Goal: Task Accomplishment & Management: Manage account settings

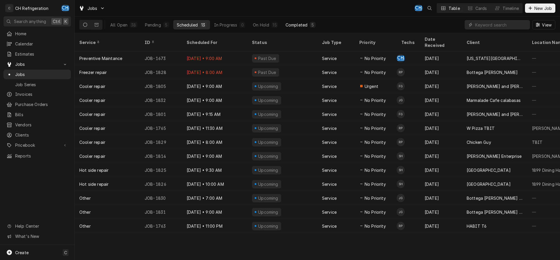
click at [291, 21] on button "Completed 5" at bounding box center [300, 24] width 37 height 9
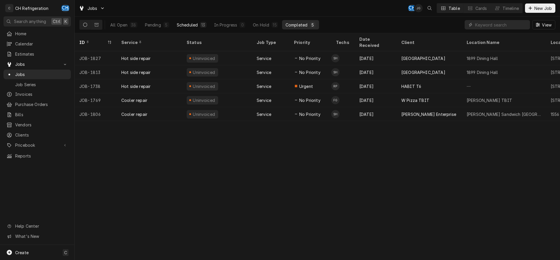
click at [200, 25] on div "13" at bounding box center [203, 25] width 6 height 6
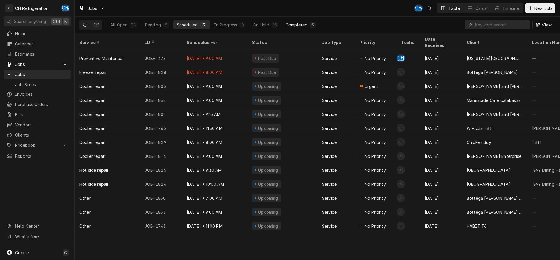
click at [306, 27] on div "Completed" at bounding box center [296, 25] width 22 height 6
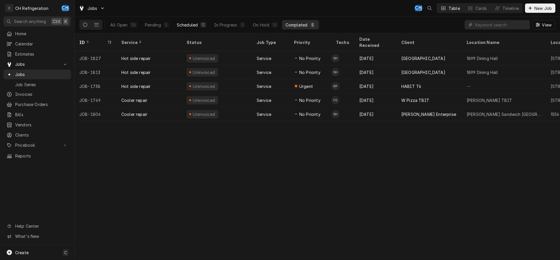
click at [199, 23] on button "Scheduled 13" at bounding box center [191, 24] width 37 height 9
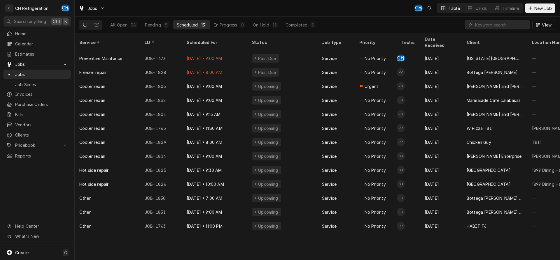
click at [301, 30] on div "All Open 38 Pending 5 Scheduled 13 In Progress 0 On Hold 15 Completed 5" at bounding box center [213, 25] width 212 height 16
click at [302, 27] on div "Completed" at bounding box center [296, 25] width 22 height 6
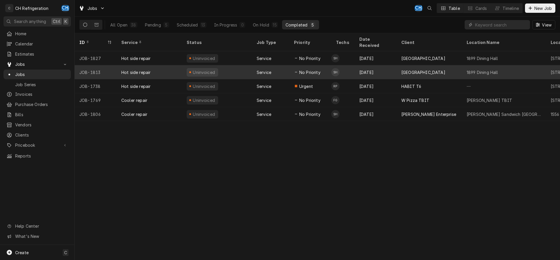
click at [244, 65] on div "Uninvoiced" at bounding box center [217, 72] width 70 height 14
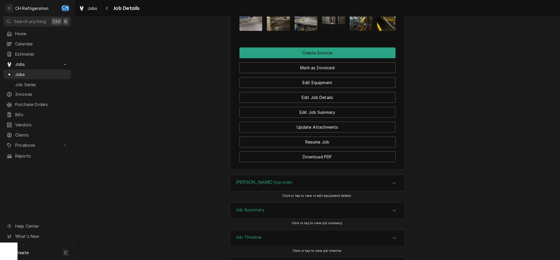
click at [283, 175] on div "Blodgett top oven Click or tap to view or edit equipment details." at bounding box center [317, 188] width 175 height 27
click at [281, 203] on div "Job Summary" at bounding box center [317, 211] width 174 height 16
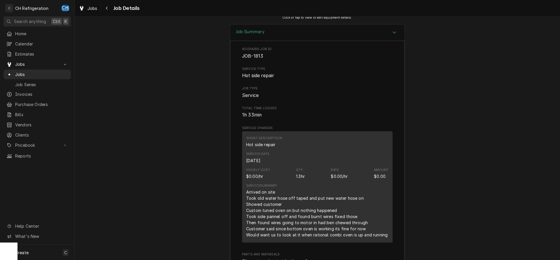
scroll to position [785, 0]
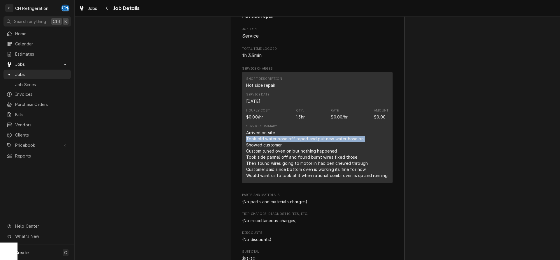
drag, startPoint x: 245, startPoint y: 113, endPoint x: 366, endPoint y: 117, distance: 121.6
click at [366, 117] on div "Short Description Hot side repair Service Date Aug 28, 2025 Hourly Cost $0.00/h…" at bounding box center [317, 127] width 150 height 111
drag, startPoint x: 248, startPoint y: 120, endPoint x: 283, endPoint y: 121, distance: 34.7
click at [283, 130] on div "Arrived on site Took old water hose off taped and put new water hose on Showed …" at bounding box center [316, 154] width 141 height 49
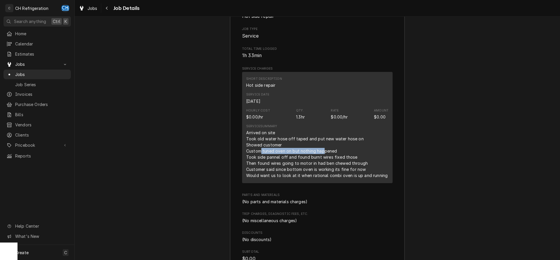
drag, startPoint x: 259, startPoint y: 124, endPoint x: 323, endPoint y: 129, distance: 63.8
click at [323, 130] on div "Arrived on site Took old water hose off taped and put new water hose on Showed …" at bounding box center [316, 154] width 141 height 49
drag, startPoint x: 249, startPoint y: 136, endPoint x: 321, endPoint y: 137, distance: 72.3
click at [321, 137] on div "Arrived on site Took old water hose off taped and put new water hose on Showed …" at bounding box center [316, 154] width 141 height 49
click at [332, 134] on div "Arrived on site Took old water hose off taped and put new water hose on Showed …" at bounding box center [316, 154] width 141 height 49
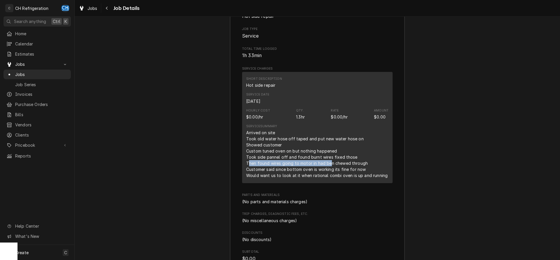
drag, startPoint x: 250, startPoint y: 137, endPoint x: 330, endPoint y: 138, distance: 80.8
click at [330, 138] on div "Arrived on site Took old water hose off taped and put new water hose on Showed …" at bounding box center [316, 154] width 141 height 49
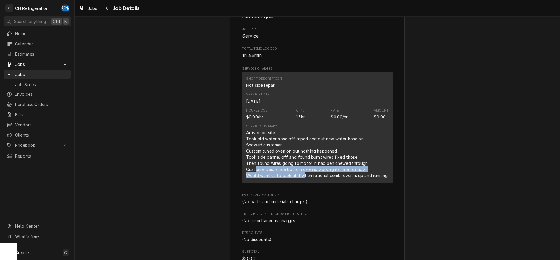
drag, startPoint x: 255, startPoint y: 147, endPoint x: 305, endPoint y: 148, distance: 49.9
click at [303, 148] on div "Arrived on site Took old water hose off taped and put new water hose on Showed …" at bounding box center [316, 154] width 141 height 49
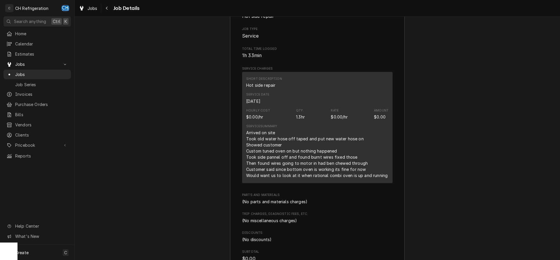
drag, startPoint x: 308, startPoint y: 148, endPoint x: 314, endPoint y: 148, distance: 6.1
click at [309, 148] on div "Arrived on site Took old water hose off taped and put new water hose on Showed …" at bounding box center [316, 154] width 141 height 49
click at [336, 148] on div "Arrived on site Took old water hose off taped and put new water hose on Showed …" at bounding box center [316, 154] width 141 height 49
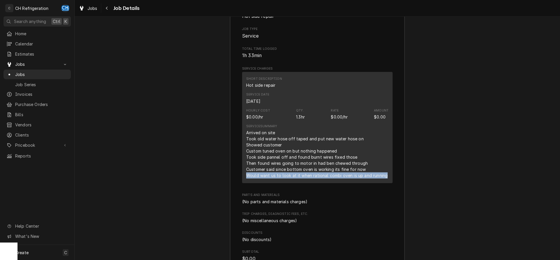
drag, startPoint x: 248, startPoint y: 150, endPoint x: 385, endPoint y: 152, distance: 137.3
click at [385, 152] on div "Arrived on site Took old water hose off taped and put new water hose on Showed …" at bounding box center [316, 154] width 141 height 49
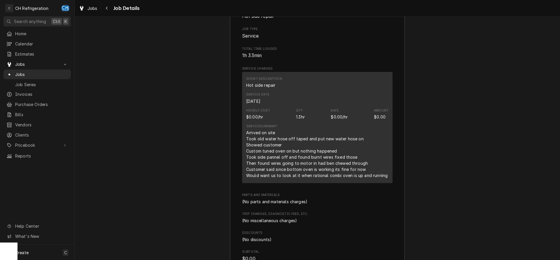
click at [352, 156] on div "Short Description Hot side repair Service Date Aug 28, 2025 Hourly Cost $0.00/h…" at bounding box center [317, 127] width 150 height 111
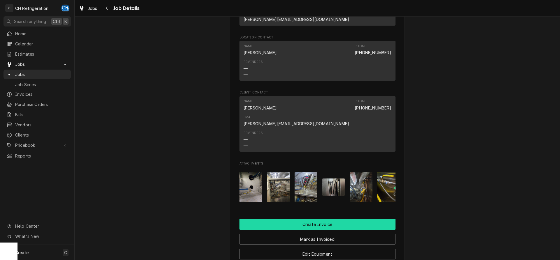
scroll to position [400, 0]
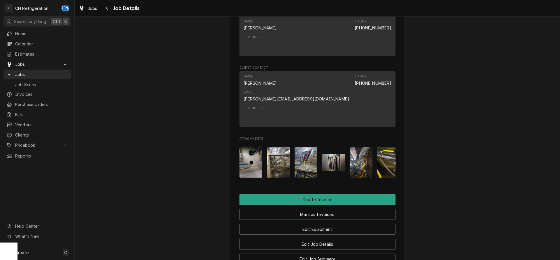
click at [252, 147] on img "Attachments" at bounding box center [250, 162] width 23 height 31
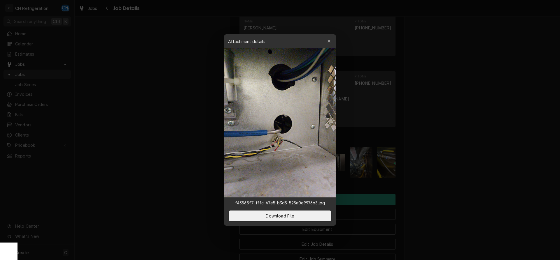
click at [473, 159] on div at bounding box center [280, 130] width 560 height 260
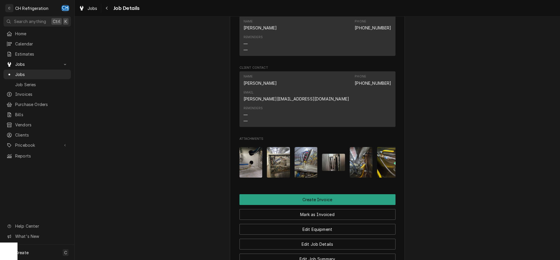
click at [278, 147] on img "Attachments" at bounding box center [278, 162] width 23 height 31
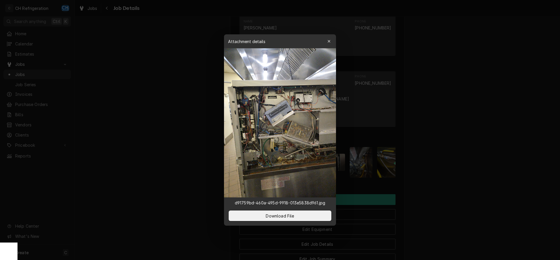
click at [439, 163] on div at bounding box center [280, 130] width 560 height 260
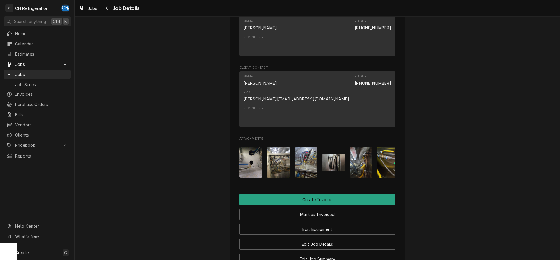
click at [332, 147] on button "Attachments" at bounding box center [333, 162] width 23 height 31
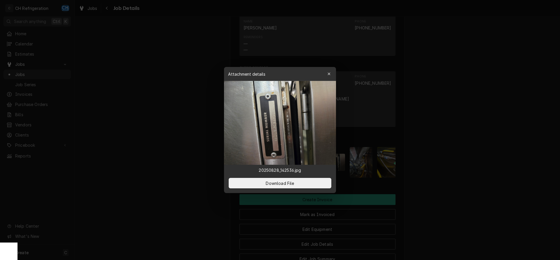
click at [441, 157] on div at bounding box center [280, 130] width 560 height 260
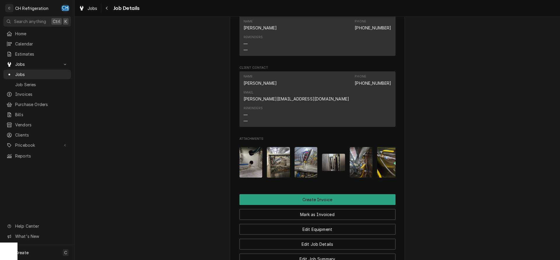
click at [316, 147] on img "Attachments" at bounding box center [305, 162] width 23 height 31
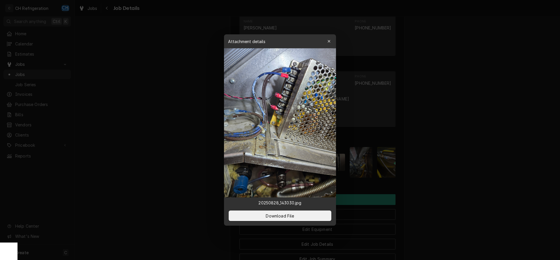
click at [436, 157] on div at bounding box center [280, 130] width 560 height 260
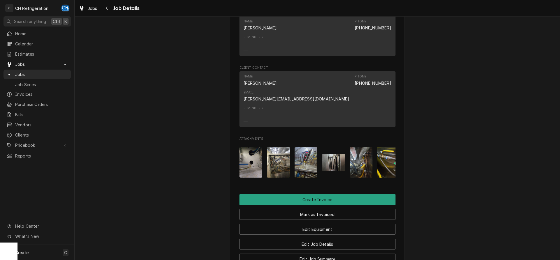
click at [328, 154] on img "Attachments" at bounding box center [333, 162] width 23 height 17
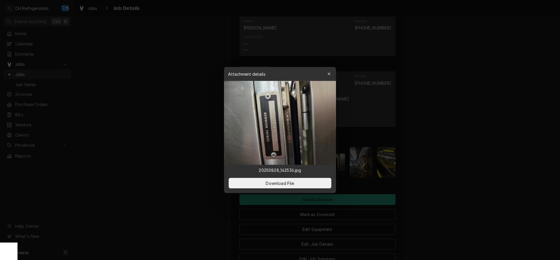
click at [463, 155] on div at bounding box center [280, 130] width 560 height 260
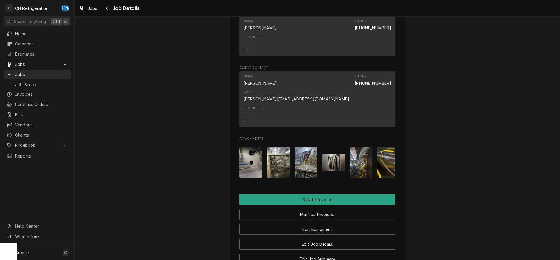
click at [361, 147] on img "Attachments" at bounding box center [361, 162] width 23 height 31
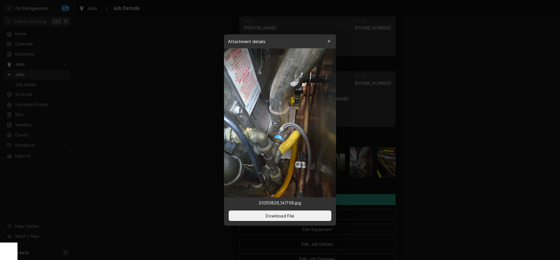
click at [457, 149] on div at bounding box center [280, 130] width 560 height 260
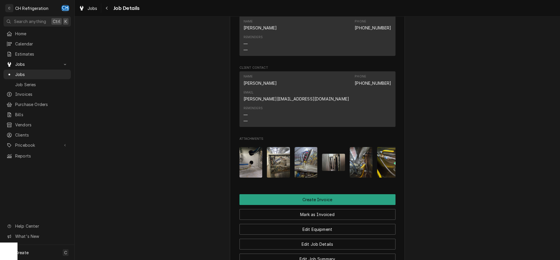
click at [387, 147] on img "Attachments" at bounding box center [388, 162] width 23 height 31
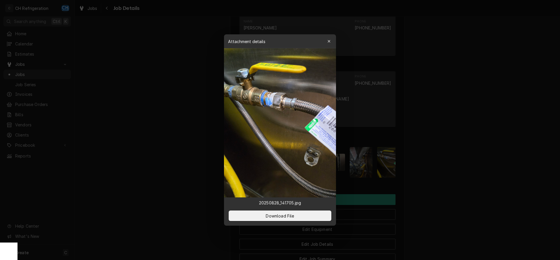
click at [436, 146] on div at bounding box center [280, 130] width 560 height 260
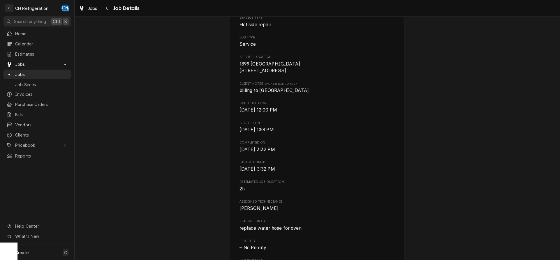
scroll to position [0, 0]
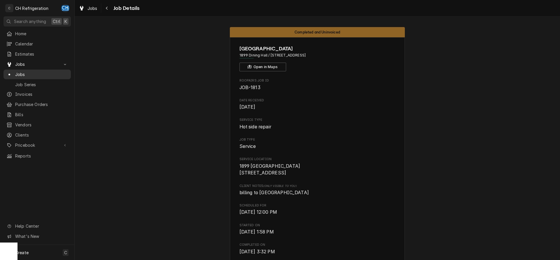
click at [51, 72] on span "Jobs" at bounding box center [41, 74] width 53 height 6
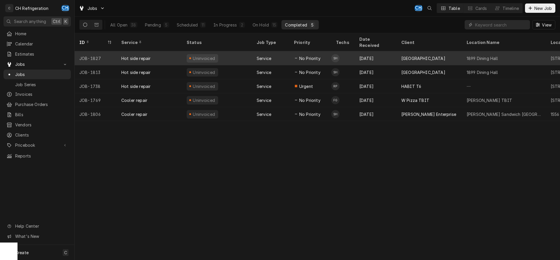
click at [422, 55] on div "[GEOGRAPHIC_DATA]" at bounding box center [423, 58] width 44 height 6
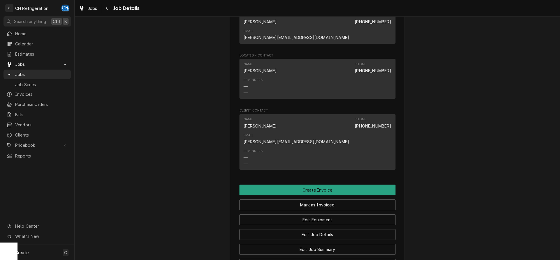
scroll to position [327, 0]
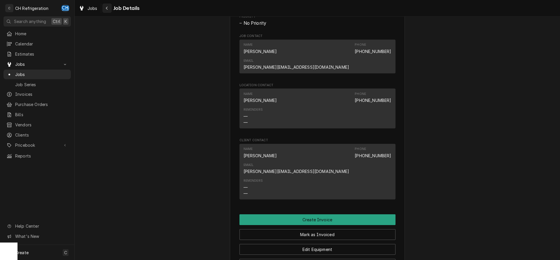
drag, startPoint x: 105, startPoint y: 7, endPoint x: 109, endPoint y: 7, distance: 3.5
click at [105, 7] on div "Navigate back" at bounding box center [107, 8] width 6 height 6
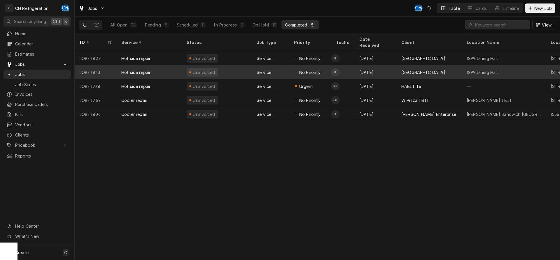
click at [427, 69] on div "[GEOGRAPHIC_DATA]" at bounding box center [423, 72] width 44 height 6
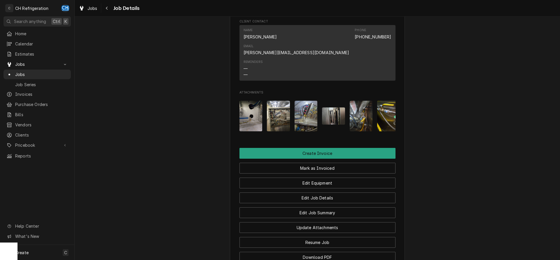
scroll to position [547, 0]
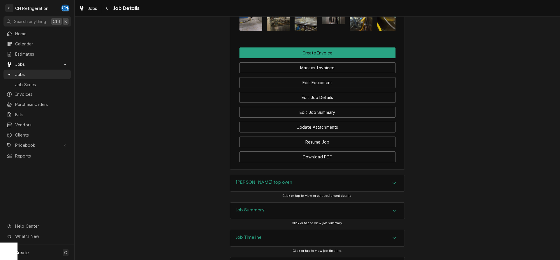
click at [292, 175] on div "[PERSON_NAME] top oven" at bounding box center [317, 183] width 174 height 16
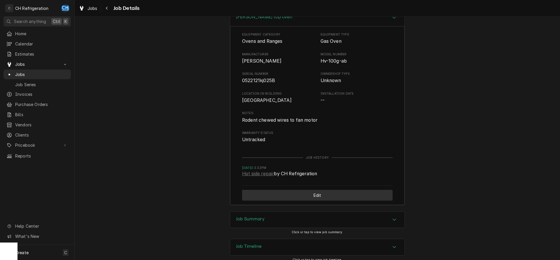
scroll to position [721, 0]
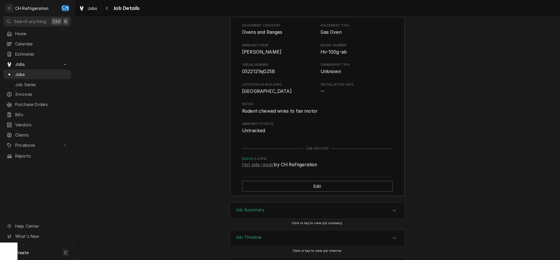
click at [263, 208] on h3 "Job Summary" at bounding box center [250, 211] width 29 height 6
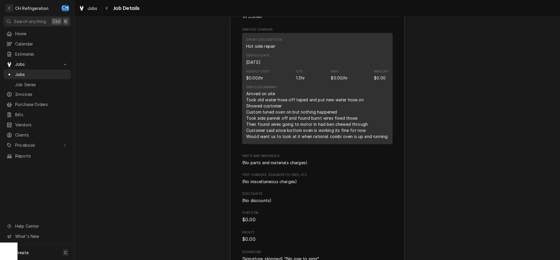
scroll to position [961, 0]
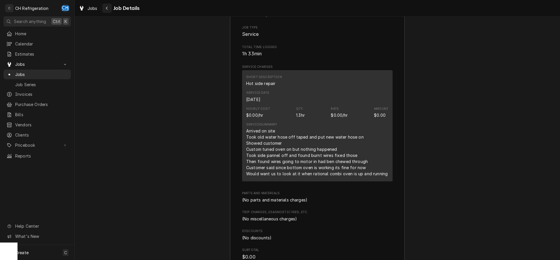
click at [107, 5] on div "Navigate back" at bounding box center [107, 8] width 6 height 6
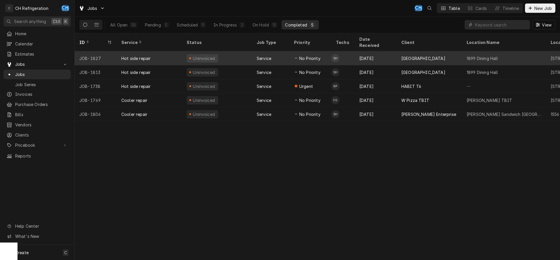
click at [398, 52] on div "[GEOGRAPHIC_DATA]" at bounding box center [429, 58] width 65 height 14
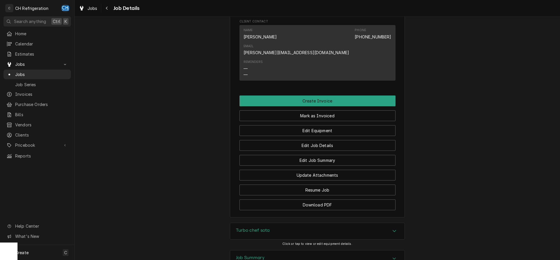
scroll to position [494, 0]
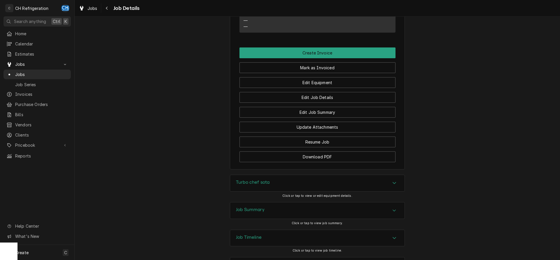
click at [276, 203] on div "Job Summary" at bounding box center [317, 211] width 174 height 16
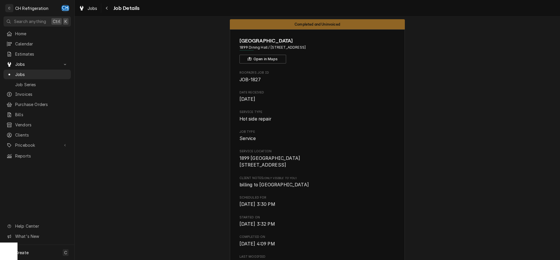
scroll to position [0, 0]
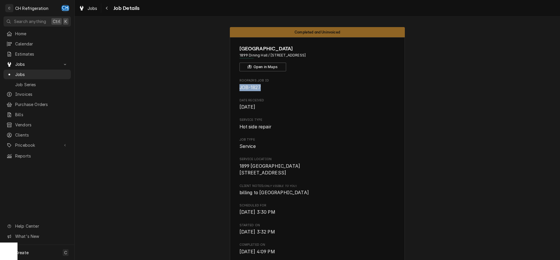
drag, startPoint x: 266, startPoint y: 87, endPoint x: 248, endPoint y: 87, distance: 17.8
copy span "JOB-1827"
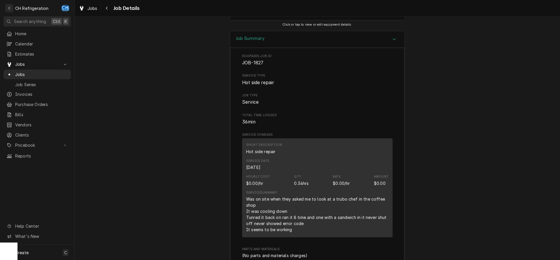
scroll to position [714, 0]
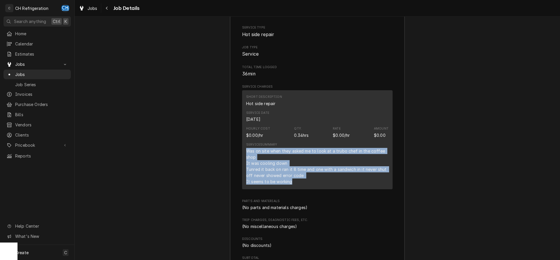
drag, startPoint x: 243, startPoint y: 124, endPoint x: 296, endPoint y: 158, distance: 62.8
click at [296, 158] on div "Short Description Hot side repair Service Date Aug 28, 2025 Hourly Cost $0.00/h…" at bounding box center [317, 139] width 150 height 99
copy div "Was on site when they asked me to look at a trubo chef in the coffee shop It wa…"
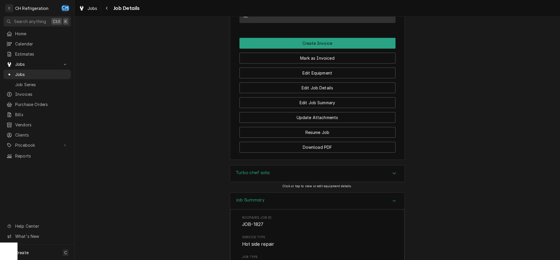
scroll to position [446, 0]
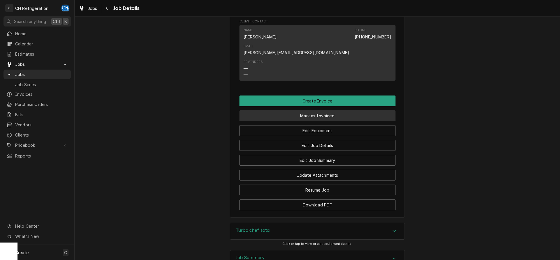
click at [324, 110] on button "Mark as Invoiced" at bounding box center [317, 115] width 156 height 11
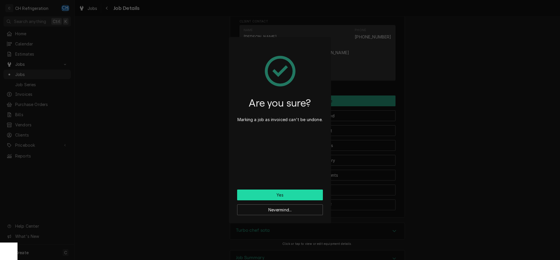
click at [279, 190] on button "Yes" at bounding box center [280, 195] width 86 height 11
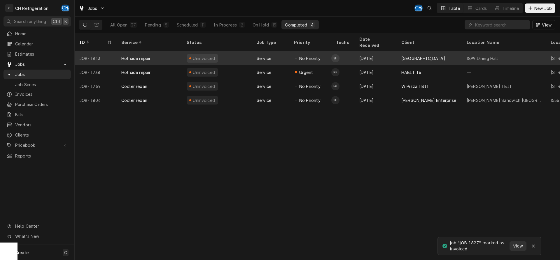
click at [414, 55] on div "[GEOGRAPHIC_DATA]" at bounding box center [423, 58] width 44 height 6
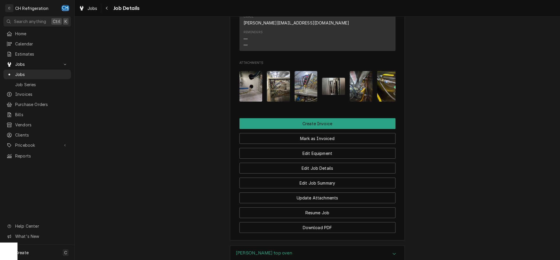
scroll to position [547, 0]
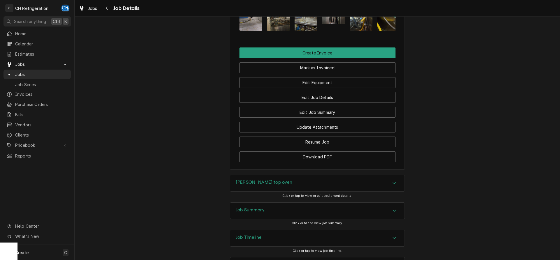
click at [280, 203] on div "Job Summary" at bounding box center [317, 211] width 174 height 16
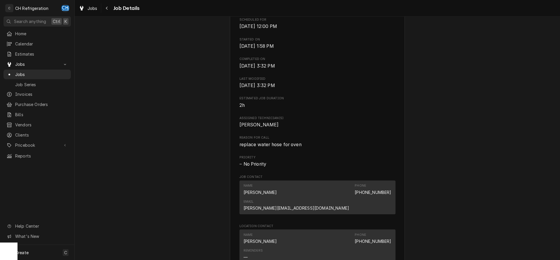
scroll to position [130, 0]
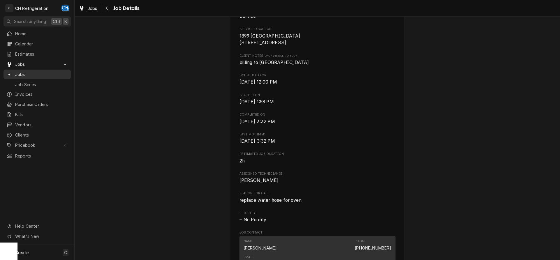
click at [33, 73] on span "Jobs" at bounding box center [41, 74] width 53 height 6
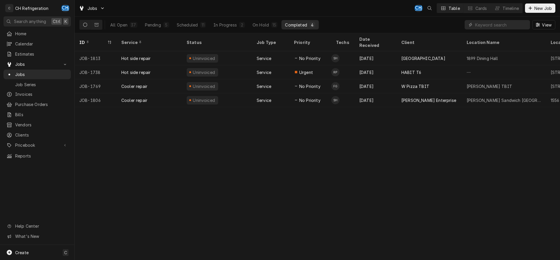
click at [178, 23] on div "Scheduled" at bounding box center [187, 25] width 21 height 6
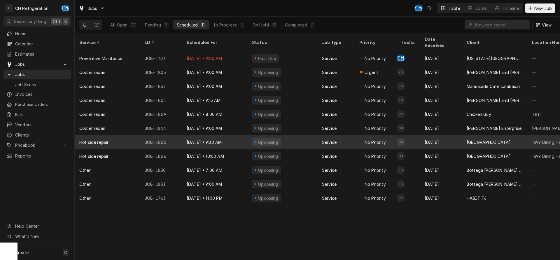
click at [279, 135] on div "Upcoming" at bounding box center [282, 142] width 70 height 14
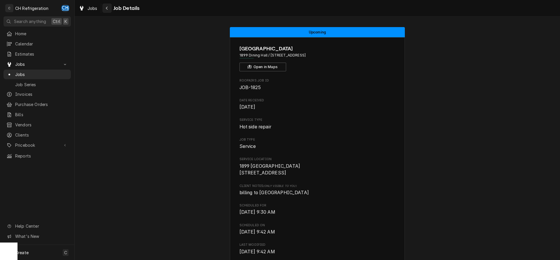
click at [104, 8] on button "Navigate back" at bounding box center [106, 7] width 9 height 9
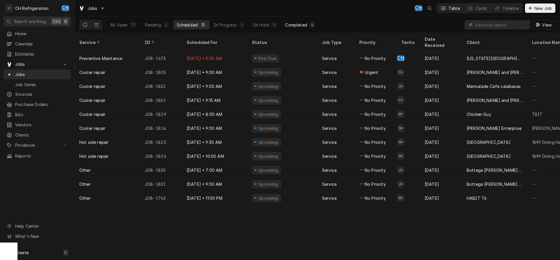
click at [302, 23] on div "Completed" at bounding box center [296, 25] width 22 height 6
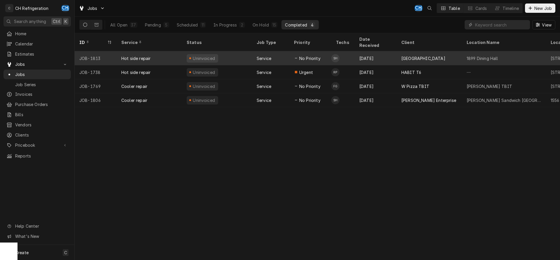
click at [379, 51] on div "Aug 26" at bounding box center [376, 58] width 42 height 14
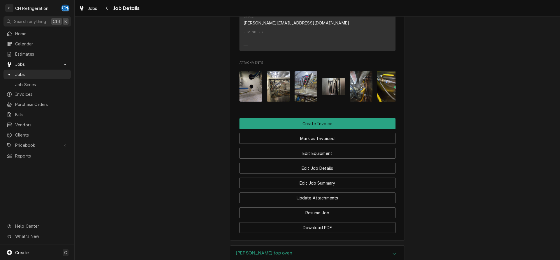
scroll to position [547, 0]
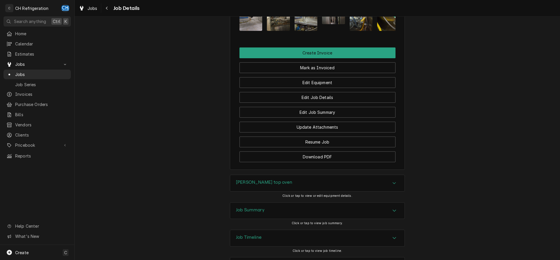
click at [316, 203] on div "Job Summary" at bounding box center [317, 211] width 174 height 16
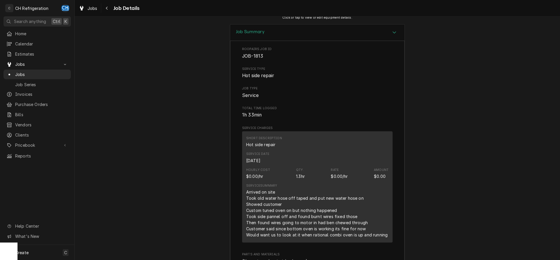
scroll to position [785, 0]
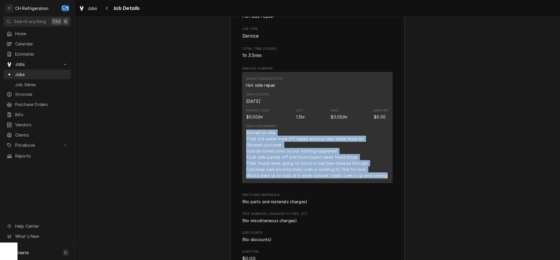
drag, startPoint x: 246, startPoint y: 108, endPoint x: 388, endPoint y: 152, distance: 148.3
click at [388, 152] on div "Service Summary Arrived on site Took old water hose off taped and put new water…" at bounding box center [317, 151] width 142 height 59
copy div "Arrived on site Took old water hose off taped and put new water hose on Showed …"
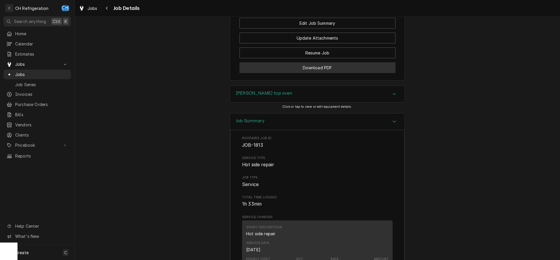
scroll to position [517, 0]
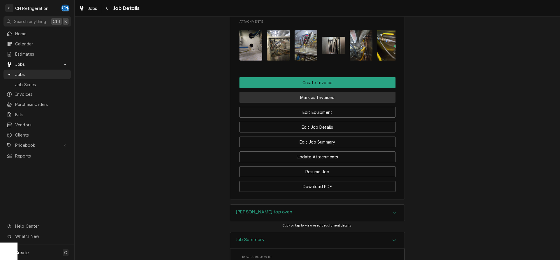
click at [314, 92] on button "Mark as Invoiced" at bounding box center [317, 97] width 156 height 11
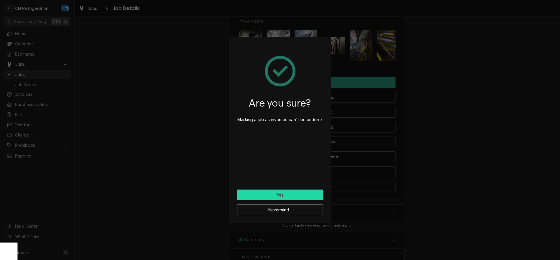
click at [287, 194] on button "Yes" at bounding box center [280, 195] width 86 height 11
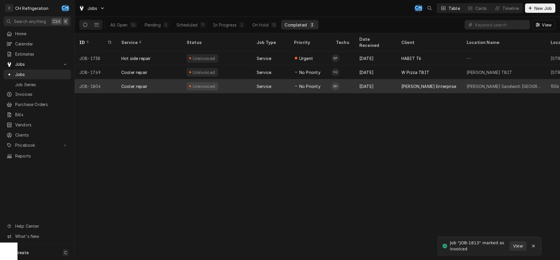
click at [434, 80] on div "[PERSON_NAME] Enterprise" at bounding box center [429, 86] width 65 height 14
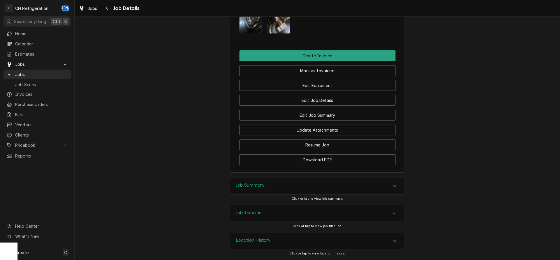
click at [300, 185] on div "Job Summary" at bounding box center [317, 186] width 174 height 16
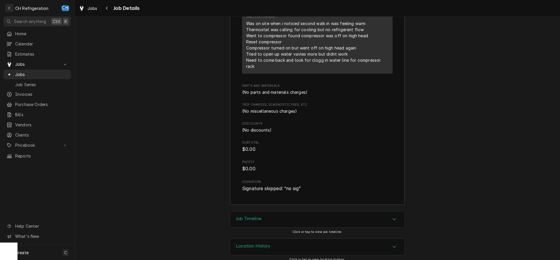
scroll to position [749, 0]
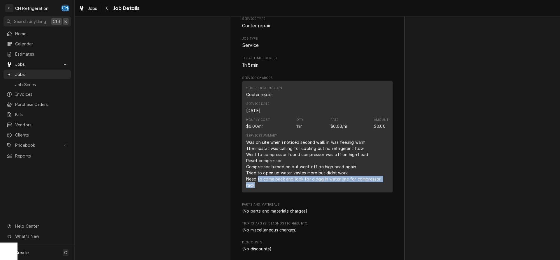
drag, startPoint x: 258, startPoint y: 180, endPoint x: 389, endPoint y: 180, distance: 130.9
click at [389, 180] on div "Short Description Cooler repair Service Date [DATE] Hourly Cost $0.00/hr Qty. 1…" at bounding box center [317, 136] width 150 height 111
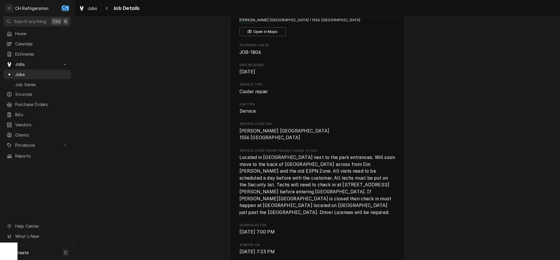
scroll to position [0, 0]
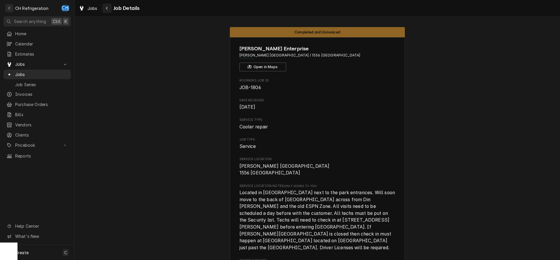
click at [108, 9] on icon "Navigate back" at bounding box center [107, 8] width 3 height 4
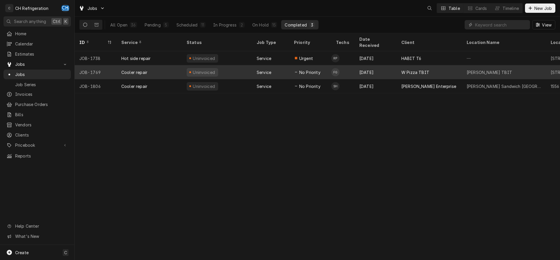
click at [415, 69] on div "W Pizza TBIT" at bounding box center [415, 72] width 28 height 6
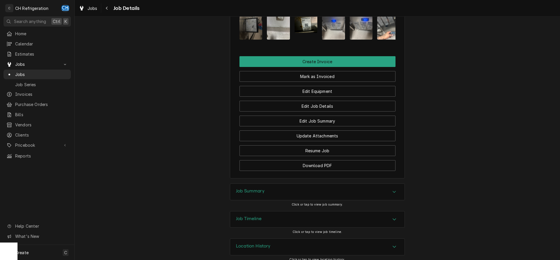
scroll to position [238, 0]
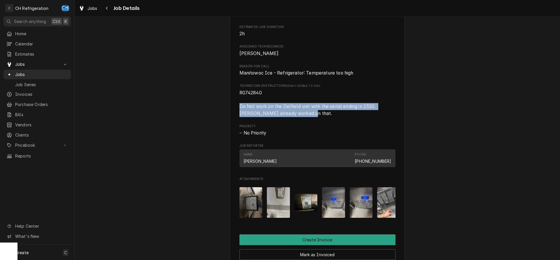
drag, startPoint x: 238, startPoint y: 116, endPoint x: 320, endPoint y: 119, distance: 81.1
click at [318, 119] on div "W Pizza TBIT [PERSON_NAME] TBIT / [STREET_ADDRESS] Open in Maps Roopairs Job ID…" at bounding box center [317, 78] width 175 height 558
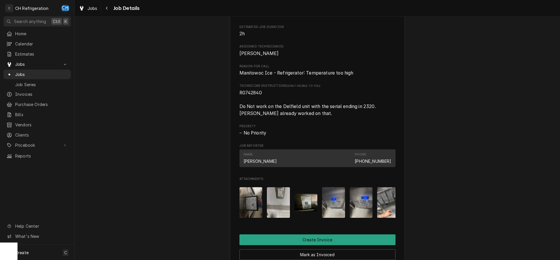
click at [320, 117] on span "R0742840 Do Not work on the Delfield unit with the serial ending in 2320. Steve…" at bounding box center [317, 104] width 156 height 28
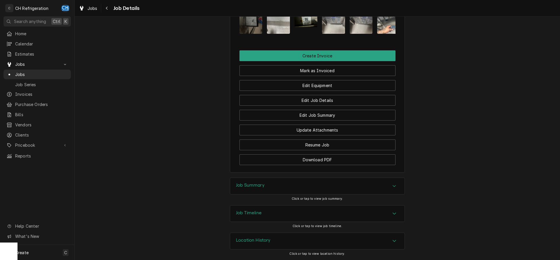
click at [281, 183] on div "Job Summary" at bounding box center [317, 186] width 174 height 16
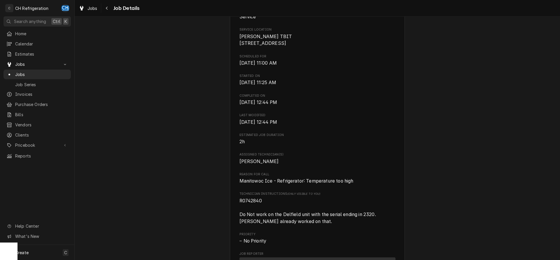
scroll to position [0, 0]
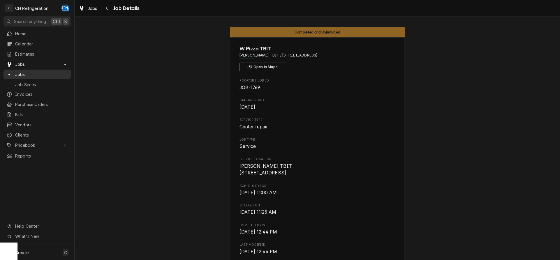
click at [38, 73] on span "Jobs" at bounding box center [41, 74] width 53 height 6
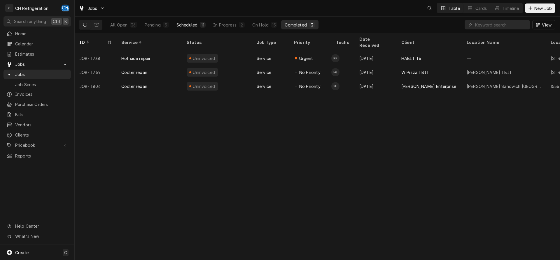
click at [195, 22] on div "Scheduled" at bounding box center [186, 25] width 21 height 6
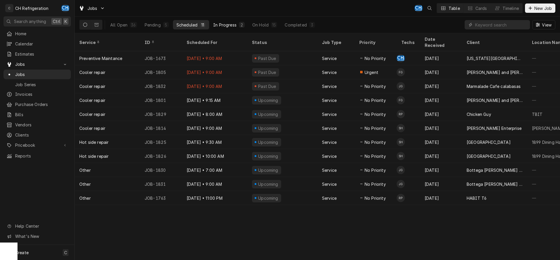
click at [231, 25] on div "In Progress" at bounding box center [224, 25] width 23 height 6
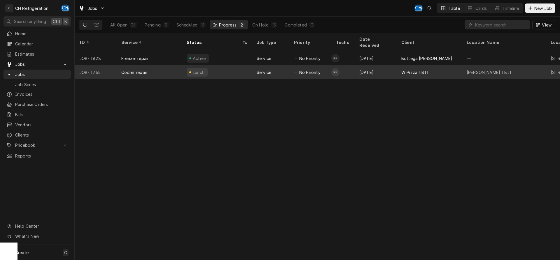
click at [220, 67] on div "Lunch" at bounding box center [217, 72] width 70 height 14
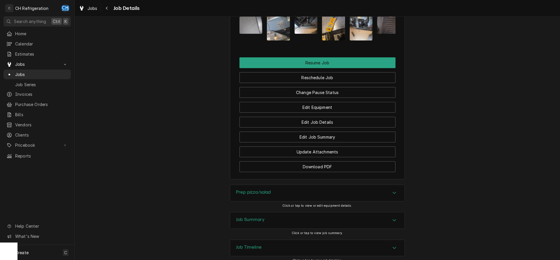
scroll to position [540, 0]
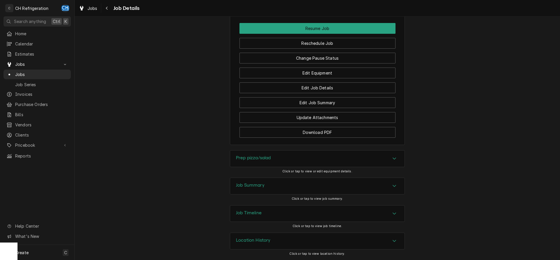
click at [267, 181] on div "Job Summary" at bounding box center [317, 186] width 174 height 16
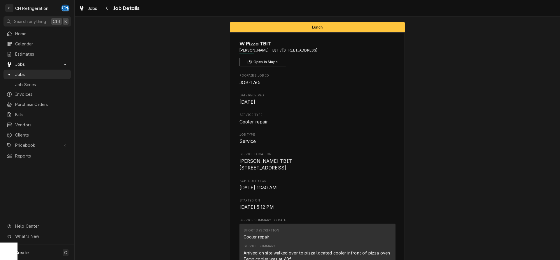
scroll to position [0, 0]
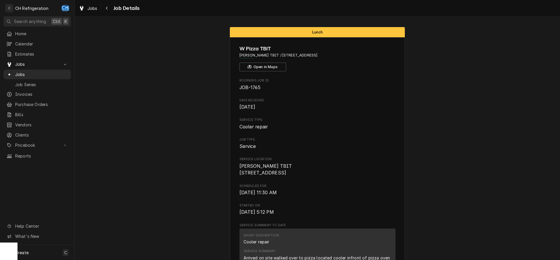
click at [103, 3] on div "Jobs Job Details" at bounding box center [317, 8] width 485 height 16
click at [105, 8] on div "Navigate back" at bounding box center [107, 8] width 6 height 6
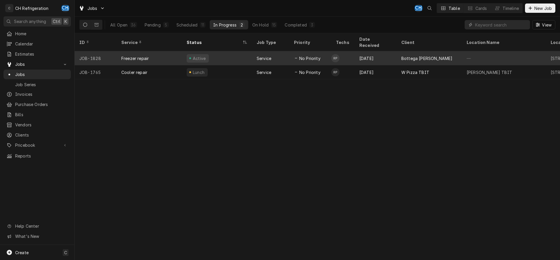
click at [321, 54] on div "No Priority" at bounding box center [310, 58] width 42 height 14
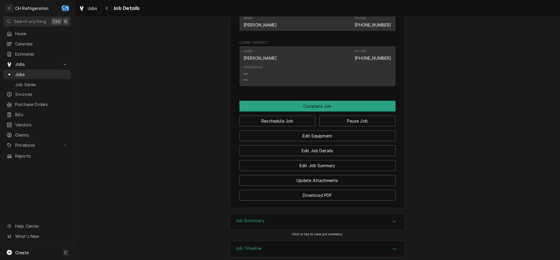
scroll to position [370, 0]
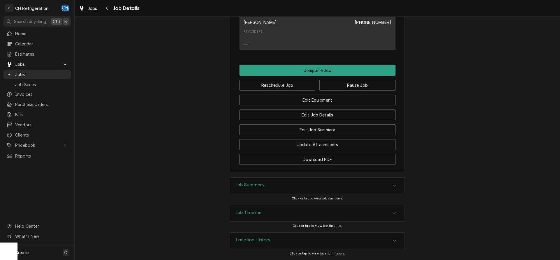
drag, startPoint x: 252, startPoint y: 182, endPoint x: 210, endPoint y: 164, distance: 46.6
click at [250, 181] on div "Job Summary" at bounding box center [317, 186] width 174 height 16
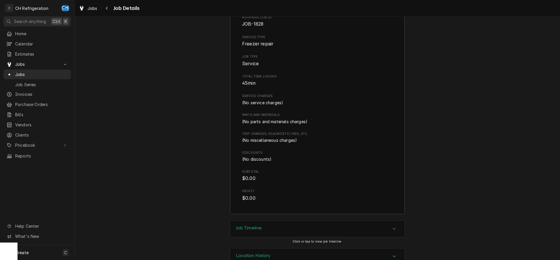
scroll to position [489, 0]
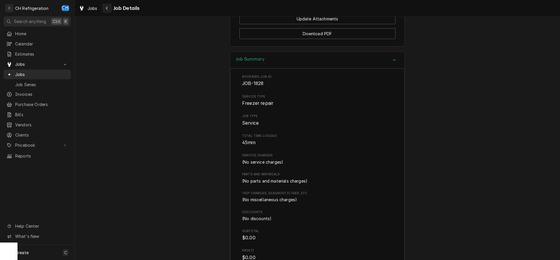
click at [105, 5] on button "Navigate back" at bounding box center [106, 7] width 9 height 9
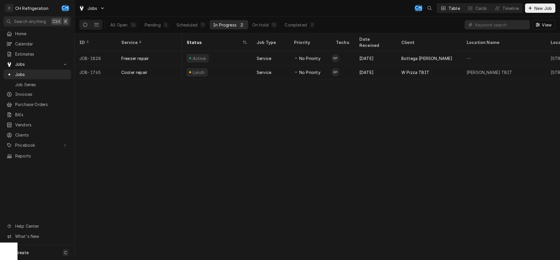
scroll to position [0, 352]
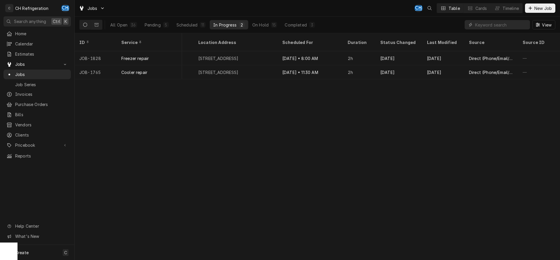
click at [318, 74] on div "ID Service Status Job Type Priority Techs Date Received Client Location Name Lo…" at bounding box center [317, 146] width 485 height 227
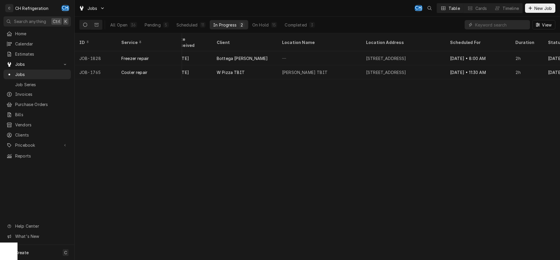
scroll to position [0, 115]
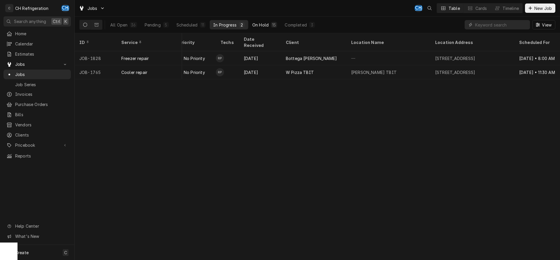
click at [269, 28] on button "On Hold 15" at bounding box center [265, 24] width 32 height 9
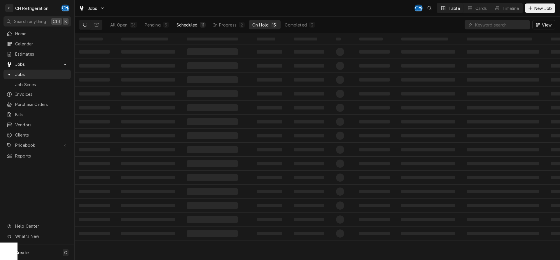
click at [200, 22] on button "Scheduled 11" at bounding box center [191, 24] width 36 height 9
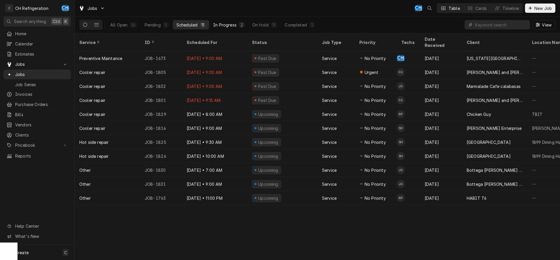
click at [239, 24] on div "2" at bounding box center [242, 25] width 6 height 6
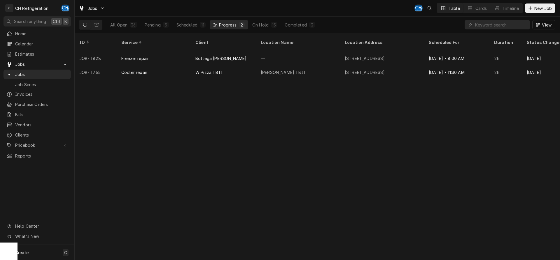
scroll to position [0, 0]
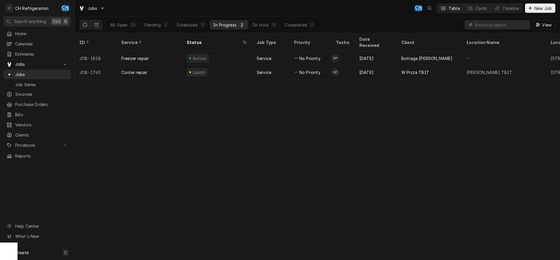
click at [200, 30] on div "All Open 36 Pending 5 Scheduled 11 In Progress 2 On Hold 15 Completed 3" at bounding box center [213, 25] width 212 height 16
click at [199, 26] on button "Scheduled 11" at bounding box center [191, 24] width 36 height 9
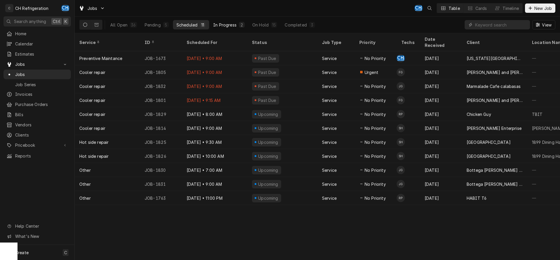
click at [238, 26] on button "In Progress 2" at bounding box center [229, 24] width 38 height 9
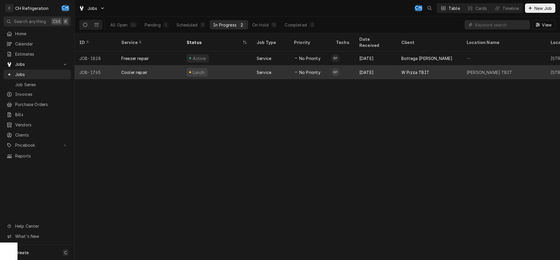
click at [435, 67] on div "W Pizza TBIT" at bounding box center [429, 72] width 65 height 14
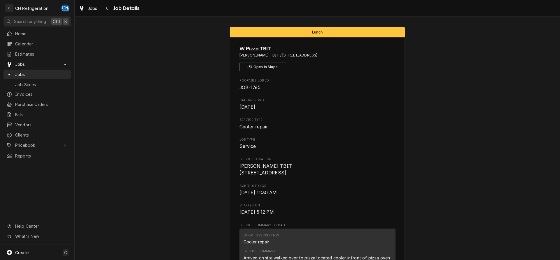
scroll to position [178, 0]
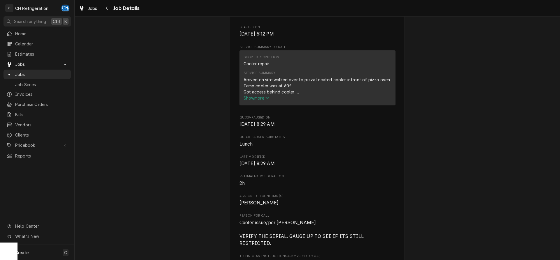
click at [252, 101] on span "Show more" at bounding box center [256, 98] width 26 height 5
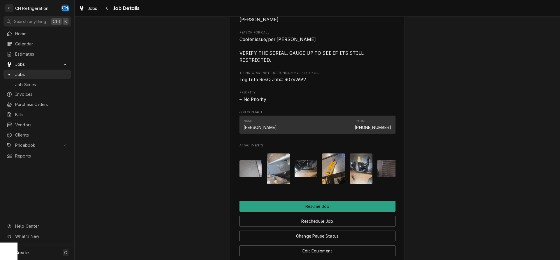
scroll to position [548, 0]
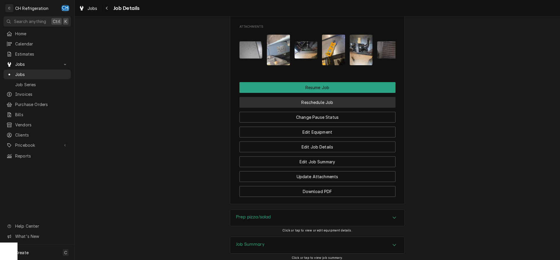
click at [315, 106] on button "Reschedule Job" at bounding box center [317, 102] width 156 height 11
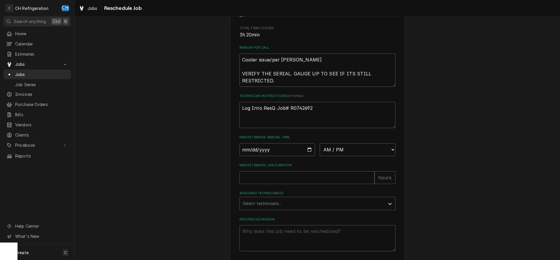
scroll to position [183, 0]
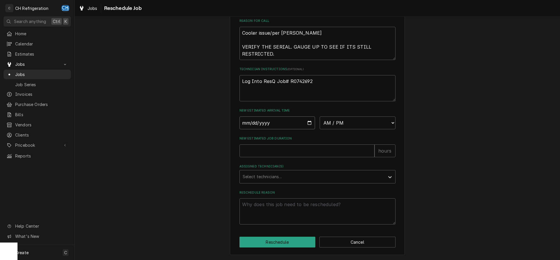
click at [307, 123] on input "Date" at bounding box center [277, 123] width 76 height 13
click at [502, 171] on div "Please provide some additional details to reschedule this job. Roopairs Job ID …" at bounding box center [317, 53] width 485 height 413
click at [368, 245] on button "Cancel" at bounding box center [357, 242] width 76 height 11
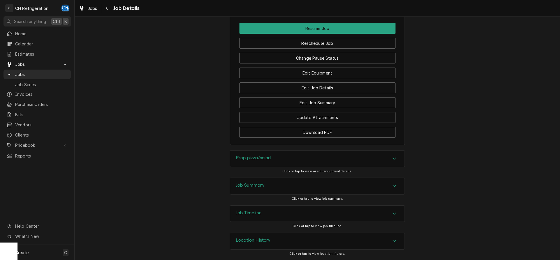
click at [290, 183] on div "Job Summary" at bounding box center [317, 186] width 174 height 16
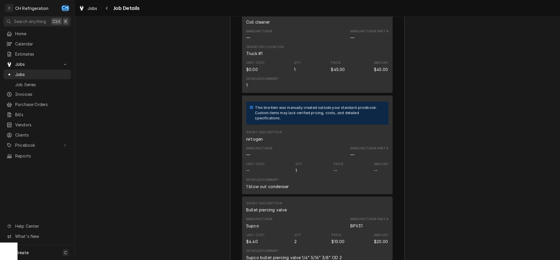
scroll to position [1159, 0]
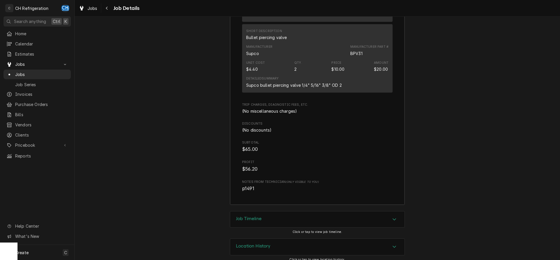
drag, startPoint x: 259, startPoint y: 212, endPoint x: 247, endPoint y: 203, distance: 14.8
click at [259, 216] on h3 "Job Timeline" at bounding box center [249, 219] width 26 height 6
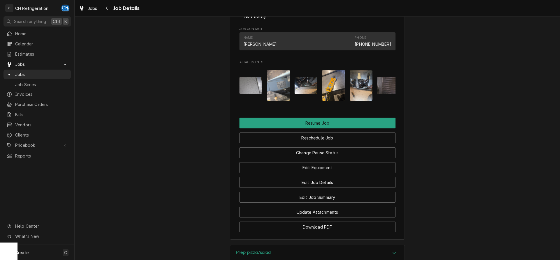
scroll to position [267, 0]
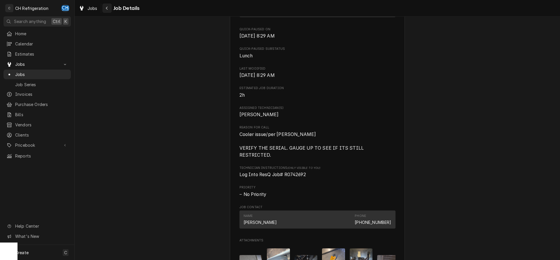
click at [106, 8] on icon "Navigate back" at bounding box center [107, 8] width 2 height 3
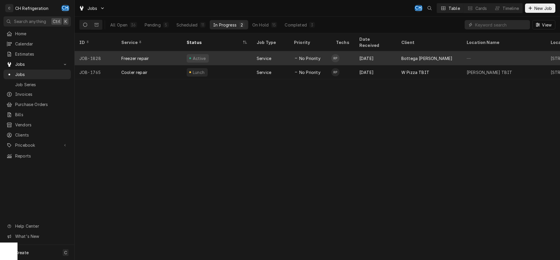
click at [351, 51] on td "RP" at bounding box center [342, 58] width 23 height 14
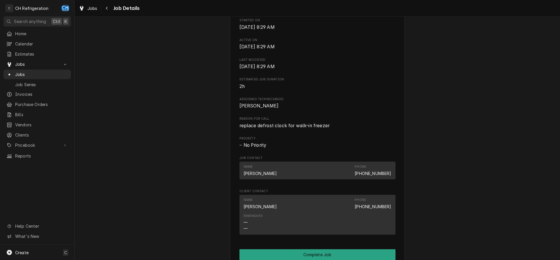
scroll to position [327, 0]
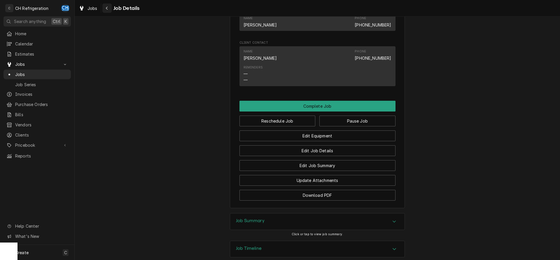
click at [110, 7] on div "Navigate back" at bounding box center [107, 8] width 6 height 6
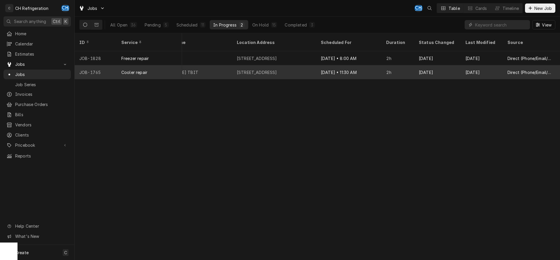
scroll to position [0, 352]
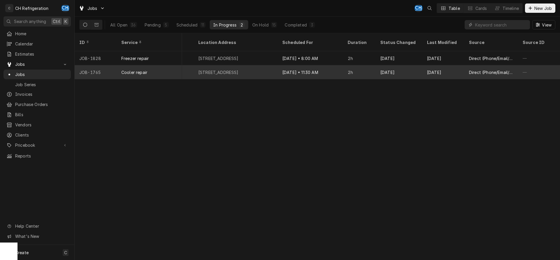
click at [396, 65] on div "Aug 29" at bounding box center [399, 72] width 47 height 14
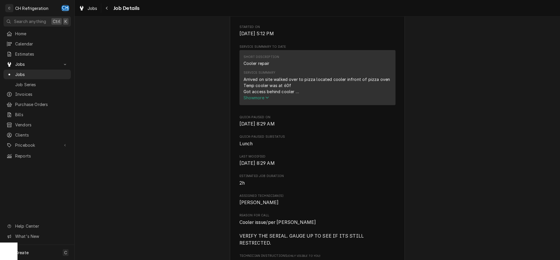
scroll to position [178, 0]
click at [266, 101] on span "Show more" at bounding box center [256, 98] width 26 height 5
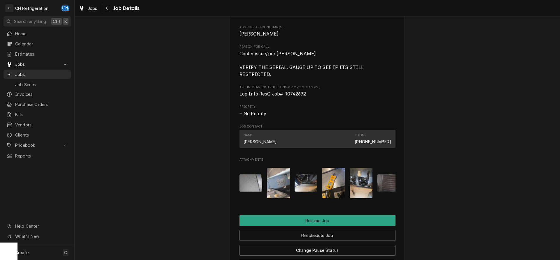
scroll to position [416, 0]
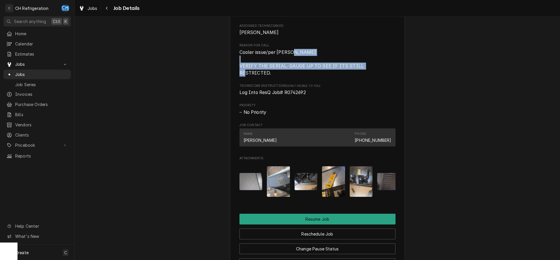
drag, startPoint x: 241, startPoint y: 73, endPoint x: 393, endPoint y: 73, distance: 152.2
click at [393, 73] on span "Cooler issue/per [PERSON_NAME] VERIFY THE SERIAL. GAUGE UP TO SEE IF ITS STILL …" at bounding box center [317, 63] width 156 height 28
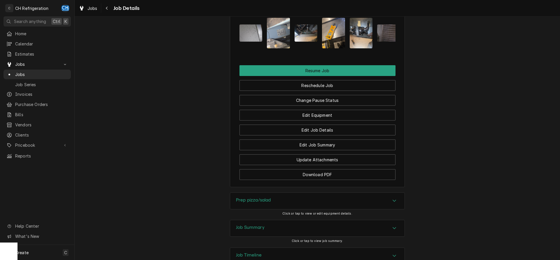
scroll to position [608, 0]
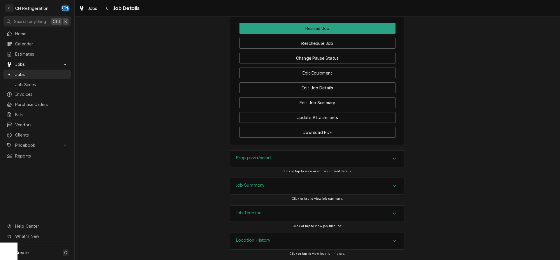
click at [399, 182] on div "Job Summary" at bounding box center [317, 186] width 174 height 16
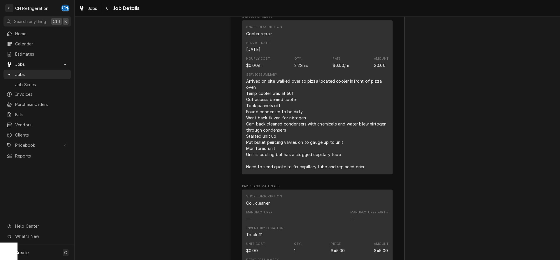
scroll to position [892, 0]
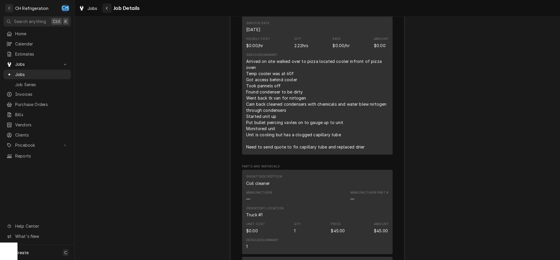
click at [111, 9] on button "Navigate back" at bounding box center [106, 7] width 9 height 9
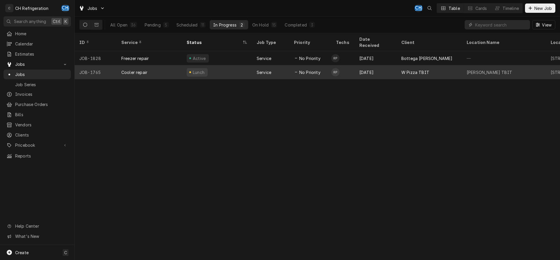
click at [373, 67] on div "Aug 20" at bounding box center [376, 72] width 42 height 14
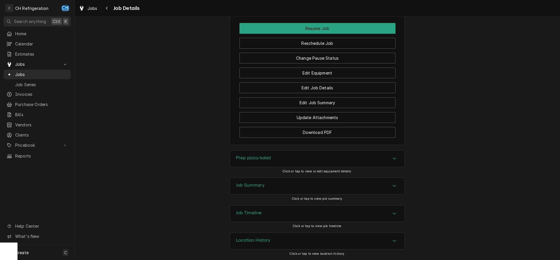
click at [280, 187] on div "Job Summary" at bounding box center [317, 186] width 174 height 16
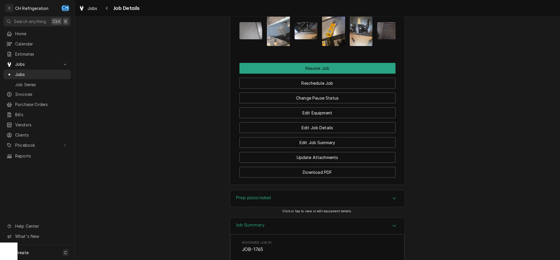
scroll to position [481, 0]
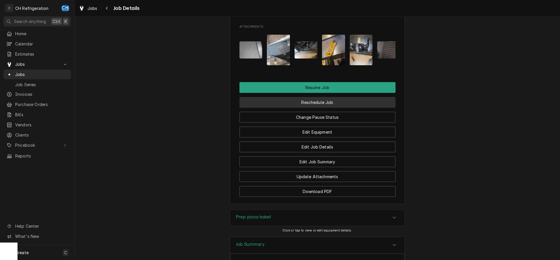
click at [311, 103] on button "Reschedule Job" at bounding box center [317, 102] width 156 height 11
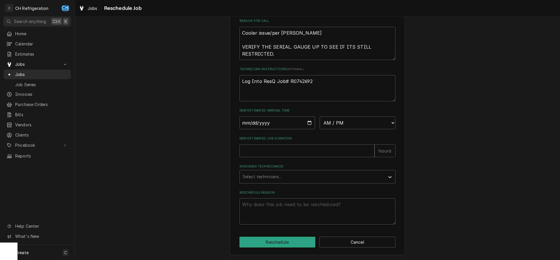
scroll to position [183, 0]
click at [307, 122] on input "Date" at bounding box center [277, 123] width 76 height 13
type input "[DATE]"
type textarea "x"
click at [320, 117] on select "AM / PM 6:00 AM 6:15 AM 6:30 AM 6:45 AM 7:00 AM 7:15 AM 7:30 AM 7:45 AM 8:00 AM…" at bounding box center [358, 123] width 76 height 13
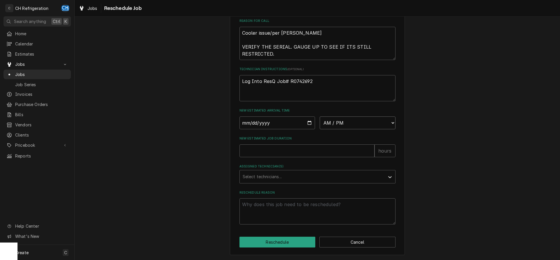
select select "11:30:00"
click option "11:30 AM" at bounding box center [0, 0] width 0 height 0
click at [282, 152] on input "New Estimated Job Duration" at bounding box center [306, 151] width 135 height 13
type textarea "x"
type input "2"
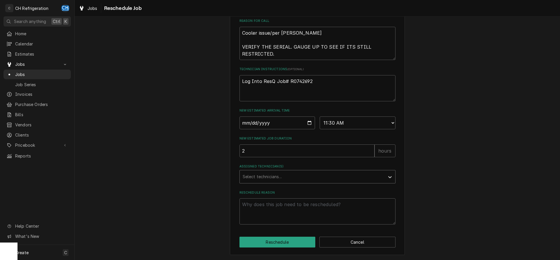
click at [266, 178] on div "Assigned Technician(s)" at bounding box center [312, 177] width 139 height 10
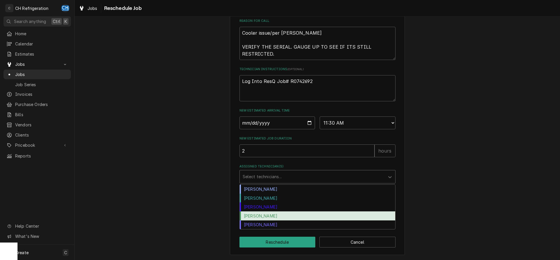
click at [270, 215] on div "Ruben Perez" at bounding box center [317, 216] width 155 height 9
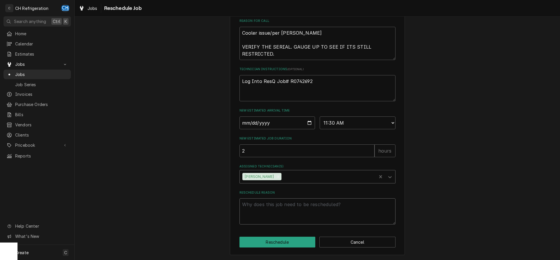
click at [277, 210] on textarea "Reschedule Reason" at bounding box center [317, 212] width 156 height 26
type textarea "x"
type textarea "b"
type textarea "x"
type textarea "bc"
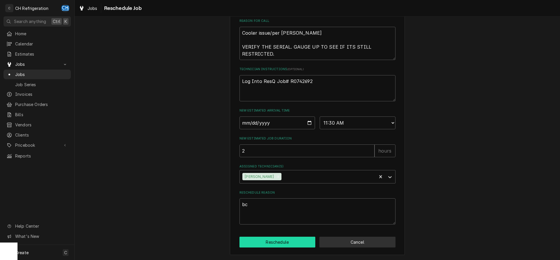
drag, startPoint x: 268, startPoint y: 238, endPoint x: 324, endPoint y: 237, distance: 55.7
click at [268, 238] on button "Reschedule" at bounding box center [277, 242] width 76 height 11
type textarea "x"
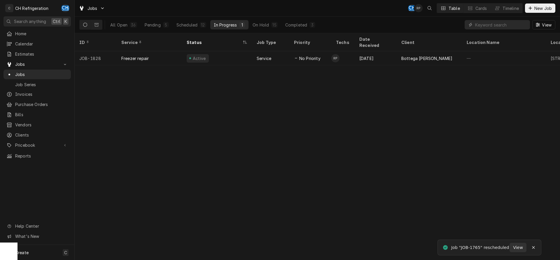
click at [298, 19] on div "All Open 36 Pending 5 Scheduled 12 In Progress 1 On Hold 15 Completed 3" at bounding box center [213, 25] width 212 height 16
click at [298, 23] on div "Completed" at bounding box center [296, 25] width 22 height 6
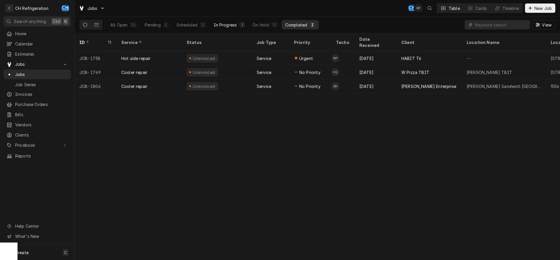
click at [240, 22] on div "1" at bounding box center [242, 25] width 6 height 6
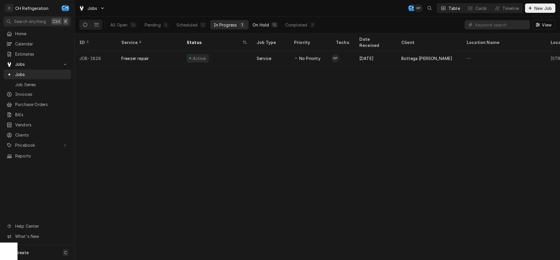
click at [258, 25] on div "On Hold" at bounding box center [260, 25] width 16 height 6
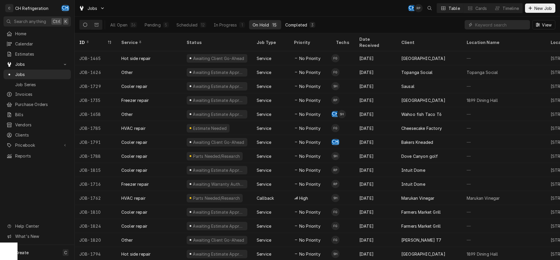
click at [300, 27] on div "Completed" at bounding box center [296, 25] width 22 height 6
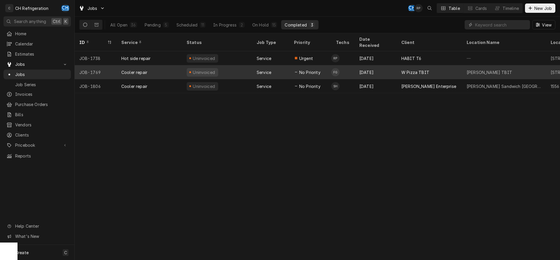
click at [373, 65] on div "Aug 21" at bounding box center [376, 72] width 42 height 14
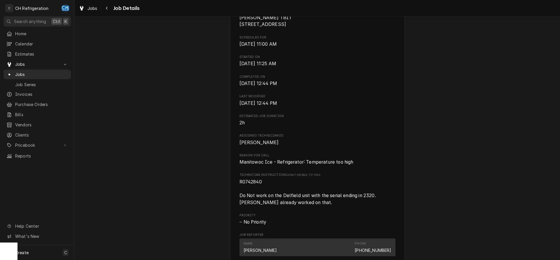
scroll to position [208, 0]
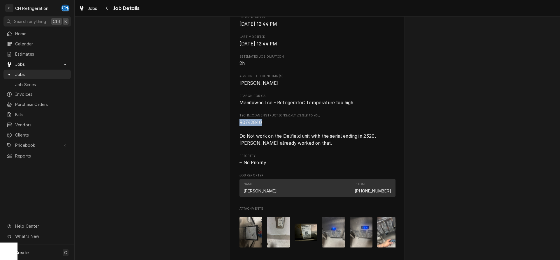
drag, startPoint x: 265, startPoint y: 130, endPoint x: 236, endPoint y: 130, distance: 28.6
click at [235, 130] on div "W Pizza TBIT [PERSON_NAME] TBIT / [STREET_ADDRESS] Open in Maps Roopairs Job ID…" at bounding box center [317, 108] width 175 height 558
copy span "R0742840"
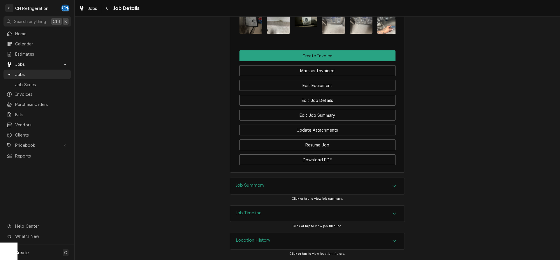
click at [266, 185] on div "Job Summary" at bounding box center [317, 186] width 174 height 16
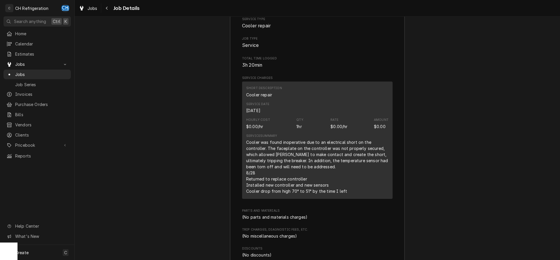
scroll to position [608, 0]
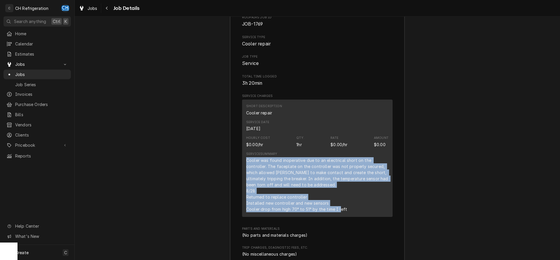
drag, startPoint x: 244, startPoint y: 168, endPoint x: 349, endPoint y: 218, distance: 116.7
click at [349, 217] on div "Short Description Cooler repair Service Date Aug 21, 2025 Hourly Cost $0.00/hr …" at bounding box center [317, 158] width 150 height 117
copy div "Cooler was found inoperative due to an electrical short on the controller. The …"
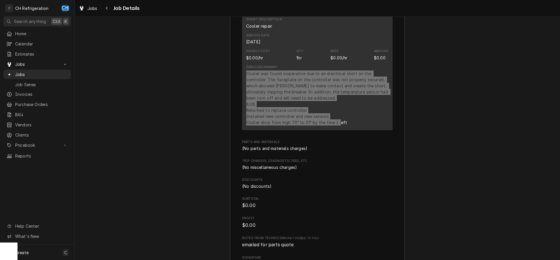
scroll to position [784, 0]
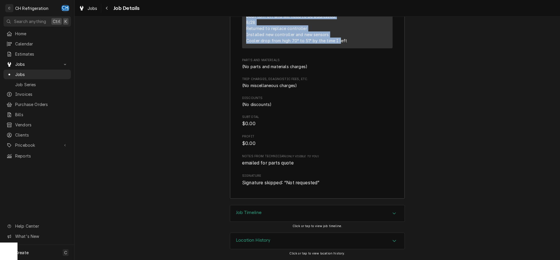
click at [252, 220] on div "Job Timeline" at bounding box center [317, 214] width 174 height 16
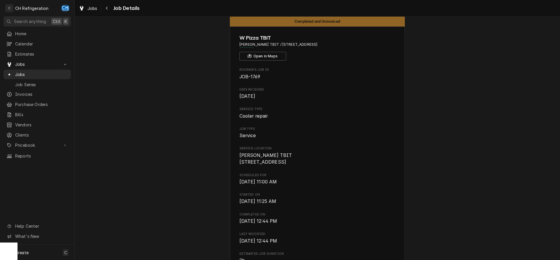
scroll to position [0, 0]
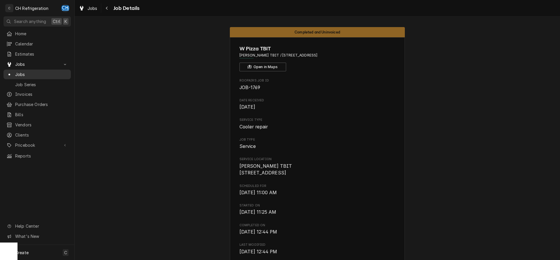
click at [31, 71] on span "Jobs" at bounding box center [41, 74] width 53 height 6
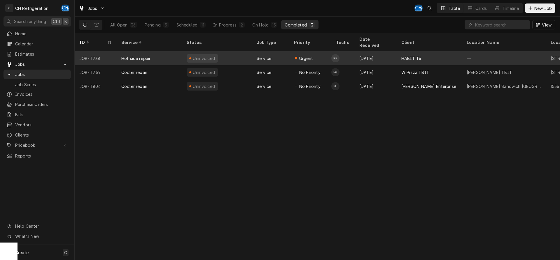
click at [344, 51] on td "RP" at bounding box center [342, 58] width 23 height 14
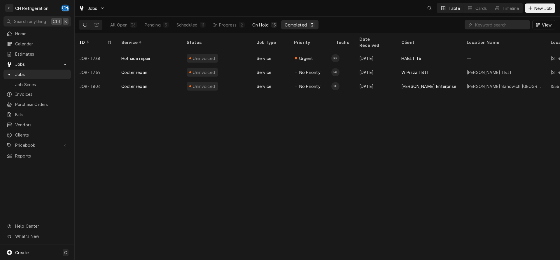
click at [274, 22] on div "15" at bounding box center [274, 25] width 6 height 6
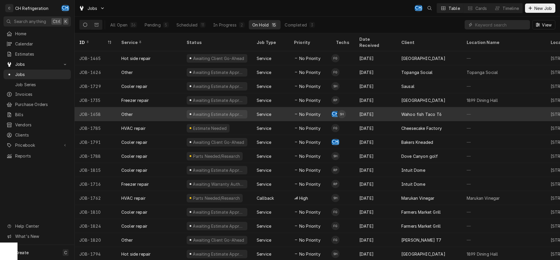
click at [422, 110] on div "Wahoo fish Taco T6" at bounding box center [429, 114] width 65 height 14
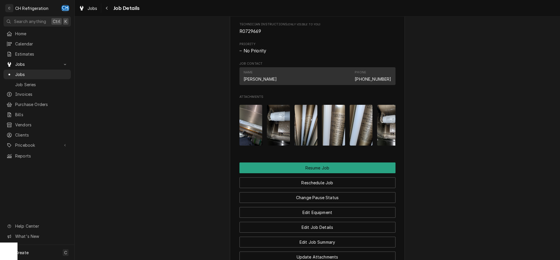
scroll to position [536, 0]
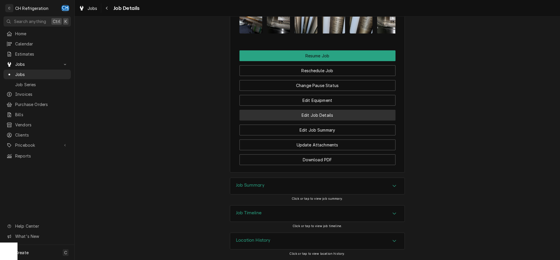
click at [330, 117] on button "Edit Job Details" at bounding box center [317, 115] width 156 height 11
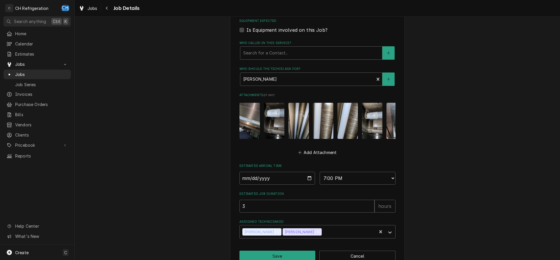
scroll to position [273, 0]
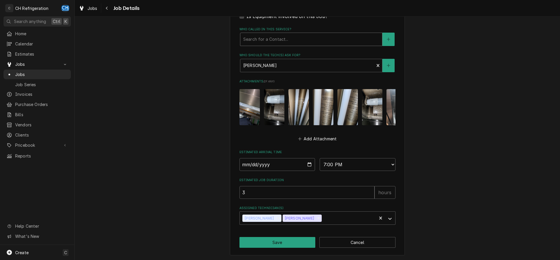
type textarea "x"
click at [287, 41] on div "Who called in this service?" at bounding box center [311, 39] width 136 height 10
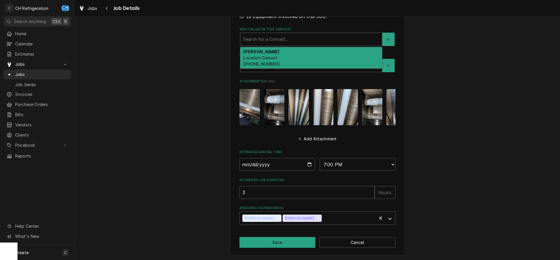
click at [437, 61] on div "Wahoo fish Taco T6 6 World Way, Los Angeles, CA 90045 Use the fields below to e…" at bounding box center [317, 5] width 485 height 511
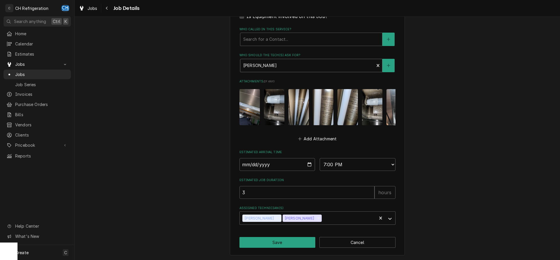
click at [334, 62] on div "Who should the tech(s) ask for?" at bounding box center [307, 65] width 128 height 10
click at [476, 77] on div "Wahoo fish Taco T6 6 World Way, Los Angeles, CA 90045 Use the fields below to e…" at bounding box center [317, 5] width 485 height 511
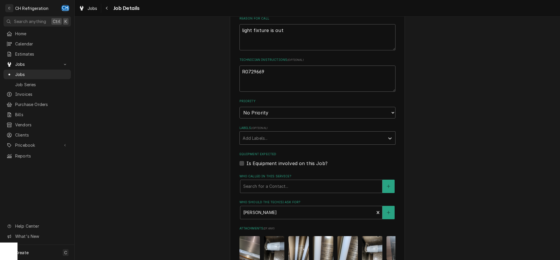
scroll to position [124, 0]
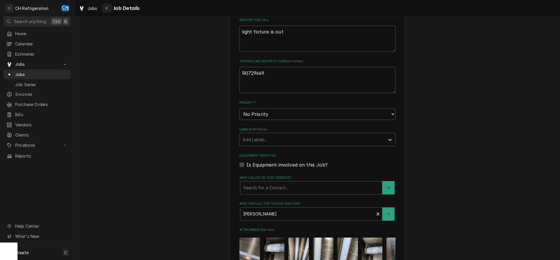
click at [105, 8] on div "Navigate back" at bounding box center [107, 8] width 6 height 6
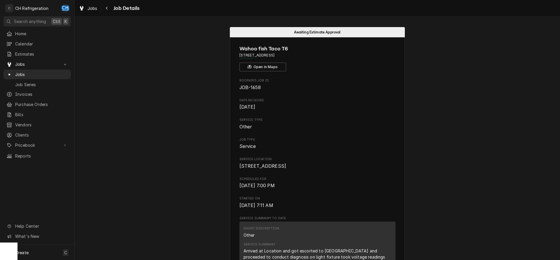
click at [108, 10] on div "Navigate back" at bounding box center [107, 8] width 6 height 6
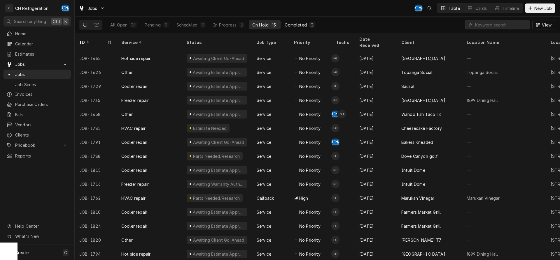
click at [297, 22] on div "Completed" at bounding box center [296, 25] width 22 height 6
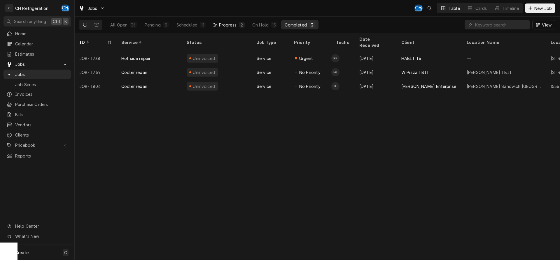
click at [232, 23] on div "In Progress" at bounding box center [224, 25] width 23 height 6
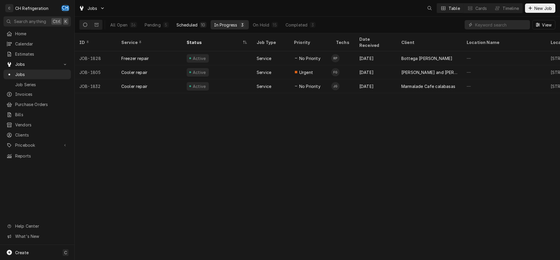
click at [186, 22] on div "Scheduled" at bounding box center [186, 25] width 21 height 6
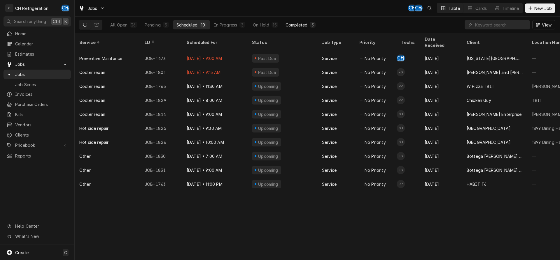
click at [297, 23] on div "Completed" at bounding box center [296, 25] width 22 height 6
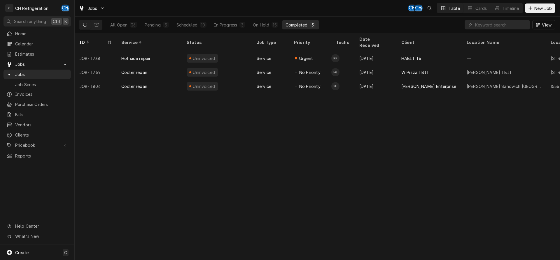
click at [249, 30] on div "All Open 36 Pending 5 Scheduled 10 In Progress 3 On Hold 15 Completed 3" at bounding box center [213, 25] width 212 height 16
click at [253, 27] on div "On Hold" at bounding box center [261, 25] width 16 height 6
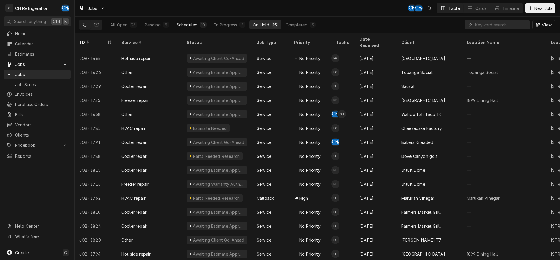
click at [189, 25] on div "Scheduled" at bounding box center [186, 25] width 21 height 6
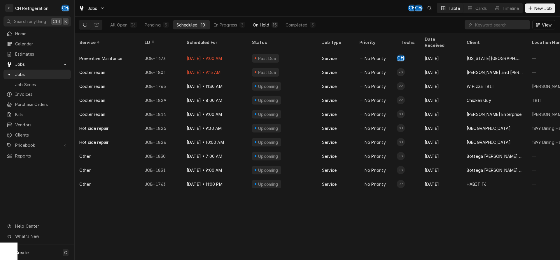
click at [275, 26] on div "15" at bounding box center [275, 25] width 4 height 6
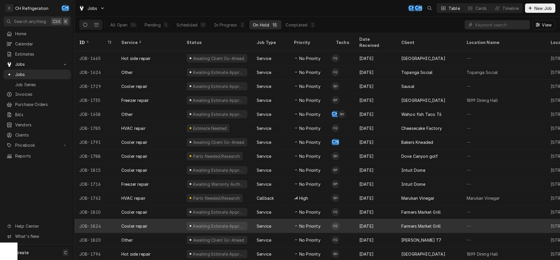
click at [407, 223] on div "Farmers Market Grill" at bounding box center [420, 226] width 39 height 6
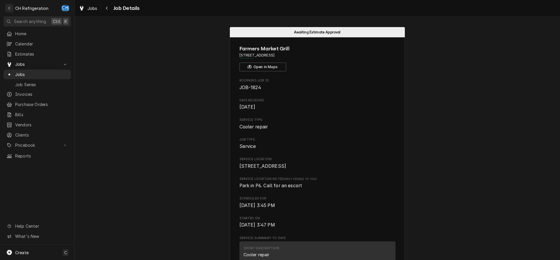
scroll to position [149, 0]
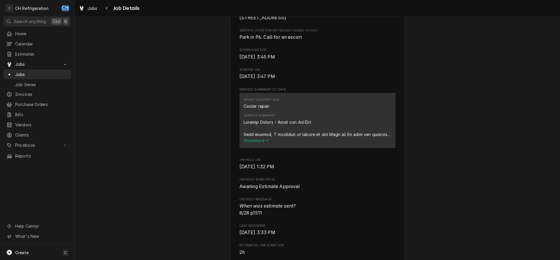
click at [261, 138] on div "Service Summary" at bounding box center [317, 128] width 148 height 18
click at [261, 143] on span "Show more" at bounding box center [256, 140] width 26 height 5
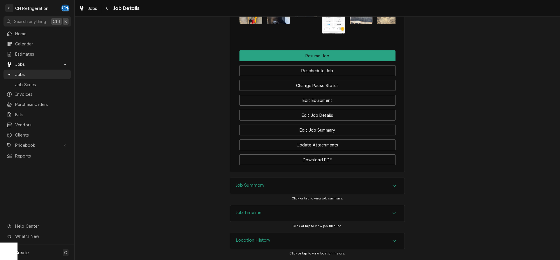
scroll to position [680, 0]
click at [353, 180] on div "Job Summary" at bounding box center [317, 186] width 174 height 16
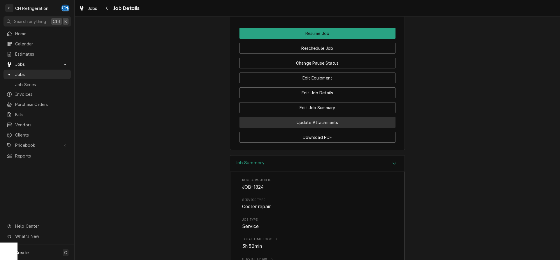
scroll to position [650, 0]
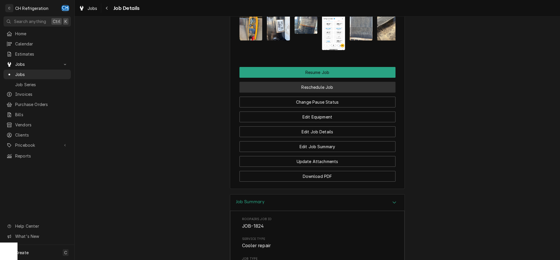
click at [327, 93] on button "Reschedule Job" at bounding box center [317, 87] width 156 height 11
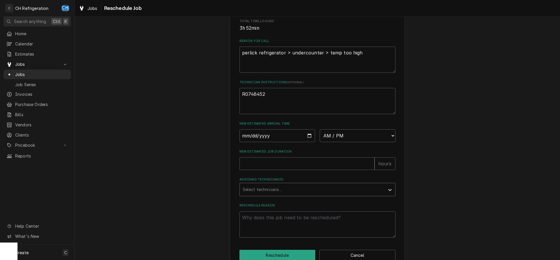
scroll to position [169, 0]
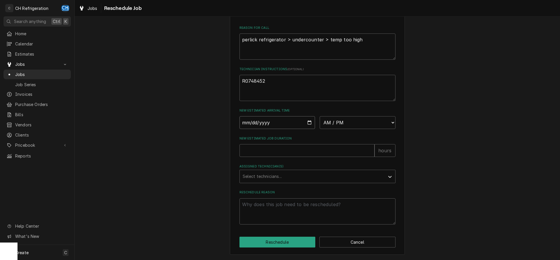
click at [311, 123] on input "Date" at bounding box center [277, 122] width 76 height 13
type input "2025-08-29"
type textarea "x"
click at [320, 116] on select "AM / PM 6:00 AM 6:15 AM 6:30 AM 6:45 AM 7:00 AM 7:15 AM 7:30 AM 7:45 AM 8:00 AM…" at bounding box center [358, 122] width 76 height 13
select select "13:00:00"
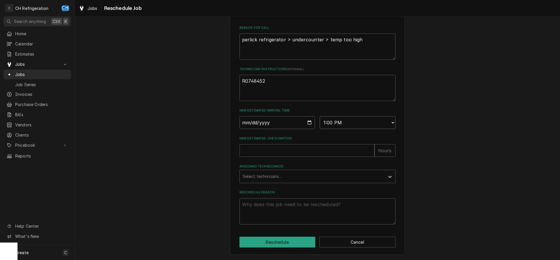
click option "1:00 PM" at bounding box center [0, 0] width 0 height 0
click at [313, 152] on input "New Estimated Job Duration" at bounding box center [306, 150] width 135 height 13
click at [302, 150] on input "New Estimated Job Duration" at bounding box center [306, 150] width 135 height 13
click at [304, 154] on input "New Estimated Job Duration" at bounding box center [306, 150] width 135 height 13
type textarea "x"
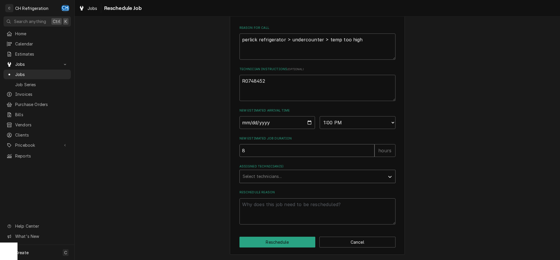
type input "8"
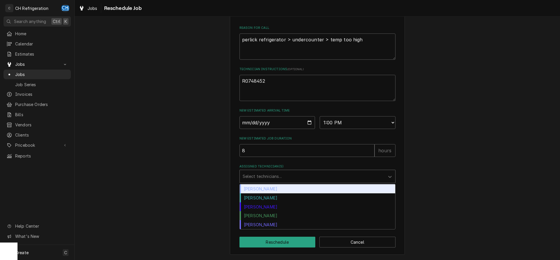
click at [255, 173] on div "Assigned Technician(s)" at bounding box center [312, 176] width 139 height 10
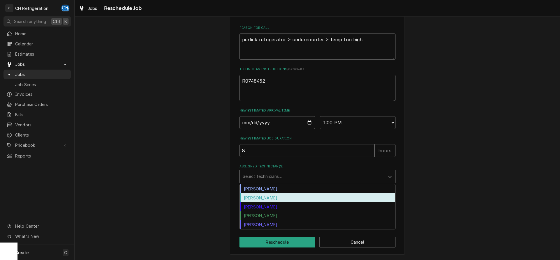
click at [270, 197] on div "Fred Gonzalez" at bounding box center [317, 198] width 155 height 9
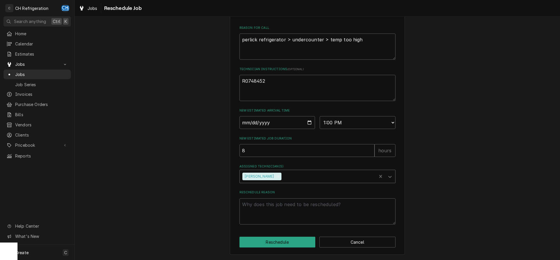
click at [283, 179] on div "Assigned Technician(s)" at bounding box center [328, 176] width 91 height 10
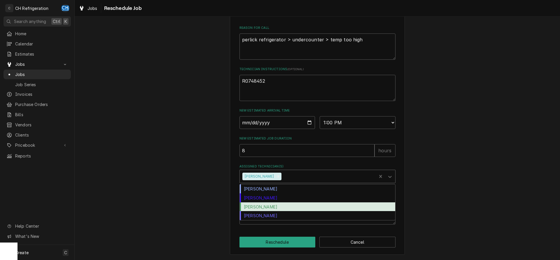
click at [269, 206] on div "Ruben Perez" at bounding box center [317, 207] width 155 height 9
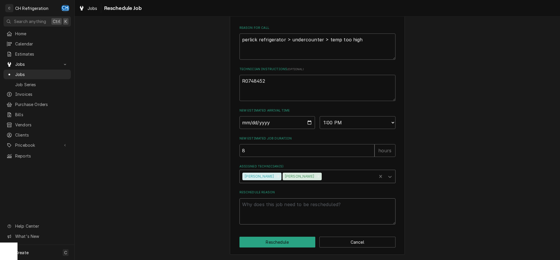
click at [271, 212] on textarea "Reschedule Reason" at bounding box center [317, 212] width 156 height 26
type textarea "x"
type textarea "c"
type textarea "x"
type textarea "co"
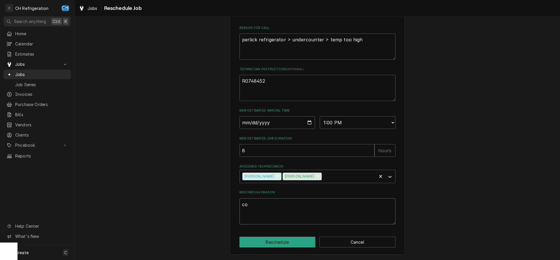
type textarea "x"
type textarea "com"
type textarea "x"
type textarea "comp"
type textarea "x"
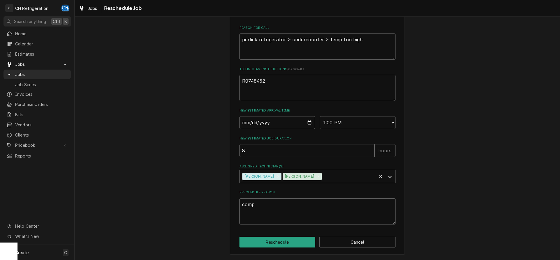
type textarea "compr"
type textarea "x"
type textarea "compre"
type textarea "x"
type textarea "compres"
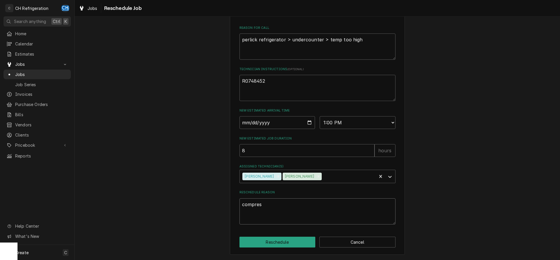
type textarea "x"
type textarea "compress"
type textarea "x"
type textarea "compresso"
type textarea "x"
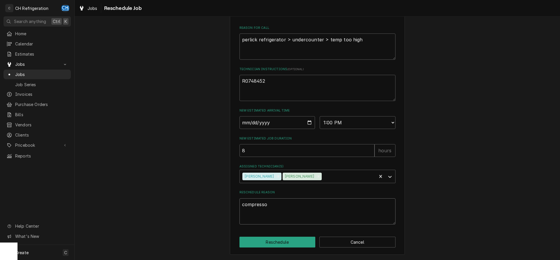
type textarea "compressor"
type textarea "x"
type textarea "compressor"
click at [274, 244] on button "Reschedule" at bounding box center [277, 242] width 76 height 11
type textarea "x"
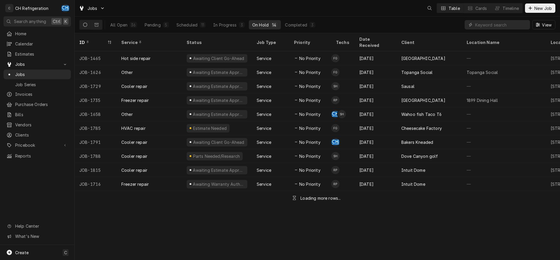
click at [186, 27] on div "Scheduled" at bounding box center [186, 25] width 21 height 6
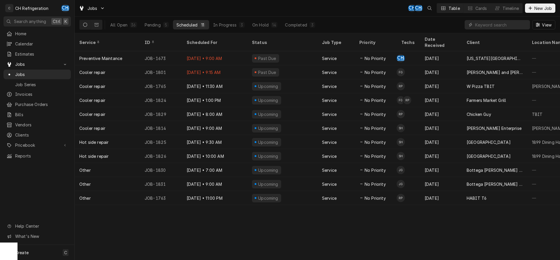
click at [232, 29] on div "All Open 36 Pending 5 Scheduled 11 In Progress 3 On Hold 14 Completed 3" at bounding box center [213, 25] width 212 height 16
click at [234, 23] on div "In Progress" at bounding box center [224, 25] width 23 height 6
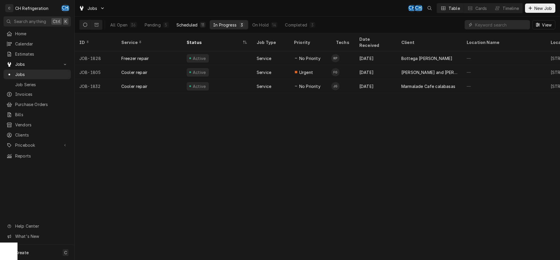
click at [202, 23] on div "11" at bounding box center [202, 25] width 3 height 6
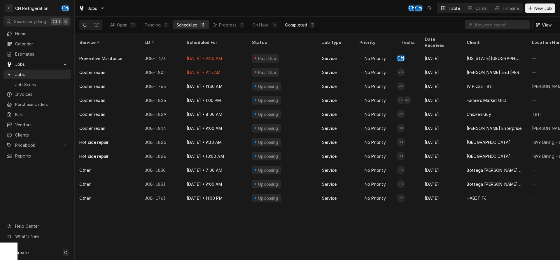
click at [300, 21] on button "Completed 3" at bounding box center [299, 24] width 37 height 9
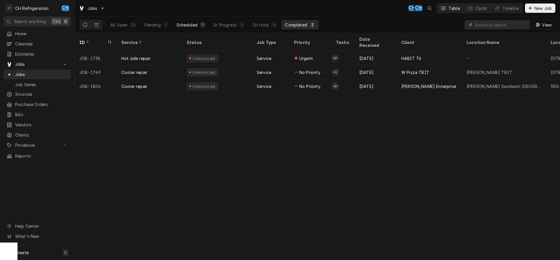
click at [204, 27] on div "11" at bounding box center [202, 25] width 3 height 6
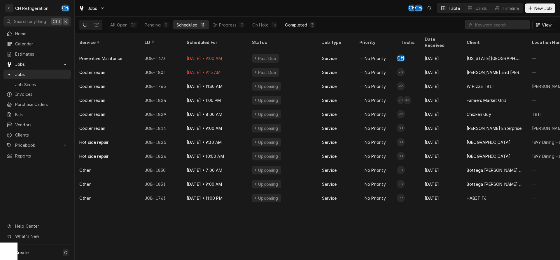
click at [300, 24] on div "Completed" at bounding box center [296, 25] width 22 height 6
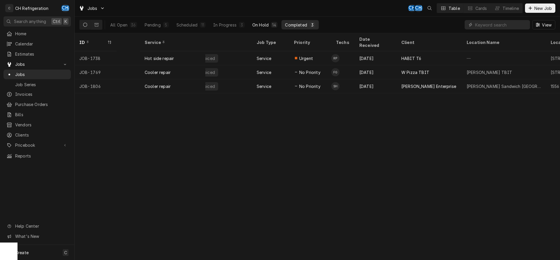
click at [277, 25] on button "On Hold 14" at bounding box center [265, 24] width 32 height 9
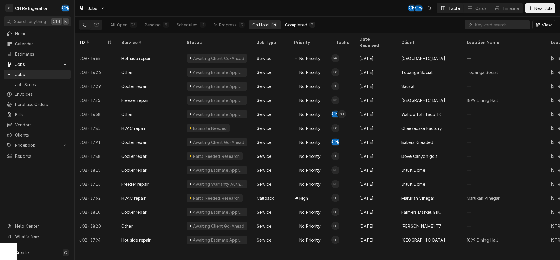
click at [299, 23] on div "Completed" at bounding box center [296, 25] width 22 height 6
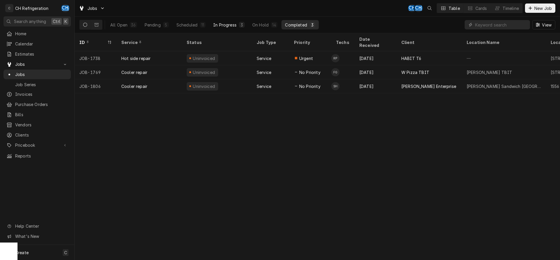
click at [227, 25] on div "In Progress" at bounding box center [224, 25] width 23 height 6
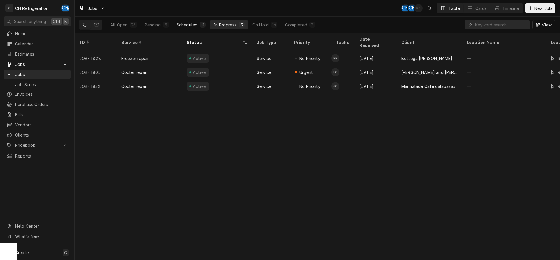
click at [183, 27] on div "Scheduled" at bounding box center [186, 25] width 21 height 6
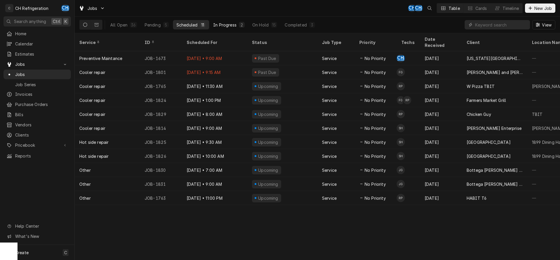
click at [233, 26] on div "In Progress" at bounding box center [224, 25] width 23 height 6
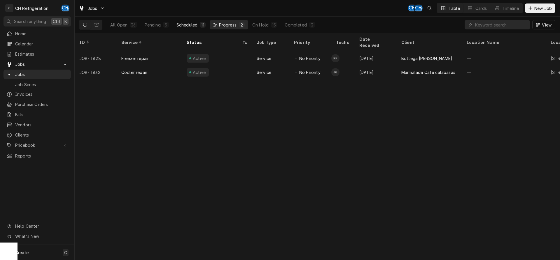
click at [196, 22] on div "Scheduled" at bounding box center [186, 25] width 21 height 6
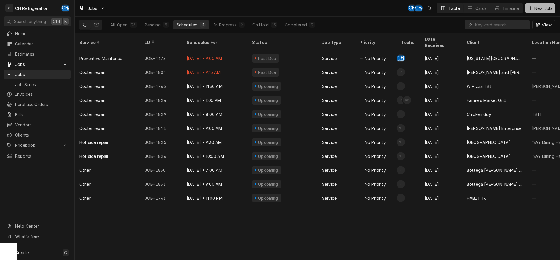
click at [533, 7] on span "New Job" at bounding box center [543, 8] width 20 height 6
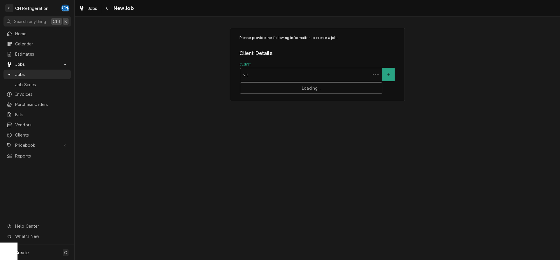
type input "vito"
click at [244, 85] on div "Vito restaurant" at bounding box center [311, 87] width 142 height 9
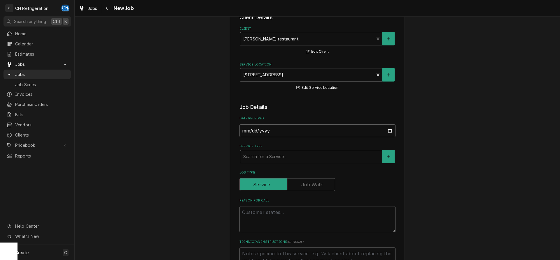
scroll to position [59, 0]
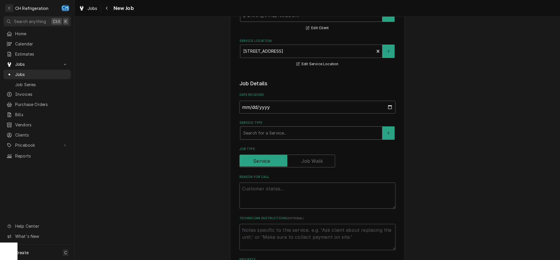
click at [305, 128] on div "Service Type" at bounding box center [311, 133] width 136 height 10
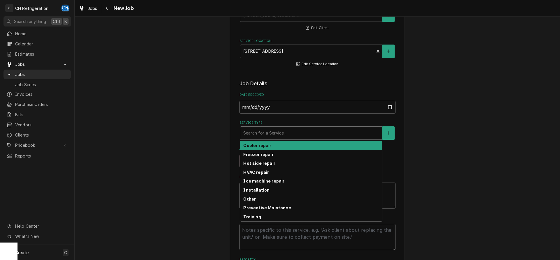
click at [271, 146] on div "Cooler repair" at bounding box center [311, 145] width 142 height 9
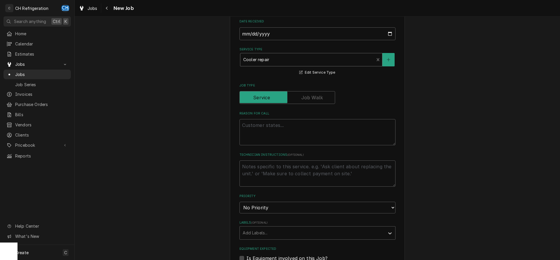
scroll to position [149, 0]
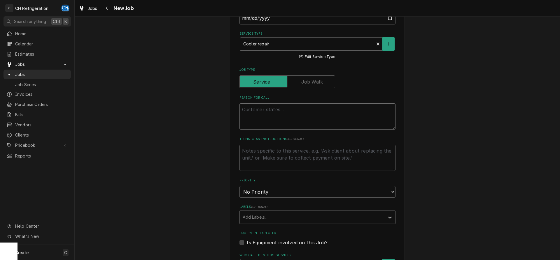
click at [296, 117] on textarea "Reason For Call" at bounding box center [317, 117] width 156 height 26
type textarea "x"
type textarea "w"
type textarea "x"
type textarea "wa"
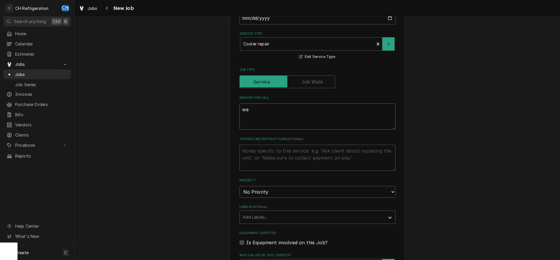
type textarea "x"
type textarea "wal"
type textarea "x"
type textarea "walk"
type textarea "x"
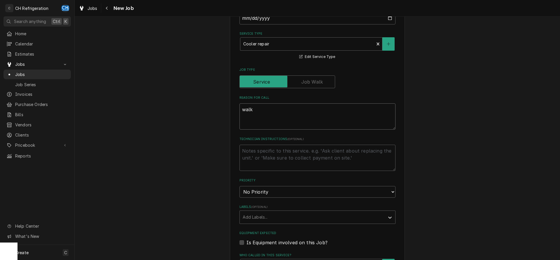
type textarea "walk"
type textarea "x"
type textarea "walk i"
type textarea "x"
type textarea "walk in"
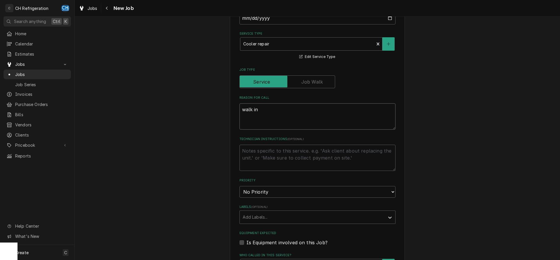
type textarea "x"
type textarea "walk in"
type textarea "x"
type textarea "walk in i"
type textarea "x"
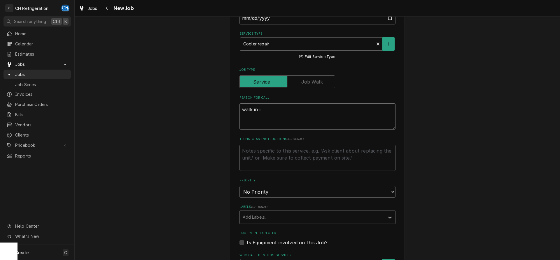
type textarea "walk in is"
type textarea "x"
type textarea "walk in is"
type textarea "x"
type textarea "walk in is d"
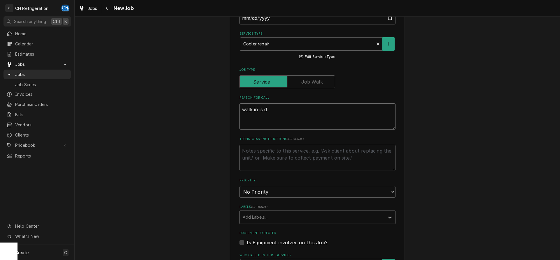
type textarea "x"
type textarea "walk in is de"
type textarea "x"
type textarea "walk in is dea"
type textarea "x"
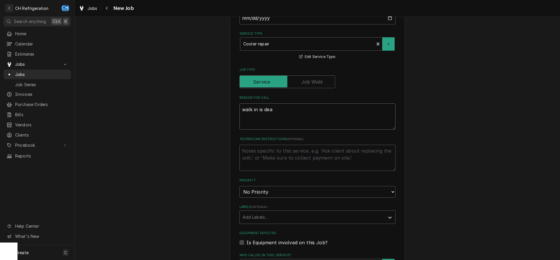
type textarea "walk in is dead"
type textarea "x"
type textarea "walk in is dead"
type textarea "x"
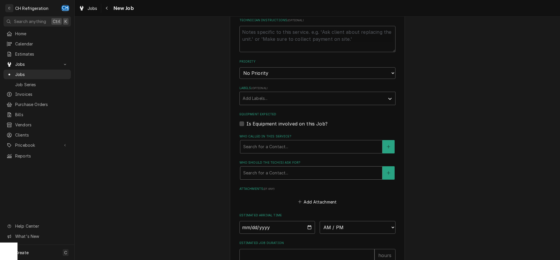
type textarea "walk in is dead"
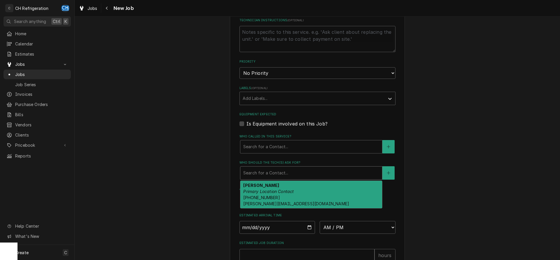
click at [287, 168] on div "Who should the tech(s) ask for?" at bounding box center [311, 173] width 136 height 10
click at [288, 187] on div "Sean Primary Location Contact (213) 364-6251 sean@crbsocal.com" at bounding box center [311, 194] width 142 height 27
type textarea "x"
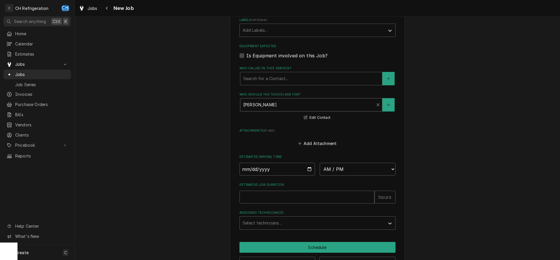
scroll to position [355, 0]
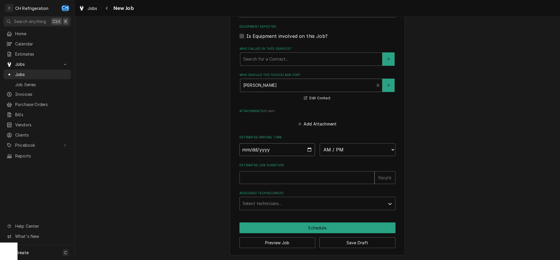
click at [308, 151] on input "Date" at bounding box center [277, 149] width 76 height 13
click at [311, 149] on input "Date" at bounding box center [277, 149] width 76 height 13
type input "2025-08-29"
click at [320, 143] on select "AM / PM 6:00 AM 6:15 AM 6:30 AM 6:45 AM 7:00 AM 7:15 AM 7:30 AM 7:45 AM 8:00 AM…" at bounding box center [358, 149] width 76 height 13
type textarea "x"
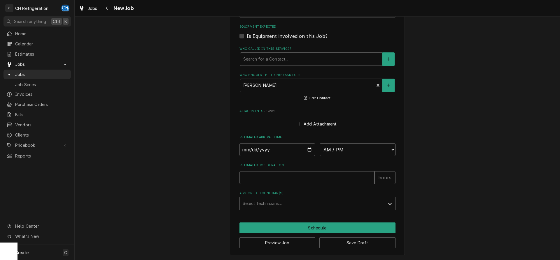
click at [320, 143] on select "AM / PM 6:00 AM 6:15 AM 6:30 AM 6:45 AM 7:00 AM 7:15 AM 7:30 AM 7:45 AM 8:00 AM…" at bounding box center [358, 149] width 76 height 13
select select "12:00:00"
click option "12:00 PM" at bounding box center [0, 0] width 0 height 0
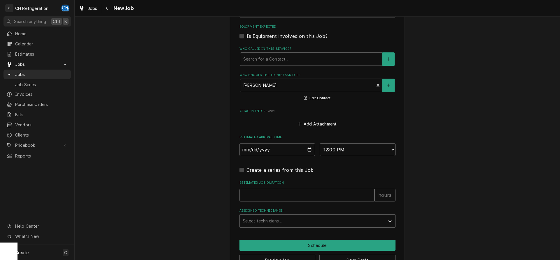
type textarea "x"
click at [311, 197] on input "Estimated Job Duration" at bounding box center [306, 195] width 135 height 13
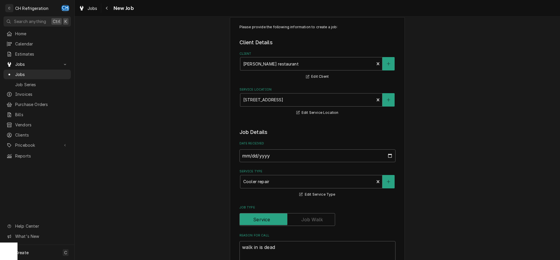
scroll to position [0, 0]
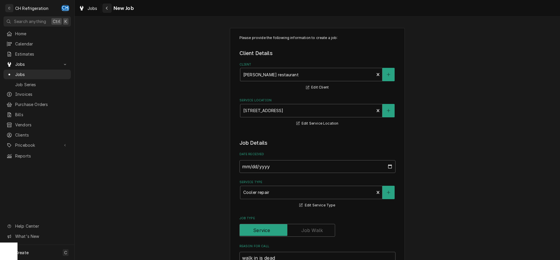
click at [107, 4] on button "Navigate back" at bounding box center [106, 7] width 9 height 9
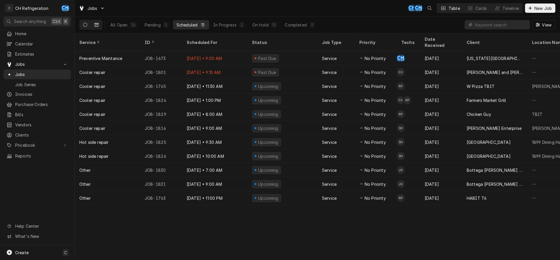
click at [96, 24] on icon "Dynamic Content Wrapper" at bounding box center [96, 25] width 4 height 4
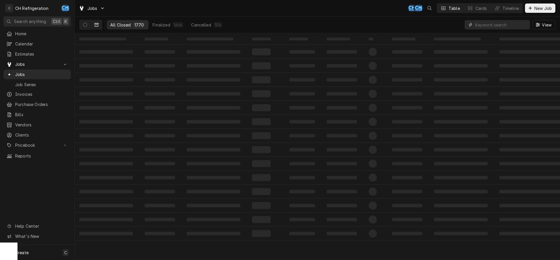
click at [494, 24] on input "Dynamic Content Wrapper" at bounding box center [501, 24] width 52 height 9
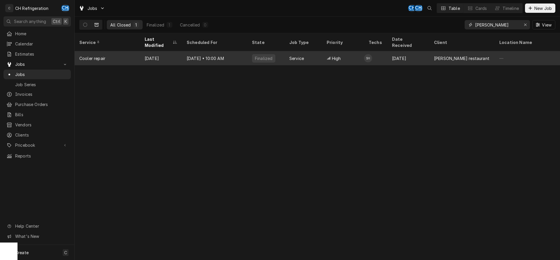
type input "vito"
click at [220, 52] on div "Aug 3 • 10:00 AM" at bounding box center [214, 58] width 65 height 14
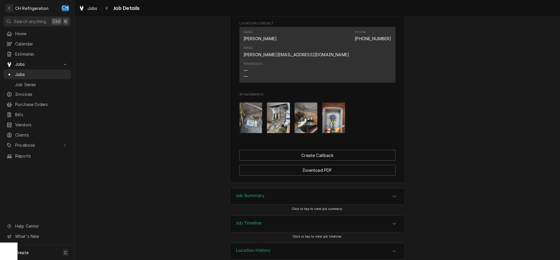
scroll to position [334, 0]
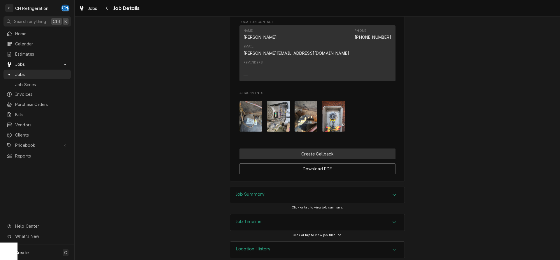
click at [319, 149] on button "Create Callback" at bounding box center [317, 154] width 156 height 11
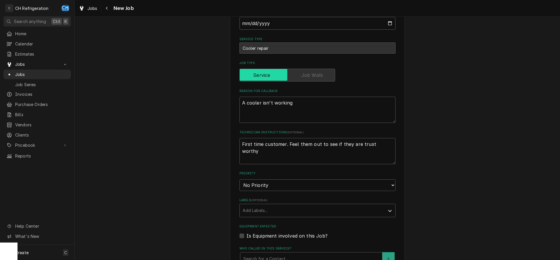
type textarea "x"
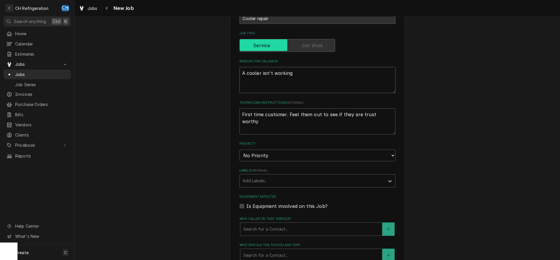
click at [313, 73] on textarea "A cooler isn't working" at bounding box center [317, 80] width 156 height 26
type textarea "A cooler isn't working"
type textarea "x"
type textarea "A cooler isn't working"
type textarea "x"
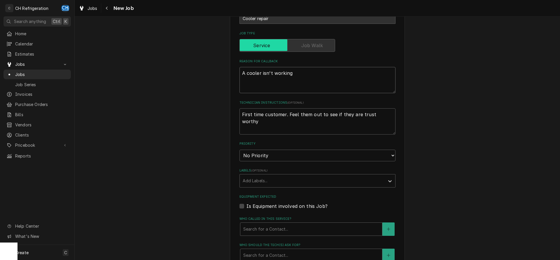
type textarea "A cooler isn't working 8"
type textarea "x"
type textarea "A cooler isn't working 8/"
type textarea "x"
type textarea "A cooler isn't working 8/2"
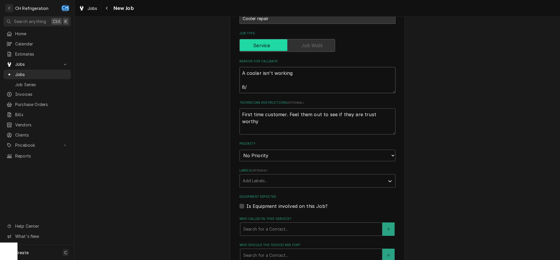
type textarea "x"
type textarea "A cooler isn't working 8/29"
type textarea "x"
type textarea "A cooler isn't working 8/29"
type textarea "x"
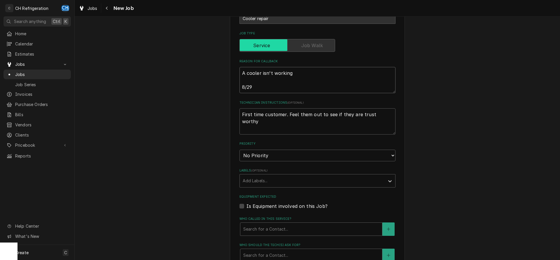
type textarea "A cooler isn't working 8/29 -"
type textarea "x"
type textarea "A cooler isn't working 8/29 -"
type textarea "x"
type textarea "A cooler isn't working 8/29 - c"
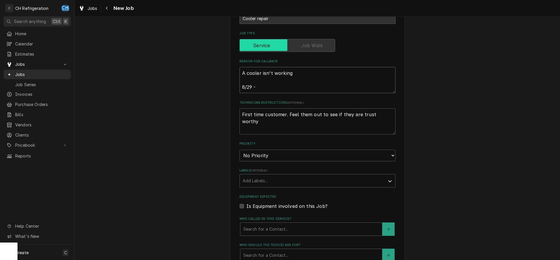
type textarea "x"
type textarea "A cooler isn't working 8/29 - co"
type textarea "x"
type textarea "A cooler isn't working 8/29 - coo"
type textarea "x"
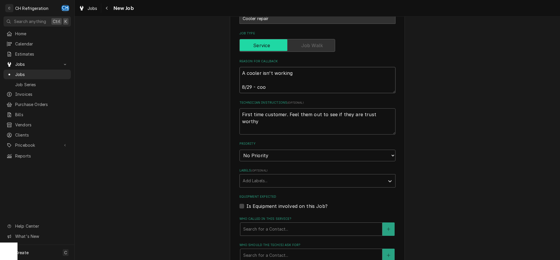
type textarea "A cooler isn't working 8/29 - cool"
type textarea "x"
type textarea "A cooler isn't working 8/29 - coole"
type textarea "x"
type textarea "A cooler isn't working 8/29 - cooler"
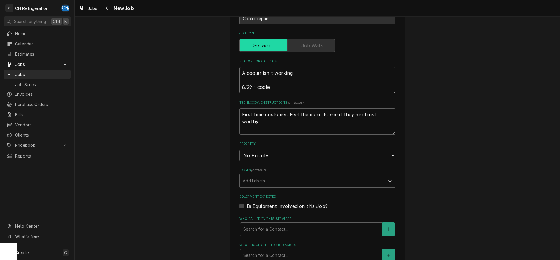
type textarea "x"
type textarea "A cooler isn't working 8/29 - cooler"
type textarea "x"
type textarea "A cooler isn't working 8/29 - cooler s"
type textarea "x"
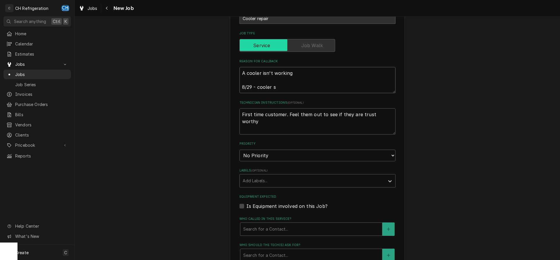
type textarea "A cooler isn't working 8/29 - cooler st"
type textarea "x"
type textarea "A cooler isn't working 8/29 - cooler sti"
type textarea "x"
type textarea "A cooler isn't working 8/29 - cooler stil"
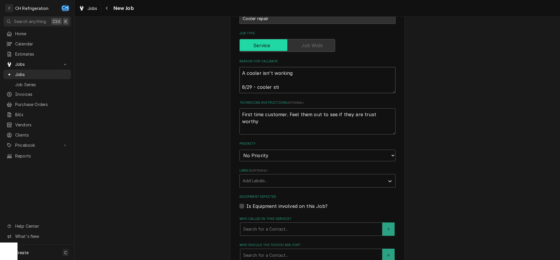
type textarea "x"
type textarea "A cooler isn't working 8/29 - cooler still"
type textarea "x"
type textarea "A cooler isn't working 8/29 - cooler still"
type textarea "x"
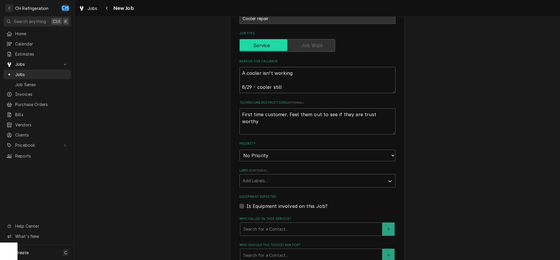
type textarea "A cooler isn't working 8/29 - cooler still d"
type textarea "x"
type textarea "A cooler isn't working 8/29 - cooler still do"
type textarea "x"
type textarea "A cooler isn't working 8/29 - cooler still dow"
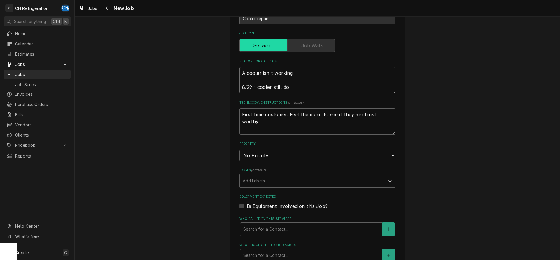
type textarea "x"
type textarea "A cooler isn't working 8/29 - cooler still down"
type textarea "x"
type textarea "A cooler isn't working 8/29 - cooler still down"
type textarea "x"
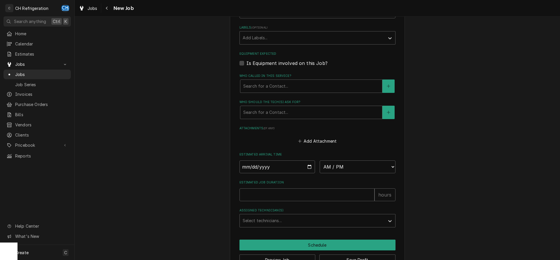
scroll to position [309, 0]
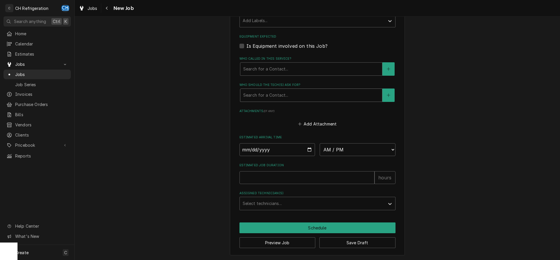
type textarea "A cooler isn't working 8/29 - cooler still down"
click at [295, 94] on div "Who should the tech(s) ask for?" at bounding box center [311, 95] width 136 height 10
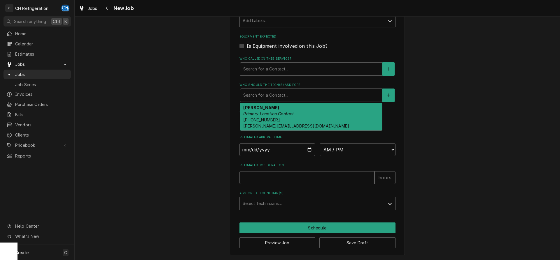
click at [282, 123] on div "Sean Primary Location Contact (213) 364-6251 sean@crbsocal.com" at bounding box center [311, 116] width 142 height 27
type textarea "x"
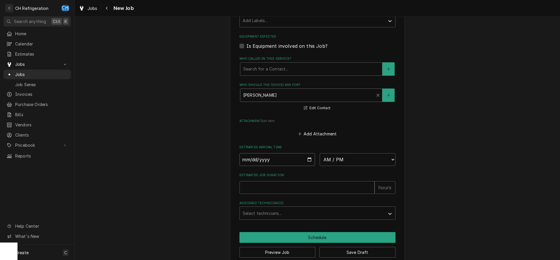
click at [307, 157] on input "Date" at bounding box center [277, 159] width 76 height 13
click at [312, 158] on input "Date" at bounding box center [277, 159] width 76 height 13
click at [308, 160] on input "Date" at bounding box center [277, 159] width 76 height 13
type input "2025-08-29"
click at [320, 153] on select "AM / PM 6:00 AM 6:15 AM 6:30 AM 6:45 AM 7:00 AM 7:15 AM 7:30 AM 7:45 AM 8:00 AM…" at bounding box center [358, 159] width 76 height 13
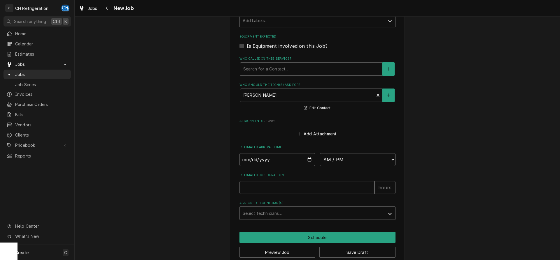
type textarea "x"
select select "12:30:00"
click option "12:30 PM" at bounding box center [0, 0] width 0 height 0
click at [299, 187] on input "Estimated Job Duration" at bounding box center [306, 187] width 135 height 13
type textarea "x"
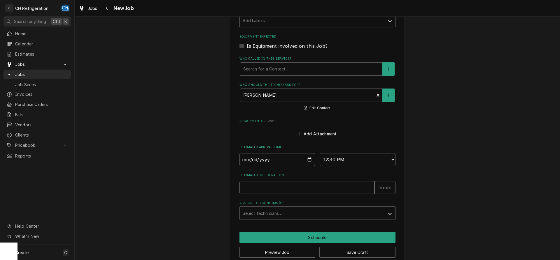
type input "2"
type textarea "x"
type input "2"
click at [281, 215] on div "Assigned Technician(s)" at bounding box center [312, 213] width 139 height 10
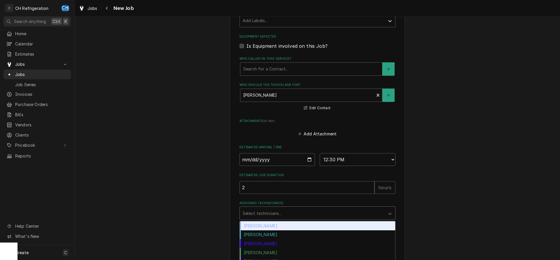
click at [271, 227] on div "Chris Hiraga" at bounding box center [317, 226] width 155 height 9
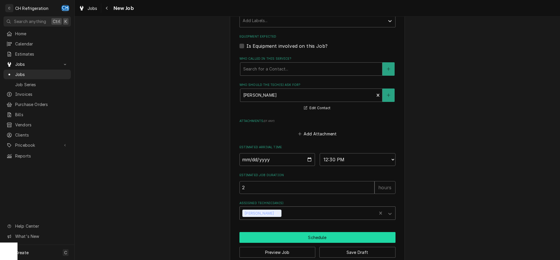
click at [281, 238] on button "Schedule" at bounding box center [317, 237] width 156 height 11
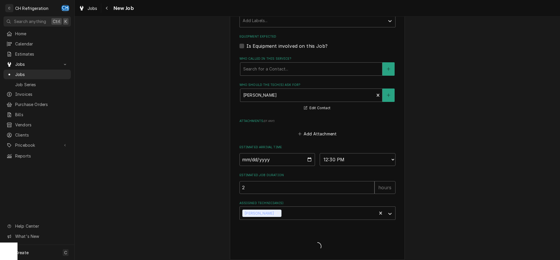
type textarea "x"
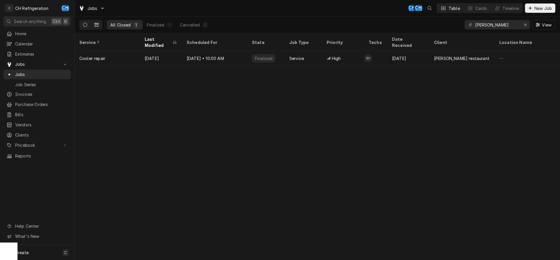
click at [82, 22] on button "Dynamic Content Wrapper" at bounding box center [85, 24] width 11 height 9
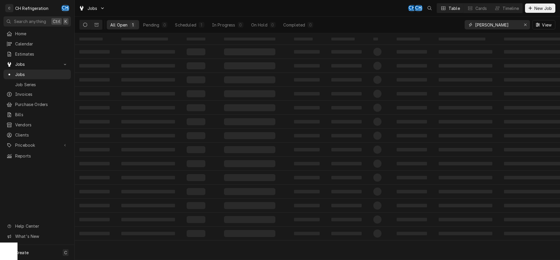
drag, startPoint x: 506, startPoint y: 24, endPoint x: 440, endPoint y: 18, distance: 66.4
click at [475, 21] on input "vito" at bounding box center [497, 24] width 44 height 9
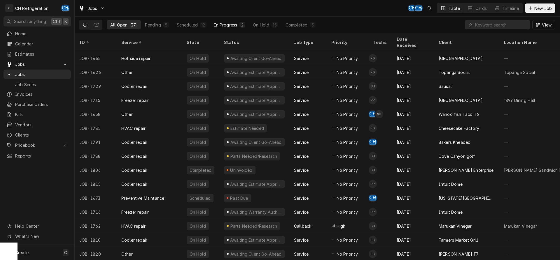
click at [220, 22] on div "In Progress" at bounding box center [225, 25] width 23 height 6
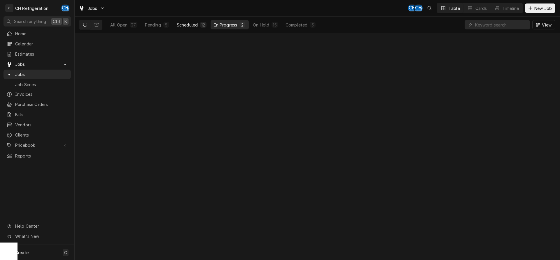
click at [194, 24] on div "Scheduled" at bounding box center [187, 25] width 21 height 6
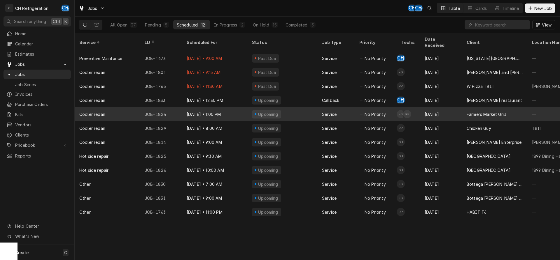
click at [444, 107] on div "Aug 27" at bounding box center [441, 114] width 42 height 14
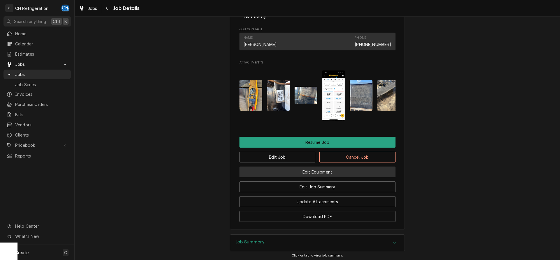
scroll to position [446, 0]
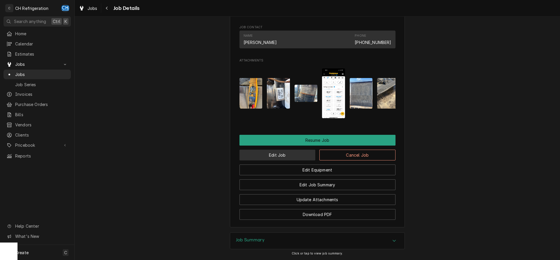
click at [286, 161] on button "Edit Job" at bounding box center [277, 155] width 76 height 11
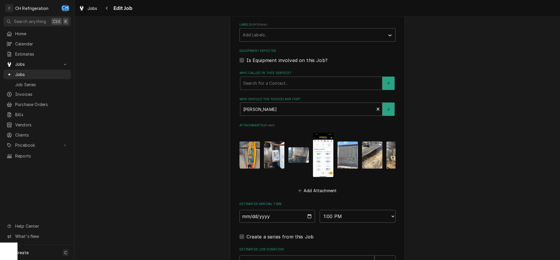
scroll to position [265, 0]
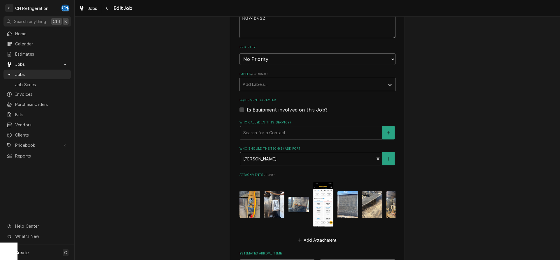
type textarea "x"
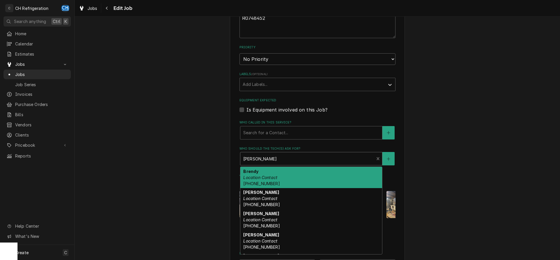
click at [271, 158] on div "Who should the tech(s) ask for?" at bounding box center [307, 159] width 128 height 10
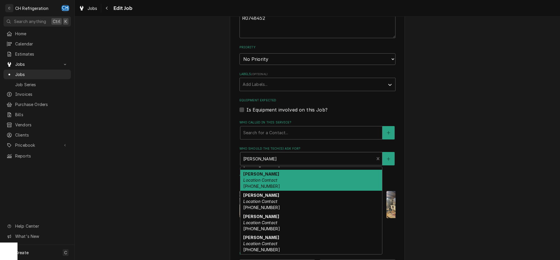
scroll to position [0, 0]
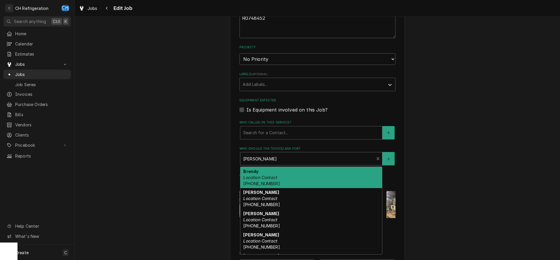
click at [197, 165] on div "Use the fields below to edit this job: Client Details Client Farmers Market Gri…" at bounding box center [317, 69] width 485 height 622
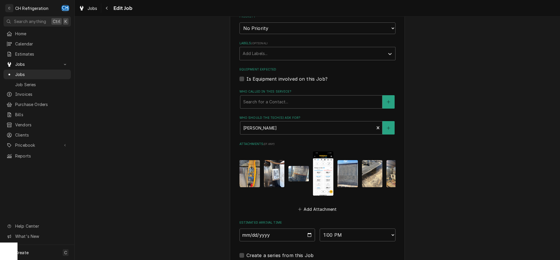
scroll to position [327, 0]
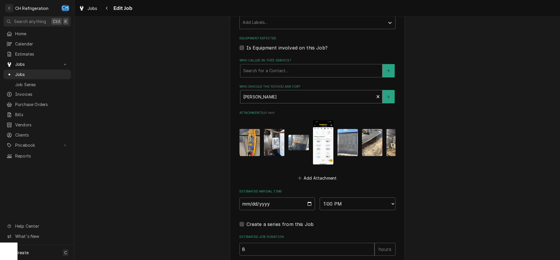
click at [278, 96] on div "Who should the tech(s) ask for?" at bounding box center [307, 97] width 128 height 10
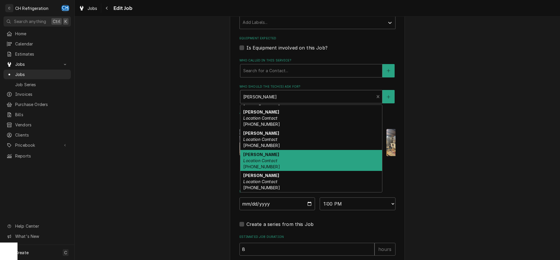
scroll to position [0, 0]
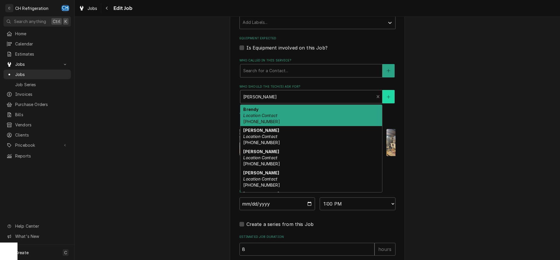
click at [394, 96] on button "Who should the tech(s) ask for?" at bounding box center [388, 96] width 12 height 13
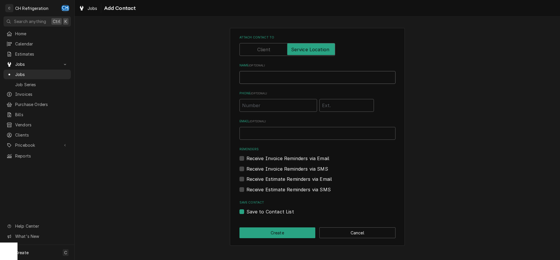
click at [264, 83] on input "Name ( optional )" at bounding box center [317, 77] width 156 height 13
type input "Chef"
type input "[PHONE_NUMBER]"
click at [278, 235] on button "Create" at bounding box center [277, 233] width 76 height 11
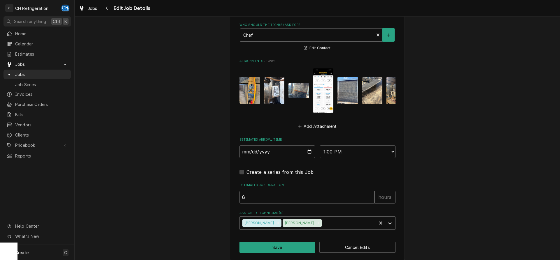
scroll to position [394, 0]
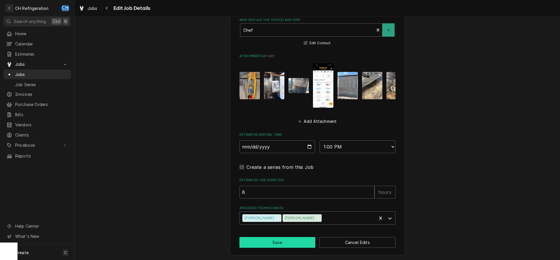
click at [274, 244] on button "Save" at bounding box center [277, 242] width 76 height 11
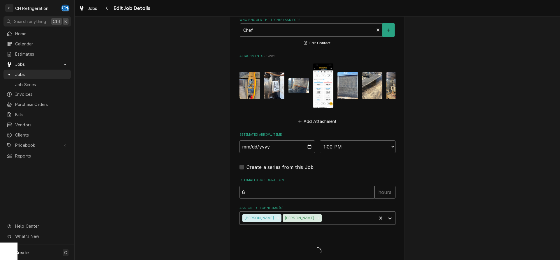
type textarea "x"
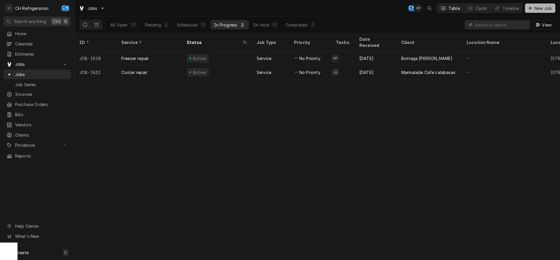
click at [539, 10] on span "New Job" at bounding box center [543, 8] width 20 height 6
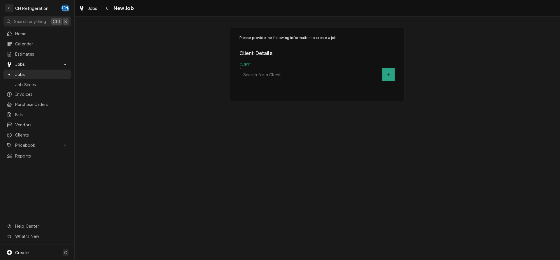
click at [281, 76] on div "Client" at bounding box center [311, 74] width 136 height 10
type input "wolfg"
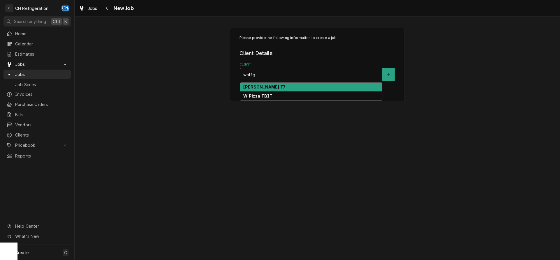
click at [280, 88] on strong "Wolfgang Puck T7" at bounding box center [264, 87] width 42 height 5
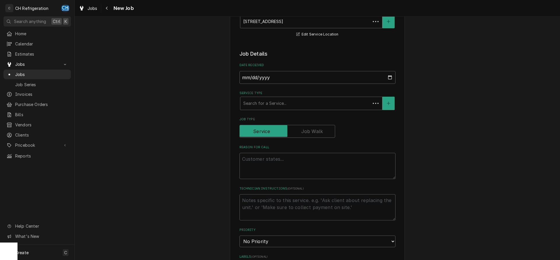
type textarea "x"
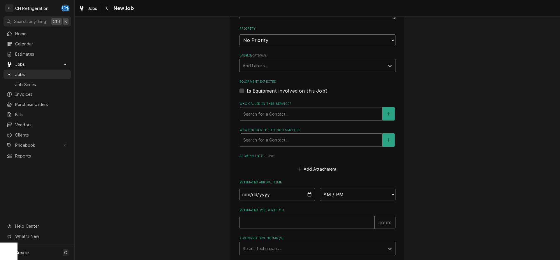
scroll to position [297, 0]
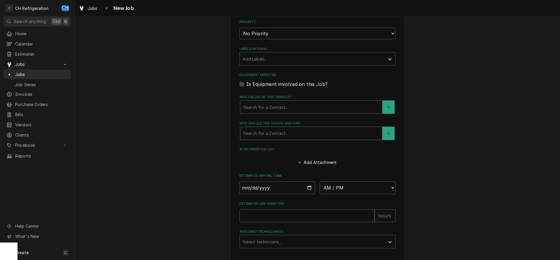
click at [287, 138] on div "Who should the tech(s) ask for?" at bounding box center [311, 133] width 136 height 10
click at [185, 122] on div "Please provide the following information to create a job: Client Details Client…" at bounding box center [317, 12] width 485 height 574
click at [104, 7] on div "Navigate back" at bounding box center [107, 8] width 6 height 6
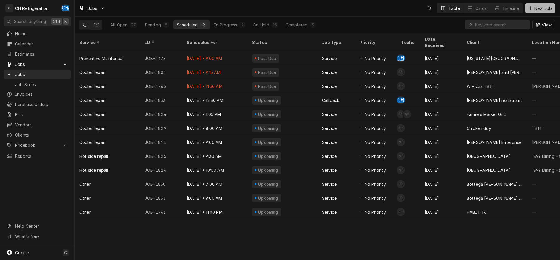
click at [543, 11] on span "New Job" at bounding box center [543, 8] width 20 height 6
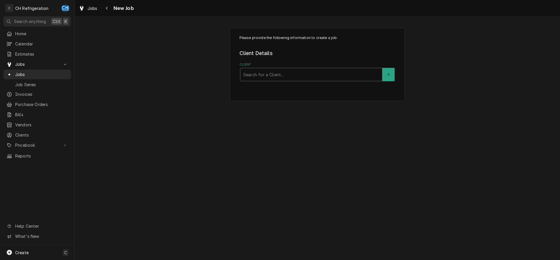
click at [295, 73] on div "Client" at bounding box center [311, 74] width 136 height 10
type input "w pi"
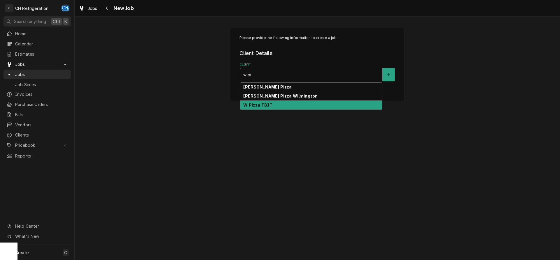
click at [289, 105] on div "W Pizza TBIT" at bounding box center [311, 105] width 142 height 9
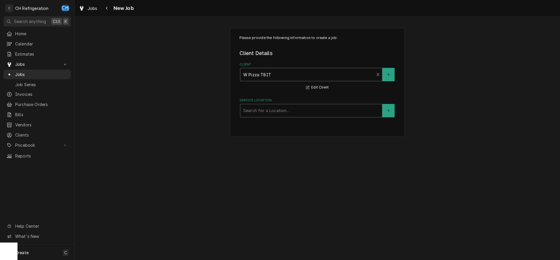
click at [283, 108] on div "Service Location" at bounding box center [311, 111] width 136 height 10
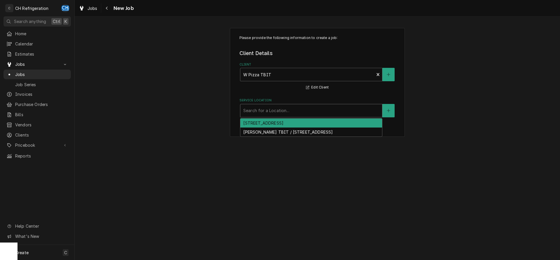
click at [289, 121] on div "10100 Aviation Blvd, Los Angeles, CA 90045" at bounding box center [311, 123] width 142 height 9
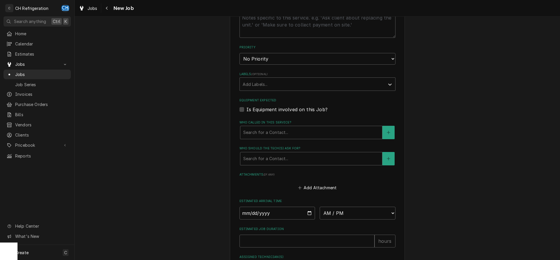
scroll to position [297, 0]
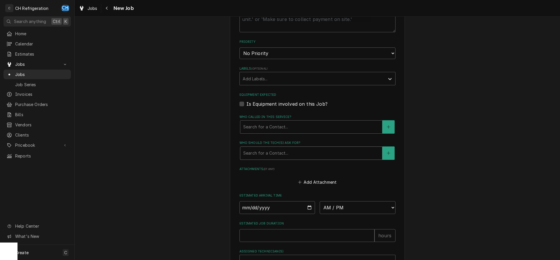
click at [283, 153] on div "Who should the tech(s) ask for?" at bounding box center [311, 153] width 136 height 10
drag, startPoint x: 156, startPoint y: 131, endPoint x: 494, endPoint y: 122, distance: 338.1
click at [156, 131] on div "Please provide the following information to create a job: Client Details Client…" at bounding box center [317, 22] width 485 height 594
click at [33, 71] on span "Jobs" at bounding box center [41, 74] width 53 height 6
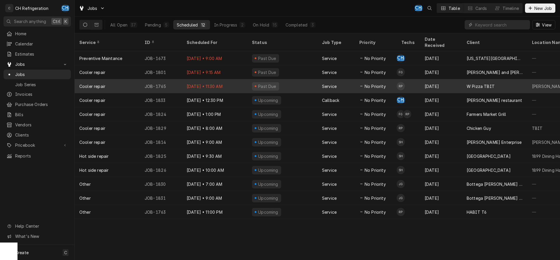
click at [430, 79] on div "[DATE]" at bounding box center [441, 86] width 42 height 14
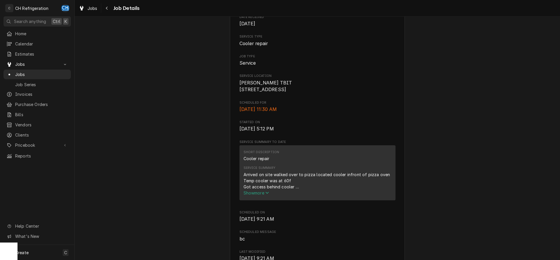
scroll to position [119, 0]
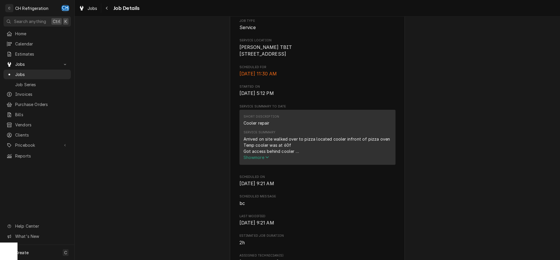
click at [262, 162] on div "Service Summary Arrived on site walked over to pizza located cooler infront of …" at bounding box center [317, 145] width 148 height 34
click at [262, 160] on span "Show more" at bounding box center [256, 157] width 26 height 5
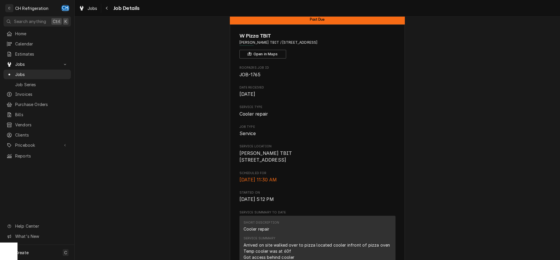
scroll to position [0, 0]
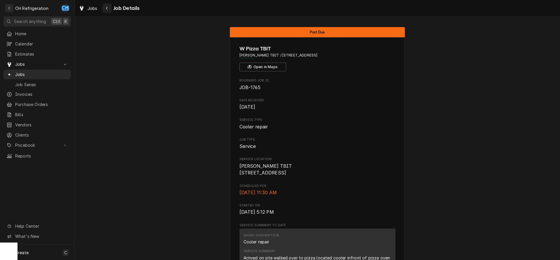
click at [107, 7] on icon "Navigate back" at bounding box center [107, 8] width 2 height 3
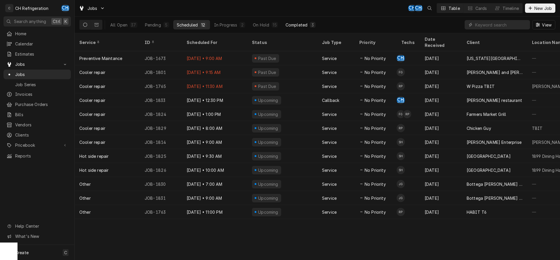
click at [301, 20] on div "All Open 37 Pending 5 Scheduled 12 In Progress 2 On Hold 15 Completed 3" at bounding box center [213, 25] width 212 height 16
click at [306, 26] on div "Completed" at bounding box center [296, 25] width 22 height 6
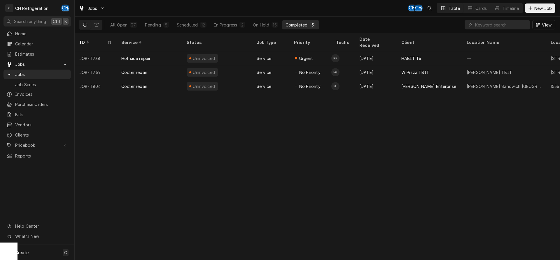
click at [309, 24] on button "Completed 3" at bounding box center [300, 24] width 37 height 9
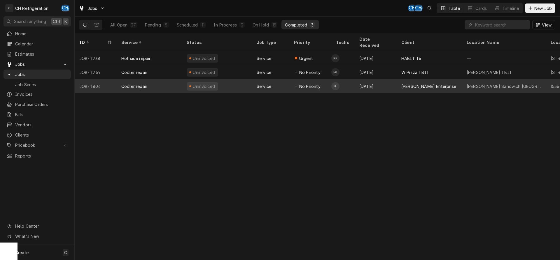
click at [420, 83] on div "[PERSON_NAME] Enterprise" at bounding box center [428, 86] width 55 height 6
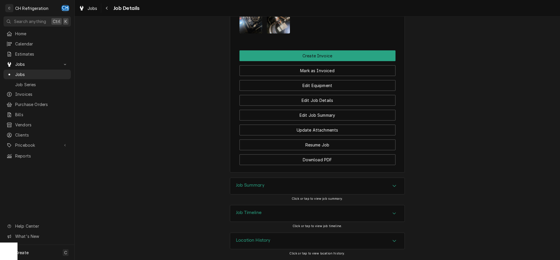
click at [261, 178] on div "Job Summary" at bounding box center [317, 186] width 174 height 16
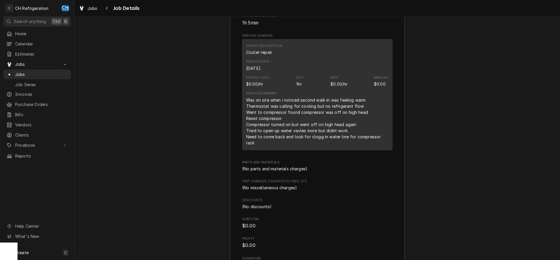
scroll to position [783, 0]
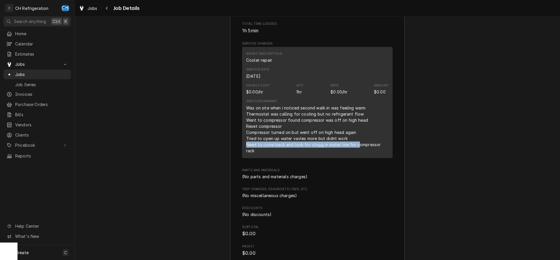
drag, startPoint x: 246, startPoint y: 145, endPoint x: 357, endPoint y: 143, distance: 110.8
click at [356, 143] on div "Short Description Cooler repair Service Date Aug 25, 2025 Hourly Cost $0.00/hr …" at bounding box center [317, 102] width 150 height 111
click at [376, 142] on div "Was on site when i noticed second walk in was feeling warm Thermostat was calli…" at bounding box center [317, 129] width 142 height 49
click at [396, 142] on div "Roopairs Job ID JOB-1806 Service Type Cooler repair Job Type Service Total Time…" at bounding box center [317, 123] width 174 height 333
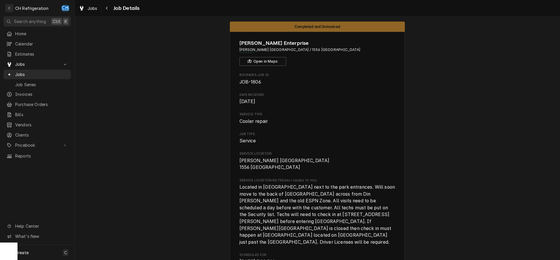
scroll to position [0, 0]
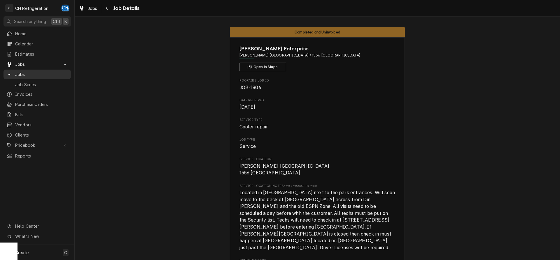
click at [33, 71] on span "Jobs" at bounding box center [41, 74] width 53 height 6
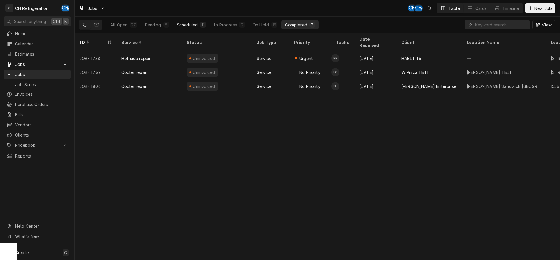
click at [200, 25] on div "11" at bounding box center [203, 25] width 6 height 6
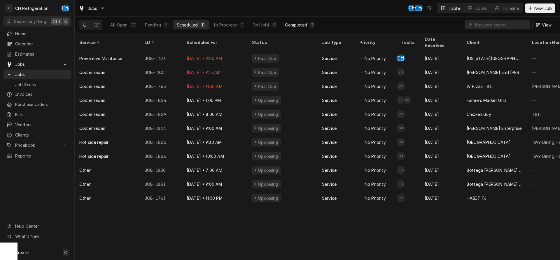
click at [305, 26] on div "Completed" at bounding box center [296, 25] width 22 height 6
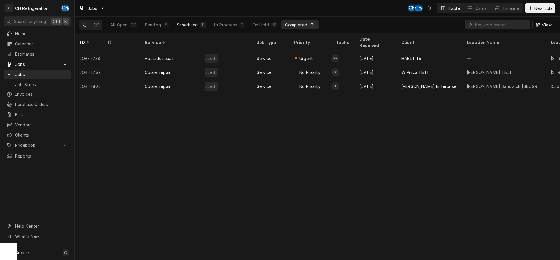
click at [184, 22] on div "Scheduled" at bounding box center [187, 25] width 21 height 6
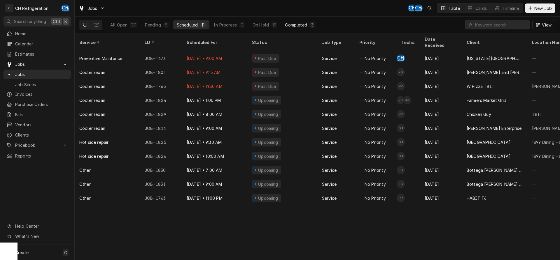
click at [299, 24] on div "Completed" at bounding box center [296, 25] width 22 height 6
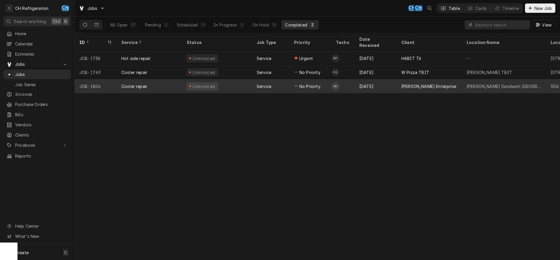
click at [492, 83] on div "[PERSON_NAME] Sandwich [GEOGRAPHIC_DATA]" at bounding box center [503, 86] width 75 height 6
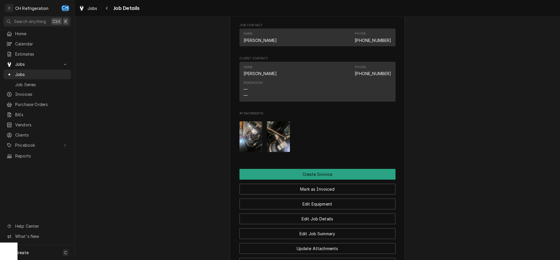
scroll to position [546, 0]
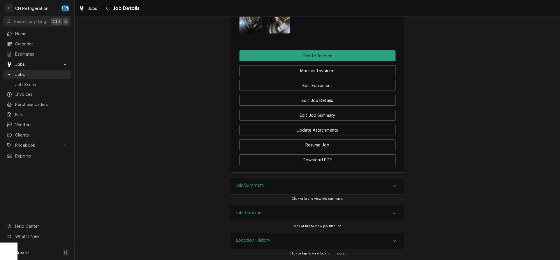
click at [317, 190] on div "Job Summary" at bounding box center [317, 186] width 174 height 16
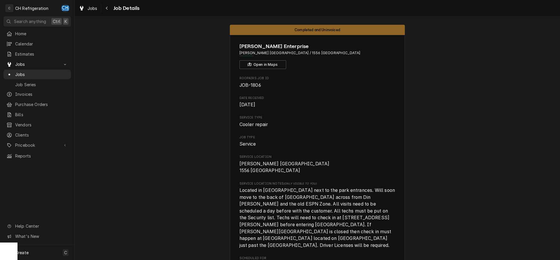
scroll to position [0, 0]
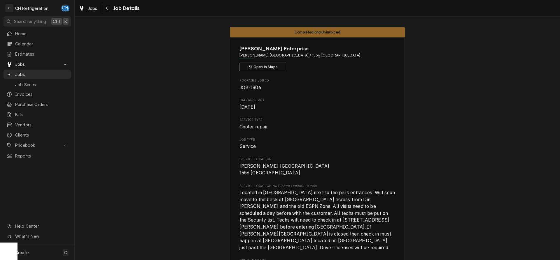
drag, startPoint x: 356, startPoint y: 56, endPoint x: 283, endPoint y: 56, distance: 72.9
click at [283, 56] on span "Earl Sandwich Anaheim / 1556 Disneyland Dr, Anaheim, CA 92802" at bounding box center [317, 55] width 156 height 5
copy span "1556 [GEOGRAPHIC_DATA]"
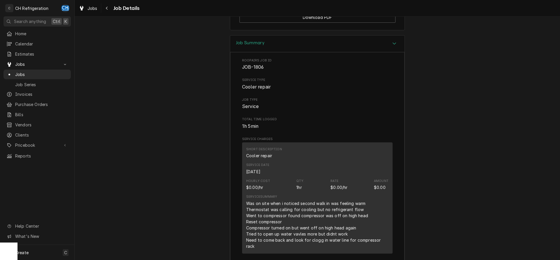
scroll to position [714, 0]
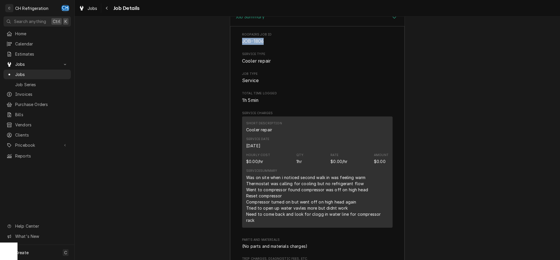
drag, startPoint x: 268, startPoint y: 41, endPoint x: 241, endPoint y: 41, distance: 27.4
click at [241, 41] on div "Roopairs Job ID JOB-1806 Service Type Cooler repair Job Type Service Total Time…" at bounding box center [317, 192] width 174 height 333
copy span "JOB-1806"
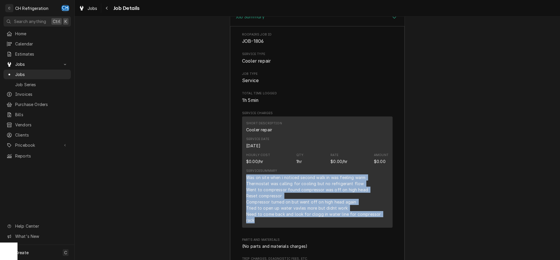
drag, startPoint x: 247, startPoint y: 178, endPoint x: 328, endPoint y: 202, distance: 84.9
click at [392, 219] on div "Short Description Cooler repair Service Date Aug 25, 2025 Hourly Cost $0.00/hr …" at bounding box center [317, 172] width 150 height 111
copy div "Was on site when i noticed second walk in was feeling warm Thermostat was calli…"
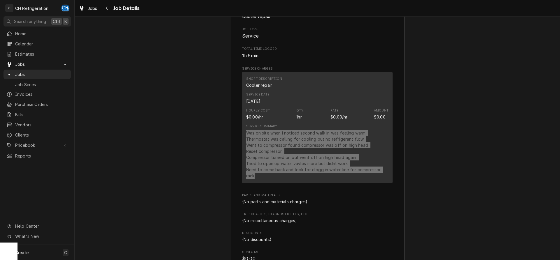
scroll to position [749, 0]
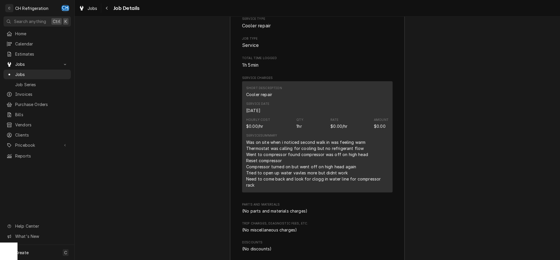
click at [322, 170] on div "Was on site when i noticed second walk in was feeling warm Thermostat was calli…" at bounding box center [317, 163] width 142 height 49
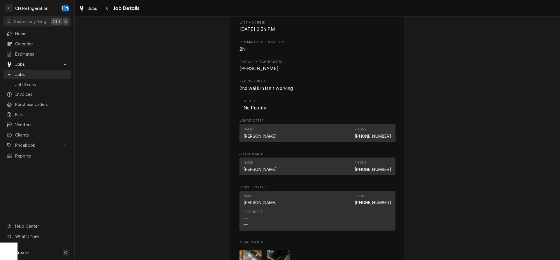
scroll to position [416, 0]
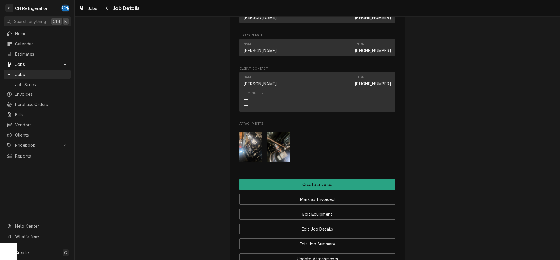
click at [259, 143] on img "Attachments" at bounding box center [250, 147] width 23 height 31
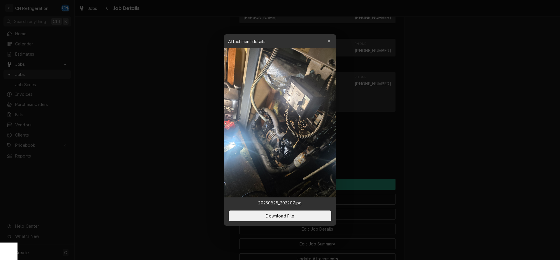
click at [473, 150] on div at bounding box center [280, 130] width 560 height 260
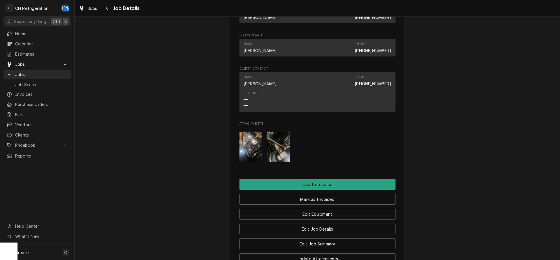
click at [296, 141] on div "Attachments" at bounding box center [317, 147] width 156 height 40
click at [279, 144] on img "Attachments" at bounding box center [278, 147] width 23 height 31
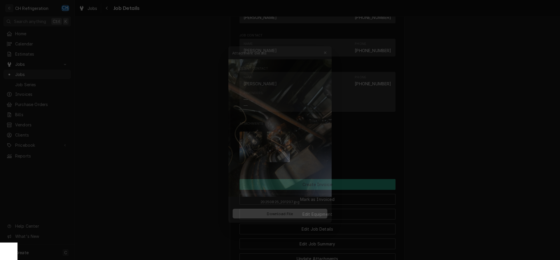
click at [469, 153] on div at bounding box center [280, 130] width 560 height 260
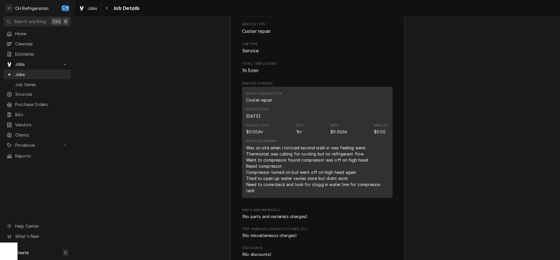
scroll to position [868, 0]
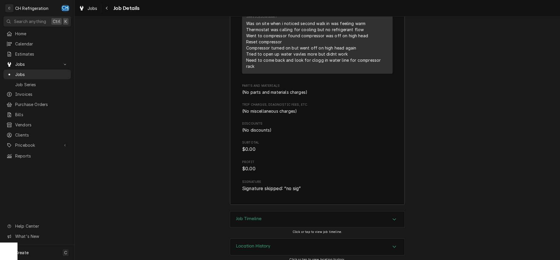
click at [271, 212] on div "Job Timeline" at bounding box center [317, 220] width 174 height 16
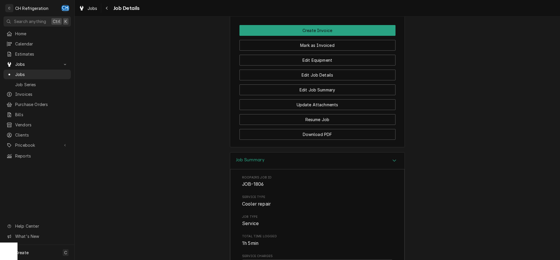
scroll to position [541, 0]
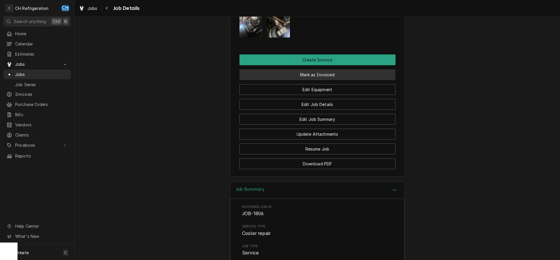
click at [317, 78] on button "Mark as Invoiced" at bounding box center [317, 74] width 156 height 11
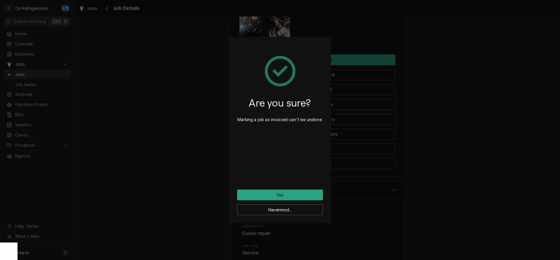
click at [261, 188] on div "Are you sure? Marking a job as invoiced can't be undone." at bounding box center [280, 117] width 86 height 145
click at [263, 190] on button "Yes" at bounding box center [280, 195] width 86 height 11
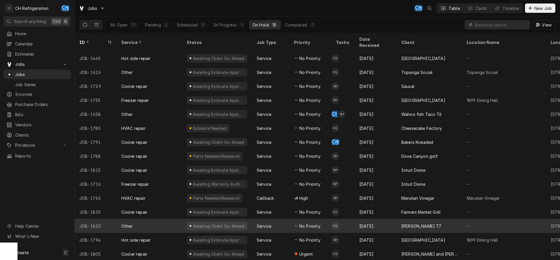
click at [348, 219] on td "FG" at bounding box center [342, 226] width 23 height 14
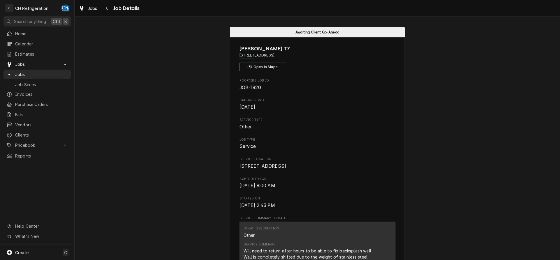
scroll to position [178, 0]
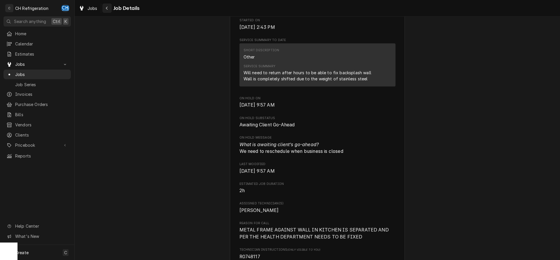
click at [107, 8] on icon "Navigate back" at bounding box center [107, 8] width 3 height 4
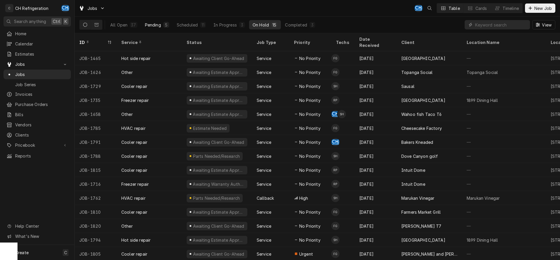
click at [171, 27] on button "Pending 5" at bounding box center [156, 24] width 31 height 9
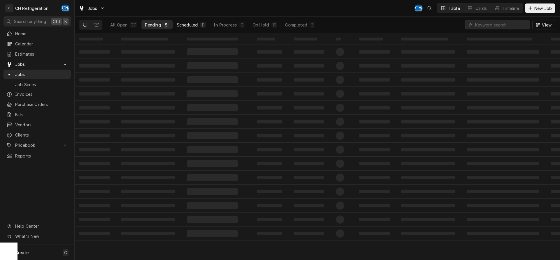
click at [180, 25] on div "Scheduled" at bounding box center [187, 25] width 21 height 6
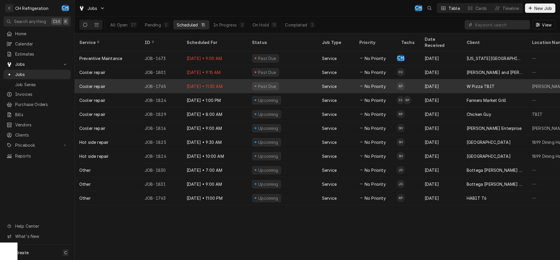
click at [428, 80] on div "[DATE]" at bounding box center [441, 86] width 42 height 14
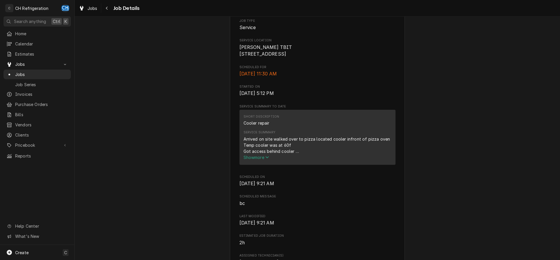
scroll to position [238, 0]
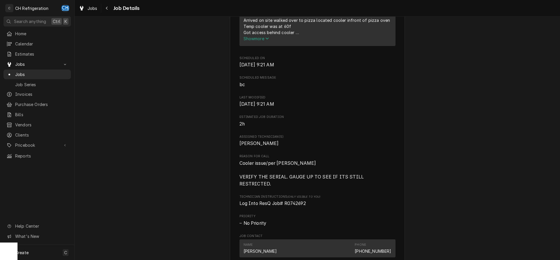
click at [265, 41] on span "Show more" at bounding box center [256, 38] width 26 height 5
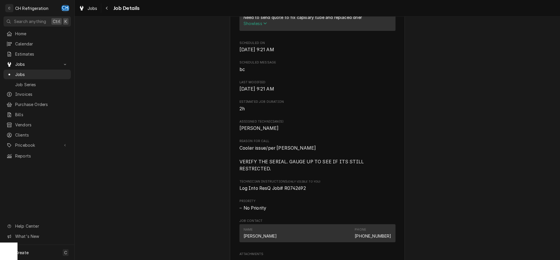
scroll to position [357, 0]
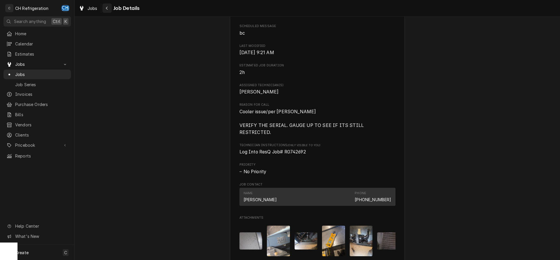
click at [107, 6] on icon "Navigate back" at bounding box center [107, 8] width 3 height 4
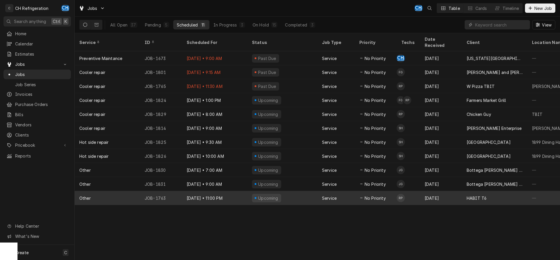
click at [336, 195] on div "Service" at bounding box center [329, 198] width 15 height 6
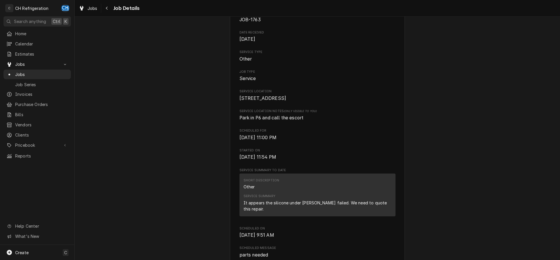
scroll to position [119, 0]
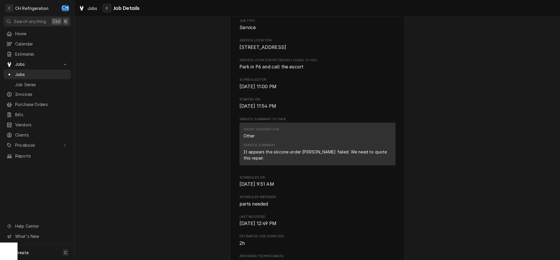
click at [105, 9] on div "Navigate back" at bounding box center [107, 8] width 6 height 6
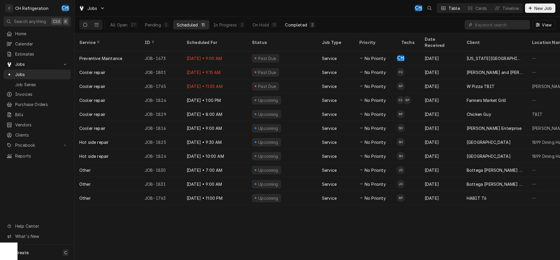
click at [294, 24] on div "Completed" at bounding box center [296, 25] width 22 height 6
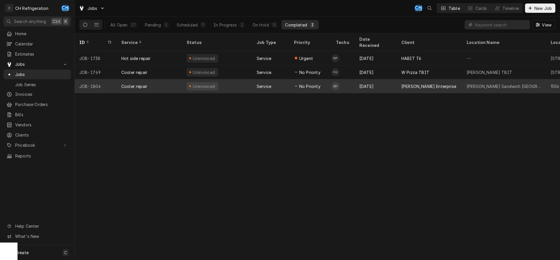
click at [344, 80] on td "SH" at bounding box center [342, 86] width 23 height 14
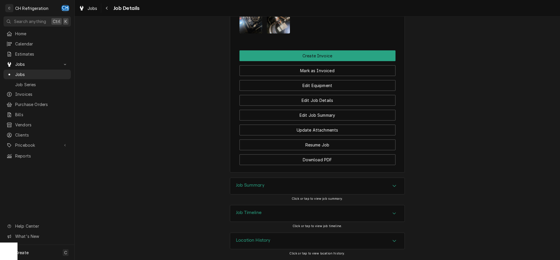
click at [295, 185] on div "Job Summary" at bounding box center [317, 186] width 174 height 16
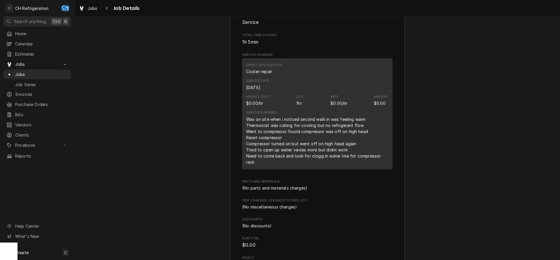
scroll to position [783, 0]
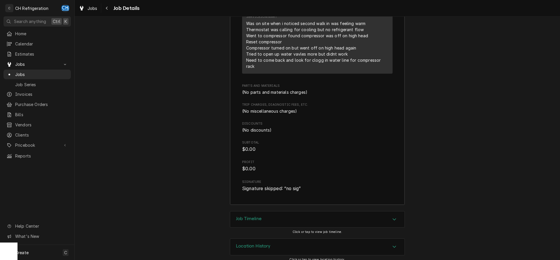
click at [314, 212] on div "Job Timeline" at bounding box center [317, 220] width 174 height 16
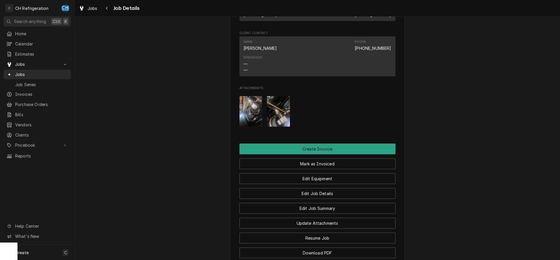
scroll to position [422, 0]
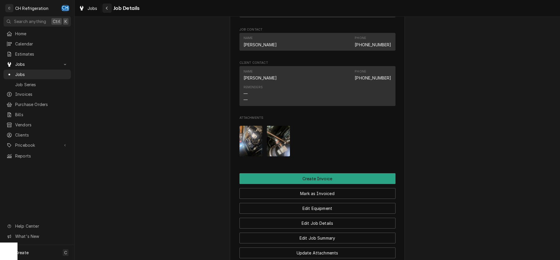
click at [106, 7] on icon "Navigate back" at bounding box center [107, 8] width 3 height 4
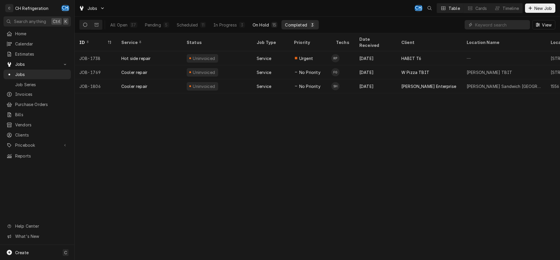
click at [259, 25] on div "On Hold" at bounding box center [260, 25] width 16 height 6
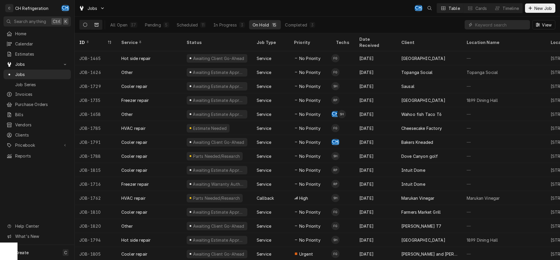
click at [95, 25] on icon "Dynamic Content Wrapper" at bounding box center [96, 24] width 4 height 3
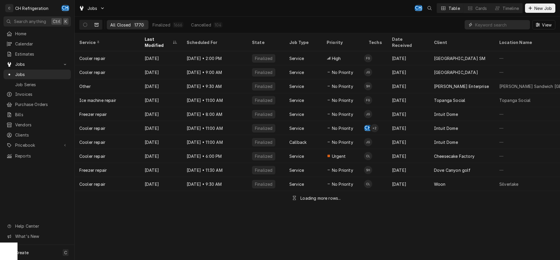
click at [489, 26] on input "Dynamic Content Wrapper" at bounding box center [501, 24] width 52 height 9
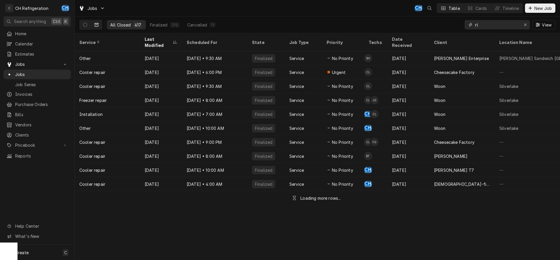
drag, startPoint x: 487, startPoint y: 25, endPoint x: 459, endPoint y: 21, distance: 27.4
click at [475, 21] on input "rl" at bounding box center [497, 24] width 44 height 9
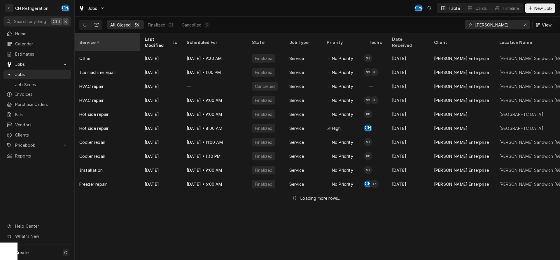
type input "[PERSON_NAME]"
click at [119, 39] on div "Service" at bounding box center [106, 42] width 55 height 6
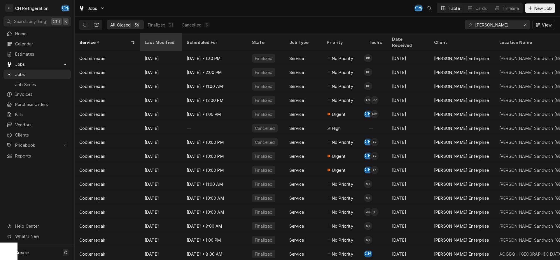
click at [159, 36] on div "Last Modified" at bounding box center [161, 42] width 40 height 16
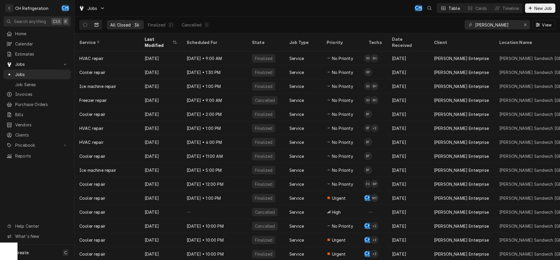
click at [159, 36] on div "Last Modified" at bounding box center [161, 42] width 40 height 16
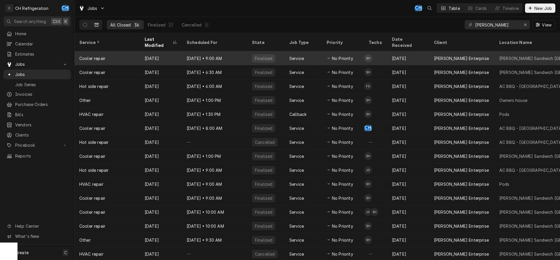
click at [173, 51] on div "Aug 28" at bounding box center [161, 58] width 42 height 14
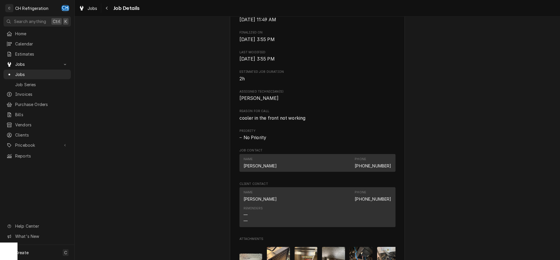
scroll to position [423, 0]
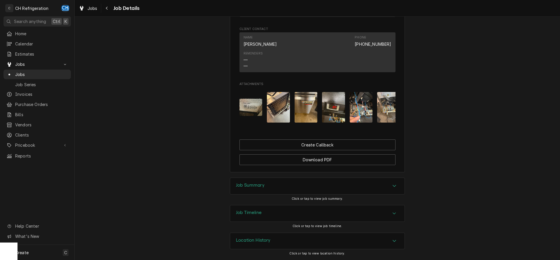
click at [292, 185] on div "Job Summary" at bounding box center [317, 186] width 174 height 16
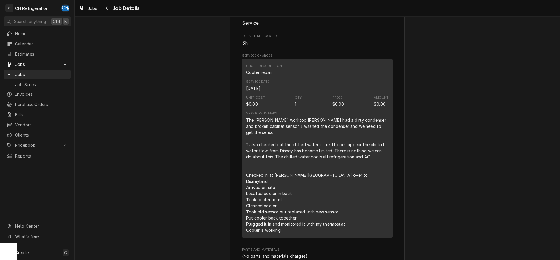
scroll to position [661, 0]
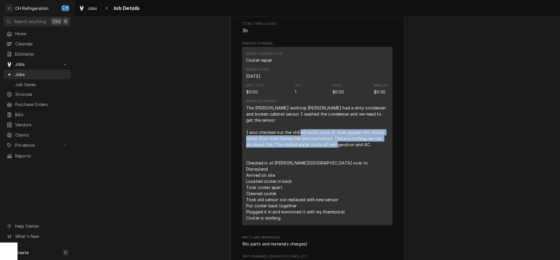
drag, startPoint x: 331, startPoint y: 127, endPoint x: 368, endPoint y: 140, distance: 39.1
click at [368, 140] on div "The [PERSON_NAME] worktop [PERSON_NAME] had a dirty condenser and broken cabine…" at bounding box center [317, 163] width 142 height 116
copy div "It does appear the chilled water flow from Disney has become limited. There is …"
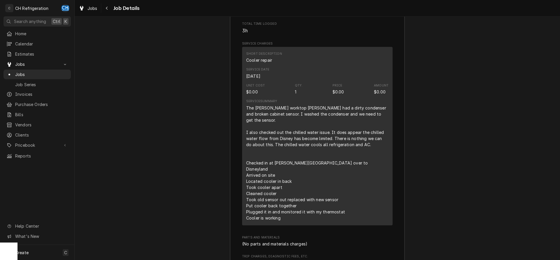
click at [320, 127] on div "The [PERSON_NAME] worktop [PERSON_NAME] had a dirty condenser and broken cabine…" at bounding box center [317, 163] width 142 height 116
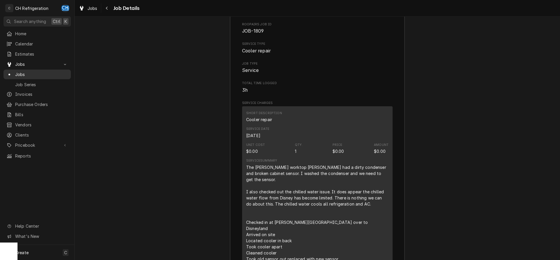
click at [18, 74] on span "Jobs" at bounding box center [41, 74] width 53 height 6
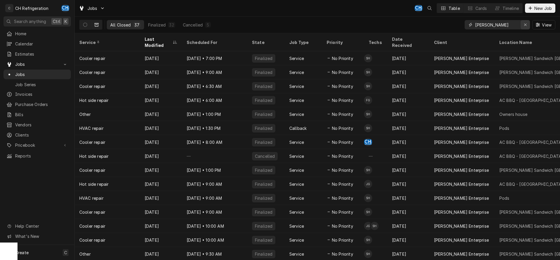
click at [522, 26] on div "Erase input" at bounding box center [525, 25] width 6 height 6
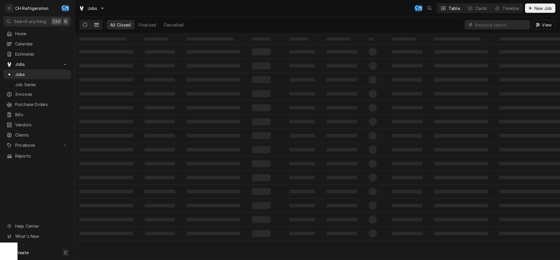
click at [86, 28] on button "Dynamic Content Wrapper" at bounding box center [85, 24] width 11 height 9
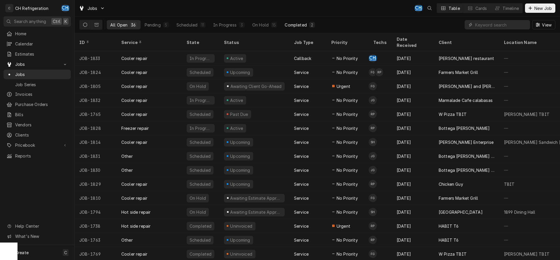
click at [301, 29] on button "Completed 2" at bounding box center [299, 24] width 37 height 9
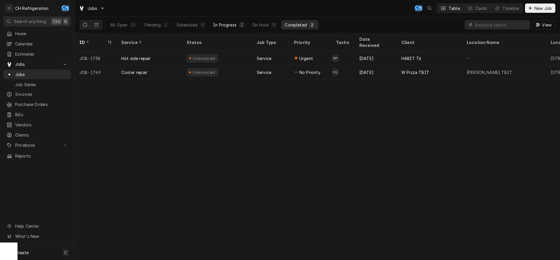
click at [227, 28] on button "In Progress 3" at bounding box center [229, 24] width 38 height 9
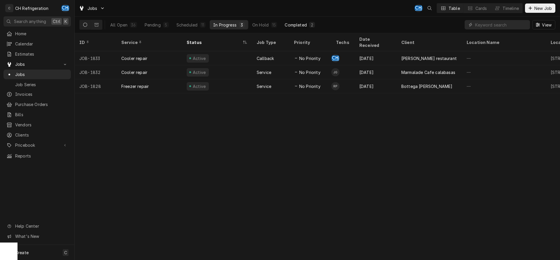
click at [292, 26] on div "Completed" at bounding box center [296, 25] width 22 height 6
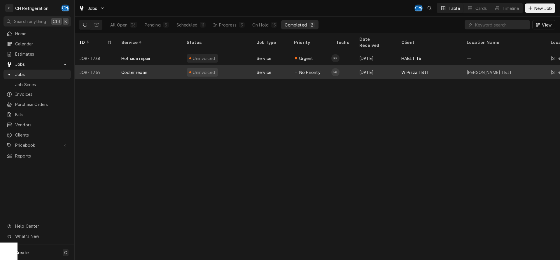
click at [378, 65] on div "Aug 21" at bounding box center [376, 72] width 42 height 14
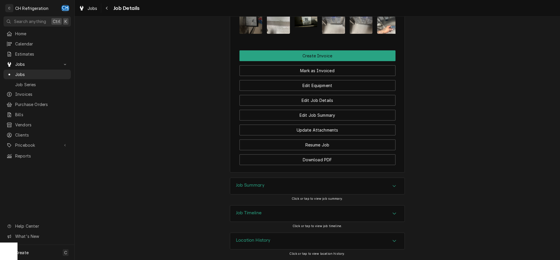
scroll to position [429, 0]
drag, startPoint x: 357, startPoint y: 196, endPoint x: 359, endPoint y: 192, distance: 4.1
click at [359, 193] on div "Job Summary Click or tap to view job summary." at bounding box center [317, 191] width 175 height 27
drag, startPoint x: 385, startPoint y: 188, endPoint x: 395, endPoint y: 182, distance: 11.7
click at [386, 187] on div "Job Summary" at bounding box center [317, 186] width 174 height 16
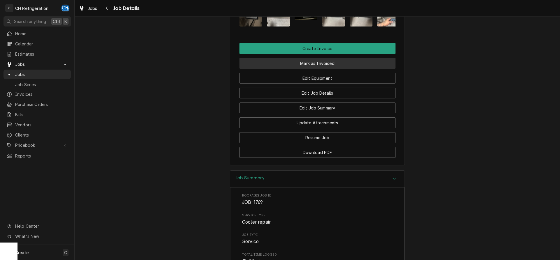
click at [318, 69] on button "Mark as Invoiced" at bounding box center [317, 63] width 156 height 11
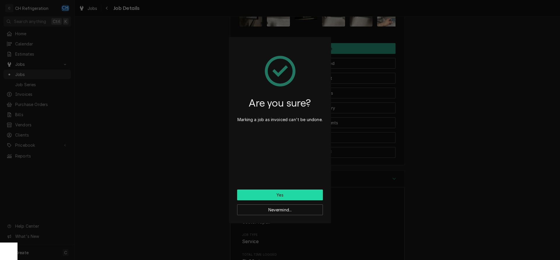
click at [283, 195] on button "Yes" at bounding box center [280, 195] width 86 height 11
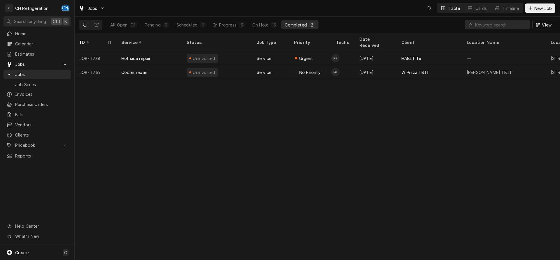
click at [193, 26] on div "Scheduled" at bounding box center [186, 25] width 21 height 6
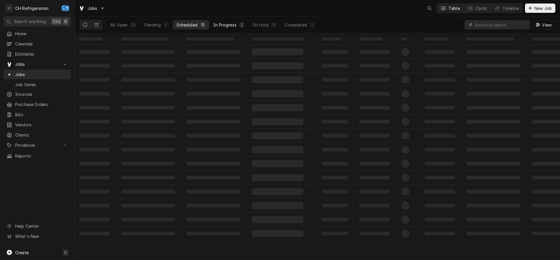
click at [216, 25] on div "In Progress" at bounding box center [224, 25] width 23 height 6
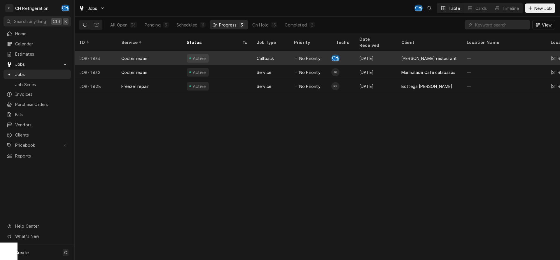
click at [363, 52] on div "Aug 29" at bounding box center [376, 58] width 42 height 14
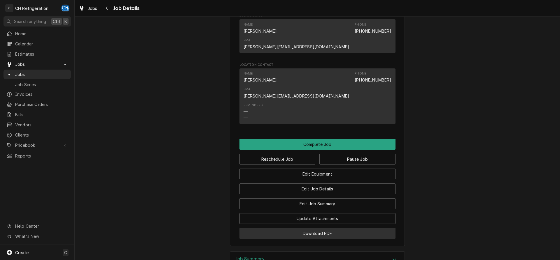
scroll to position [436, 0]
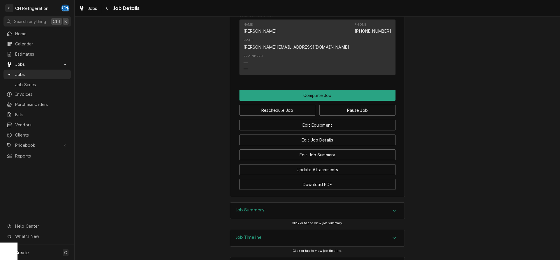
click at [250, 203] on div "Job Summary" at bounding box center [317, 211] width 174 height 16
click at [243, 208] on h3 "Job Summary" at bounding box center [250, 211] width 29 height 6
click at [237, 208] on h3 "Job Summary" at bounding box center [250, 211] width 29 height 6
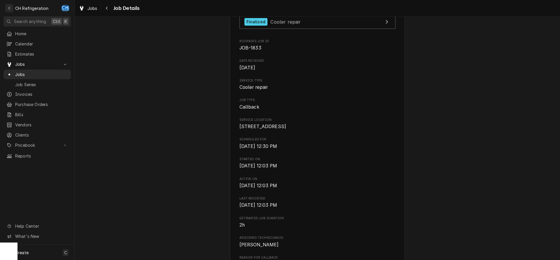
scroll to position [0, 0]
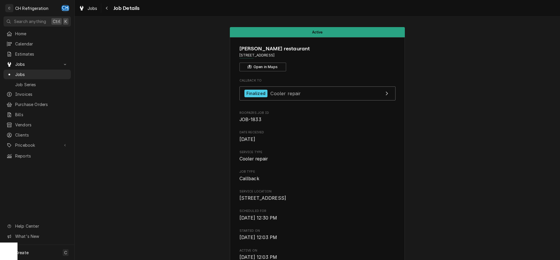
drag, startPoint x: 330, startPoint y: 53, endPoint x: 252, endPoint y: 55, distance: 78.2
copy span "2807 Ocean Park Blvd, Santa Monica, CA 90405"
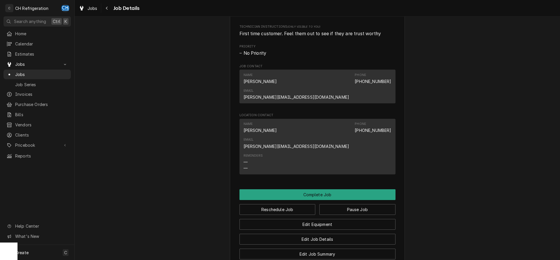
scroll to position [327, 0]
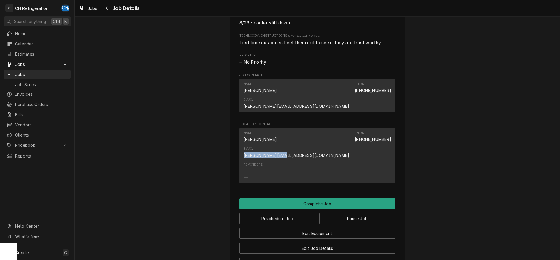
drag, startPoint x: 353, startPoint y: 130, endPoint x: 395, endPoint y: 131, distance: 42.6
click at [395, 131] on div "Name Sean Phone (213) 364-6251 Email sean@crbsocal.com Reminders — —" at bounding box center [317, 156] width 156 height 56
copy link "sean@crbsocal.com"
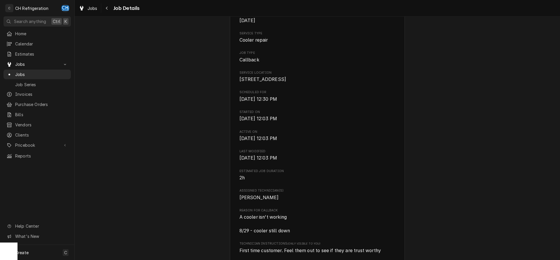
scroll to position [0, 0]
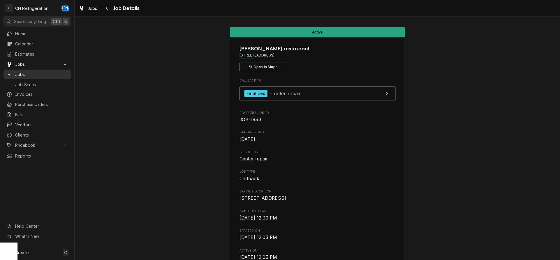
click at [37, 71] on span "Jobs" at bounding box center [41, 74] width 53 height 6
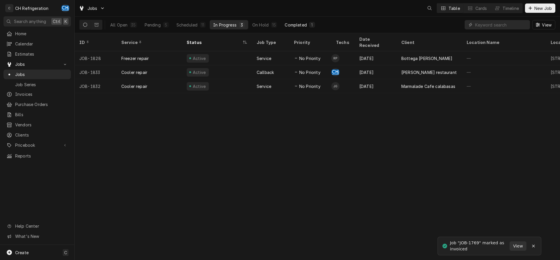
click at [300, 24] on div "Completed" at bounding box center [296, 25] width 22 height 6
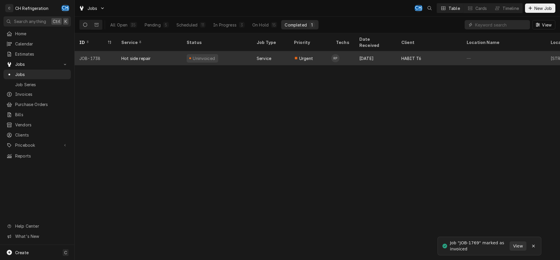
click at [406, 55] on div "HABIT T6" at bounding box center [411, 58] width 20 height 6
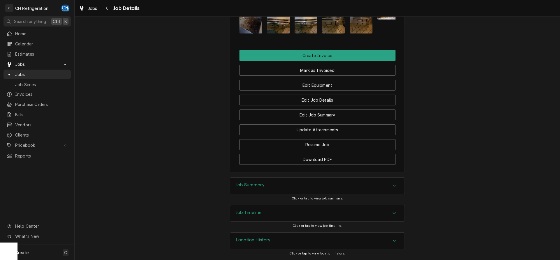
drag, startPoint x: 278, startPoint y: 188, endPoint x: 229, endPoint y: 179, distance: 49.7
click at [278, 188] on div "Job Summary" at bounding box center [317, 186] width 174 height 16
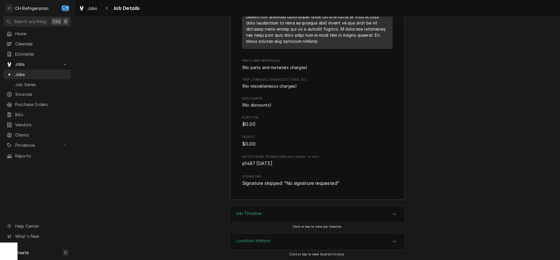
scroll to position [924, 0]
click at [40, 72] on span "Jobs" at bounding box center [41, 74] width 53 height 6
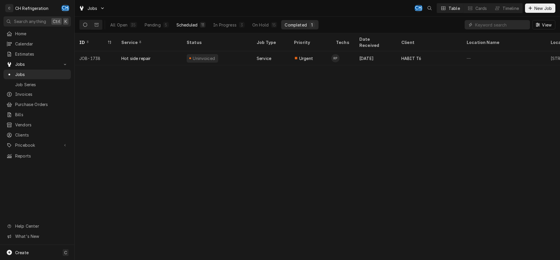
click at [204, 24] on div "11" at bounding box center [202, 25] width 3 height 6
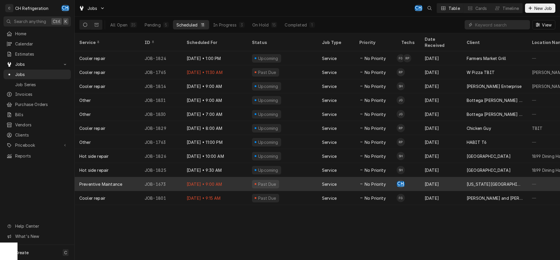
click at [474, 181] on div "[US_STATE][GEOGRAPHIC_DATA], [PERSON_NAME][GEOGRAPHIC_DATA]" at bounding box center [494, 184] width 56 height 6
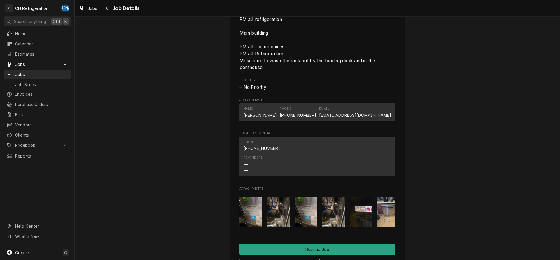
scroll to position [595, 0]
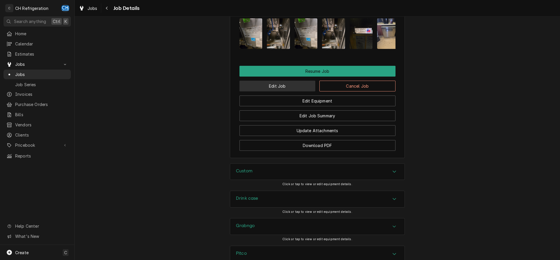
click at [271, 87] on button "Edit Job" at bounding box center [277, 86] width 76 height 11
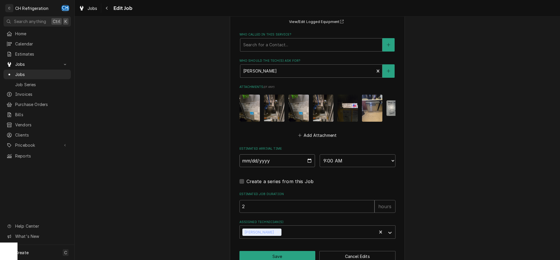
type input "[DATE]"
drag, startPoint x: 270, startPoint y: 218, endPoint x: 282, endPoint y: 218, distance: 12.0
click at [276, 230] on icon "Remove Chris Hiraga" at bounding box center [278, 232] width 4 height 4
click at [283, 227] on div "Assigned Technician(s)" at bounding box center [328, 232] width 91 height 10
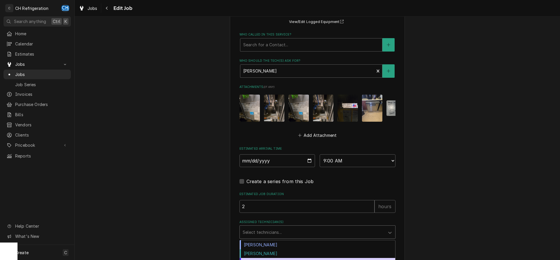
click at [261, 258] on div "[PERSON_NAME]" at bounding box center [317, 262] width 155 height 9
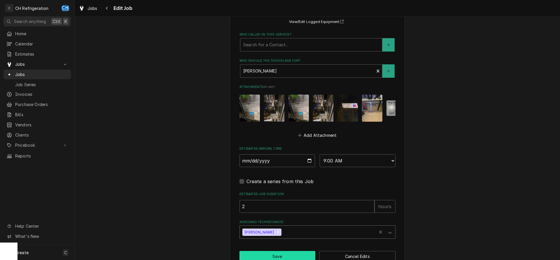
click at [273, 251] on button "Save" at bounding box center [277, 256] width 76 height 11
type textarea "x"
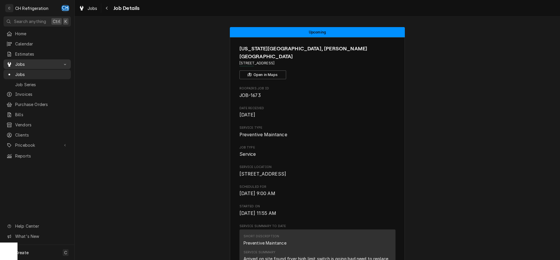
click at [37, 66] on div "Jobs" at bounding box center [37, 64] width 65 height 7
click at [34, 72] on span "Invoices" at bounding box center [41, 75] width 53 height 6
click at [30, 64] on span "Jobs" at bounding box center [37, 64] width 44 height 6
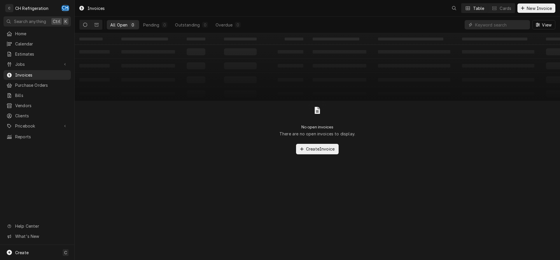
click at [83, 25] on icon "Dynamic Content Wrapper" at bounding box center [85, 25] width 4 height 4
click at [87, 22] on button "Dynamic Content Wrapper" at bounding box center [85, 24] width 11 height 9
click at [83, 24] on icon "Dynamic Content Wrapper" at bounding box center [85, 25] width 4 height 4
click at [159, 25] on div "Pending" at bounding box center [151, 25] width 16 height 6
click at [124, 27] on div "All Open" at bounding box center [118, 25] width 17 height 6
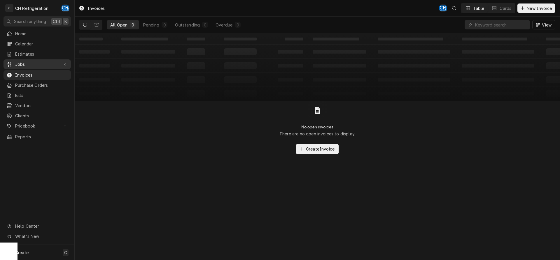
click at [29, 66] on link "Jobs" at bounding box center [36, 64] width 67 height 10
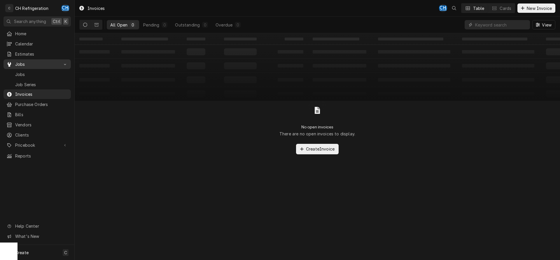
click at [28, 64] on span "Jobs" at bounding box center [37, 64] width 44 height 6
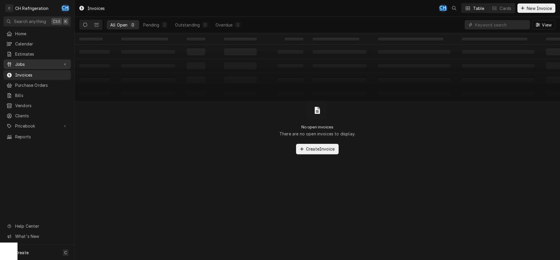
click at [22, 64] on span "Jobs" at bounding box center [37, 64] width 44 height 6
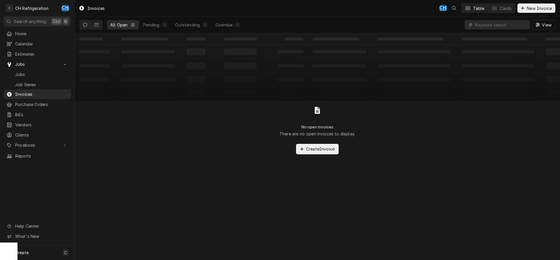
click at [23, 72] on span "Jobs" at bounding box center [41, 74] width 53 height 6
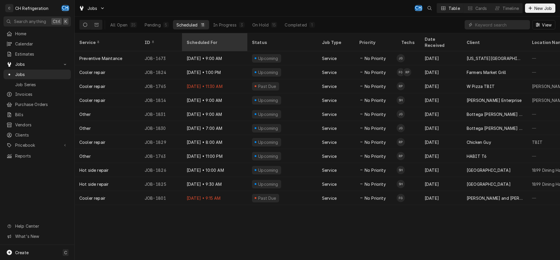
click at [219, 39] on div "Scheduled For" at bounding box center [214, 42] width 55 height 6
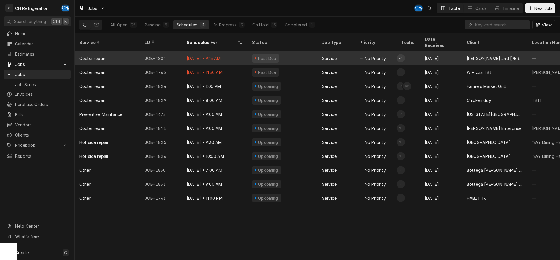
click at [228, 53] on div "[DATE] • 9:15 AM" at bounding box center [214, 58] width 65 height 14
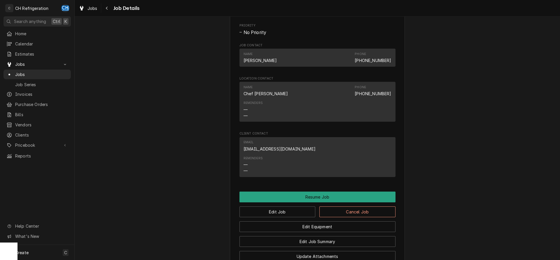
scroll to position [427, 0]
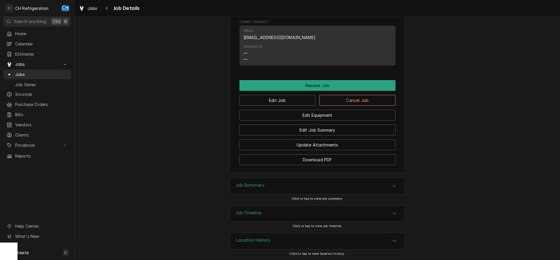
click at [377, 189] on div "Job Summary" at bounding box center [317, 186] width 174 height 16
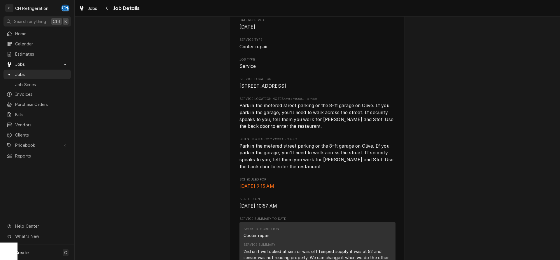
scroll to position [0, 0]
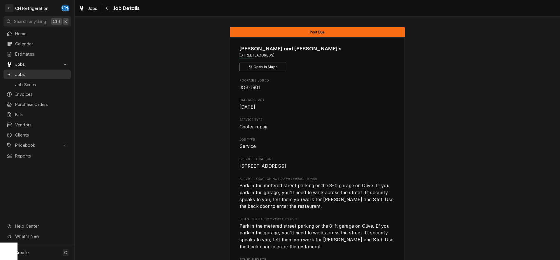
click at [22, 70] on link "Jobs" at bounding box center [36, 75] width 67 height 10
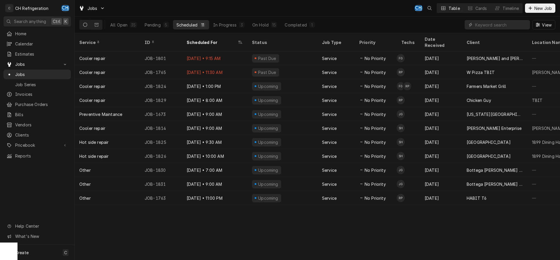
click at [394, 232] on div "Service ID Scheduled For Status Job Type Priority Techs Date Received Client Lo…" at bounding box center [317, 146] width 485 height 227
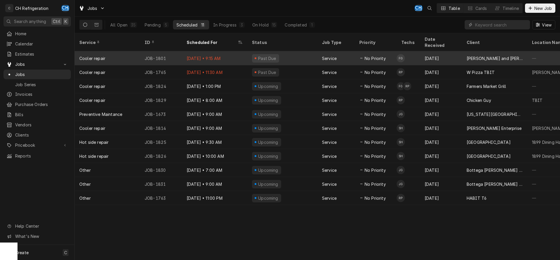
click at [441, 53] on div "Aug 25" at bounding box center [441, 58] width 42 height 14
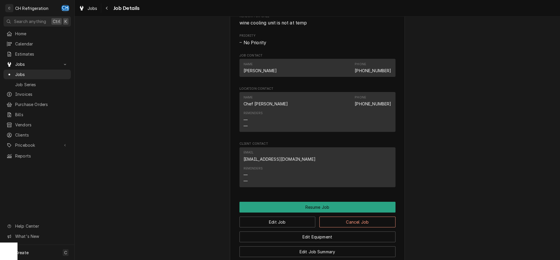
scroll to position [575, 0]
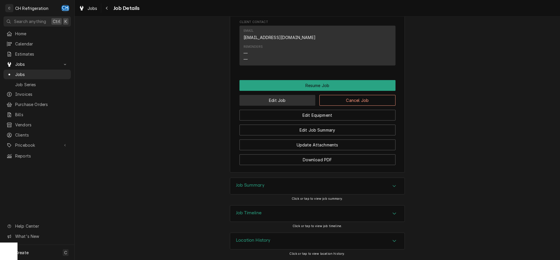
click at [301, 101] on button "Edit Job" at bounding box center [277, 100] width 76 height 11
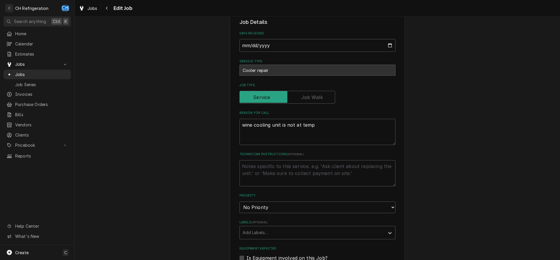
type textarea "x"
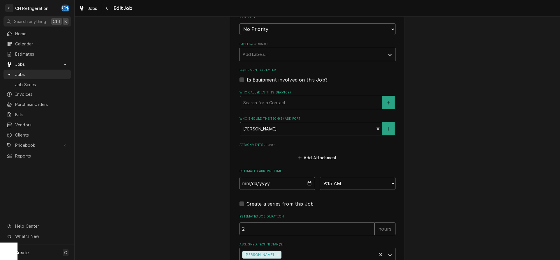
scroll to position [393, 0]
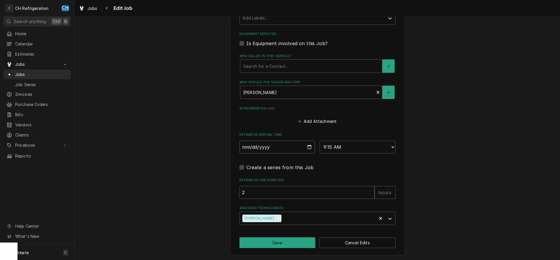
click at [310, 145] on input "[DATE]" at bounding box center [277, 147] width 76 height 13
type input "[DATE]"
click at [320, 141] on select "AM / PM 6:00 AM 6:15 AM 6:30 AM 6:45 AM 7:00 AM 7:15 AM 7:30 AM 7:45 AM 8:00 AM…" at bounding box center [358, 147] width 76 height 13
type textarea "x"
select select "09:00:00"
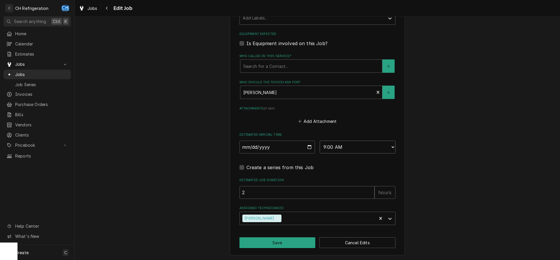
click option "9:00 AM" at bounding box center [0, 0] width 0 height 0
click at [284, 240] on button "Save" at bounding box center [277, 243] width 76 height 11
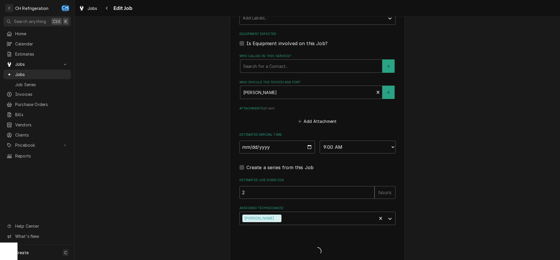
type textarea "x"
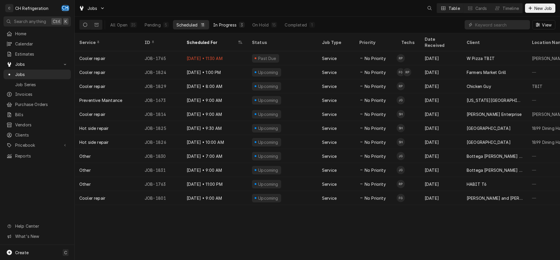
click at [227, 22] on div "In Progress" at bounding box center [224, 25] width 23 height 6
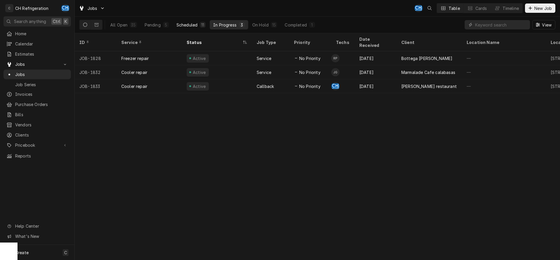
click at [196, 25] on div "Scheduled" at bounding box center [186, 25] width 21 height 6
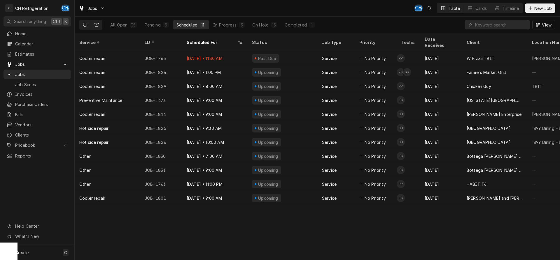
click at [96, 23] on icon "Dynamic Content Wrapper" at bounding box center [96, 24] width 4 height 3
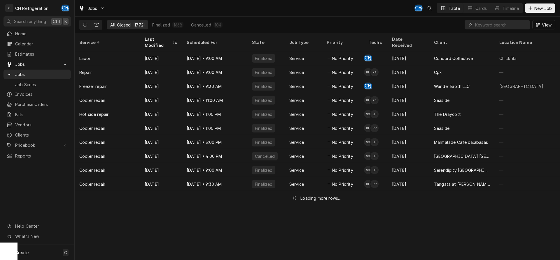
click at [497, 22] on input "Dynamic Content Wrapper" at bounding box center [501, 24] width 52 height 9
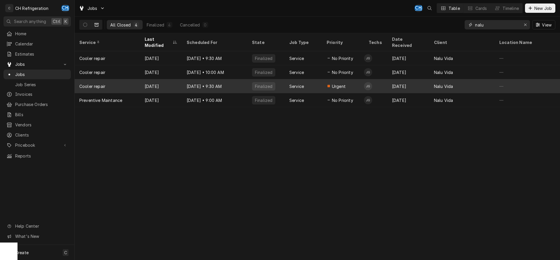
type input "nalu"
click at [169, 79] on div "[DATE]" at bounding box center [161, 86] width 42 height 14
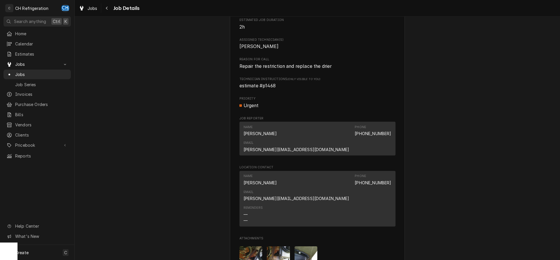
scroll to position [368, 0]
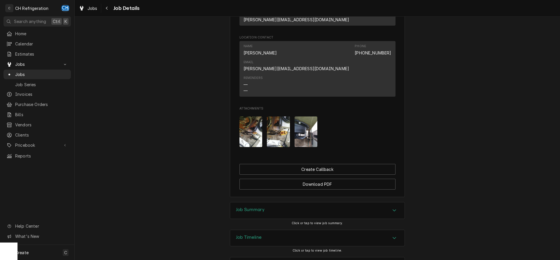
click at [285, 203] on div "Job Summary" at bounding box center [317, 211] width 174 height 16
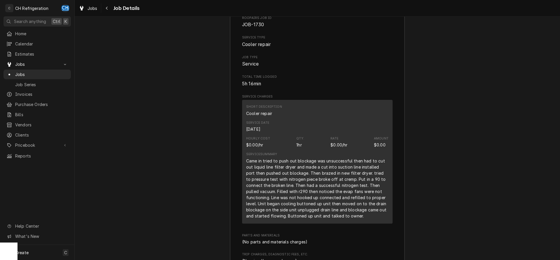
scroll to position [576, 0]
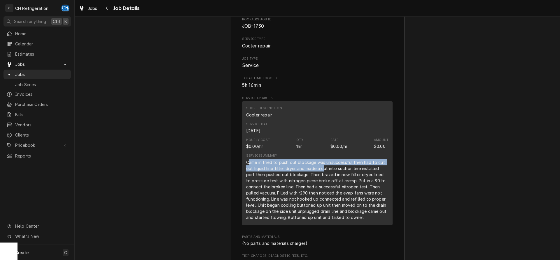
drag, startPoint x: 250, startPoint y: 138, endPoint x: 322, endPoint y: 144, distance: 72.2
click at [322, 159] on div "Came in tried to push out blockage was unsuccessful then had to cut out liquid …" at bounding box center [317, 189] width 142 height 61
click at [316, 173] on div "Came in tried to push out blockage was unsuccessful then had to cut out liquid …" at bounding box center [317, 189] width 142 height 61
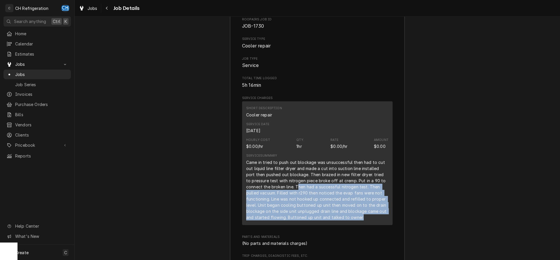
drag, startPoint x: 297, startPoint y: 162, endPoint x: 378, endPoint y: 194, distance: 87.0
click at [378, 194] on div "Came in tried to push out blockage was unsuccessful then had to cut out liquid …" at bounding box center [317, 189] width 142 height 61
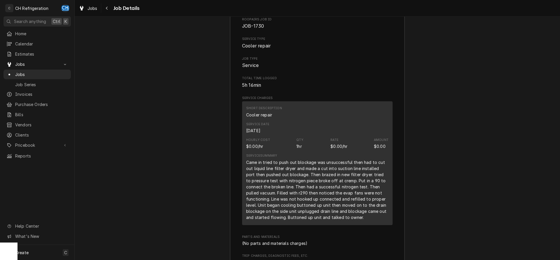
click at [378, 194] on div "Came in tried to push out blockage was unsuccessful then had to cut out liquid …" at bounding box center [317, 189] width 142 height 61
click at [109, 8] on div "Navigate back" at bounding box center [107, 8] width 6 height 6
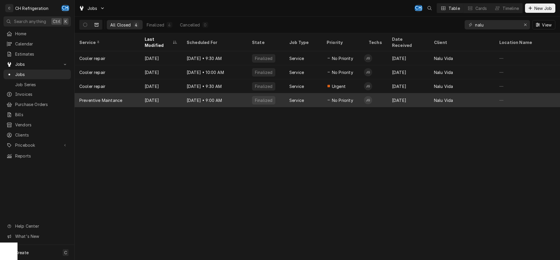
click at [228, 94] on div "[DATE] • 9:00 AM" at bounding box center [214, 100] width 65 height 14
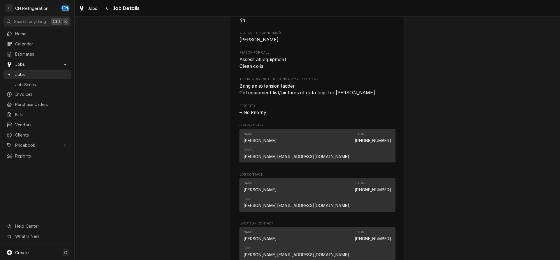
scroll to position [268, 0]
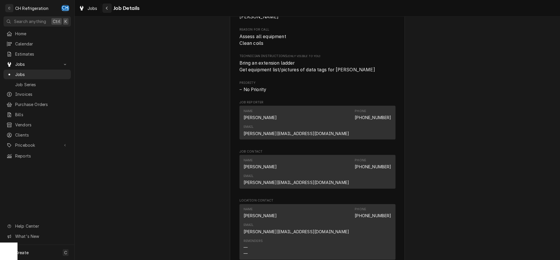
click at [109, 9] on div "Navigate back" at bounding box center [107, 8] width 6 height 6
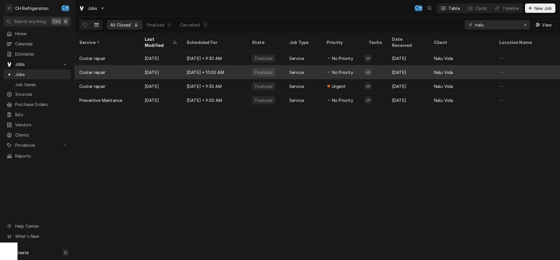
click at [236, 65] on div "Aug 14 • 10:00 AM" at bounding box center [214, 72] width 65 height 14
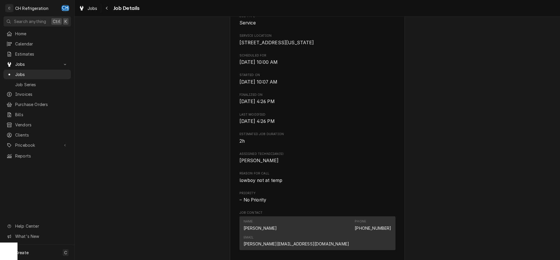
scroll to position [119, 0]
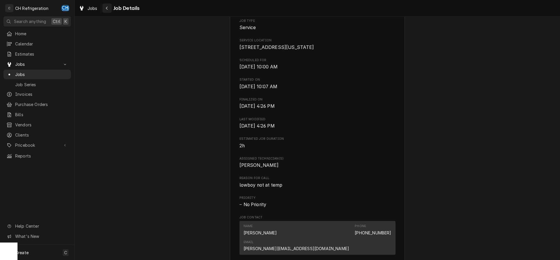
click at [109, 6] on div "Navigate back" at bounding box center [107, 8] width 6 height 6
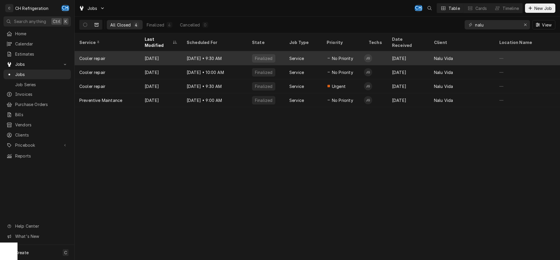
click at [214, 52] on div "Aug 14 • 9:30 AM" at bounding box center [214, 58] width 65 height 14
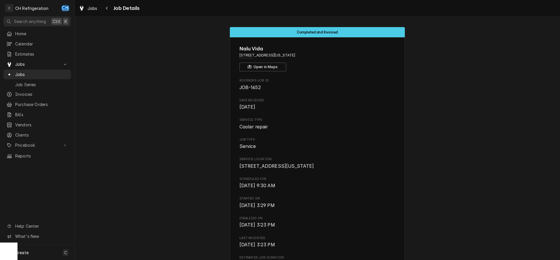
scroll to position [178, 0]
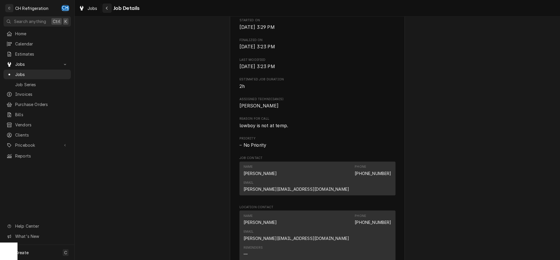
click at [109, 11] on div "Navigate back" at bounding box center [107, 8] width 6 height 6
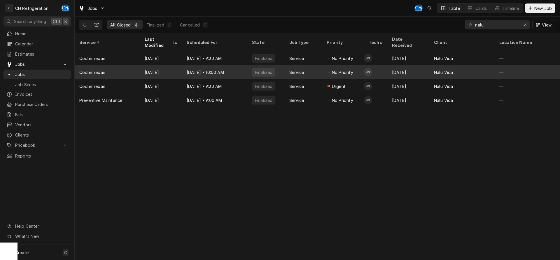
click at [227, 65] on div "[DATE] • 10:00 AM" at bounding box center [214, 72] width 65 height 14
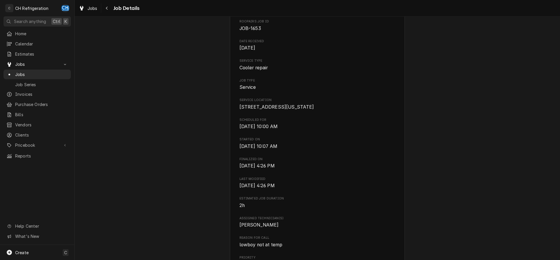
scroll to position [89, 0]
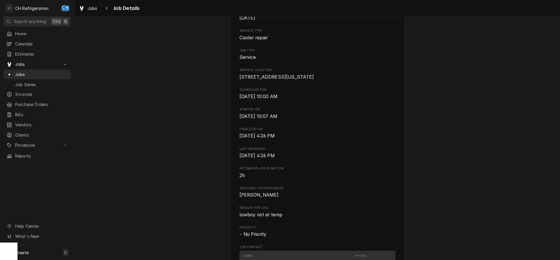
click at [113, 6] on span "Job Details" at bounding box center [126, 8] width 28 height 8
click at [106, 7] on icon "Navigate back" at bounding box center [107, 8] width 3 height 4
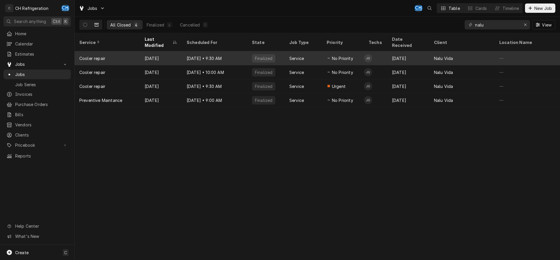
click at [242, 51] on div "Aug 14 • 9:30 AM" at bounding box center [214, 58] width 65 height 14
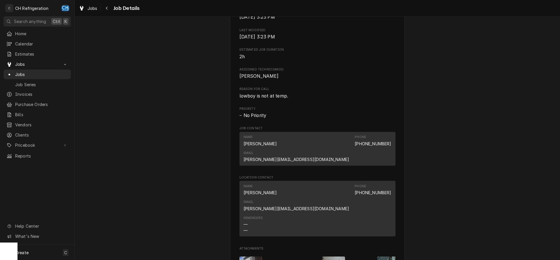
scroll to position [297, 0]
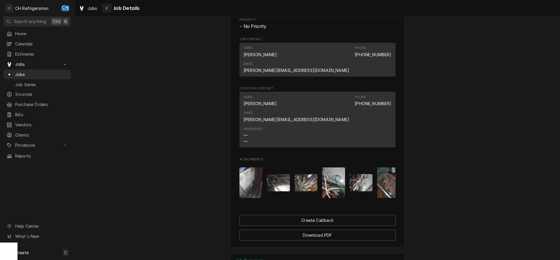
click at [109, 10] on div "Navigate back" at bounding box center [107, 8] width 6 height 6
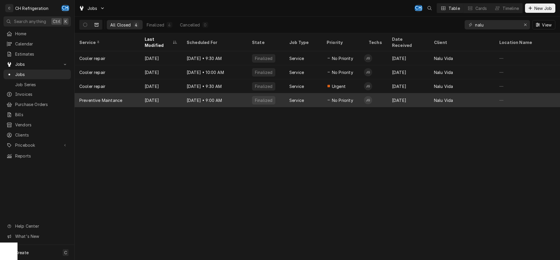
click at [200, 93] on div "[DATE] • 9:00 AM" at bounding box center [214, 100] width 65 height 14
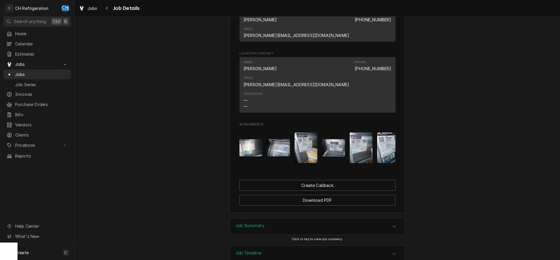
drag, startPoint x: 273, startPoint y: 168, endPoint x: 260, endPoint y: 180, distance: 17.3
click at [262, 223] on h3 "Job Summary" at bounding box center [250, 226] width 29 height 6
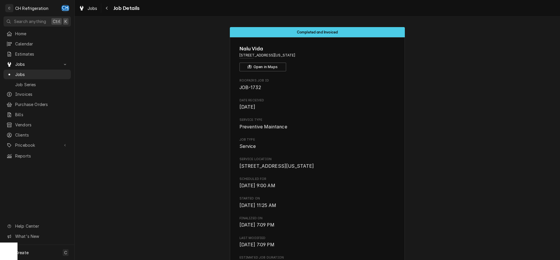
click at [102, 9] on div "Jobs Job Details" at bounding box center [107, 8] width 63 height 10
click at [104, 8] on button "Navigate back" at bounding box center [106, 7] width 9 height 9
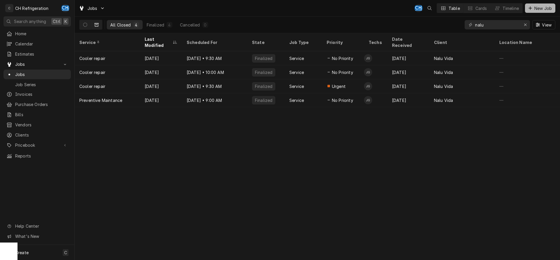
click at [539, 9] on span "New Job" at bounding box center [543, 8] width 20 height 6
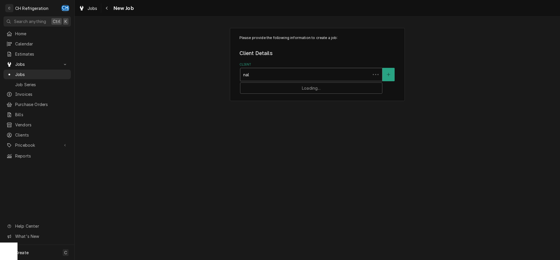
type input "nalu"
click at [250, 88] on strong "Nalu Vida" at bounding box center [253, 87] width 20 height 5
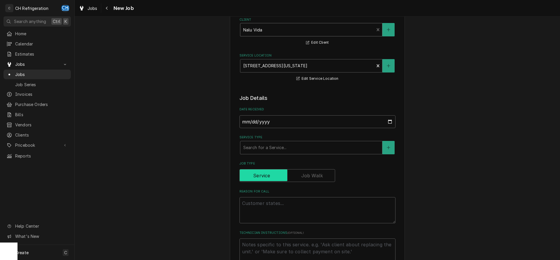
scroll to position [59, 0]
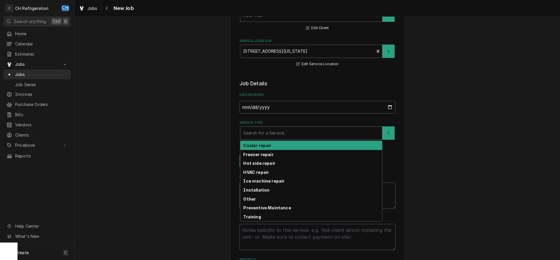
click at [290, 132] on div "Service Type" at bounding box center [311, 133] width 136 height 10
click at [265, 147] on strong "Cooler repair" at bounding box center [257, 145] width 28 height 5
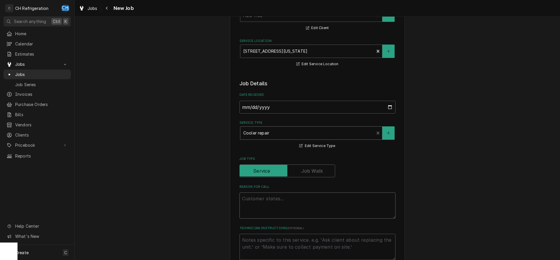
drag, startPoint x: 264, startPoint y: 194, endPoint x: 262, endPoint y: 199, distance: 5.7
click at [264, 194] on textarea "Reason For Call" at bounding box center [317, 206] width 156 height 26
type textarea "x"
type textarea "w"
type textarea "x"
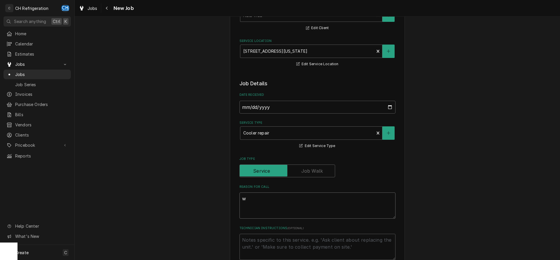
type textarea "wa"
type textarea "x"
type textarea "wal"
type textarea "x"
type textarea "walk"
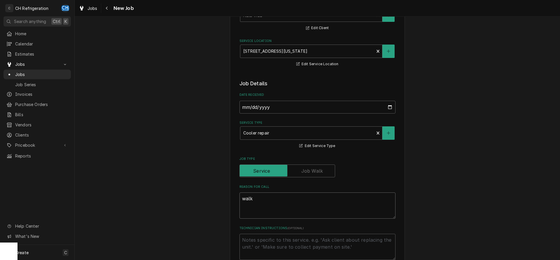
type textarea "x"
type textarea "walk-"
type textarea "x"
type textarea "walk-i"
type textarea "x"
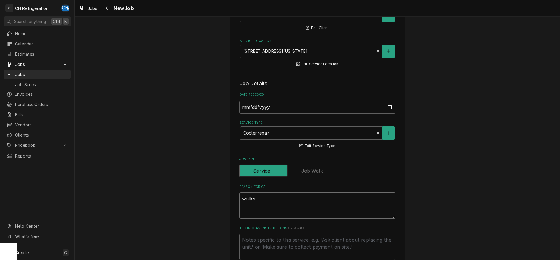
type textarea "walk-in"
type textarea "x"
type textarea "walk-in"
type textarea "x"
type textarea "walk-in c"
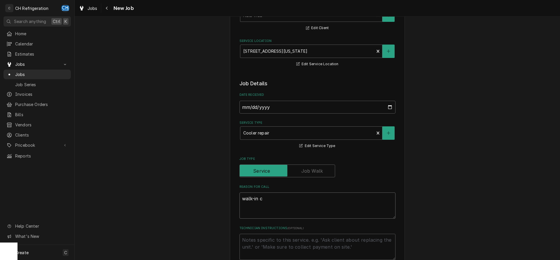
type textarea "x"
type textarea "walk-in co"
type textarea "x"
type textarea "walk-in coo"
type textarea "x"
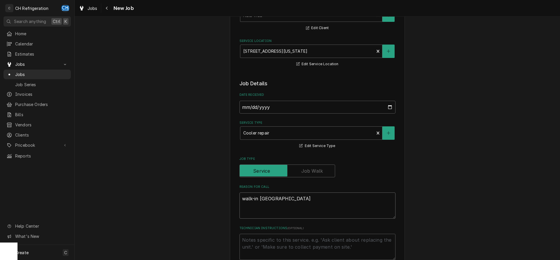
type textarea "walk-in cool"
type textarea "x"
type textarea "walk-in coole"
type textarea "x"
type textarea "walk-in cooler"
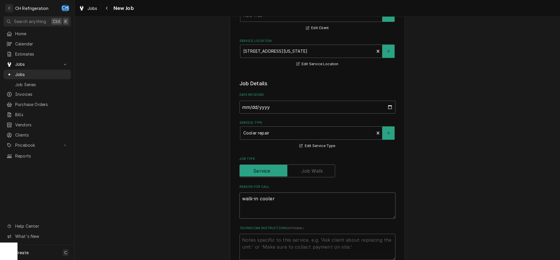
type textarea "x"
type textarea "walk-in cooler"
type textarea "x"
type textarea "walk-in cooler n"
type textarea "x"
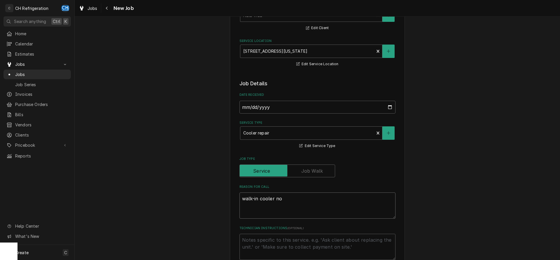
type textarea "walk-in cooler not"
type textarea "x"
type textarea "walk-in cooler not"
type textarea "x"
type textarea "walk-in cooler not a"
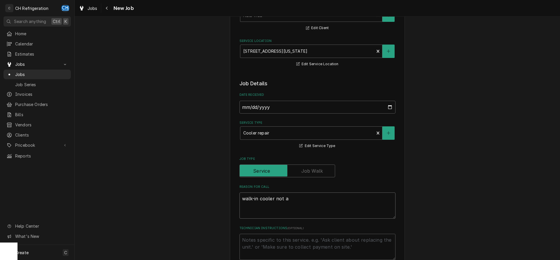
type textarea "x"
type textarea "walk-in cooler not at"
type textarea "x"
type textarea "walk-in cooler not at"
type textarea "x"
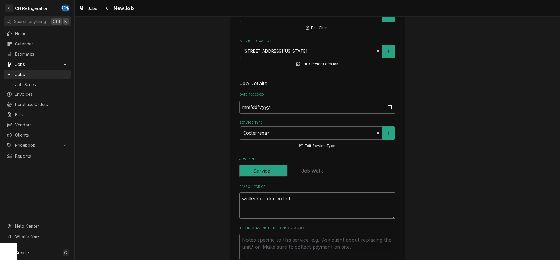
type textarea "walk-in cooler not at t"
type textarea "x"
type textarea "walk-in cooler not at te"
type textarea "x"
type textarea "walk-in cooler not at tem"
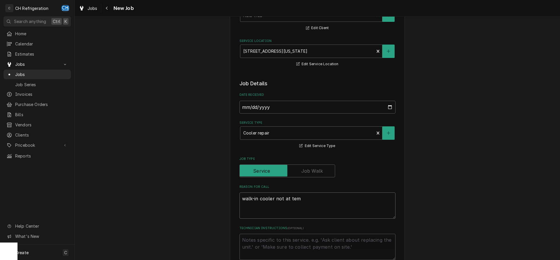
type textarea "x"
type textarea "walk-in cooler not at temp"
type textarea "x"
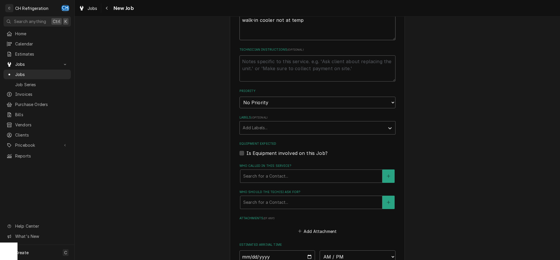
scroll to position [297, 0]
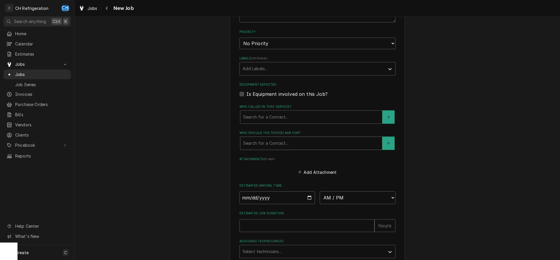
type textarea "walk-in cooler not at temp"
click at [282, 145] on div "Who should the tech(s) ask for?" at bounding box center [311, 143] width 136 height 10
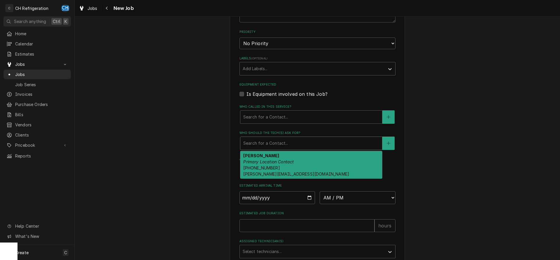
click at [286, 158] on div "Gilbert Primary Location Contact (323) 243-6140 justin@momsaidyes.live" at bounding box center [311, 164] width 142 height 27
type textarea "x"
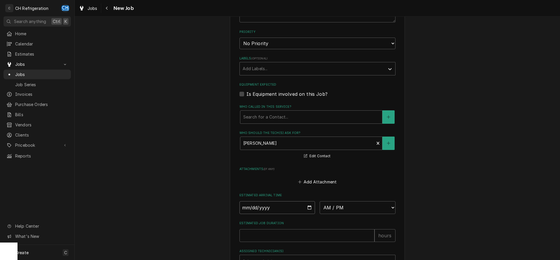
click at [311, 208] on input "Date" at bounding box center [277, 207] width 76 height 13
type input "2025-08-29"
type textarea "x"
click at [320, 201] on select "AM / PM 6:00 AM 6:15 AM 6:30 AM 6:45 AM 7:00 AM 7:15 AM 7:30 AM 7:45 AM 8:00 AM…" at bounding box center [358, 207] width 76 height 13
select select "14:00:00"
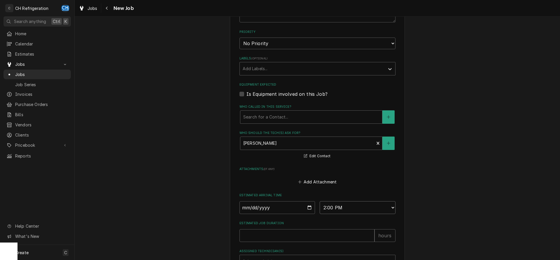
click option "2:00 PM" at bounding box center [0, 0] width 0 height 0
click at [304, 246] on div "Estimated Job Duration hours" at bounding box center [317, 249] width 156 height 21
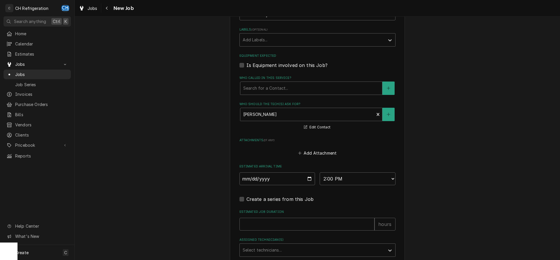
scroll to position [373, 0]
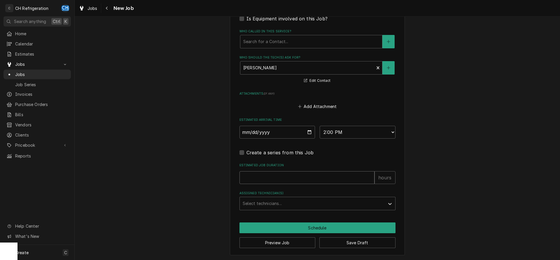
click at [281, 174] on input "Estimated Job Duration" at bounding box center [306, 177] width 135 height 13
click at [276, 204] on div "Assigned Technician(s)" at bounding box center [312, 204] width 139 height 10
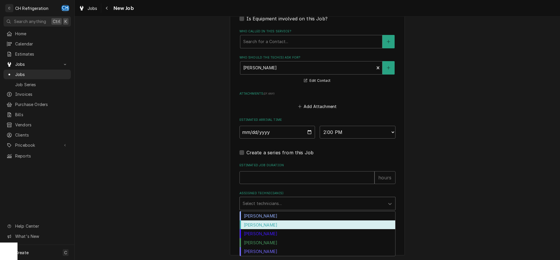
click at [282, 218] on div "[PERSON_NAME]" at bounding box center [317, 216] width 155 height 9
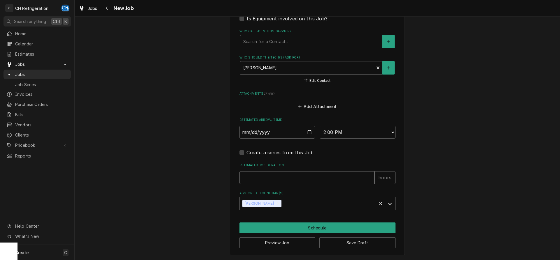
click at [270, 182] on input "Estimated Job Duration" at bounding box center [306, 177] width 135 height 13
type textarea "x"
type input "2"
type textarea "x"
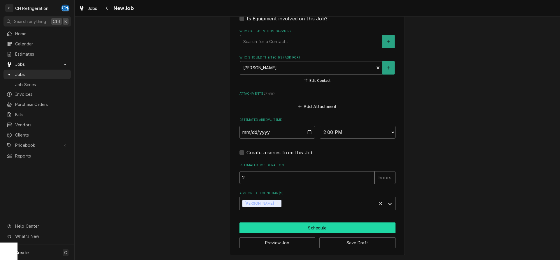
type input "2"
click at [286, 224] on button "Schedule" at bounding box center [317, 228] width 156 height 11
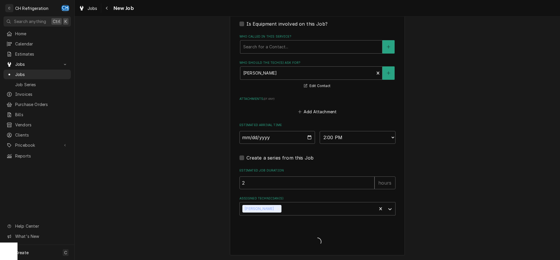
type textarea "x"
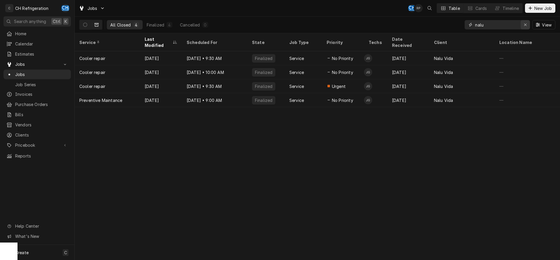
click at [523, 27] on div "Erase input" at bounding box center [525, 25] width 6 height 6
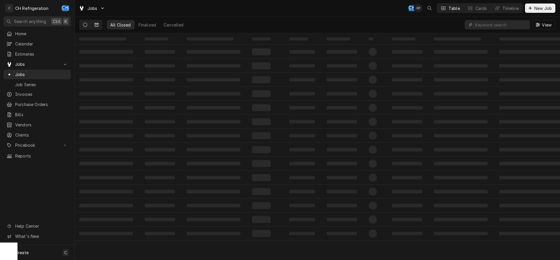
click at [82, 22] on button "Dynamic Content Wrapper" at bounding box center [85, 24] width 11 height 9
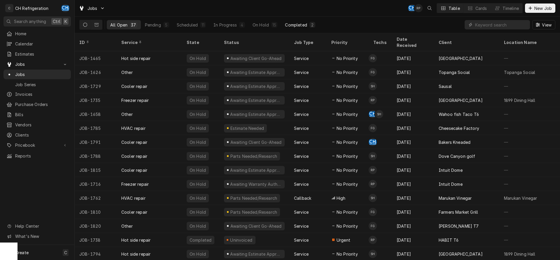
click at [299, 25] on div "Completed" at bounding box center [296, 25] width 22 height 6
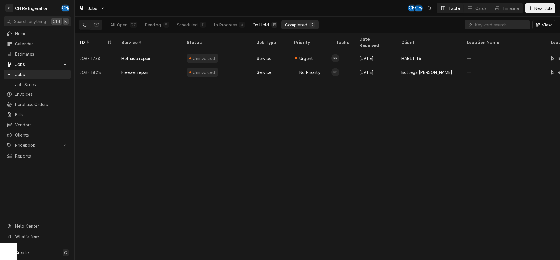
click at [264, 26] on div "On Hold" at bounding box center [260, 25] width 16 height 6
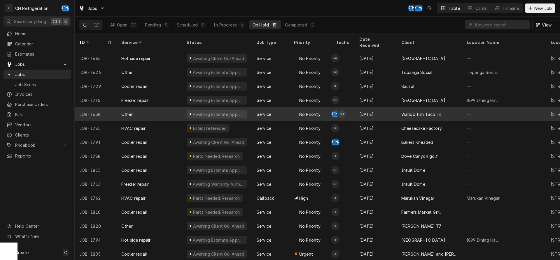
click at [402, 111] on div "Wahoo fish Taco T6" at bounding box center [421, 114] width 40 height 6
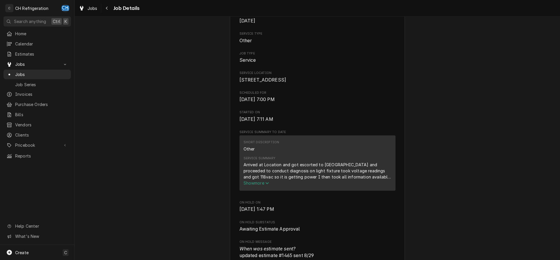
scroll to position [119, 0]
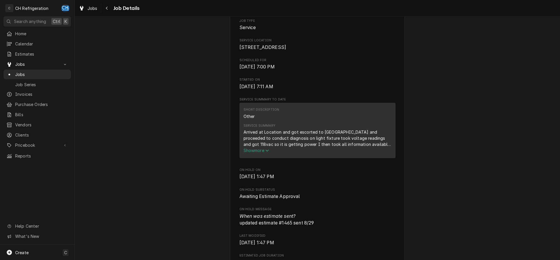
click at [258, 153] on span "Show more" at bounding box center [256, 150] width 26 height 5
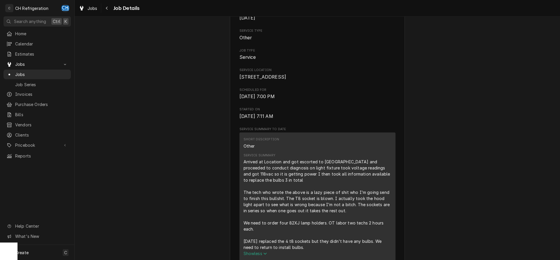
scroll to position [0, 0]
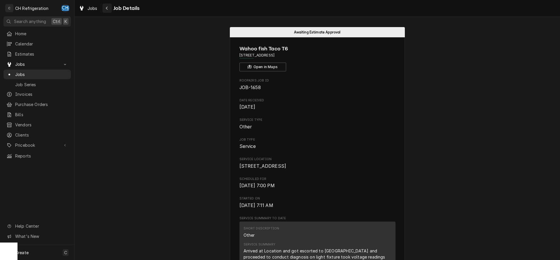
click at [104, 10] on button "Navigate back" at bounding box center [106, 7] width 9 height 9
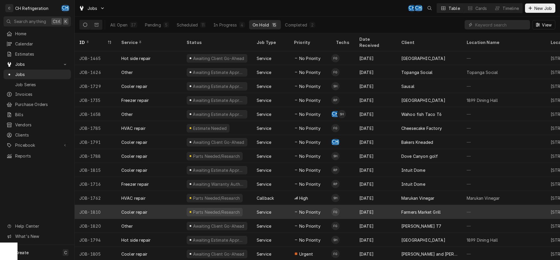
click at [429, 209] on div "Farmers Market Grill" at bounding box center [420, 212] width 39 height 6
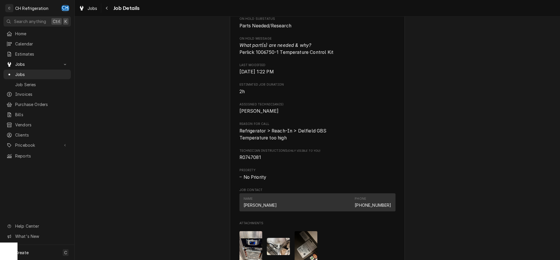
scroll to position [416, 0]
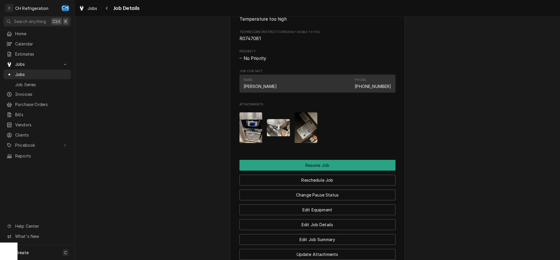
click at [306, 143] on img "Attachments" at bounding box center [305, 128] width 23 height 31
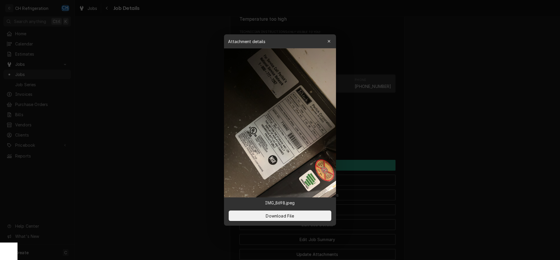
click at [452, 143] on div at bounding box center [280, 130] width 560 height 260
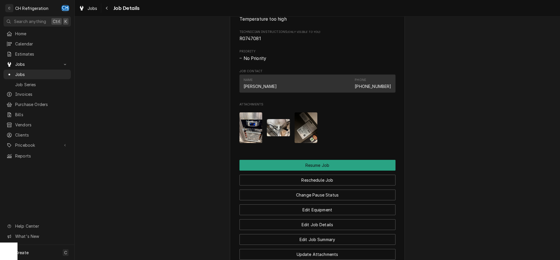
scroll to position [533, 0]
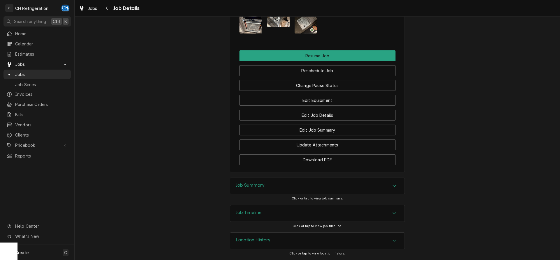
click at [322, 180] on div "Job Summary" at bounding box center [317, 186] width 174 height 16
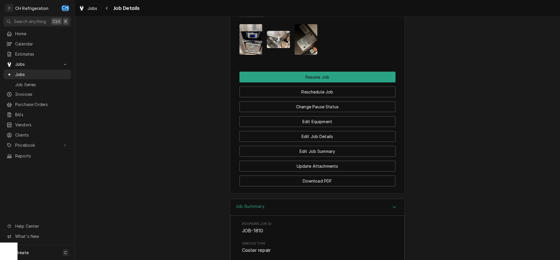
scroll to position [506, 0]
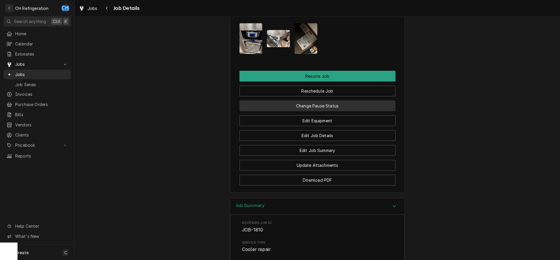
click at [341, 111] on button "Change Pause Status" at bounding box center [317, 106] width 156 height 11
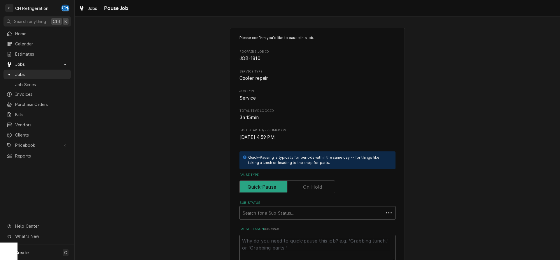
click at [319, 185] on label "Pause Type" at bounding box center [287, 187] width 96 height 13
click at [319, 185] on input "Pause Type" at bounding box center [287, 187] width 90 height 13
checkbox input "true"
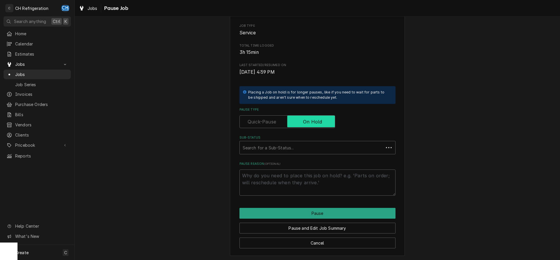
scroll to position [66, 0]
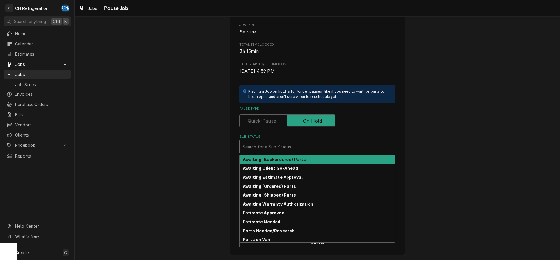
click at [321, 145] on div "Sub-Status" at bounding box center [318, 147] width 150 height 10
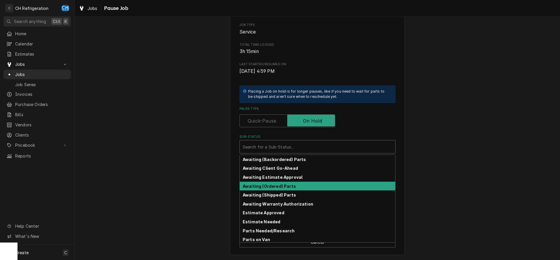
click at [311, 185] on div "Awaiting (Ordered) Parts" at bounding box center [317, 186] width 155 height 9
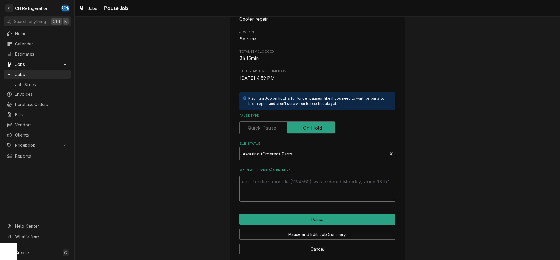
click at [318, 197] on textarea "When were part(s) ordered?" at bounding box center [317, 189] width 156 height 26
type textarea "x"
type textarea "8"
type textarea "x"
type textarea "8/"
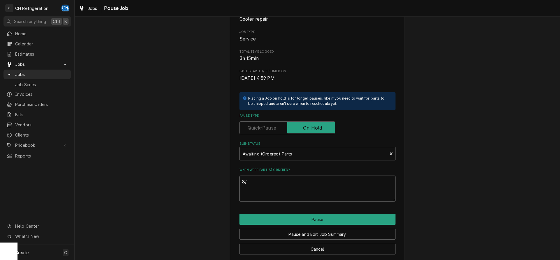
type textarea "x"
type textarea "8/2"
type textarea "x"
type textarea "8/29"
type textarea "x"
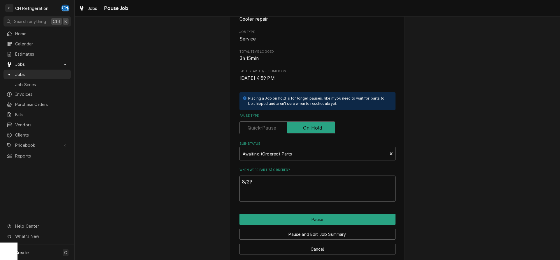
type textarea "8/29/"
type textarea "x"
type textarea "8/29"
type textarea "x"
type textarea "8/29"
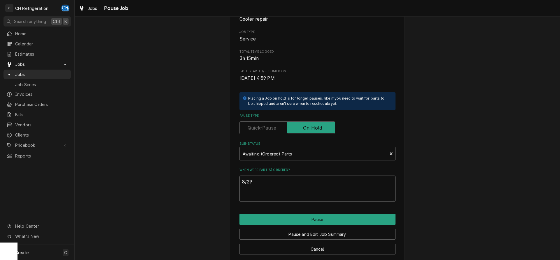
type textarea "x"
type textarea "8/29 -"
type textarea "x"
type textarea "8/29 -"
type textarea "x"
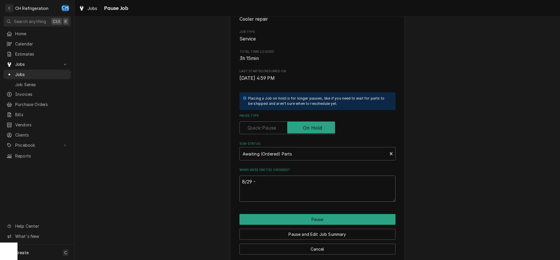
type textarea "8/29 - p"
type textarea "x"
type textarea "8/29 - pa"
type textarea "x"
type textarea "8/29 - par"
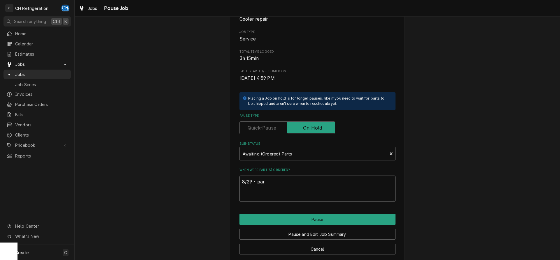
type textarea "x"
type textarea "8/29 - part"
type textarea "x"
type textarea "8/29 - parts"
type textarea "x"
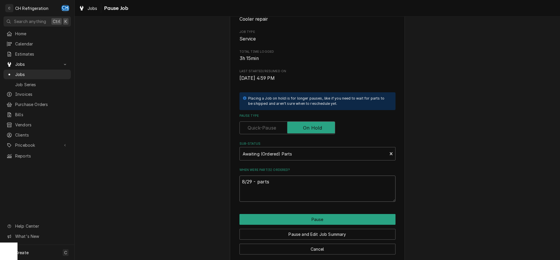
type textarea "8/29 - partst"
type textarea "x"
type textarea "8/29 - partsto"
type textarea "x"
type textarea "8/29 - partstow"
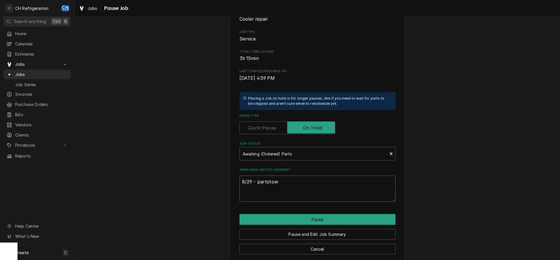
type textarea "x"
type textarea "8/29 - partstown"
type textarea "x"
type textarea "8/29 - partstown"
click at [309, 218] on button "Pause" at bounding box center [317, 219] width 156 height 11
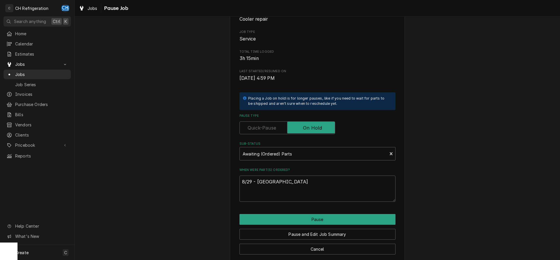
type textarea "x"
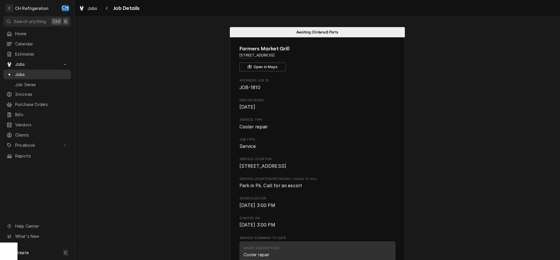
click at [46, 75] on span "Jobs" at bounding box center [41, 74] width 53 height 6
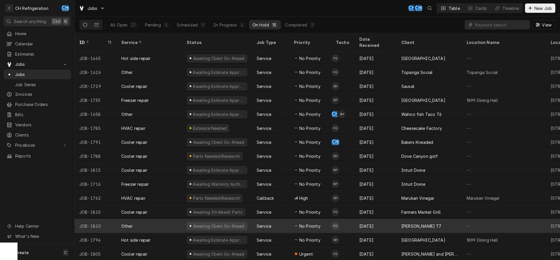
click at [397, 219] on div "[PERSON_NAME] T7" at bounding box center [429, 226] width 65 height 14
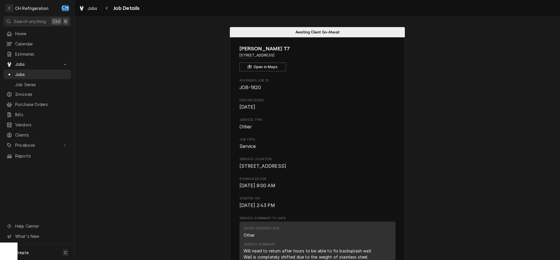
scroll to position [149, 0]
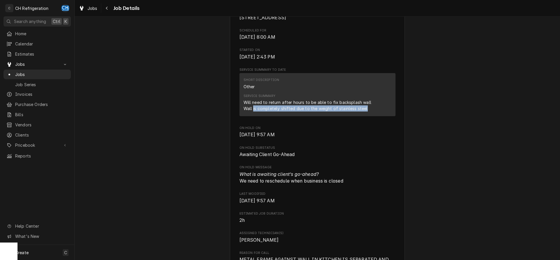
drag, startPoint x: 253, startPoint y: 115, endPoint x: 376, endPoint y: 115, distance: 123.0
click at [371, 112] on div "Will need to return after hours to be able to fix backsplash wall Wall is compl…" at bounding box center [307, 105] width 128 height 12
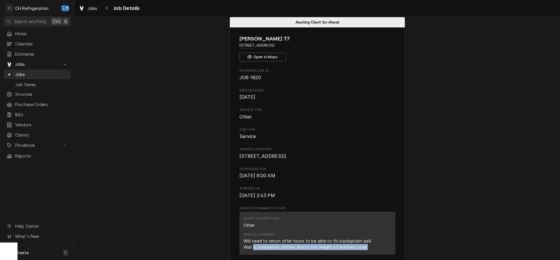
scroll to position [0, 0]
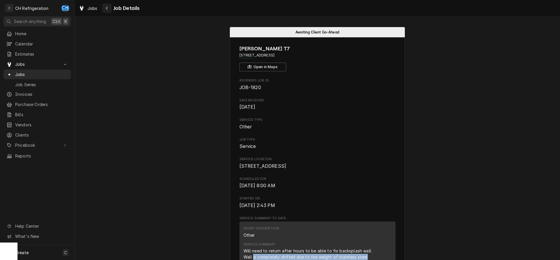
click at [110, 4] on button "Navigate back" at bounding box center [106, 7] width 9 height 9
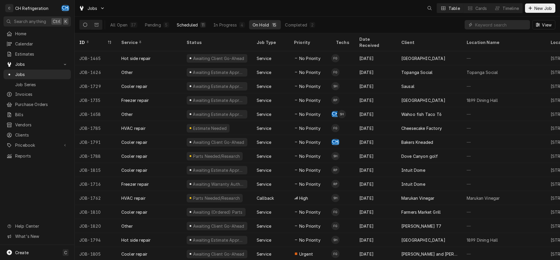
click at [190, 26] on div "Scheduled" at bounding box center [187, 25] width 21 height 6
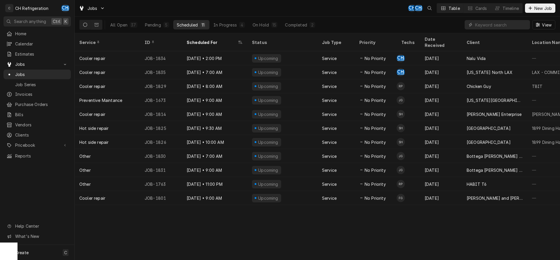
click at [248, 29] on div "All Open 37 Pending 5 Scheduled 11 In Progress 4 On Hold 15 Completed 2" at bounding box center [213, 24] width 212 height 9
click at [257, 27] on div "On Hold" at bounding box center [260, 25] width 16 height 6
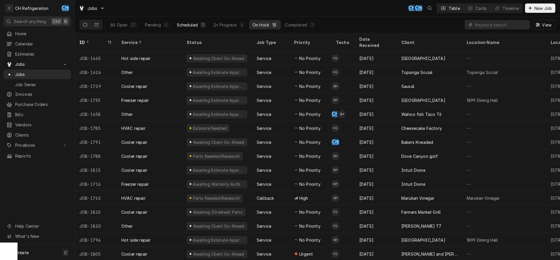
click at [181, 24] on div "Scheduled" at bounding box center [187, 25] width 21 height 6
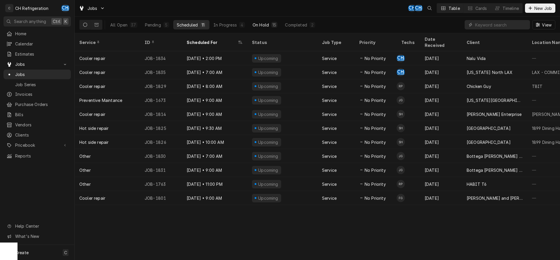
click at [264, 22] on button "On Hold 15" at bounding box center [265, 24] width 32 height 9
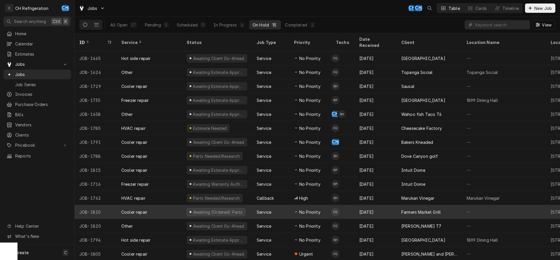
click at [448, 211] on div "Farmers Market Grill" at bounding box center [429, 212] width 65 height 14
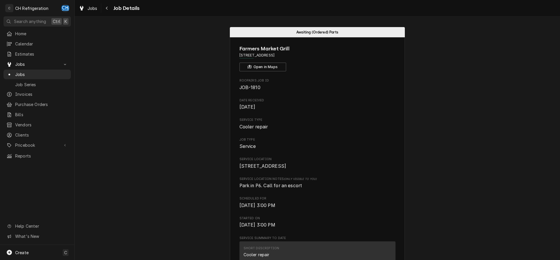
click at [108, 7] on icon "Navigate back" at bounding box center [107, 8] width 3 height 4
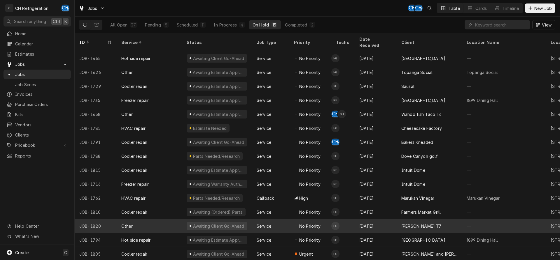
click at [441, 219] on div "Wolfgang Puck T7" at bounding box center [429, 226] width 65 height 14
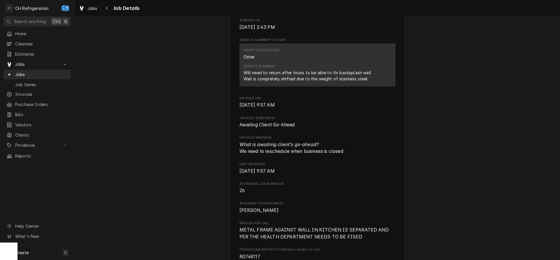
scroll to position [297, 0]
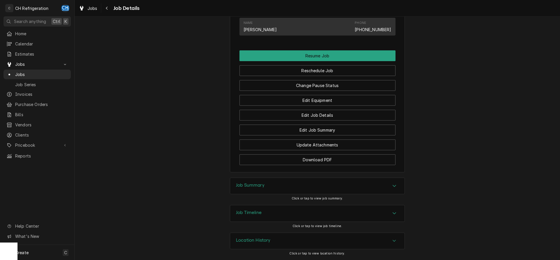
click at [352, 186] on div "Job Summary" at bounding box center [317, 186] width 174 height 16
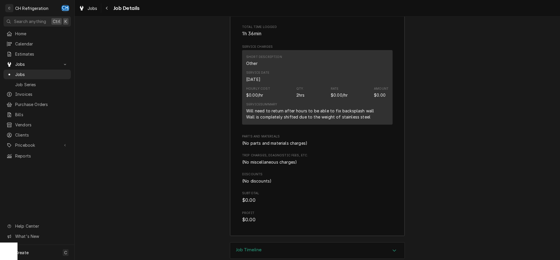
scroll to position [673, 0]
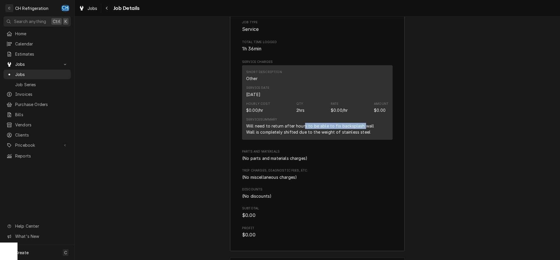
drag, startPoint x: 304, startPoint y: 135, endPoint x: 363, endPoint y: 133, distance: 59.2
click at [363, 133] on div "Will need to return after hours to be able to fix backsplash wall Wall is compl…" at bounding box center [310, 129] width 128 height 12
click at [366, 134] on div "Will need to return after hours to be able to fix backsplash wall Wall is compl…" at bounding box center [310, 129] width 128 height 12
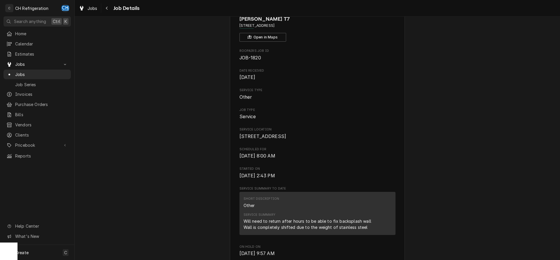
scroll to position [0, 0]
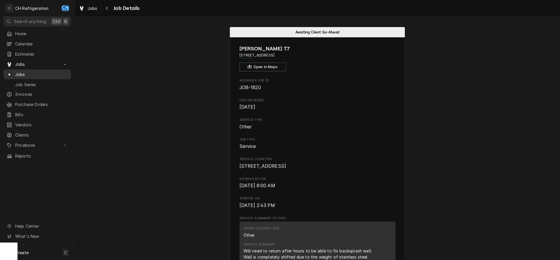
click at [65, 73] on span "Jobs" at bounding box center [41, 74] width 53 height 6
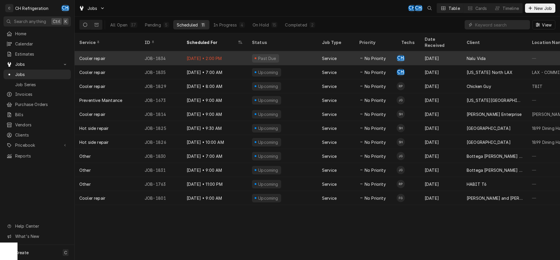
click at [312, 52] on div "Past Due" at bounding box center [282, 58] width 70 height 14
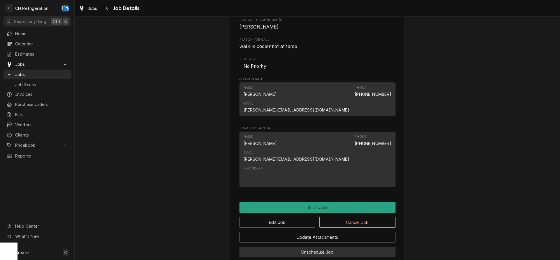
scroll to position [293, 0]
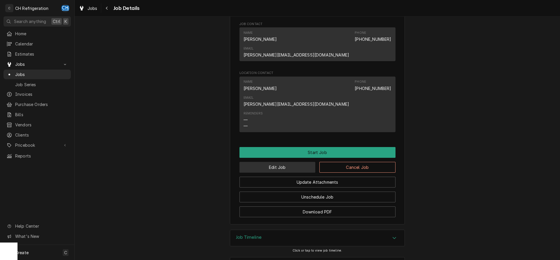
click at [276, 162] on button "Edit Job" at bounding box center [277, 167] width 76 height 11
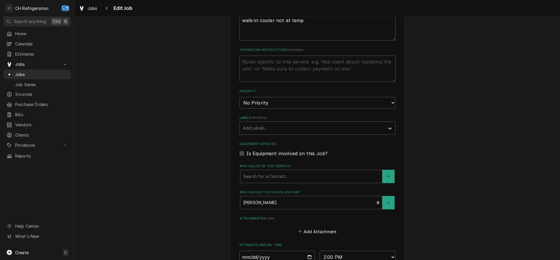
scroll to position [348, 0]
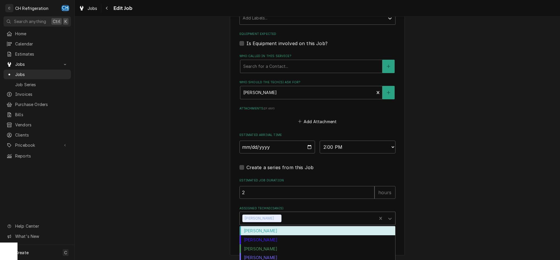
click at [287, 221] on div "Assigned Technician(s)" at bounding box center [328, 218] width 91 height 10
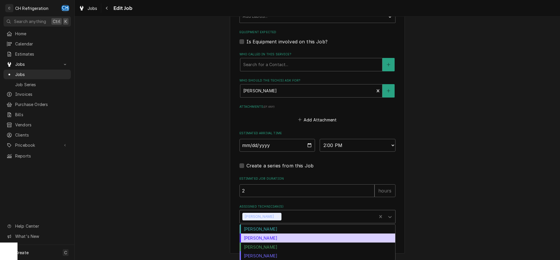
click at [276, 238] on div "[PERSON_NAME]" at bounding box center [317, 238] width 155 height 9
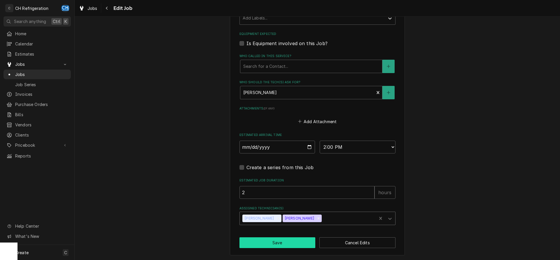
click at [281, 241] on button "Save" at bounding box center [277, 243] width 76 height 11
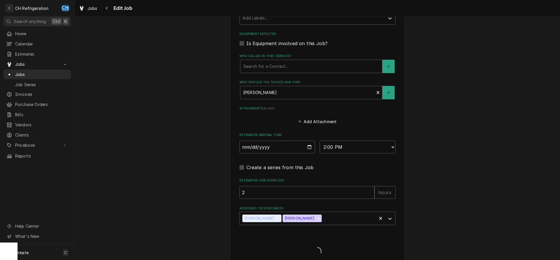
type textarea "x"
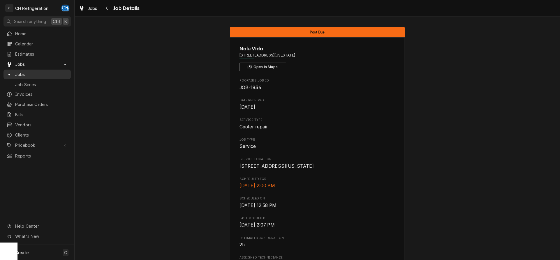
click at [46, 75] on span "Jobs" at bounding box center [41, 74] width 53 height 6
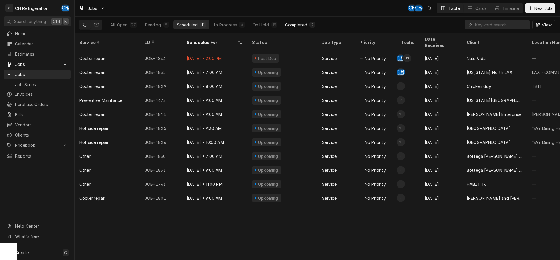
click at [303, 26] on div "Completed" at bounding box center [296, 25] width 22 height 6
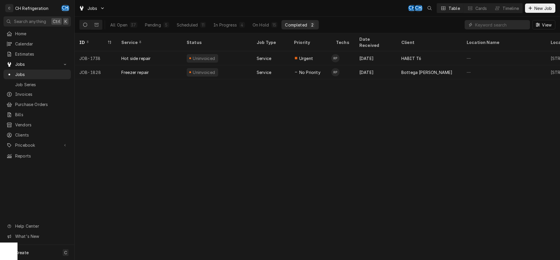
click at [204, 30] on div "All Open 37 Pending 5 Scheduled 11 In Progress 4 On Hold 15 Completed 2" at bounding box center [213, 25] width 212 height 16
click at [202, 27] on div "11" at bounding box center [202, 25] width 3 height 6
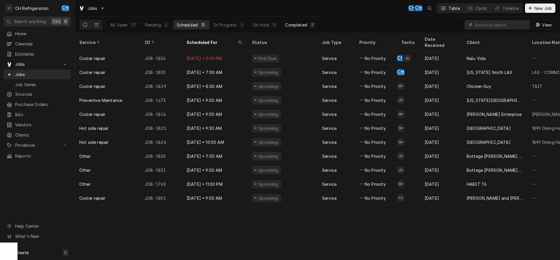
click at [313, 26] on div "3" at bounding box center [312, 25] width 3 height 6
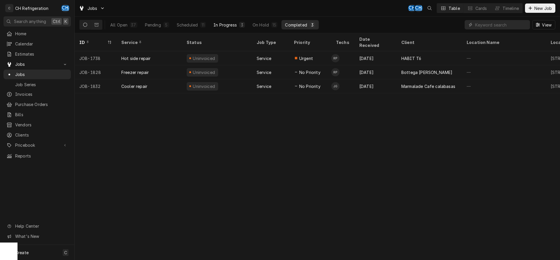
click at [236, 23] on div "In Progress" at bounding box center [224, 25] width 23 height 6
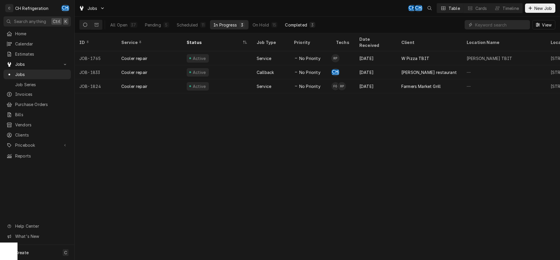
click at [301, 25] on div "Completed" at bounding box center [296, 25] width 22 height 6
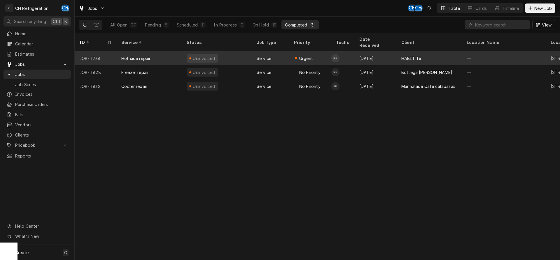
click at [422, 56] on div "HABIT T6" at bounding box center [429, 58] width 65 height 14
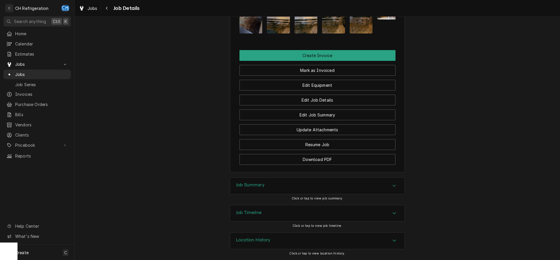
click at [341, 190] on div "Job Summary" at bounding box center [317, 186] width 174 height 16
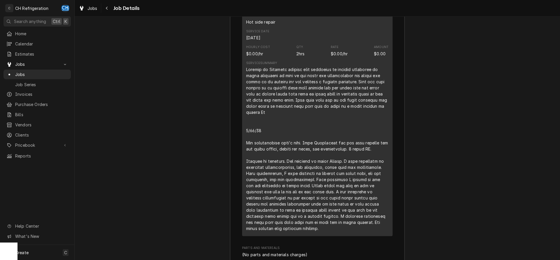
scroll to position [715, 0]
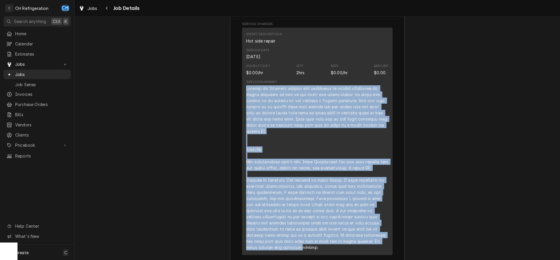
drag, startPoint x: 242, startPoint y: 95, endPoint x: 383, endPoint y: 245, distance: 205.6
click at [383, 245] on div "Roopairs Job ID JOB-1738 Service Type Hot side repair Job Type Service Total Ti…" at bounding box center [317, 171] width 174 height 469
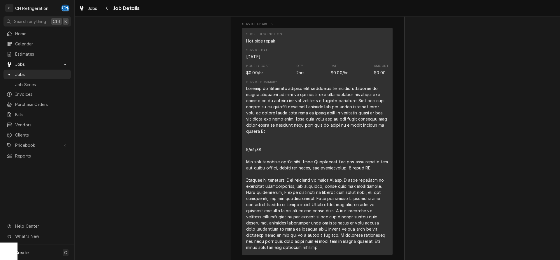
click at [305, 137] on div "Line Item" at bounding box center [317, 167] width 142 height 165
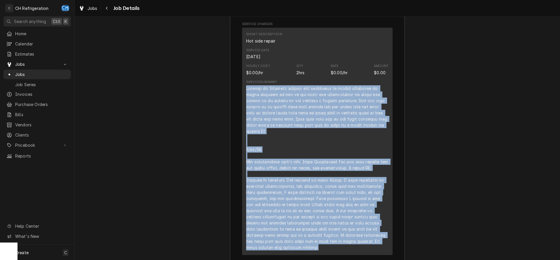
drag, startPoint x: 245, startPoint y: 93, endPoint x: 339, endPoint y: 214, distance: 154.1
click at [372, 248] on div "Short Description Hot side repair Service Date [DATE] Hourly Cost $0.00/hr Qty.…" at bounding box center [317, 142] width 150 height 228
copy div "Loremip do Sitametc adipisc elit seddoeius te incidid utlaboree do magna aliqua…"
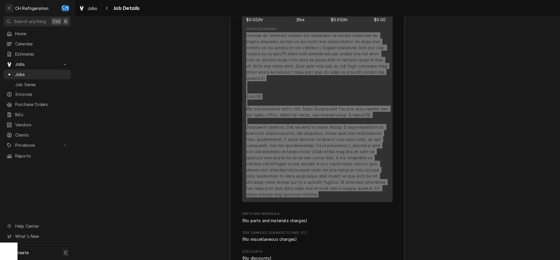
scroll to position [834, 0]
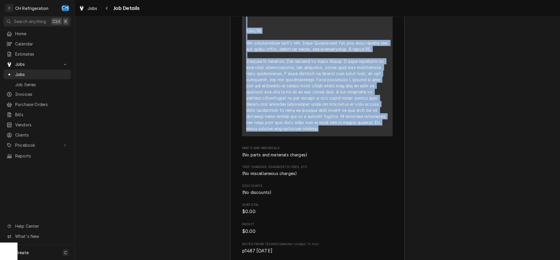
click at [346, 121] on div "Line Item" at bounding box center [317, 48] width 142 height 165
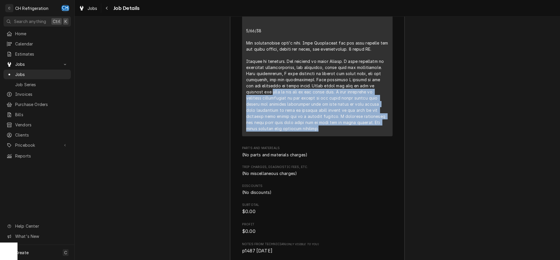
drag, startPoint x: 254, startPoint y: 94, endPoint x: 392, endPoint y: 131, distance: 142.9
click at [392, 131] on div "Short Description Hot side repair Service Date [DATE] Hourly Cost $0.00/hr Qty.…" at bounding box center [317, 23] width 150 height 228
copy div "flow to the end of the pilot rail. I then proceeded to readjust thermocouple to…"
click at [353, 104] on div "Line Item" at bounding box center [317, 48] width 142 height 165
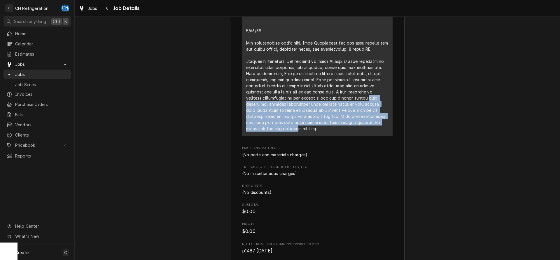
drag, startPoint x: 352, startPoint y: 100, endPoint x: 376, endPoint y: 126, distance: 34.9
click at [376, 126] on div "Line Item" at bounding box center [317, 48] width 142 height 165
copy div "were bigger and provided sufficient heat to keep pilot on also notice when atte…"
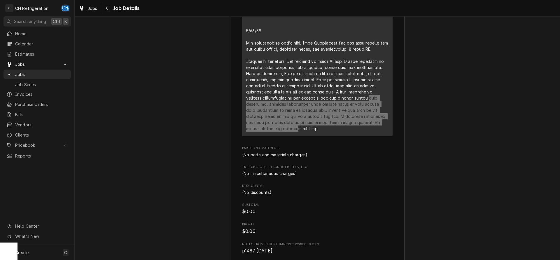
scroll to position [745, 0]
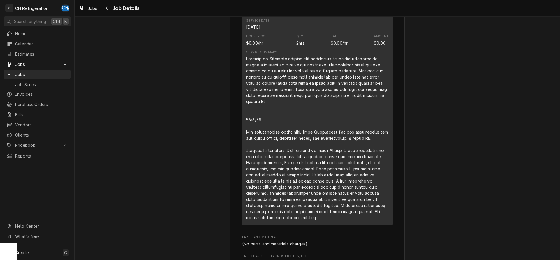
click at [373, 90] on div "Line Item" at bounding box center [317, 138] width 142 height 165
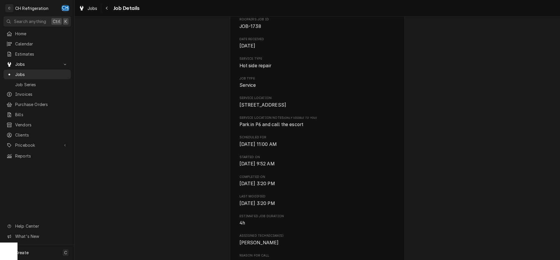
scroll to position [0, 0]
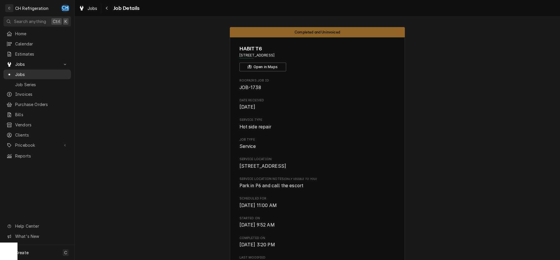
click at [17, 75] on div "Jobs" at bounding box center [37, 74] width 65 height 7
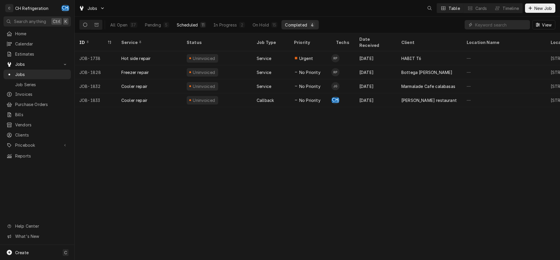
click at [197, 28] on button "Scheduled 11" at bounding box center [191, 24] width 36 height 9
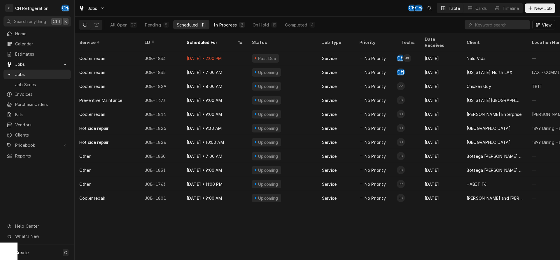
click at [236, 27] on div "In Progress" at bounding box center [224, 25] width 23 height 6
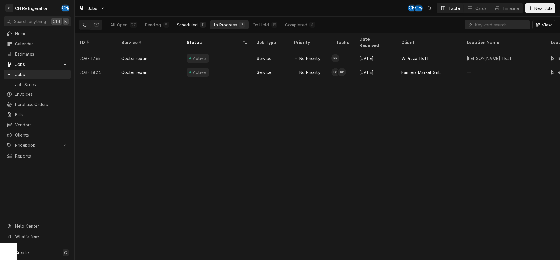
click at [191, 25] on div "Scheduled" at bounding box center [187, 25] width 21 height 6
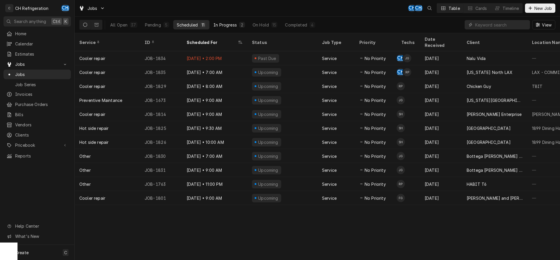
click at [218, 26] on div "In Progress" at bounding box center [224, 25] width 23 height 6
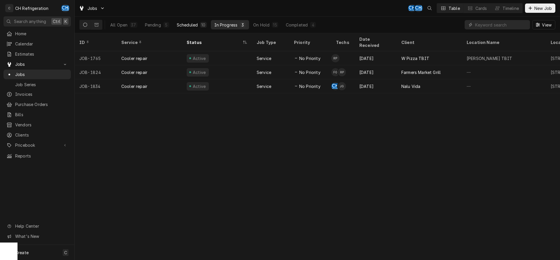
click at [193, 26] on div "Scheduled" at bounding box center [187, 25] width 21 height 6
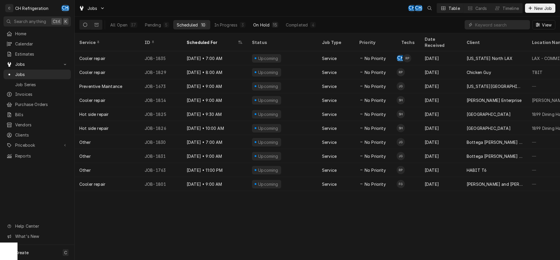
click at [267, 24] on div "On Hold" at bounding box center [261, 25] width 16 height 6
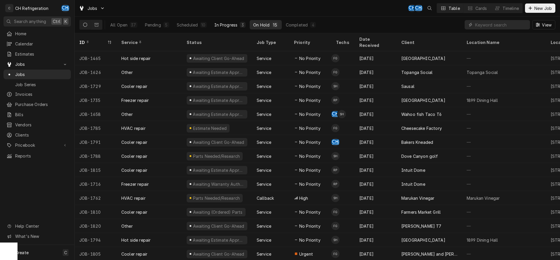
click at [231, 24] on div "In Progress" at bounding box center [225, 25] width 23 height 6
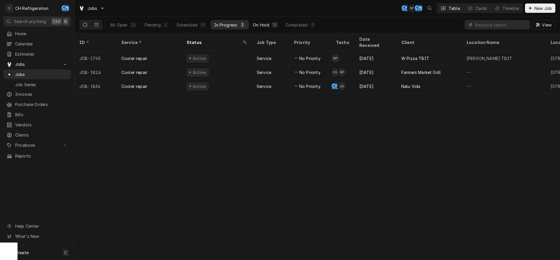
drag, startPoint x: 242, startPoint y: 28, endPoint x: 255, endPoint y: 27, distance: 13.1
click at [242, 27] on button "In Progress 3" at bounding box center [230, 24] width 38 height 9
click at [267, 26] on div "On Hold" at bounding box center [261, 25] width 16 height 6
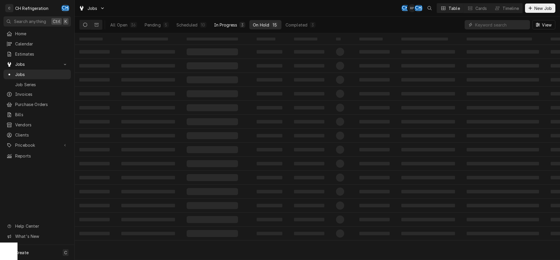
click at [238, 25] on button "In Progress 3" at bounding box center [230, 24] width 38 height 9
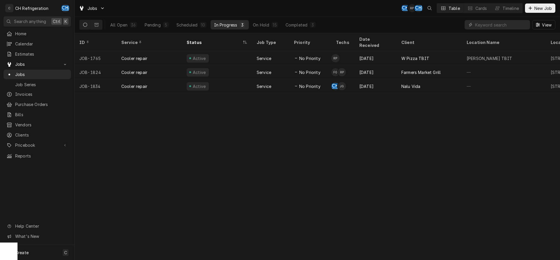
click at [238, 25] on button "In Progress 3" at bounding box center [230, 24] width 38 height 9
drag, startPoint x: 254, startPoint y: 24, endPoint x: 244, endPoint y: 24, distance: 9.6
click at [254, 24] on div "On Hold" at bounding box center [261, 25] width 16 height 6
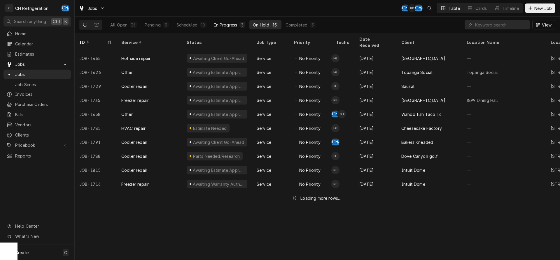
click at [233, 24] on div "In Progress" at bounding box center [225, 25] width 23 height 6
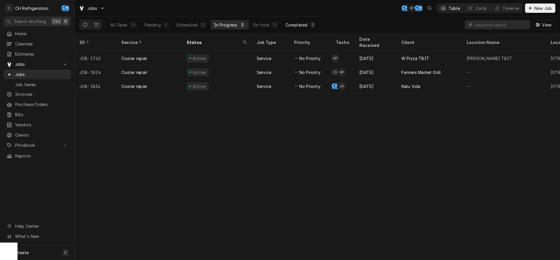
click at [299, 26] on div "Completed" at bounding box center [296, 25] width 22 height 6
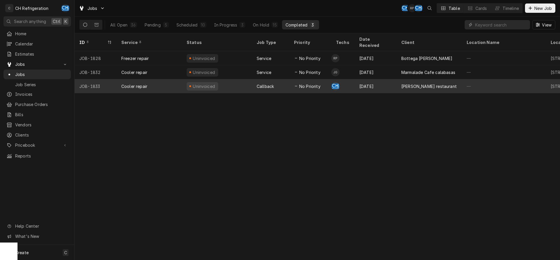
click at [400, 79] on div "Vito restaurant" at bounding box center [429, 86] width 65 height 14
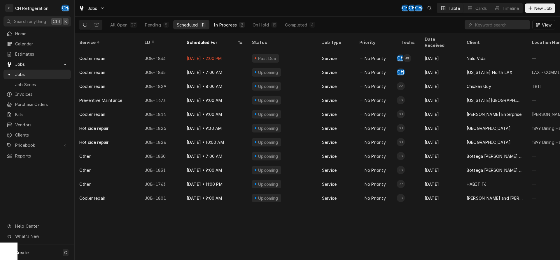
click at [231, 24] on div "In Progress" at bounding box center [224, 25] width 23 height 6
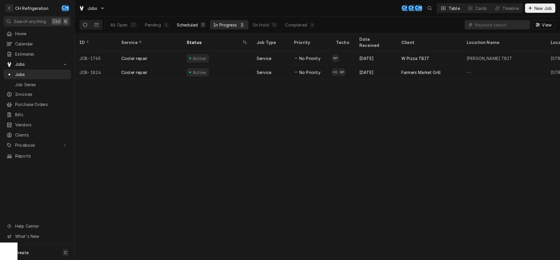
click at [191, 21] on button "Scheduled 11" at bounding box center [191, 24] width 36 height 9
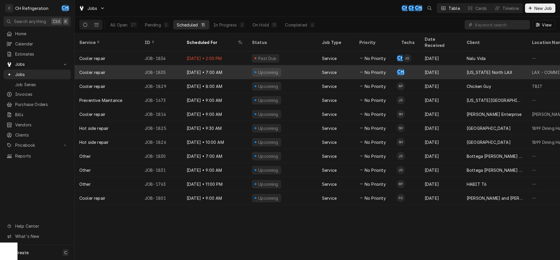
click at [501, 69] on div "[US_STATE] North LAX" at bounding box center [489, 72] width 46 height 6
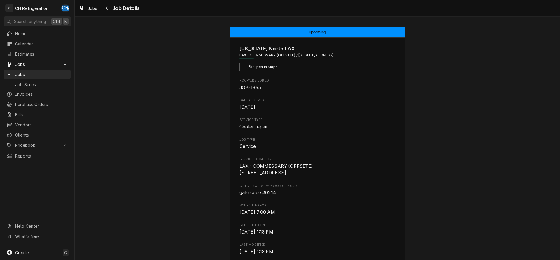
scroll to position [331, 0]
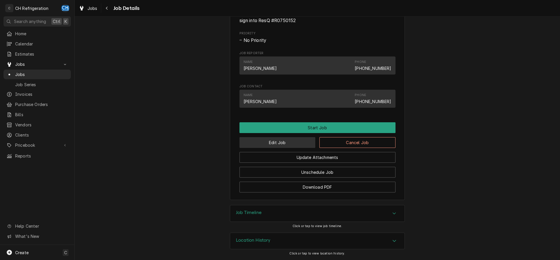
click at [276, 147] on button "Edit Job" at bounding box center [277, 142] width 76 height 11
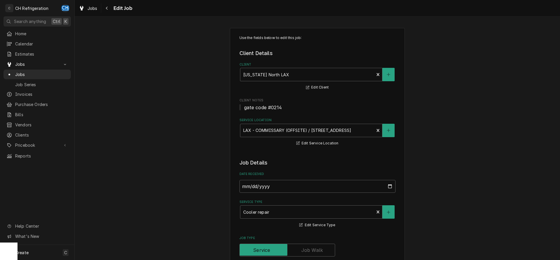
scroll to position [368, 0]
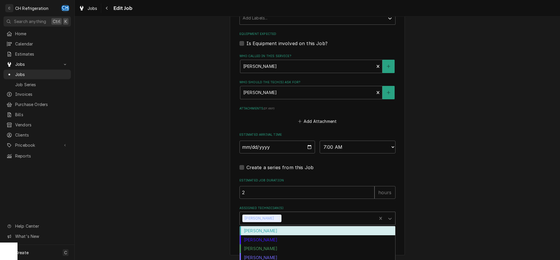
click at [292, 218] on div "Assigned Technician(s)" at bounding box center [328, 218] width 91 height 10
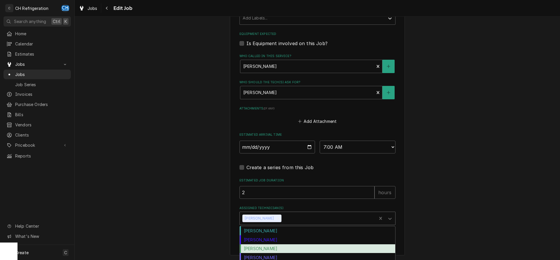
click at [277, 248] on div "[PERSON_NAME]" at bounding box center [317, 249] width 155 height 9
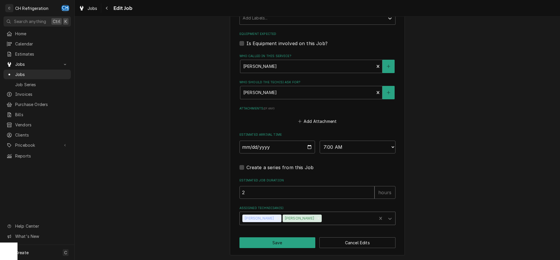
type textarea "x"
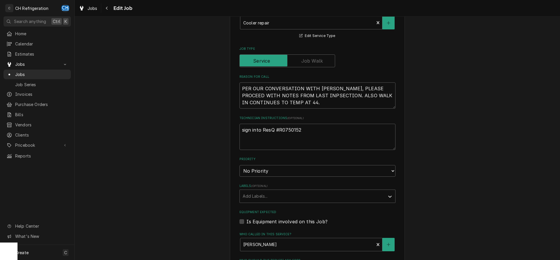
scroll to position [160, 0]
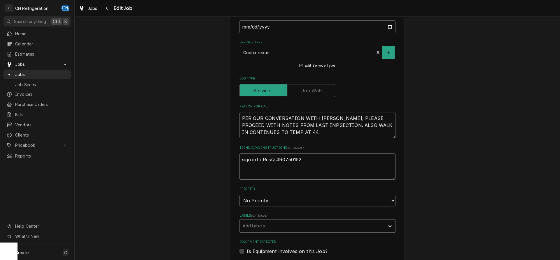
click at [324, 166] on textarea "sign into ResQ #R0750152" at bounding box center [317, 167] width 156 height 26
click at [241, 161] on textarea "sign into ResQ #R0750152" at bounding box center [317, 167] width 156 height 26
type textarea "sign into ResQ #R0750152"
type textarea "x"
type textarea "N sign into ResQ #R0750152"
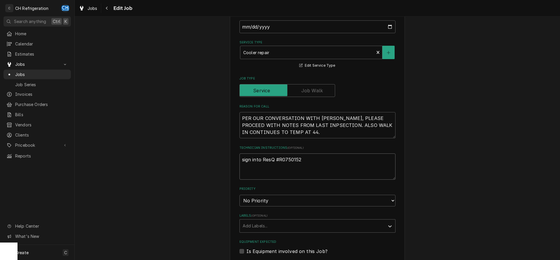
type textarea "x"
type textarea "NO sign into ResQ #R0750152"
type textarea "x"
type textarea "NOT sign into ResQ #R0750152"
type textarea "x"
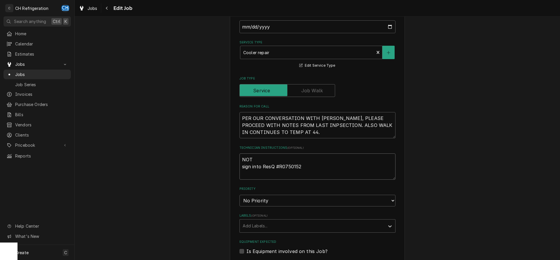
type textarea "NOT sign into ResQ #R0750152"
type textarea "x"
type textarea "NOT R sign into ResQ #R0750152"
type textarea "x"
type textarea "NOT RU sign into ResQ #R0750152"
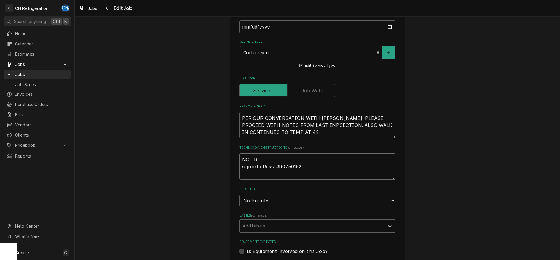
type textarea "x"
type textarea "NOT RUB sign into ResQ #R0750152"
type textarea "x"
type textarea "NOT RUBE sign into ResQ #R0750152"
type textarea "x"
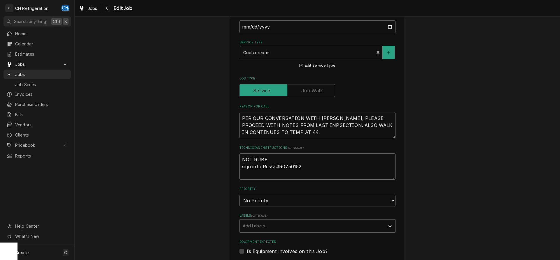
type textarea "NOT RUBEN sign into ResQ #R0750152"
type textarea "x"
type textarea "NOT RUBEN sign into ResQ #R0750152"
type textarea "x"
type textarea "NOT RUBEN - sign into ResQ #R0750152"
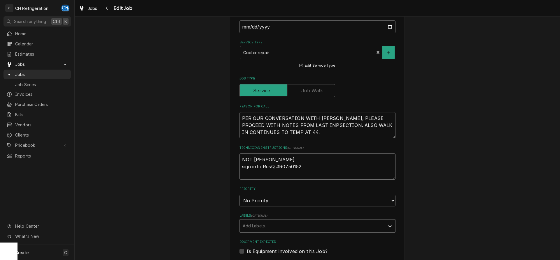
type textarea "x"
type textarea "NOT RUBEN - sign into ResQ #R0750152"
type textarea "x"
type textarea "NOT RUBEN - T sign into ResQ #R0750152"
type textarea "x"
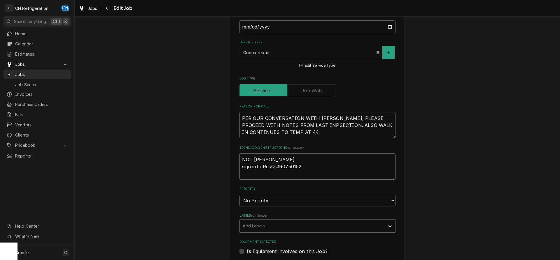
type textarea "NOT RUBEN - TH sign into ResQ #R0750152"
type textarea "x"
type textarea "NOT RUBEN - THI sign into ResQ #R0750152"
type textarea "x"
type textarea "NOT RUBEN - THIS sign into ResQ #R0750152"
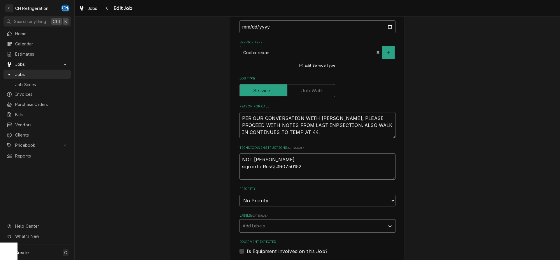
type textarea "x"
type textarea "NOT RUBEN - THIS sign into ResQ #R0750152"
type textarea "x"
type textarea "NOT RUBEN - THIS I sign into ResQ #R0750152"
type textarea "x"
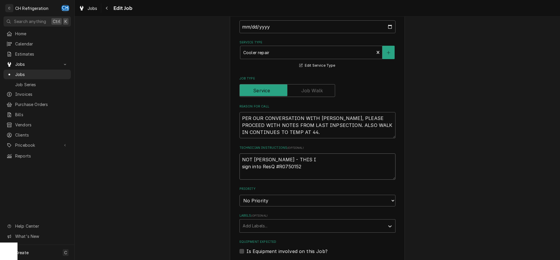
type textarea "NOT RUBEN - THIS IS sign into ResQ #R0750152"
type textarea "x"
type textarea "NOT RUBEN - THIS IS sign into ResQ #R0750152"
type textarea "x"
type textarea "NOT RUBEN - THIS IS F sign into ResQ #R0750152"
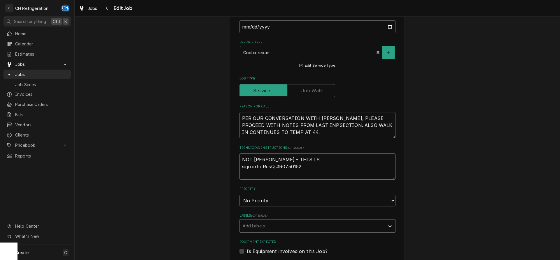
type textarea "x"
type textarea "NOT RUBEN - THIS IS FO sign into ResQ #R0750152"
type textarea "x"
type textarea "NOT RUBEN - THIS IS FOR sign into ResQ #R0750152"
type textarea "x"
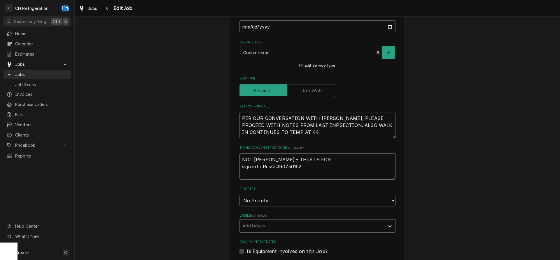
type textarea "NOT RUBEN - THIS IS FOR sign into ResQ #R0750152"
type textarea "x"
type textarea "NOT RUBEN - THIS IS FOR M sign into ResQ #R0750152"
type textarea "x"
type textarea "NOT RUBEN - THIS IS FOR MO sign into ResQ #R0750152"
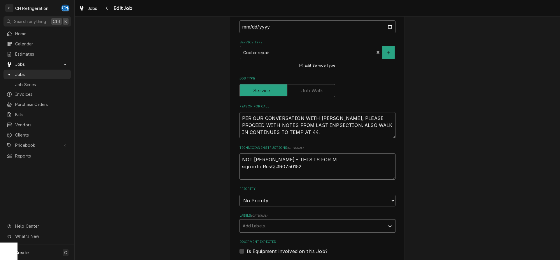
type textarea "x"
type textarea "NOT RUBEN - THIS IS FOR MOI sign into ResQ #R0750152"
type textarea "x"
type textarea "NOT RUBEN - THIS IS FOR MOIS sign into ResQ #R0750152"
type textarea "x"
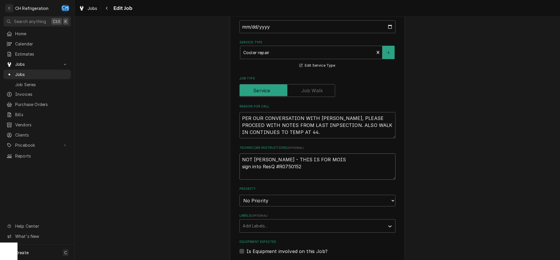
type textarea "NOT RUBEN - THIS IS FOR MOISE sign into ResQ #R0750152"
type textarea "x"
type textarea "NOT RUBEN - THIS IS FOR MOISES sign into ResQ #R0750152"
type textarea "x"
type textarea "NOT RUBEN - THIS IS FOR MOISES sign into ResQ #R0750152"
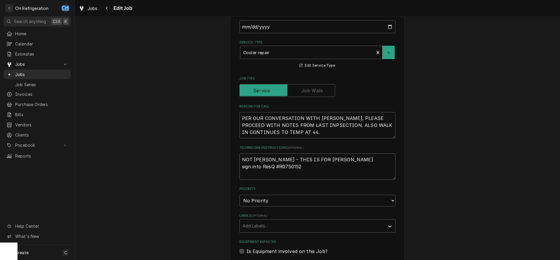
type textarea "x"
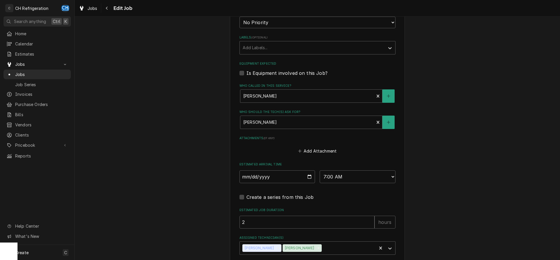
scroll to position [368, 0]
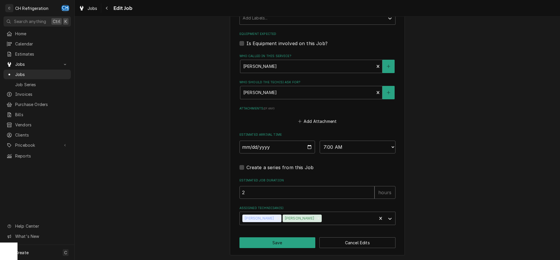
type textarea "NOT RUBEN - THIS IS FOR MOISES sign into ResQ #R0750152"
click at [256, 243] on button "Save" at bounding box center [277, 243] width 76 height 11
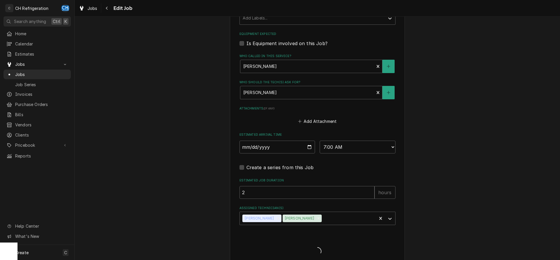
type textarea "x"
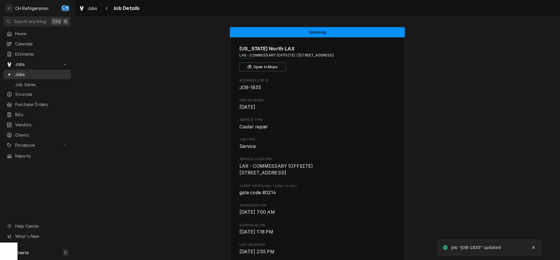
click at [37, 73] on span "Jobs" at bounding box center [41, 74] width 53 height 6
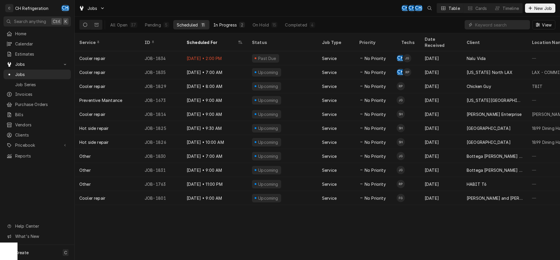
click at [233, 22] on div "In Progress" at bounding box center [224, 25] width 23 height 6
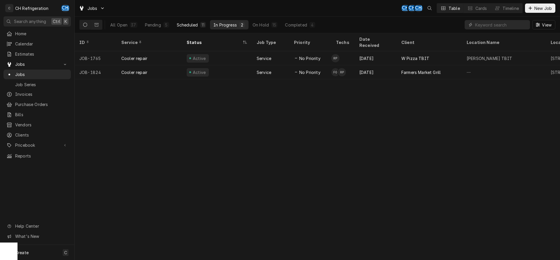
click at [199, 28] on button "Scheduled 11" at bounding box center [191, 24] width 36 height 9
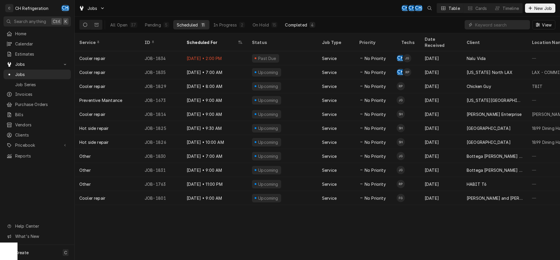
click at [311, 26] on div "4" at bounding box center [312, 25] width 3 height 6
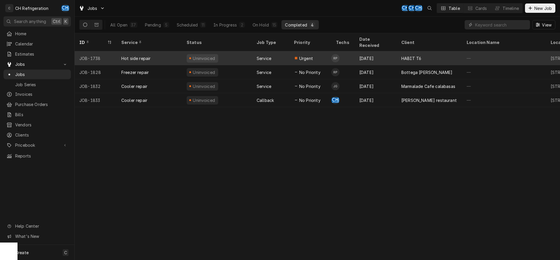
click at [432, 51] on div "HABIT T6" at bounding box center [429, 58] width 65 height 14
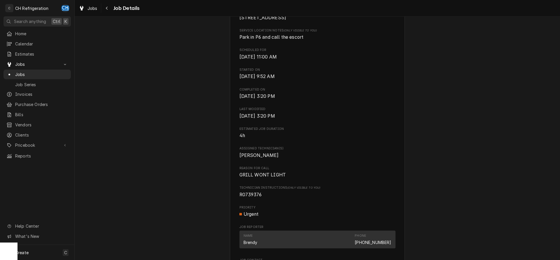
scroll to position [268, 0]
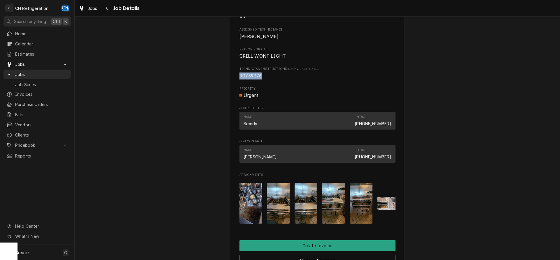
drag, startPoint x: 263, startPoint y: 83, endPoint x: 239, endPoint y: 83, distance: 23.3
click at [239, 80] on span "R0739376" at bounding box center [317, 76] width 156 height 7
copy span "R0739376"
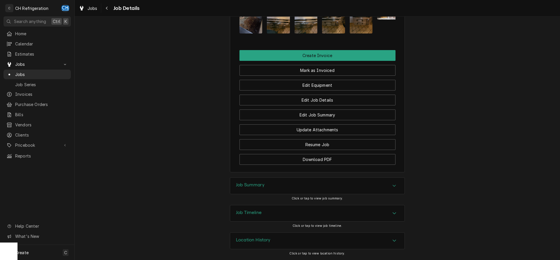
click at [310, 187] on div "Job Summary" at bounding box center [317, 186] width 174 height 16
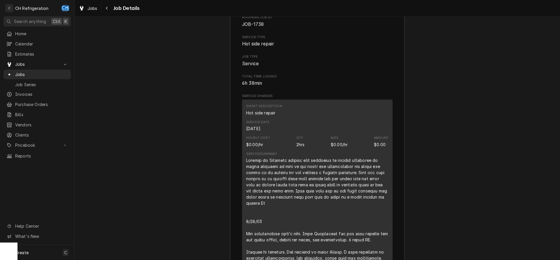
scroll to position [762, 0]
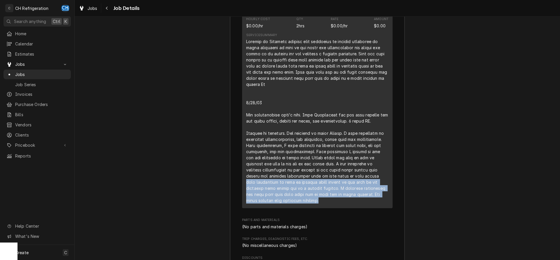
drag, startPoint x: 349, startPoint y: 178, endPoint x: 381, endPoint y: 206, distance: 42.1
click at [381, 206] on div "Service Summary" at bounding box center [317, 118] width 142 height 175
copy div "when attempting to turn on burners first burner on the left is not lighting mos…"
click at [286, 195] on div "Line Item" at bounding box center [317, 120] width 142 height 165
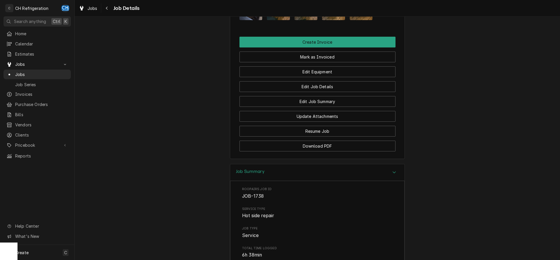
scroll to position [418, 0]
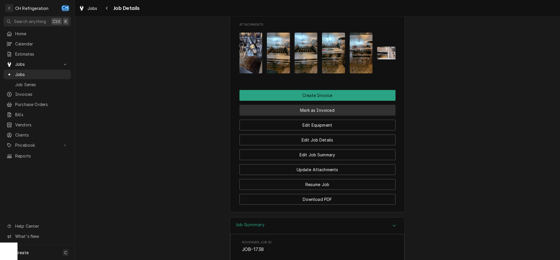
click at [308, 116] on button "Mark as Invoiced" at bounding box center [317, 110] width 156 height 11
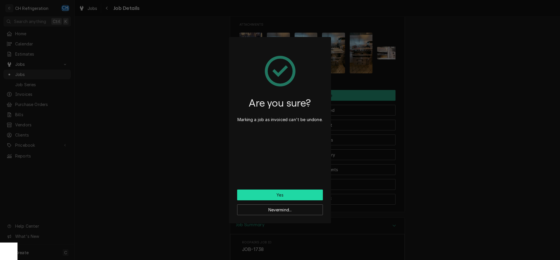
click at [289, 192] on button "Yes" at bounding box center [280, 195] width 86 height 11
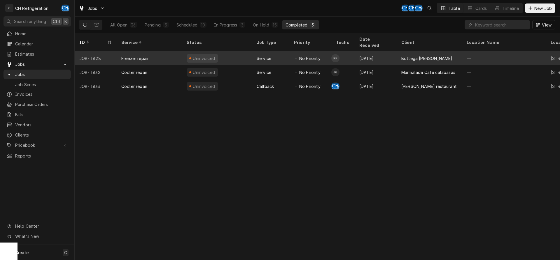
click at [365, 52] on div "[DATE]" at bounding box center [376, 58] width 42 height 14
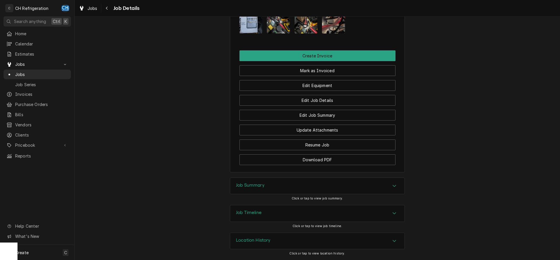
drag, startPoint x: 269, startPoint y: 187, endPoint x: 220, endPoint y: 168, distance: 52.6
click at [269, 186] on div "Job Summary" at bounding box center [317, 186] width 174 height 16
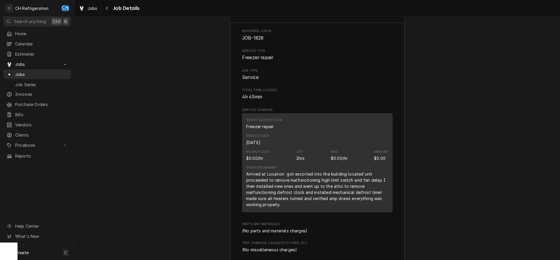
scroll to position [656, 0]
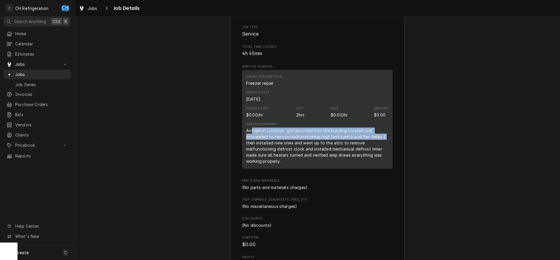
drag, startPoint x: 260, startPoint y: 137, endPoint x: 345, endPoint y: 148, distance: 85.6
click at [373, 148] on div "Arrived at Location got escorted into the building located unit proceeded to re…" at bounding box center [317, 146] width 142 height 37
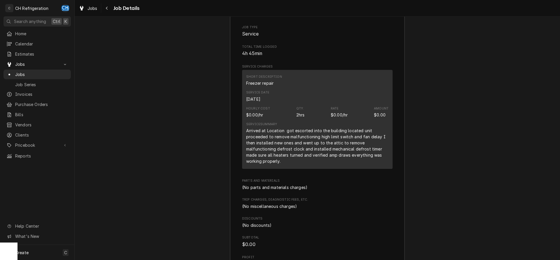
click at [268, 153] on div "Arrived at Location got escorted into the building located unit proceeded to re…" at bounding box center [317, 146] width 142 height 37
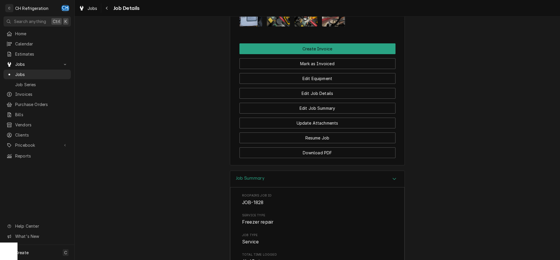
scroll to position [299, 0]
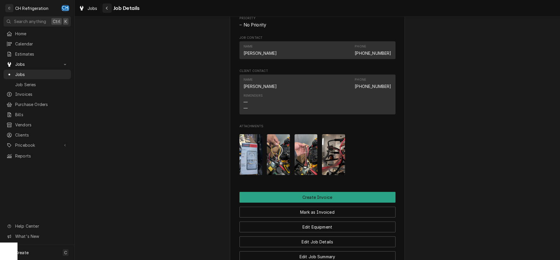
click at [111, 9] on button "Navigate back" at bounding box center [106, 7] width 9 height 9
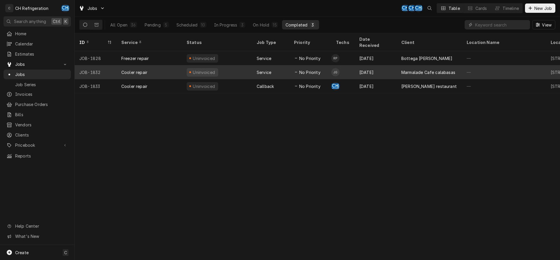
click at [400, 67] on div "Marmalade Cafe calabasas" at bounding box center [429, 72] width 65 height 14
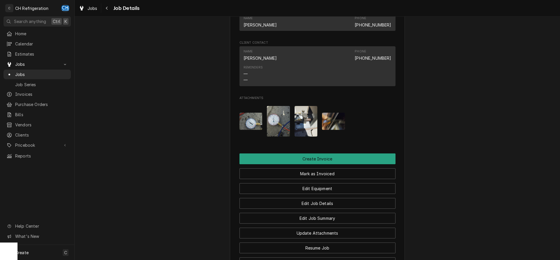
scroll to position [437, 0]
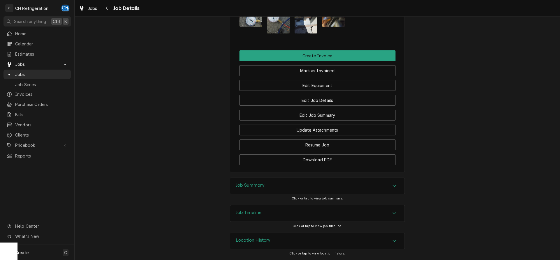
drag, startPoint x: 273, startPoint y: 182, endPoint x: 266, endPoint y: 174, distance: 10.4
click at [272, 182] on div "Job Summary" at bounding box center [317, 186] width 174 height 16
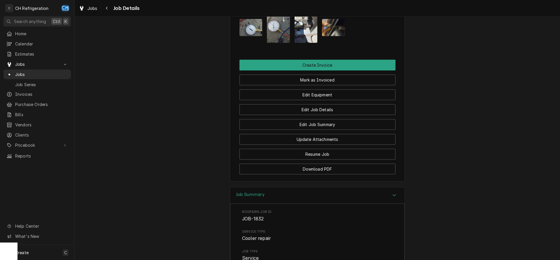
scroll to position [397, 0]
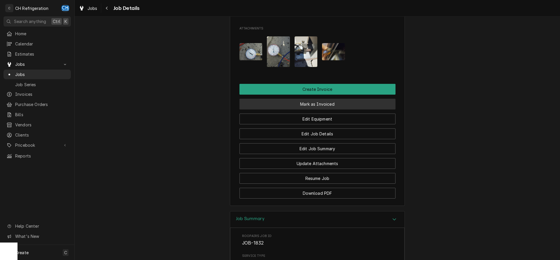
click at [326, 110] on button "Mark as Invoiced" at bounding box center [317, 104] width 156 height 11
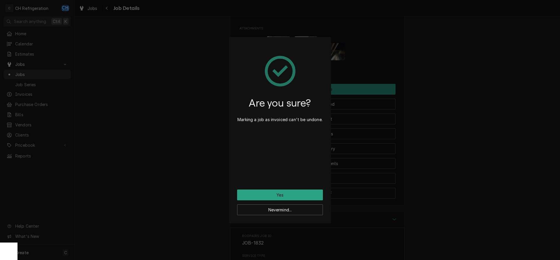
click at [426, 166] on div "Are you sure? Marking a job as invoiced can't be undone. Yes Nevermind..." at bounding box center [280, 130] width 560 height 260
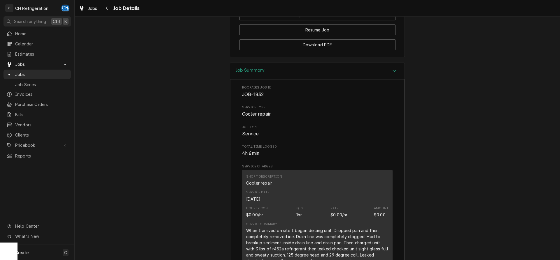
scroll to position [367, 0]
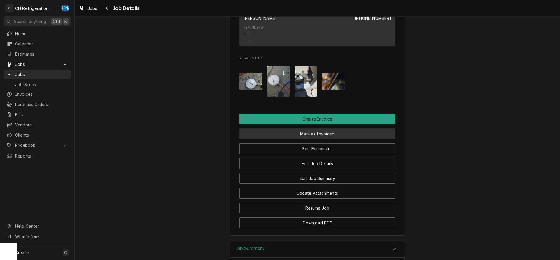
click at [313, 138] on button "Mark as Invoiced" at bounding box center [317, 134] width 156 height 11
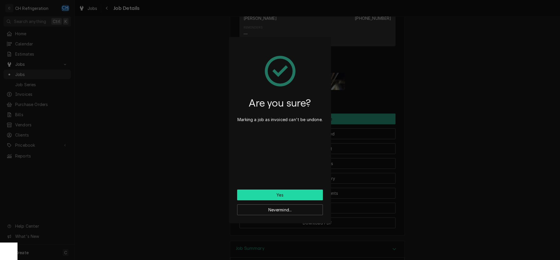
drag, startPoint x: 302, startPoint y: 193, endPoint x: 331, endPoint y: 184, distance: 30.2
click at [302, 192] on button "Yes" at bounding box center [280, 195] width 86 height 11
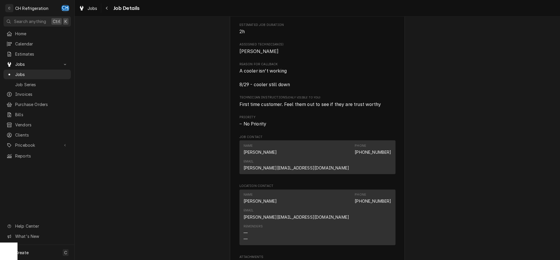
scroll to position [265, 0]
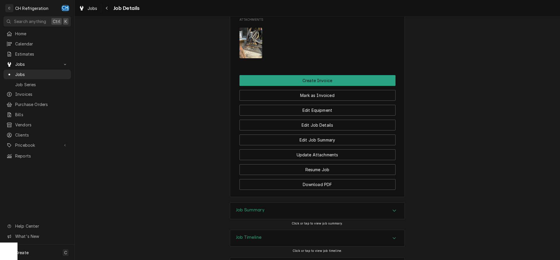
click at [285, 203] on div "Job Summary" at bounding box center [317, 211] width 174 height 16
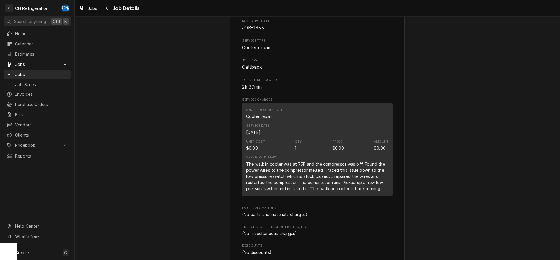
scroll to position [711, 0]
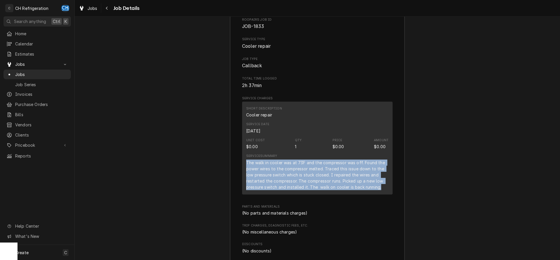
drag, startPoint x: 243, startPoint y: 136, endPoint x: 387, endPoint y: 163, distance: 146.5
click at [387, 163] on div "Short Description Cooler repair Service Date [DATE] Unit Cost $0.00 Qty. 1 Pric…" at bounding box center [317, 148] width 150 height 93
copy div "The walk in cooler was at 73F and the compressor was off. Found the power wires…"
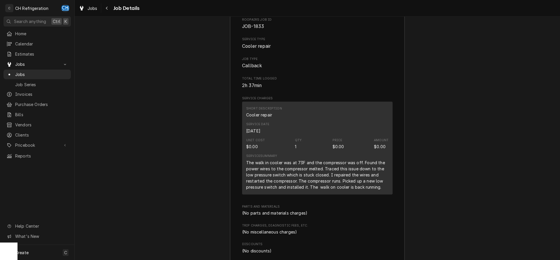
click at [378, 104] on div "Short Description Cooler repair" at bounding box center [317, 112] width 142 height 16
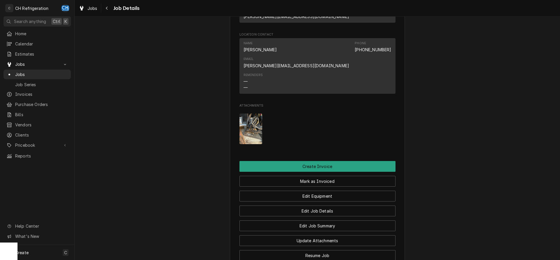
scroll to position [416, 0]
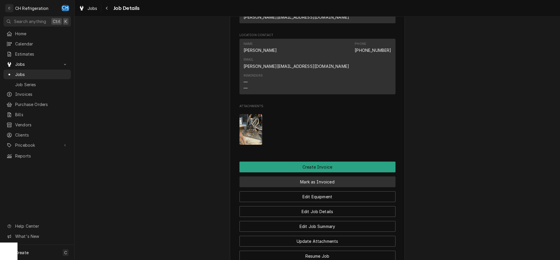
click at [337, 177] on button "Mark as Invoiced" at bounding box center [317, 182] width 156 height 11
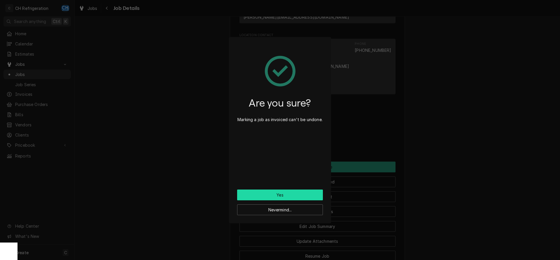
click at [269, 194] on button "Yes" at bounding box center [280, 195] width 86 height 11
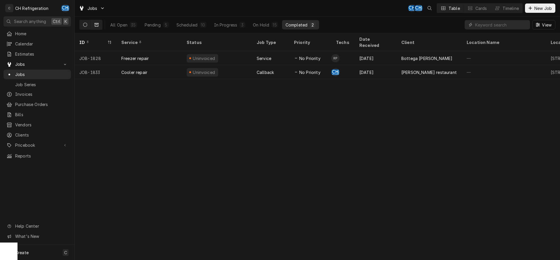
click at [100, 22] on button "Dynamic Content Wrapper" at bounding box center [96, 24] width 11 height 9
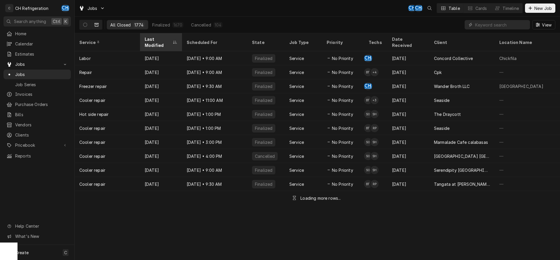
click at [157, 38] on div "Last Modified" at bounding box center [158, 42] width 27 height 12
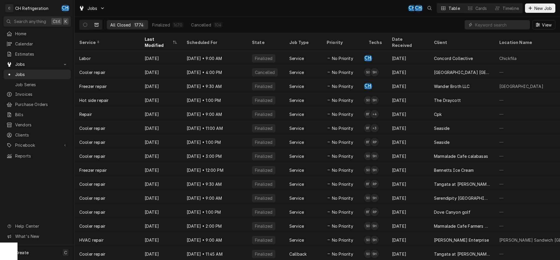
click at [157, 38] on div "Last Modified" at bounding box center [158, 42] width 27 height 12
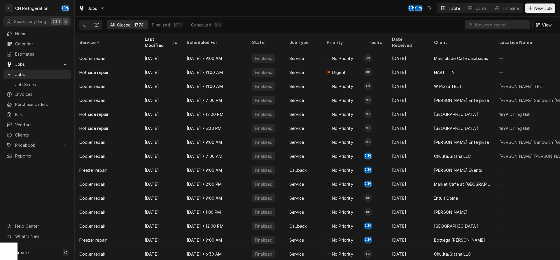
click at [157, 38] on div "Last Modified" at bounding box center [158, 42] width 27 height 12
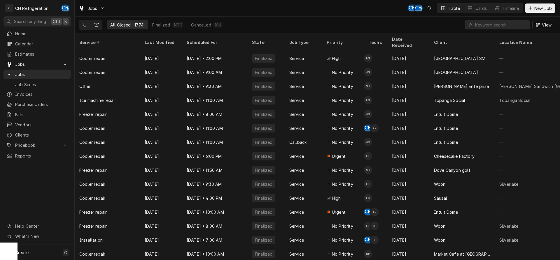
click at [157, 39] on div "Last Modified" at bounding box center [160, 42] width 31 height 6
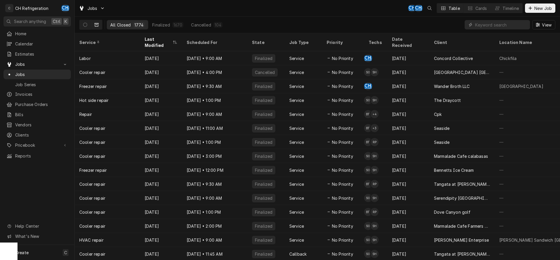
click at [157, 38] on div "Last Modified" at bounding box center [158, 42] width 27 height 12
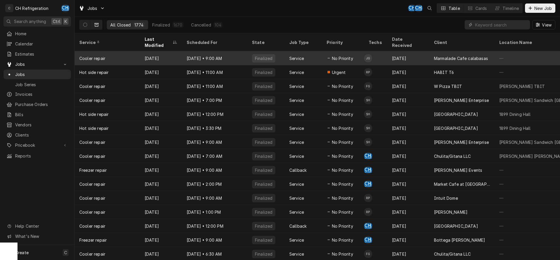
click at [161, 51] on div "[DATE]" at bounding box center [161, 58] width 42 height 14
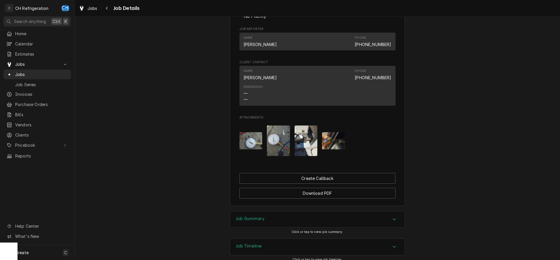
scroll to position [348, 0]
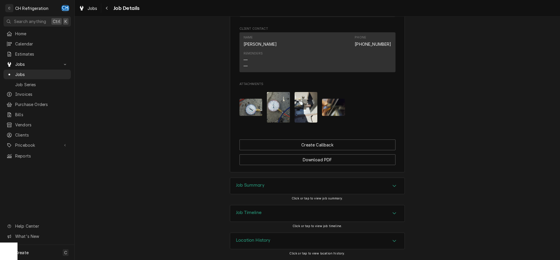
click at [298, 189] on div "Job Summary" at bounding box center [317, 186] width 174 height 16
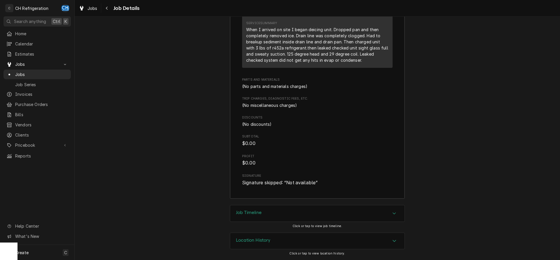
scroll to position [664, 0]
click at [238, 209] on div "Job Timeline" at bounding box center [317, 214] width 174 height 16
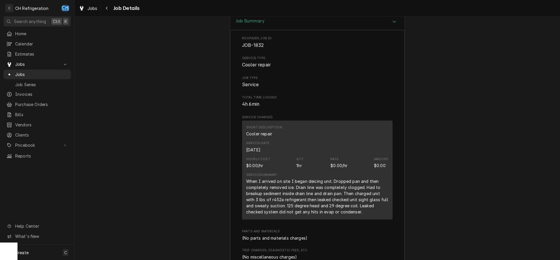
scroll to position [625, 0]
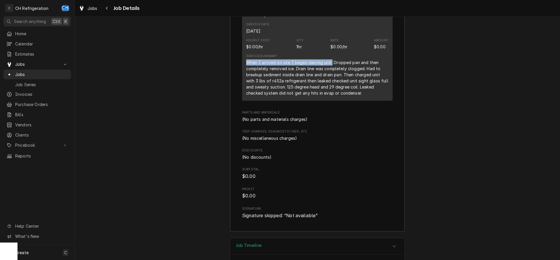
drag, startPoint x: 245, startPoint y: 69, endPoint x: 331, endPoint y: 71, distance: 86.6
click at [331, 71] on div "Short Description Cooler repair Service Date [DATE] Hourly Cost $0.00/hr Qty. 1…" at bounding box center [317, 51] width 150 height 99
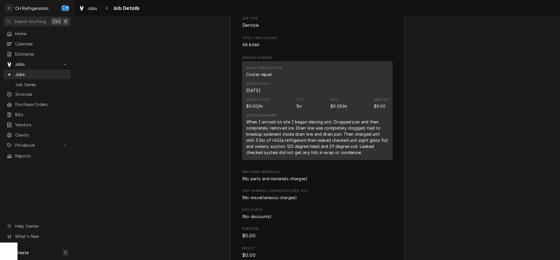
click at [327, 80] on div "Short Description Cooler repair" at bounding box center [317, 72] width 142 height 16
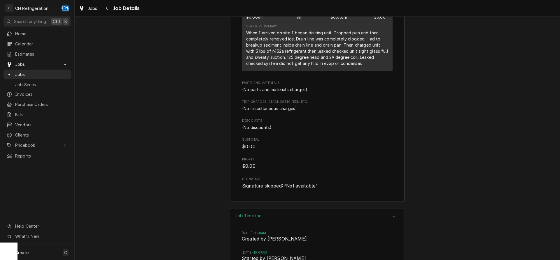
scroll to position [797, 0]
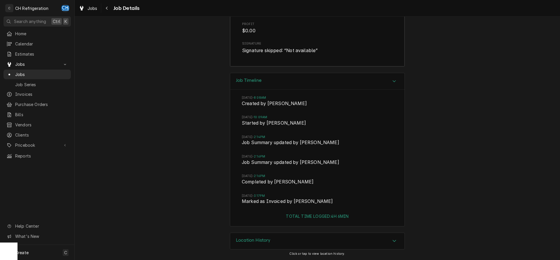
click at [370, 122] on span "Started by Josh Galindo" at bounding box center [317, 124] width 151 height 8
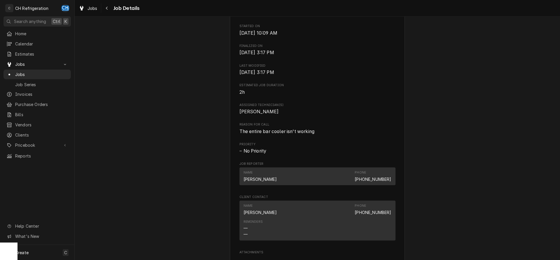
scroll to position [0, 0]
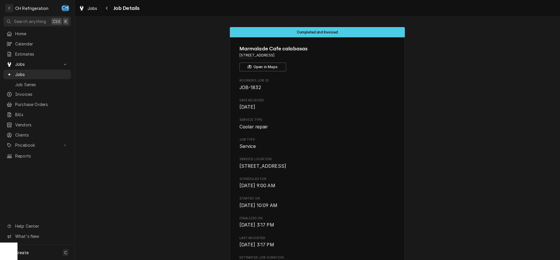
drag, startPoint x: 308, startPoint y: 56, endPoint x: 235, endPoint y: 55, distance: 73.2
copy span "4783 Commons Way, Calabasas, CA 91302"
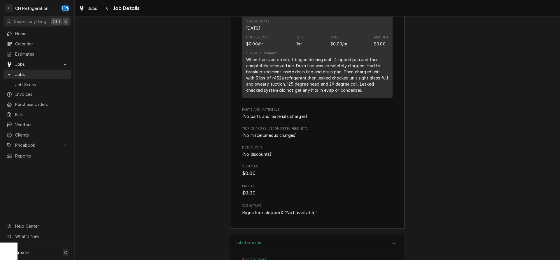
scroll to position [654, 0]
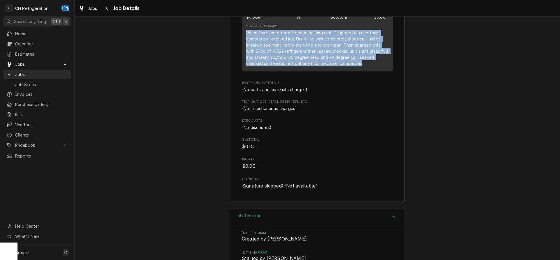
drag, startPoint x: 243, startPoint y: 41, endPoint x: 368, endPoint y: 71, distance: 128.6
click at [368, 71] on div "Short Description Cooler repair Service Date Aug 29, 2025 Hourly Cost $0.00/hr …" at bounding box center [317, 21] width 150 height 99
copy div "When I arrived on site I began deicing unit. Dropped pan and then completely re…"
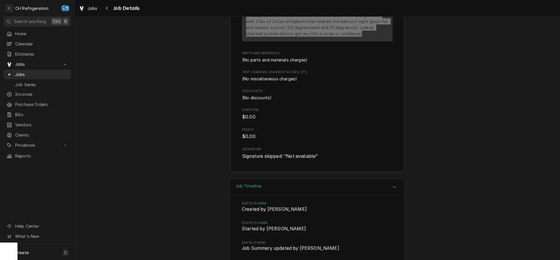
scroll to position [797, 0]
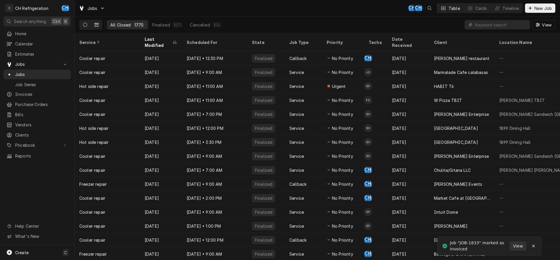
click at [81, 23] on button "Dynamic Content Wrapper" at bounding box center [85, 24] width 11 height 9
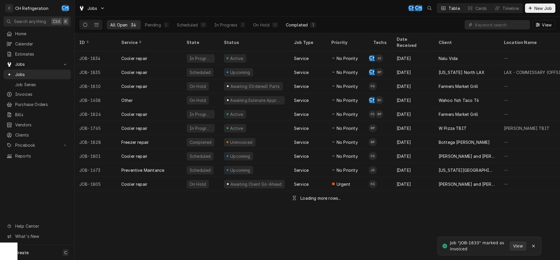
click at [307, 26] on div "Completed" at bounding box center [297, 25] width 22 height 6
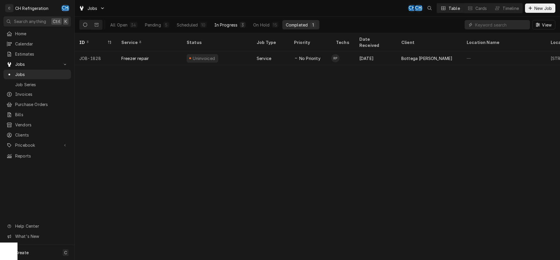
click at [224, 23] on div "In Progress" at bounding box center [225, 25] width 23 height 6
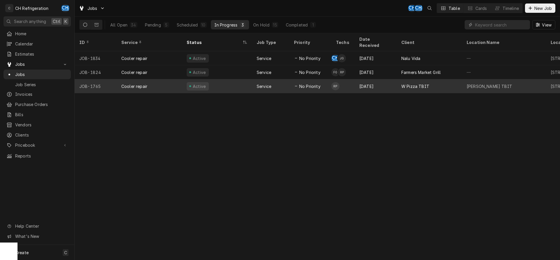
click at [359, 80] on div "Aug 20" at bounding box center [376, 86] width 42 height 14
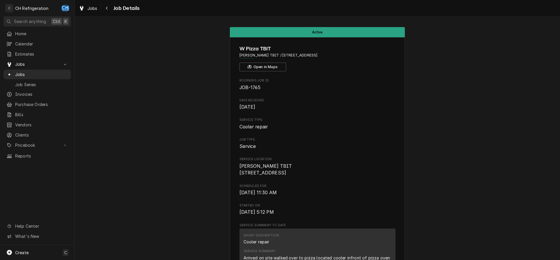
scroll to position [149, 0]
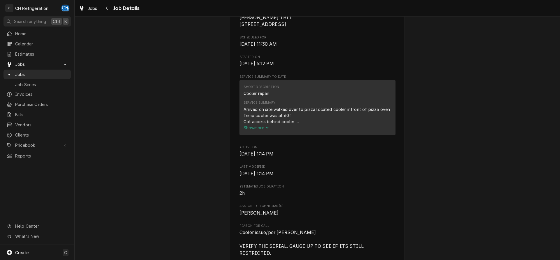
click at [259, 131] on button "Show more" at bounding box center [317, 128] width 148 height 6
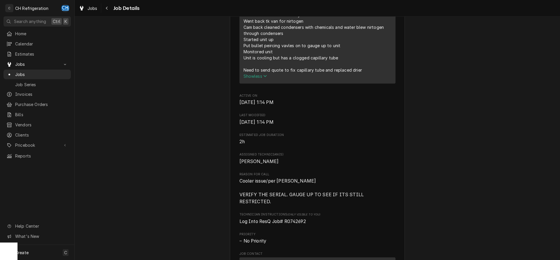
scroll to position [387, 0]
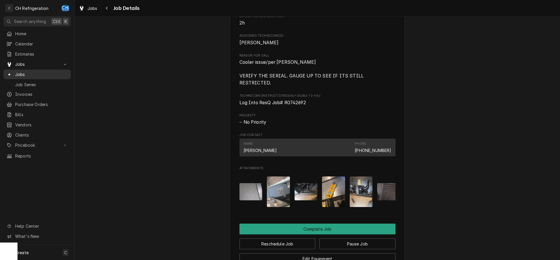
click at [53, 75] on span "Jobs" at bounding box center [41, 74] width 53 height 6
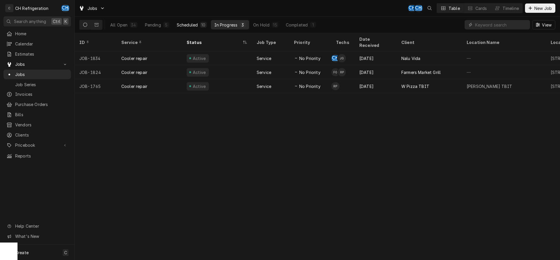
click at [194, 26] on div "Scheduled" at bounding box center [187, 25] width 21 height 6
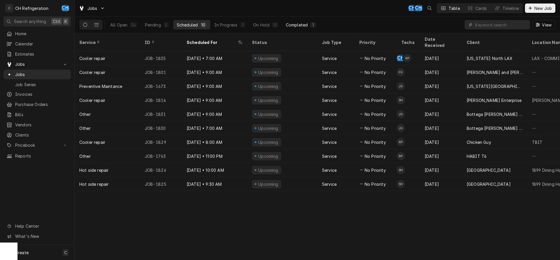
click at [314, 23] on div "1" at bounding box center [313, 25] width 6 height 6
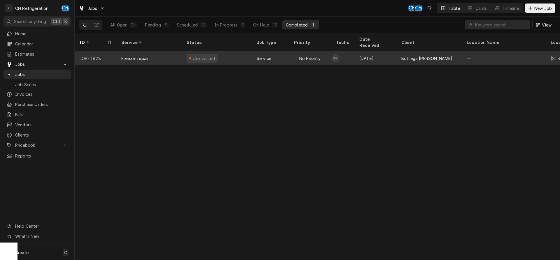
click at [358, 53] on div "Aug 28" at bounding box center [376, 58] width 42 height 14
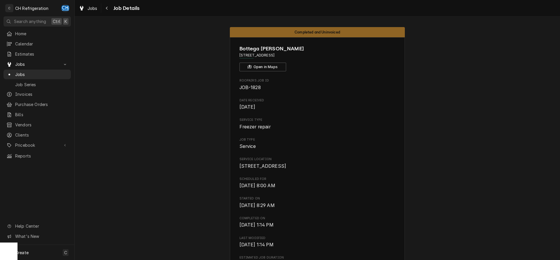
click at [112, 8] on span "Job Details" at bounding box center [126, 8] width 28 height 8
click at [109, 9] on div "Navigate back" at bounding box center [107, 8] width 6 height 6
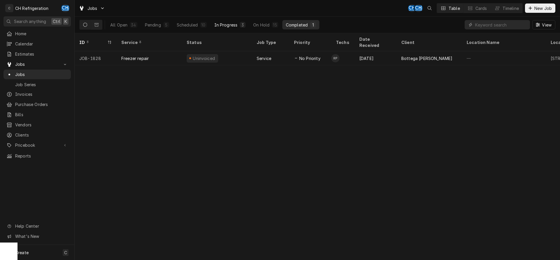
click at [218, 23] on div "In Progress" at bounding box center [225, 25] width 23 height 6
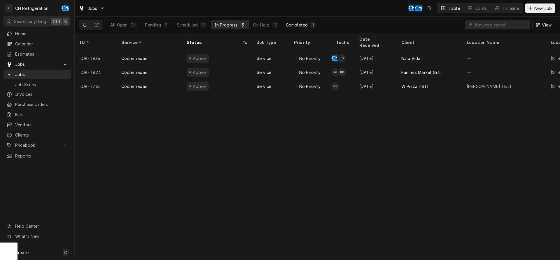
click at [303, 24] on div "Completed" at bounding box center [297, 25] width 22 height 6
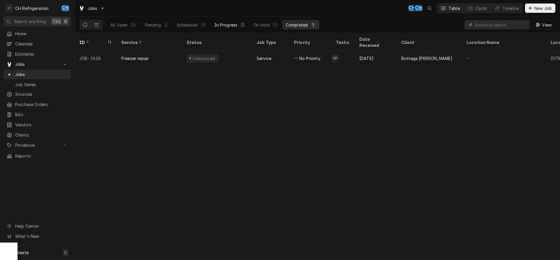
click at [235, 21] on button "In Progress 3" at bounding box center [230, 24] width 38 height 9
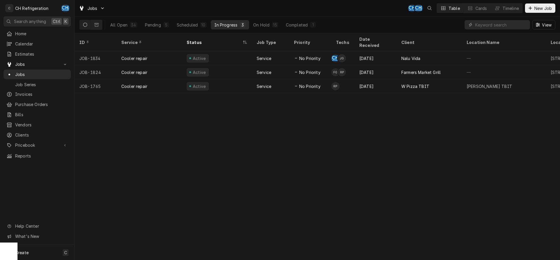
drag, startPoint x: 343, startPoint y: 147, endPoint x: 342, endPoint y: 135, distance: 12.0
click at [342, 141] on div "ID Service Status Job Type Priority Techs Date Received Client Location Name Lo…" at bounding box center [317, 146] width 485 height 227
click at [297, 27] on div "Completed" at bounding box center [297, 25] width 22 height 6
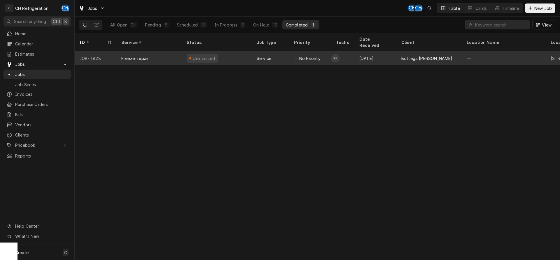
click at [337, 54] on div "Ruben Perez's Avatar" at bounding box center [335, 58] width 8 height 8
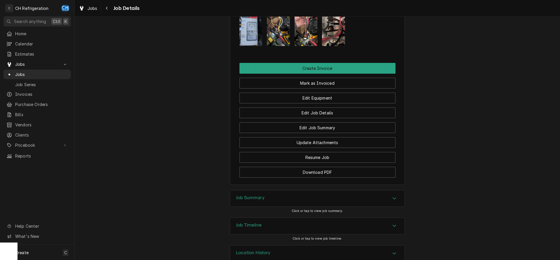
scroll to position [448, 0]
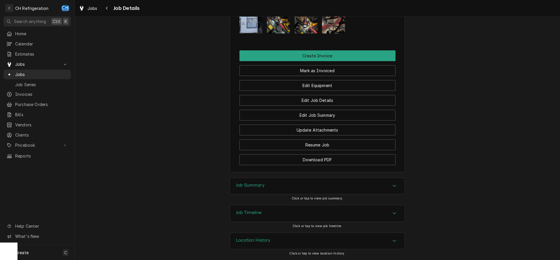
drag, startPoint x: 331, startPoint y: 184, endPoint x: 335, endPoint y: 185, distance: 4.2
click at [332, 185] on div "Job Summary" at bounding box center [317, 186] width 174 height 16
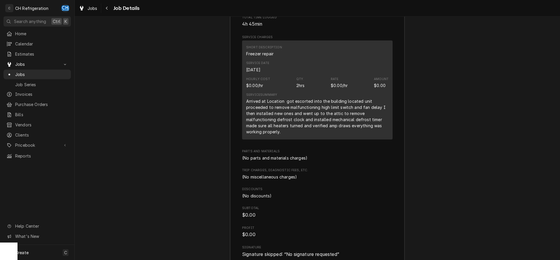
scroll to position [685, 0]
click at [28, 70] on link "Jobs" at bounding box center [36, 75] width 67 height 10
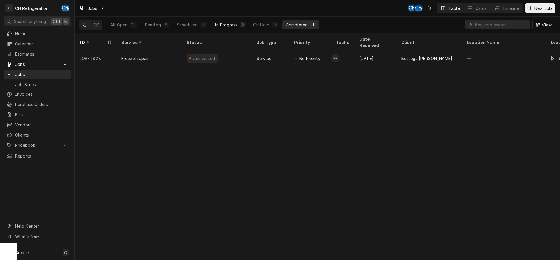
click at [226, 29] on button "In Progress 2" at bounding box center [230, 24] width 38 height 9
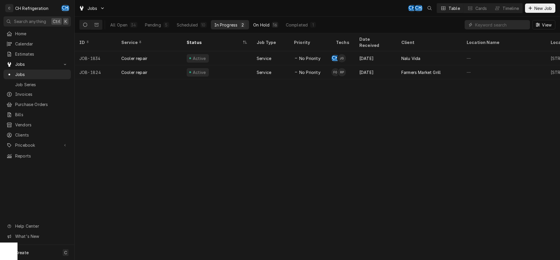
click at [258, 23] on div "On Hold" at bounding box center [261, 25] width 16 height 6
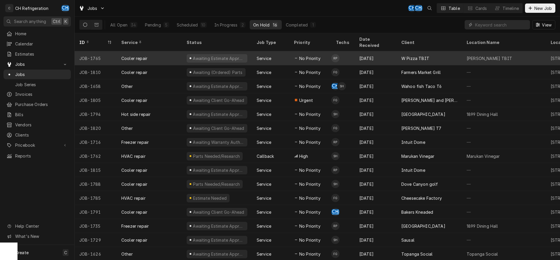
click at [353, 52] on td "RP" at bounding box center [342, 58] width 23 height 14
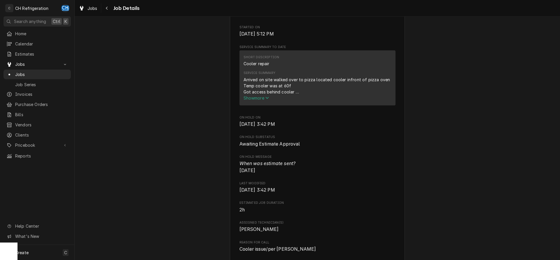
click at [267, 99] on icon "Service Summary" at bounding box center [266, 98] width 3 height 2
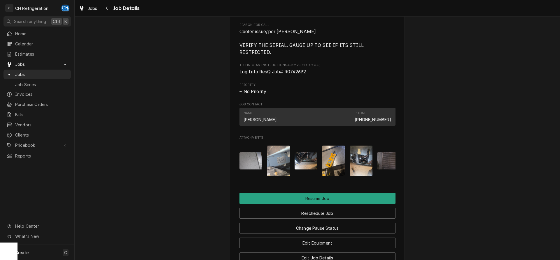
scroll to position [595, 0]
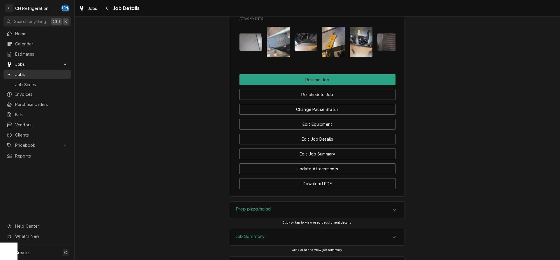
click at [25, 71] on span "Jobs" at bounding box center [41, 74] width 53 height 6
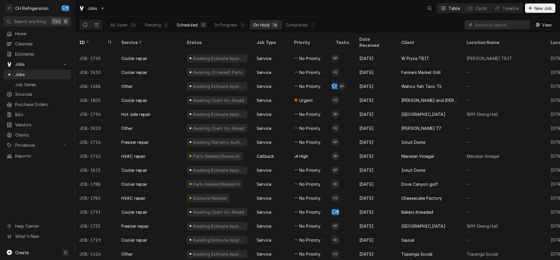
click at [203, 24] on div "10" at bounding box center [203, 25] width 4 height 6
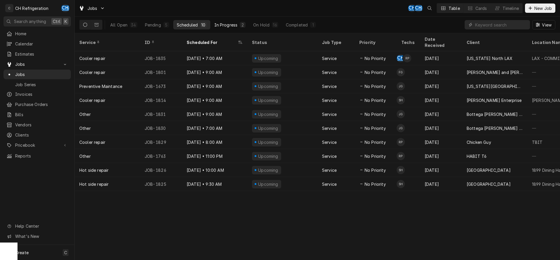
click at [219, 23] on div "In Progress" at bounding box center [225, 25] width 23 height 6
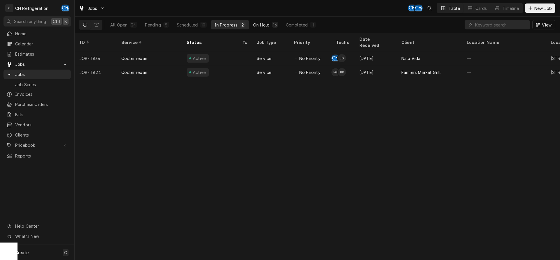
click at [261, 26] on div "On Hold" at bounding box center [261, 25] width 16 height 6
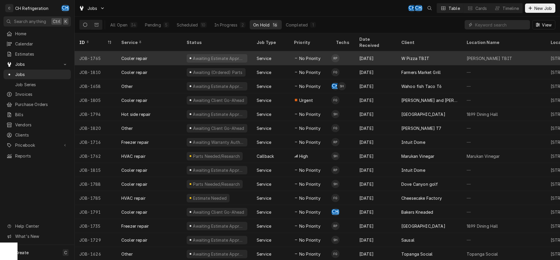
click at [393, 57] on div "[DATE]" at bounding box center [376, 58] width 42 height 14
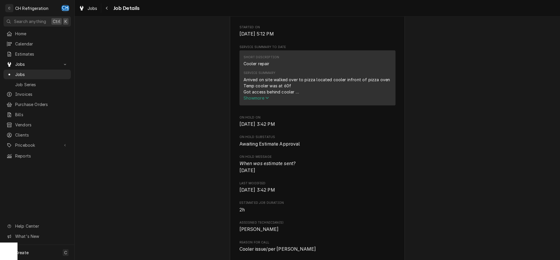
scroll to position [238, 0]
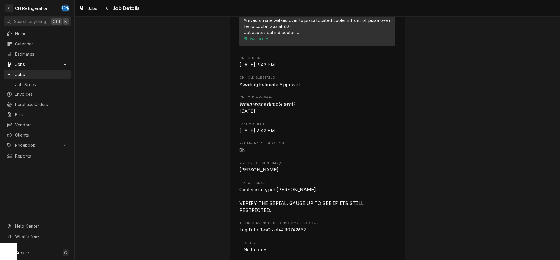
click at [258, 41] on span "Show more" at bounding box center [256, 38] width 26 height 5
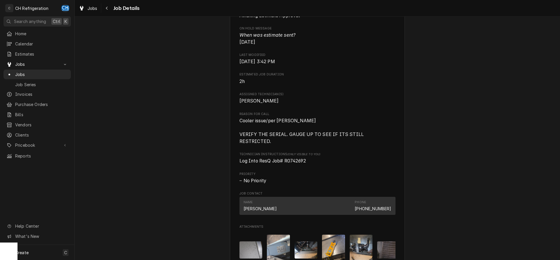
scroll to position [535, 0]
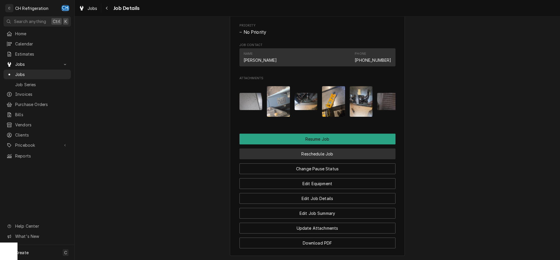
click at [323, 155] on button "Reschedule Job" at bounding box center [317, 154] width 156 height 11
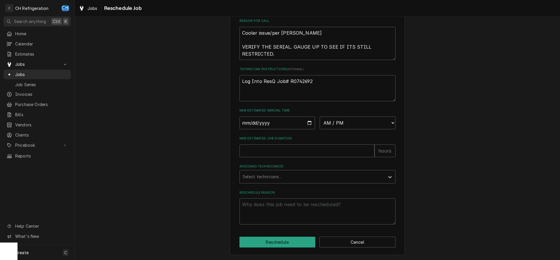
scroll to position [183, 0]
click at [309, 125] on input "Date" at bounding box center [277, 123] width 76 height 13
type input "2025-09-02"
type textarea "x"
click at [320, 117] on select "AM / PM 6:00 AM 6:15 AM 6:30 AM 6:45 AM 7:00 AM 7:15 AM 7:30 AM 7:45 AM 8:00 AM…" at bounding box center [358, 123] width 76 height 13
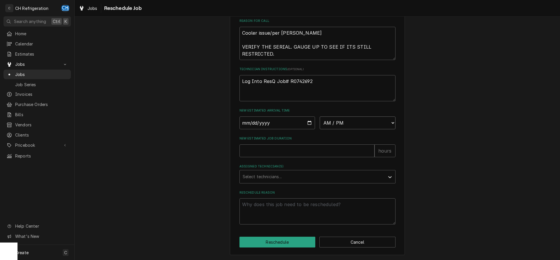
select select "10:00:00"
click option "10:00 AM" at bounding box center [0, 0] width 0 height 0
click at [293, 153] on input "New Estimated Job Duration" at bounding box center [306, 151] width 135 height 13
type textarea "x"
type input "2"
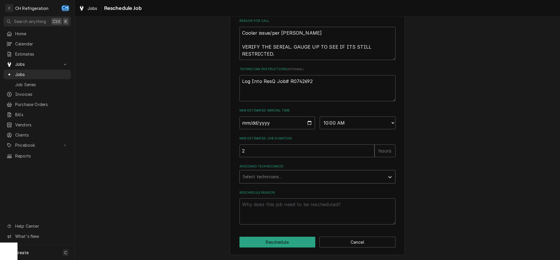
click at [288, 176] on div "Assigned Technician(s)" at bounding box center [312, 177] width 139 height 10
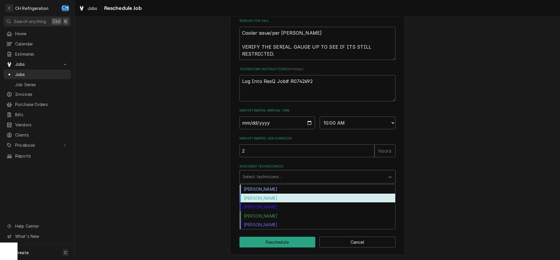
click at [282, 190] on div "Chris Hiraga" at bounding box center [317, 189] width 155 height 9
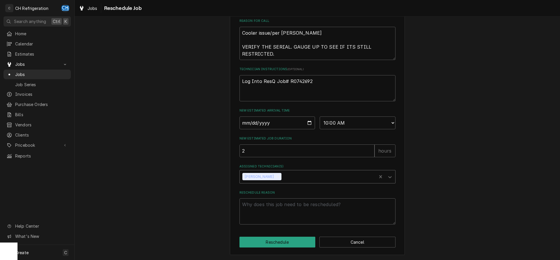
click at [288, 176] on div "Assigned Technician(s)" at bounding box center [328, 177] width 91 height 10
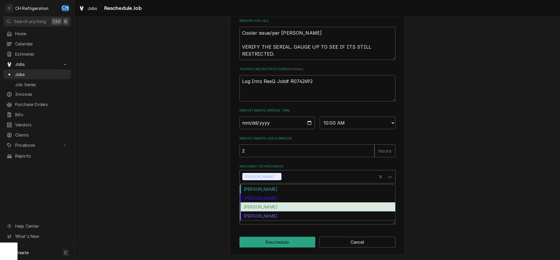
click at [281, 207] on div "Ruben Perez" at bounding box center [317, 207] width 155 height 9
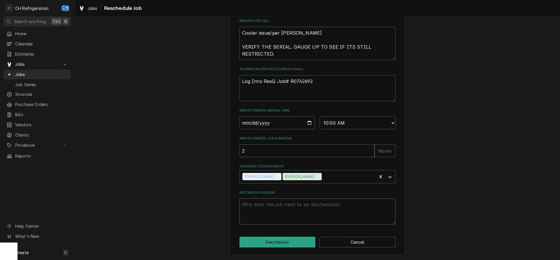
click at [292, 208] on textarea "Reschedule Reason" at bounding box center [317, 212] width 156 height 26
type textarea "x"
type textarea "r"
type textarea "x"
type textarea "re"
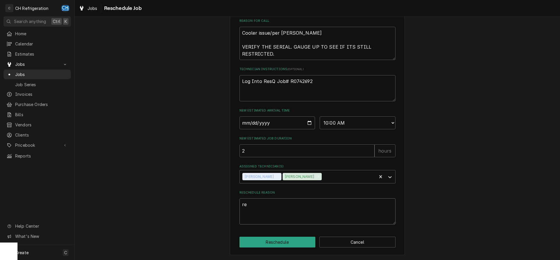
type textarea "x"
type textarea "res"
type textarea "x"
type textarea "resc"
type textarea "x"
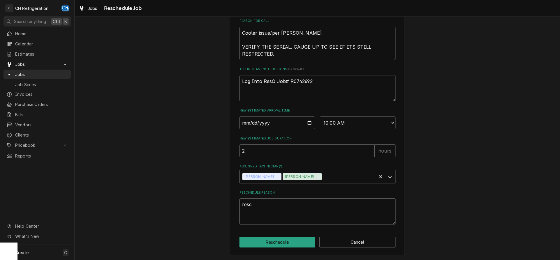
type textarea "resch"
type textarea "x"
type textarea "resche"
type textarea "x"
type textarea "resched"
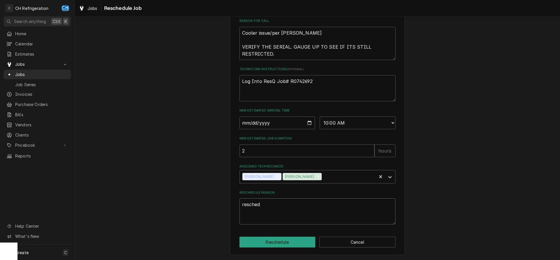
type textarea "x"
type textarea "reschedu"
type textarea "x"
type textarea "reschedul"
type textarea "x"
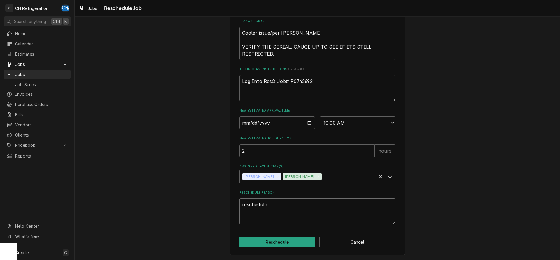
type textarea "reschedule"
type textarea "x"
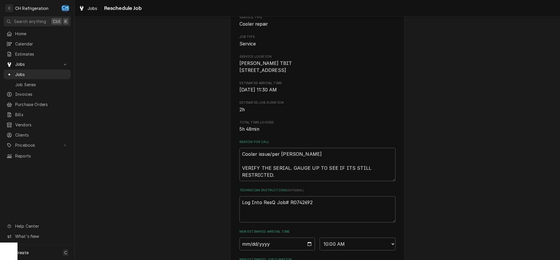
scroll to position [64, 0]
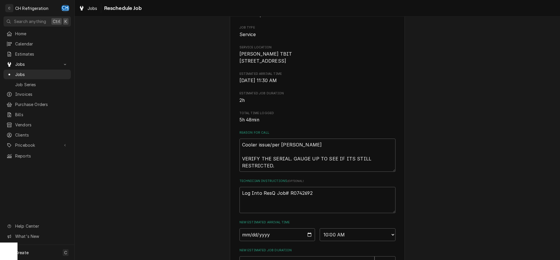
type textarea "reschedule"
click at [323, 199] on textarea "Log Into ResQ Job# R0742692" at bounding box center [317, 200] width 156 height 26
type textarea "x"
type textarea "Log Into ResQ Job# R0742692"
type textarea "x"
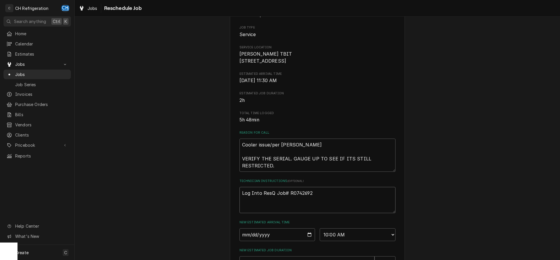
type textarea "Log Into ResQ Job# R0742692"
type textarea "x"
type textarea "T Log Into ResQ Job# R0742692"
type textarea "x"
type textarea "TH Log Into ResQ Job# R0742692"
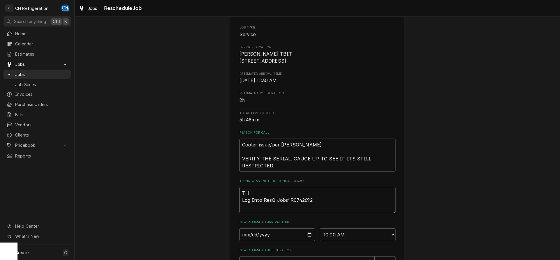
type textarea "x"
type textarea "THI Log Into ResQ Job# R0742692"
type textarea "x"
type textarea "THIS Log Into ResQ Job# R0742692"
type textarea "x"
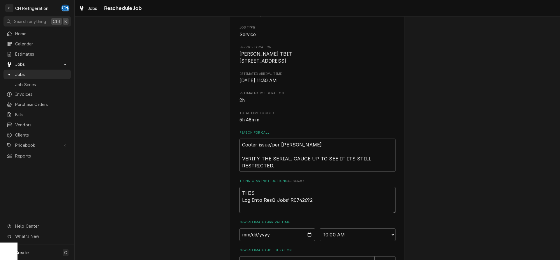
type textarea "THIS Log Into ResQ Job# R0742692"
type textarea "x"
type textarea "THIS I Log Into ResQ Job# R0742692"
type textarea "x"
type textarea "THIS IS Log Into ResQ Job# R0742692"
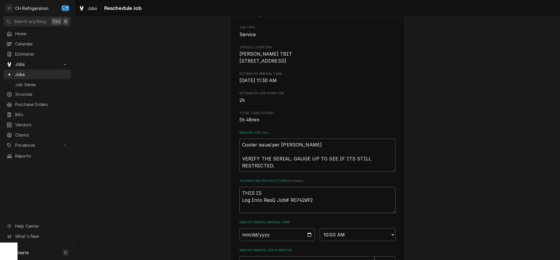
type textarea "x"
type textarea "THIS IS Log Into ResQ Job# R0742692"
type textarea "x"
type textarea "THIS IS N Log Into ResQ Job# R0742692"
type textarea "x"
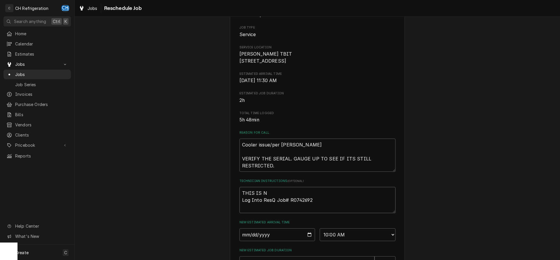
type textarea "THIS IS NO Log Into ResQ Job# R0742692"
type textarea "x"
type textarea "THIS IS NOT Log Into ResQ Job# R0742692"
type textarea "x"
type textarea "THIS IS NOT Log Into ResQ Job# R0742692"
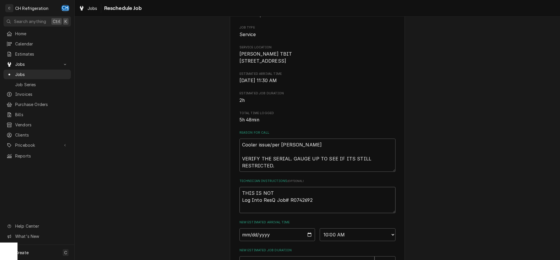
type textarea "x"
type textarea "THIS IS NOT R Log Into ResQ Job# R0742692"
type textarea "x"
type textarea "THIS IS NOT RU Log Into ResQ Job# R0742692"
type textarea "x"
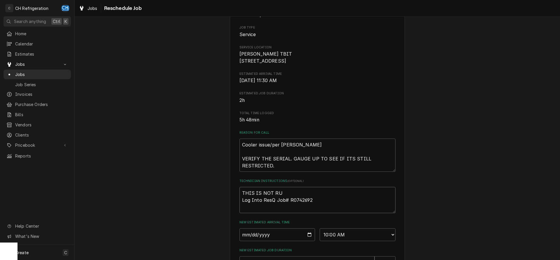
type textarea "THIS IS NOT RUB Log Into ResQ Job# R0742692"
type textarea "x"
type textarea "THIS IS NOT RUBE Log Into ResQ Job# R0742692"
type textarea "x"
type textarea "THIS IS NOT RUBEN Log Into ResQ Job# R0742692"
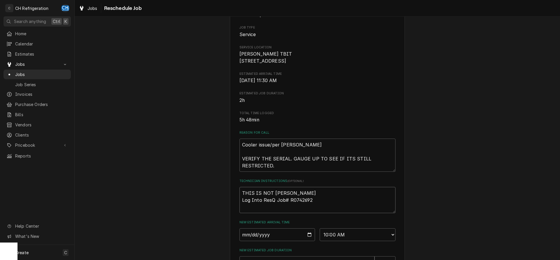
type textarea "x"
type textarea "THIS IS NOT RUBEN Log Into ResQ Job# R0742692"
type textarea "x"
type textarea "THIS IS NOT RUBEN - Log Into ResQ Job# R0742692"
type textarea "x"
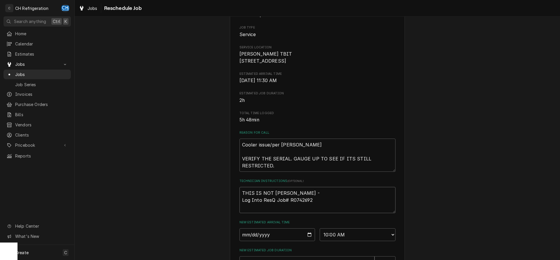
type textarea "THIS IS NOT RUBEN - Log Into ResQ Job# R0742692"
type textarea "x"
type textarea "THIS IS NOT RUBEN - Log Into ResQ Job# R0742692"
type textarea "x"
type textarea "THIS IS NOT RUBEN Log Into ResQ Job# R0742692"
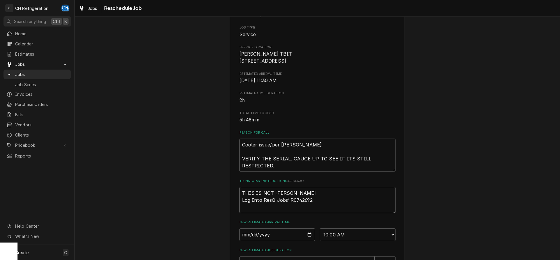
type textarea "x"
type textarea "THIS IS NOT RUBEN Log Into ResQ Job# R0742692"
type textarea "x"
type textarea "THIS IS NOT RUBE Log Into ResQ Job# R0742692"
type textarea "x"
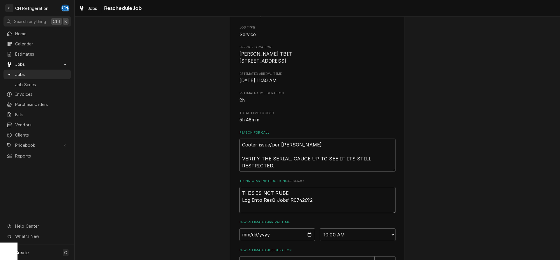
type textarea "THIS IS NOT RUB Log Into ResQ Job# R0742692"
type textarea "x"
type textarea "THIS IS NOT RU Log Into ResQ Job# R0742692"
type textarea "x"
type textarea "THIS IS NOT R Log Into ResQ Job# R0742692"
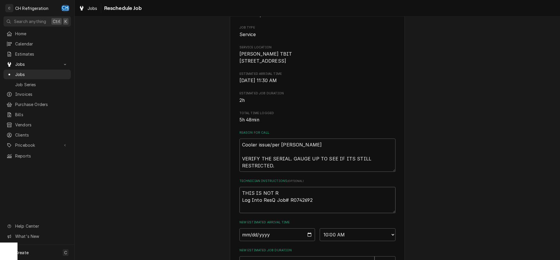
type textarea "x"
type textarea "THIS IS NOT Log Into ResQ Job# R0742692"
type textarea "x"
type textarea "THIS IS NOT Log Into ResQ Job# R0742692"
type textarea "x"
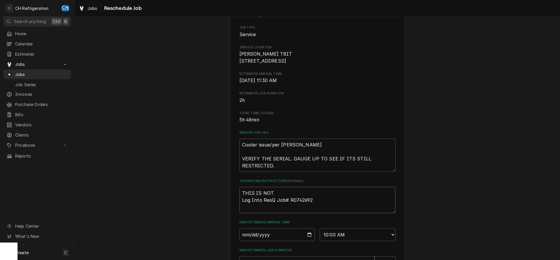
type textarea "THIS IS NO Log Into ResQ Job# R0742692"
type textarea "x"
type textarea "THIS IS N Log Into ResQ Job# R0742692"
type textarea "x"
type textarea "THIS IS Log Into ResQ Job# R0742692"
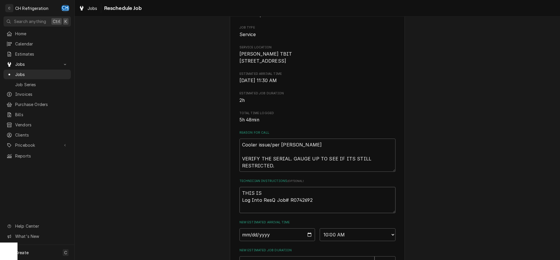
type textarea "x"
type textarea "THIS IS Log Into ResQ Job# R0742692"
type textarea "x"
type textarea "THIS I Log Into ResQ Job# R0742692"
type textarea "x"
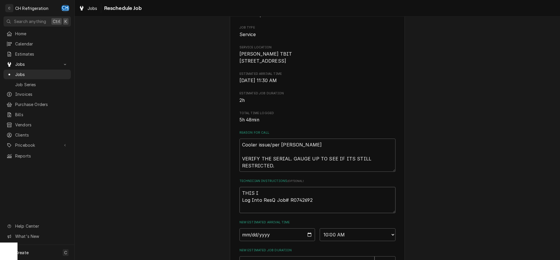
type textarea "THIS Log Into ResQ Job# R0742692"
type textarea "x"
type textarea "THIS Log Into ResQ Job# R0742692"
type textarea "x"
type textarea "THI Log Into ResQ Job# R0742692"
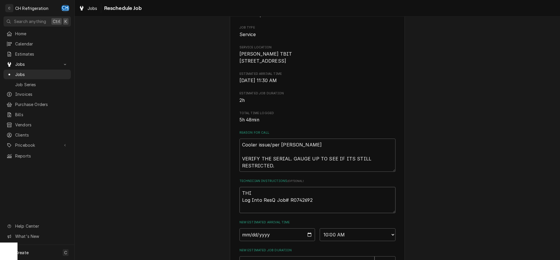
type textarea "x"
type textarea "TH Log Into ResQ Job# R0742692"
type textarea "x"
type textarea "T Log Into ResQ Job# R0742692"
type textarea "x"
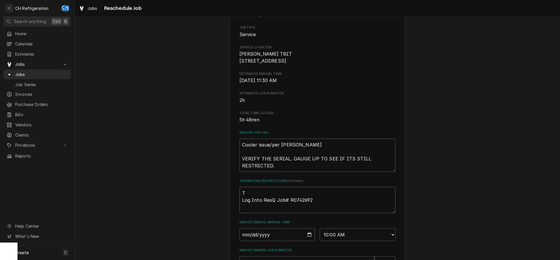
type textarea "Log Into ResQ Job# R0742692"
type textarea "x"
type textarea "M Log Into ResQ Job# R0742692"
type textarea "x"
type textarea "MO Log Into ResQ Job# R0742692"
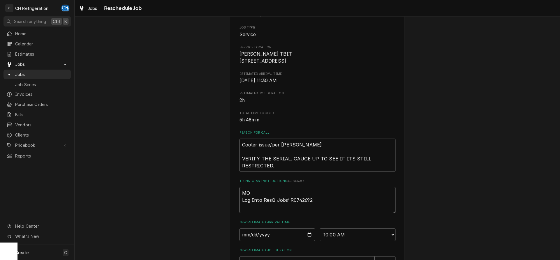
type textarea "x"
type textarea "MOI Log Into ResQ Job# R0742692"
type textarea "x"
type textarea "MOIS Log Into ResQ Job# R0742692"
type textarea "x"
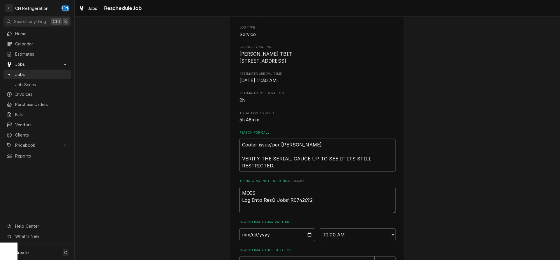
type textarea "MOISE Log Into ResQ Job# R0742692"
type textarea "x"
type textarea "MOISES Log Into ResQ Job# R0742692"
type textarea "x"
type textarea "MOISES Log Into ResQ Job# R0742692"
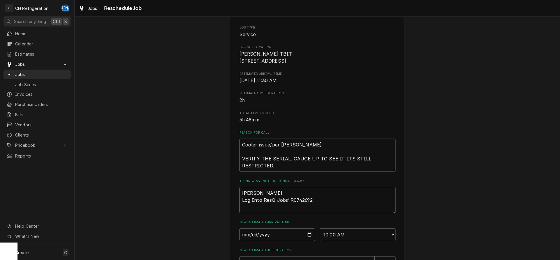
type textarea "x"
type textarea "MOISES U Log Into ResQ Job# R0742692"
type textarea "x"
type textarea "MOISES US Log Into ResQ Job# R0742692"
type textarea "x"
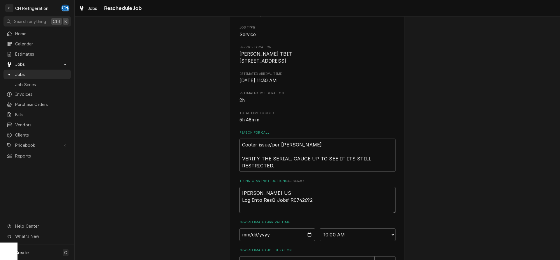
type textarea "MOISES USI Log Into ResQ Job# R0742692"
type textarea "x"
type textarea "MOISES USIN Log Into ResQ Job# R0742692"
type textarea "x"
type textarea "MOISES USING Log Into ResQ Job# R0742692"
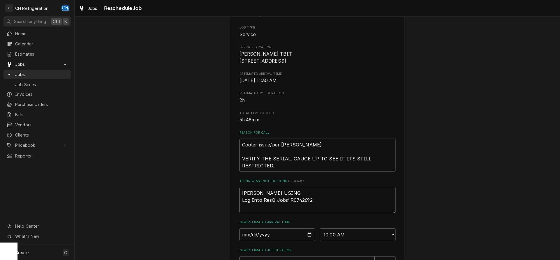
type textarea "x"
type textarea "MOISES USING Log Into ResQ Job# R0742692"
type textarea "x"
type textarea "MOISES USING R Log Into ResQ Job# R0742692"
type textarea "x"
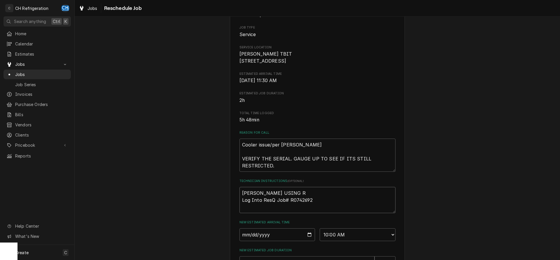
type textarea "MOISES USING RU Log Into ResQ Job# R0742692"
type textarea "x"
type textarea "MOISES USING RUB Log Into ResQ Job# R0742692"
type textarea "x"
type textarea "MOISES USING RUBE Log Into ResQ Job# R0742692"
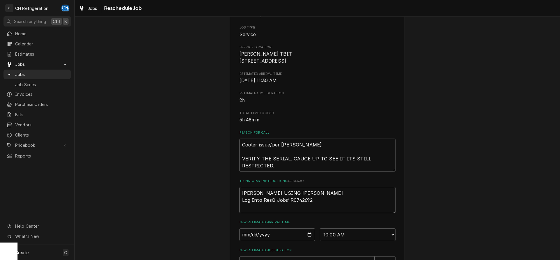
type textarea "x"
type textarea "MOISES USING RUBEN Log Into ResQ Job# R0742692"
type textarea "x"
type textarea "MOISES USING RUBENS Log Into ResQ Job# R0742692"
type textarea "x"
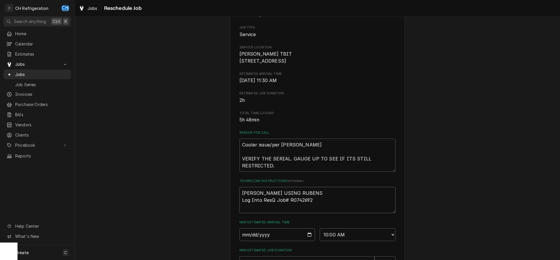
type textarea "MOISES USING RUBENS Log Into ResQ Job# R0742692"
type textarea "x"
type textarea "MOISES USING RUBENS R Log Into ResQ Job# R0742692"
type textarea "x"
type textarea "MOISES USING RUBENS RO Log Into ResQ Job# R0742692"
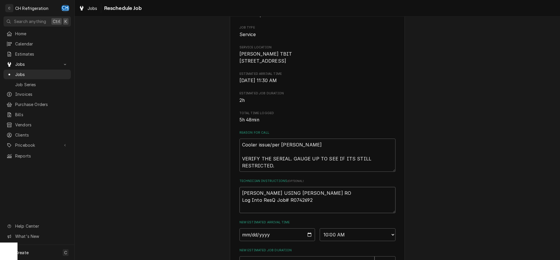
type textarea "x"
type textarea "MOISES USING RUBENS ROO Log Into ResQ Job# R0742692"
type textarea "x"
type textarea "MOISES USING RUBENS ROOP Log Into ResQ Job# R0742692"
type textarea "x"
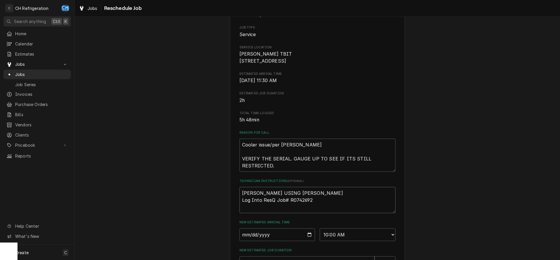
type textarea "MOISES USING RUBENS ROOPA Log Into ResQ Job# R0742692"
type textarea "x"
type textarea "MOISES USING RUBENS ROOPAI Log Into ResQ Job# R0742692"
type textarea "x"
type textarea "MOISES USING RUBENS ROOPAIR Log Into ResQ Job# R0742692"
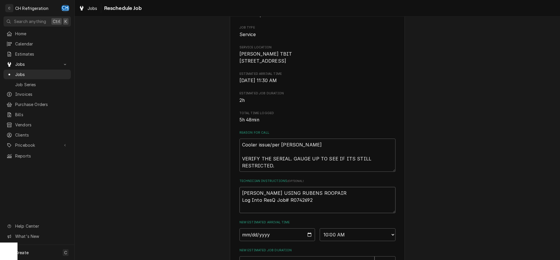
type textarea "x"
type textarea "MOISES USING RUBENS ROOPAIRS Log Into ResQ Job# R0742692"
type textarea "x"
type textarea "MOISES USING RUBENS ROOPAIRS Log Into ResQ Job# R0742692"
type textarea "x"
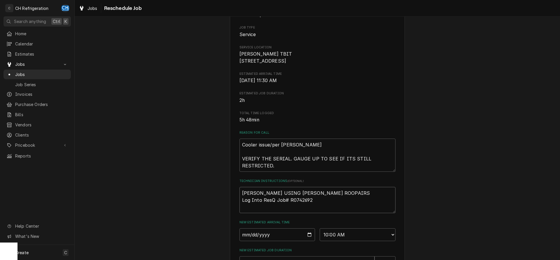
type textarea "MOISES USING RUBENS ROOPAIRS L Log Into ResQ Job# R0742692"
type textarea "x"
type textarea "MOISES USING RUBENS ROOPAIRS LO Log Into ResQ Job# R0742692"
type textarea "x"
type textarea "MOISES USING RUBENS ROOPAIRS LOG Log Into ResQ Job# R0742692"
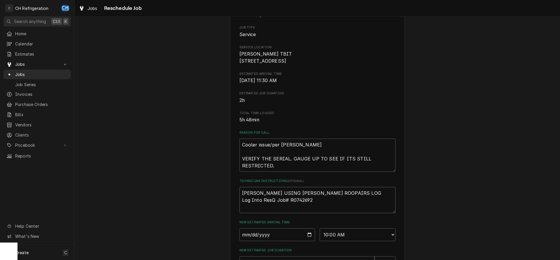
type textarea "x"
type textarea "MOISES USING RUBENS ROOPAIRS LOG Log Into ResQ Job# R0742692"
type textarea "x"
type textarea "MOISES USING RUBENS ROOPAIRS LOG I Log Into ResQ Job# R0742692"
type textarea "x"
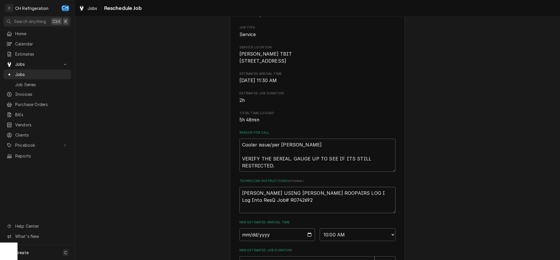
type textarea "MOISES USING RUBENS ROOPAIRS LOG IN Log Into ResQ Job# R0742692"
type textarea "x"
type textarea "MOISES USING RUBENS ROOPAIRS LOG IN Log Into ResQ Job# R0742692"
type textarea "x"
type textarea "MOISES USING RUBENS ROOPAIRS LOG IN F Log Into ResQ Job# R0742692"
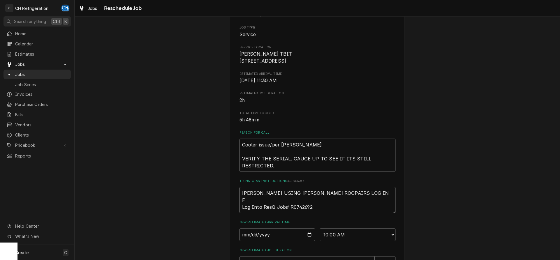
type textarea "x"
type textarea "MOISES USING RUBENS ROOPAIRS LOG IN FO Log Into ResQ Job# R0742692"
type textarea "x"
type textarea "MOISES USING RUBENS ROOPAIRS LOG IN FOR Log Into ResQ Job# R0742692"
type textarea "x"
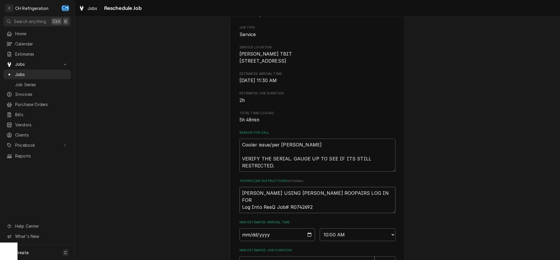
type textarea "MOISES USING RUBENS ROOPAIRS LOG IN FOR Log Into ResQ Job# R0742692"
type textarea "x"
type textarea "MOISES USING RUBENS ROOPAIRS LOG IN FOR C Log Into ResQ Job# R0742692"
type textarea "x"
type textarea "MOISES USING RUBENS ROOPAIRS LOG IN FOR CA Log Into ResQ Job# R0742692"
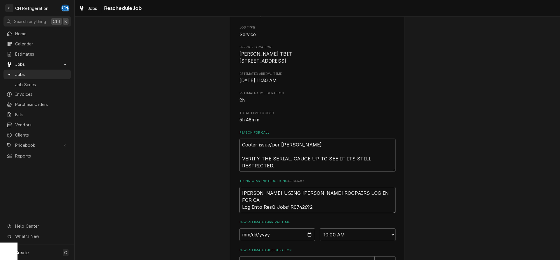
type textarea "x"
type textarea "MOISES USING RUBENS ROOPAIRS LOG IN FOR CAL Log Into ResQ Job# R0742692"
type textarea "x"
type textarea "MOISES USING RUBENS ROOPAIRS LOG IN FOR CALL Log Into ResQ Job# R0742692"
type textarea "x"
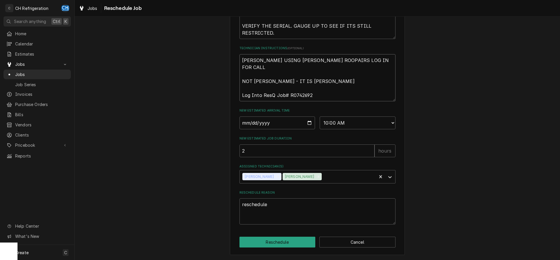
scroll to position [204, 0]
click at [275, 244] on button "Reschedule" at bounding box center [277, 242] width 76 height 11
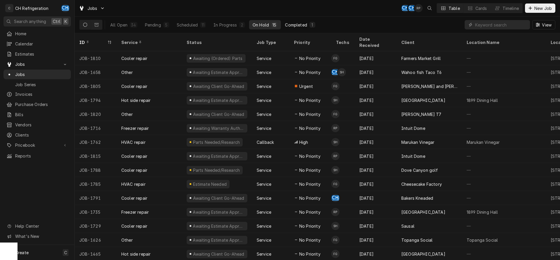
click at [297, 24] on div "Completed" at bounding box center [296, 25] width 22 height 6
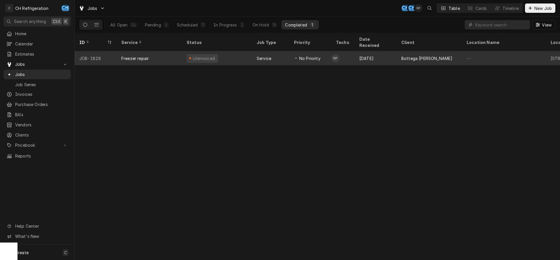
click at [413, 55] on div "Bottega [PERSON_NAME]" at bounding box center [426, 58] width 51 height 6
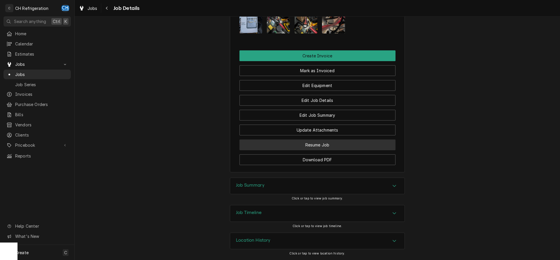
scroll to position [448, 0]
click at [372, 185] on div "Job Summary" at bounding box center [317, 186] width 174 height 16
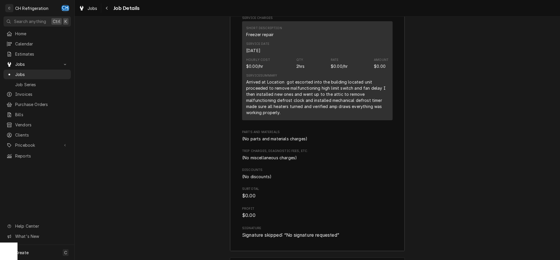
scroll to position [675, 0]
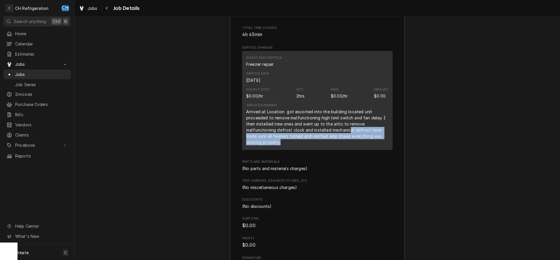
drag, startPoint x: 349, startPoint y: 137, endPoint x: 381, endPoint y: 149, distance: 34.2
click at [381, 145] on div "Arrived at Location got escorted into the building located unit proceeded to re…" at bounding box center [317, 127] width 142 height 37
click at [355, 144] on div "Arrived at Location got escorted into the building located unit proceeded to re…" at bounding box center [317, 127] width 142 height 37
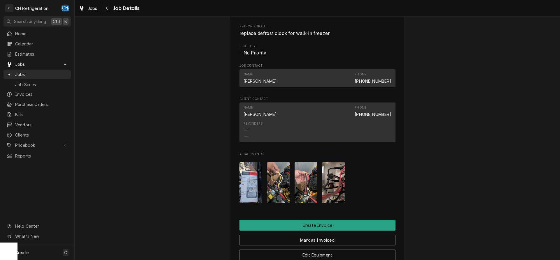
scroll to position [268, 0]
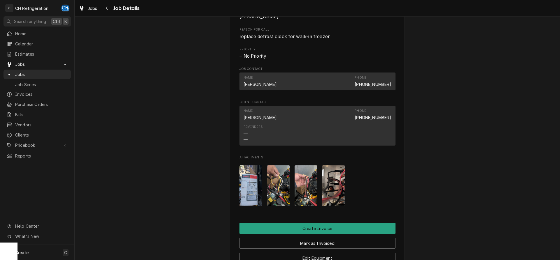
click at [254, 184] on img "Attachments" at bounding box center [250, 186] width 23 height 41
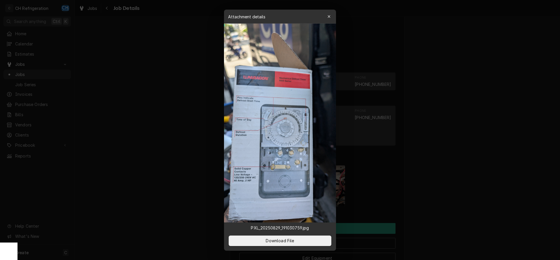
click at [464, 176] on div at bounding box center [280, 130] width 560 height 260
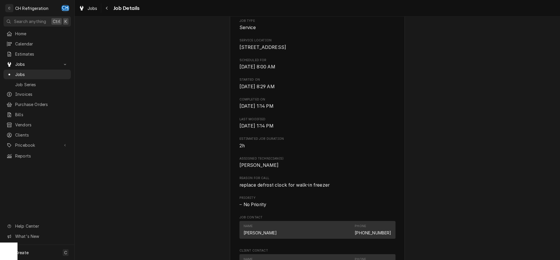
scroll to position [0, 0]
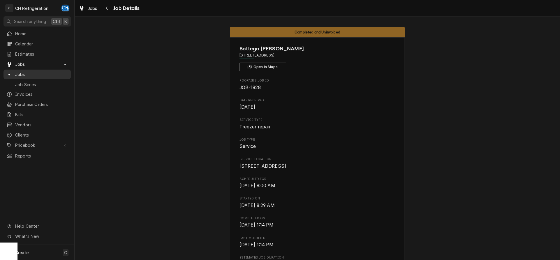
click at [39, 76] on link "Jobs" at bounding box center [36, 75] width 67 height 10
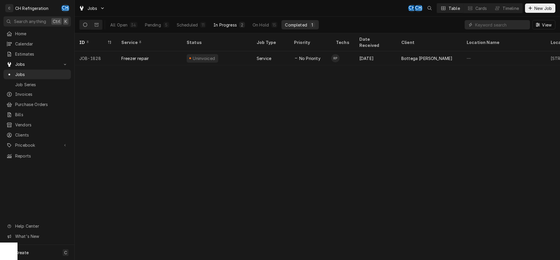
click at [215, 24] on div "In Progress" at bounding box center [224, 25] width 23 height 6
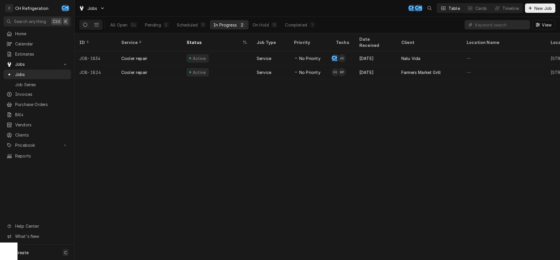
click at [313, 89] on div "ID Service Status Job Type Priority Techs Date Received Client Location Name Lo…" at bounding box center [317, 146] width 485 height 227
click at [192, 30] on div "All Open 34 Pending 5 Scheduled 11 In Progress 2 On Hold 15 Completed 1" at bounding box center [213, 25] width 212 height 16
click at [192, 29] on button "Scheduled 11" at bounding box center [191, 24] width 36 height 9
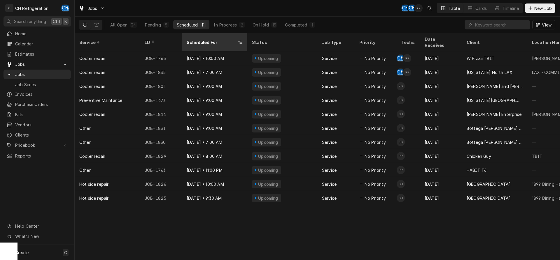
click at [211, 42] on div "Scheduled For" at bounding box center [214, 42] width 63 height 16
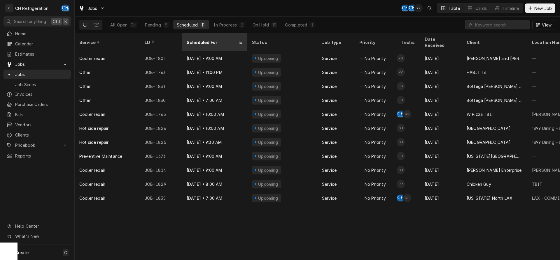
click at [213, 41] on div "Scheduled For" at bounding box center [212, 42] width 50 height 6
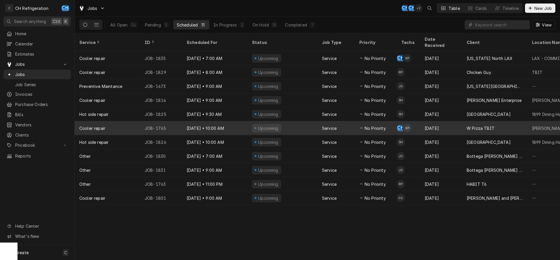
click at [418, 124] on td "CH RP" at bounding box center [408, 128] width 23 height 14
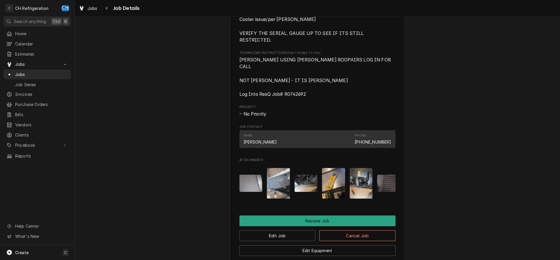
scroll to position [535, 0]
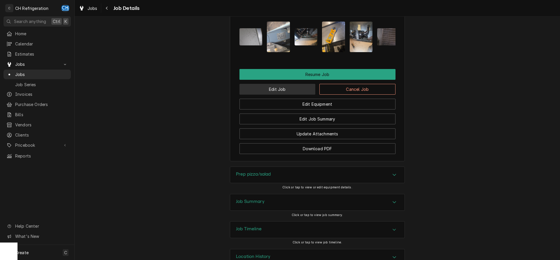
click at [277, 85] on button "Edit Job" at bounding box center [277, 89] width 76 height 11
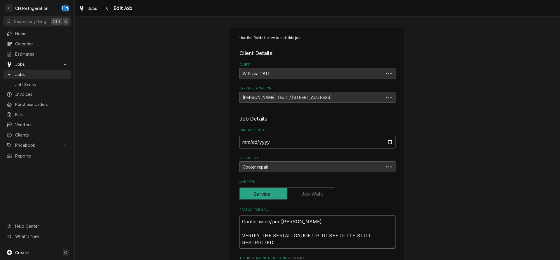
type textarea "x"
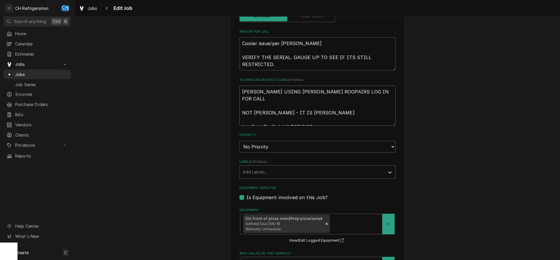
drag, startPoint x: 327, startPoint y: 108, endPoint x: 221, endPoint y: 83, distance: 109.0
click at [239, 86] on textarea "[PERSON_NAME] USING [PERSON_NAME] ROOPAIRS LOG IN FOR CALL NOT [PERSON_NAME] - …" at bounding box center [317, 106] width 156 height 40
type textarea "Log Into ResQ Job# R0742692"
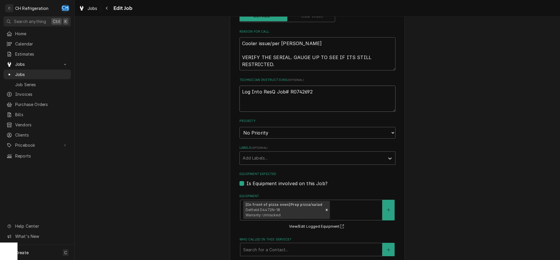
type textarea "x"
type textarea "Log Into ResQ Job# R0742692"
type textarea "x"
type textarea "Log Into ResQ Job# R0742692"
type textarea "x"
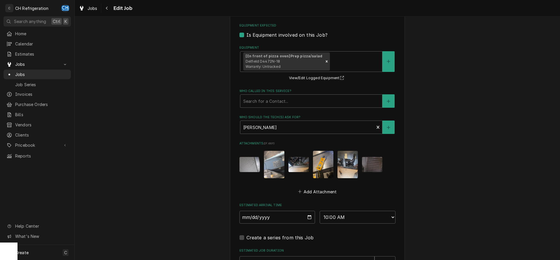
scroll to position [397, 0]
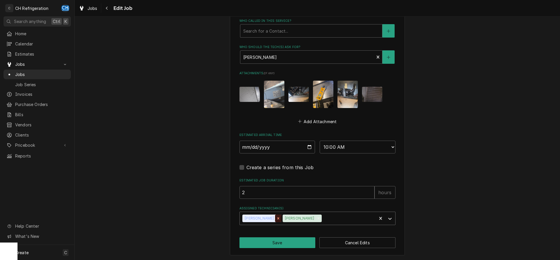
click at [276, 219] on icon "Remove Chris Hiraga" at bounding box center [278, 219] width 4 height 4
type textarea "Log Into ResQ Job# R0742692"
click at [320, 141] on select "AM / PM 6:00 AM 6:15 AM 6:30 AM 6:45 AM 7:00 AM 7:15 AM 7:30 AM 7:45 AM 8:00 AM…" at bounding box center [358, 147] width 76 height 13
drag, startPoint x: 345, startPoint y: 148, endPoint x: 409, endPoint y: 200, distance: 82.7
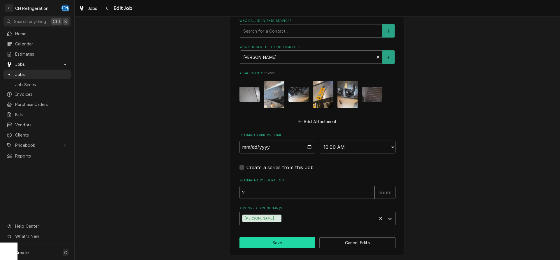
click at [280, 244] on button "Save" at bounding box center [277, 243] width 76 height 11
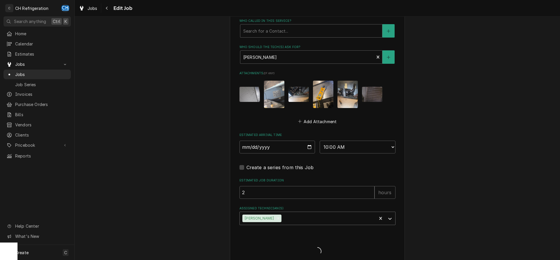
type textarea "x"
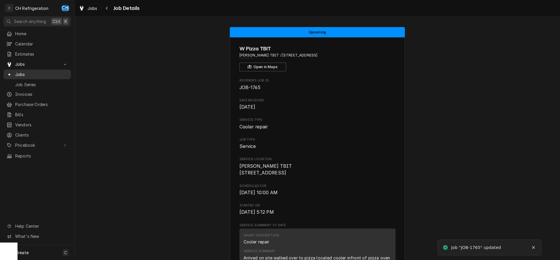
click at [30, 70] on link "Jobs" at bounding box center [36, 75] width 67 height 10
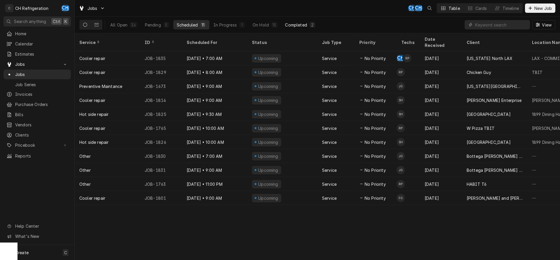
click at [306, 26] on div "Completed" at bounding box center [296, 25] width 22 height 6
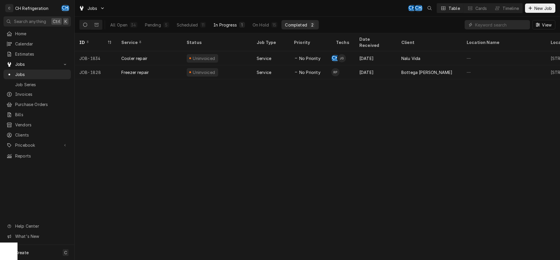
click at [220, 26] on div "In Progress" at bounding box center [224, 25] width 23 height 6
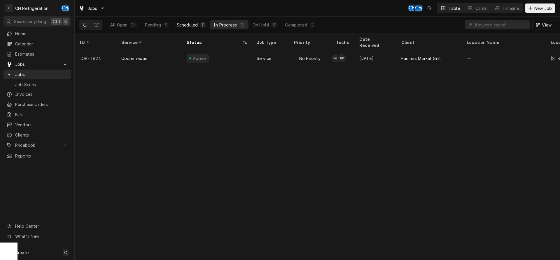
click at [199, 26] on button "Scheduled 11" at bounding box center [191, 24] width 36 height 9
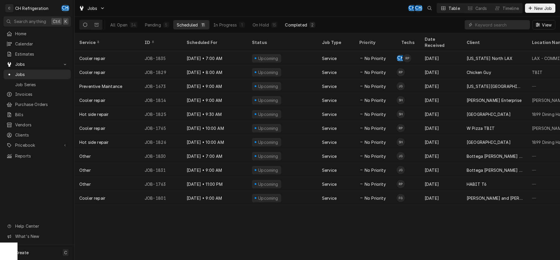
click at [290, 27] on div "Completed" at bounding box center [296, 25] width 22 height 6
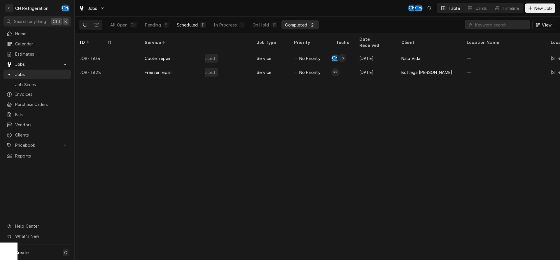
click at [192, 28] on button "Scheduled 11" at bounding box center [191, 24] width 36 height 9
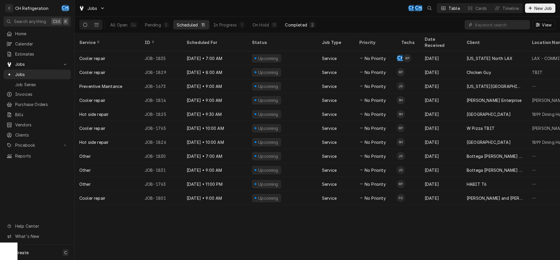
click at [310, 25] on div "2" at bounding box center [312, 25] width 6 height 6
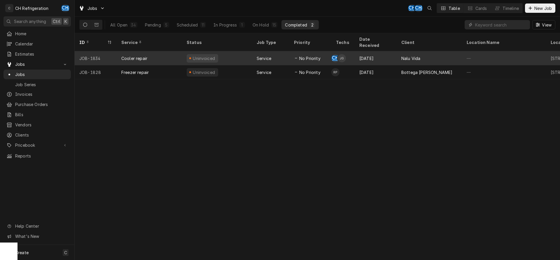
click at [418, 58] on tr "JOB-1834 Cooler repair Uninvoiced Service No Priority CH JG [DATE] Nalu Vida — …" at bounding box center [491, 58] width 833 height 14
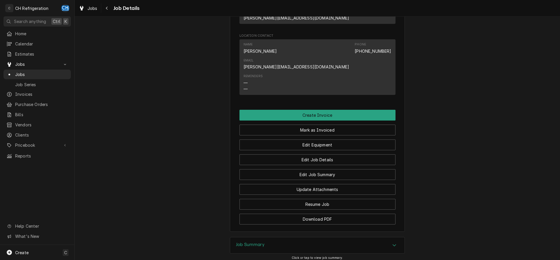
scroll to position [392, 0]
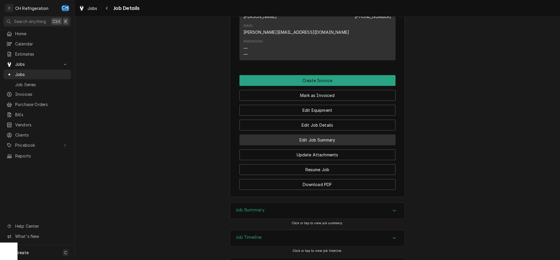
click at [336, 135] on button "Edit Job Summary" at bounding box center [317, 140] width 156 height 11
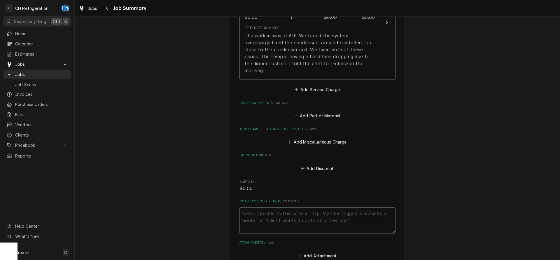
scroll to position [257, 0]
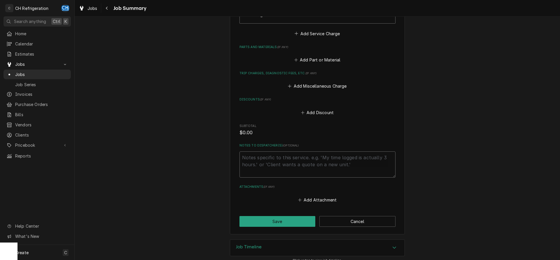
click at [280, 161] on textarea "Notes to Dispatcher(s) ( optional )" at bounding box center [317, 165] width 156 height 26
type textarea "x"
type textarea "F"
type textarea "x"
type textarea "FO"
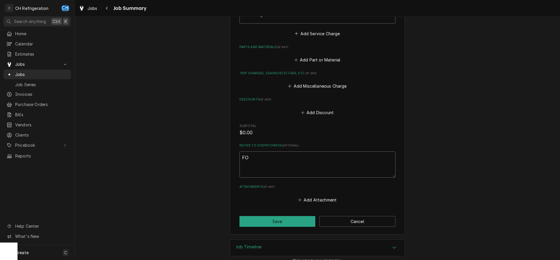
type textarea "x"
type textarea "FOR"
type textarea "x"
type textarea "FOR"
type textarea "x"
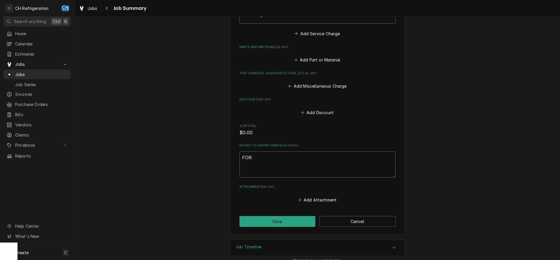
type textarea "FOR A"
type textarea "x"
type textarea "FOR AD"
type textarea "x"
type textarea "FOR ADM"
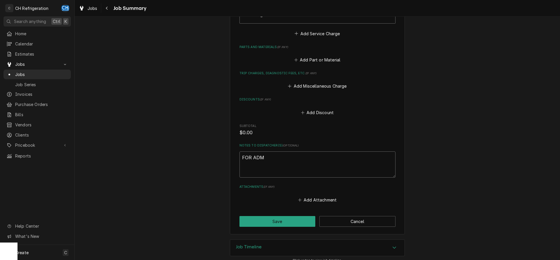
type textarea "x"
type textarea "FOR ADMI"
type textarea "x"
type textarea "FOR ADMIN"
type textarea "x"
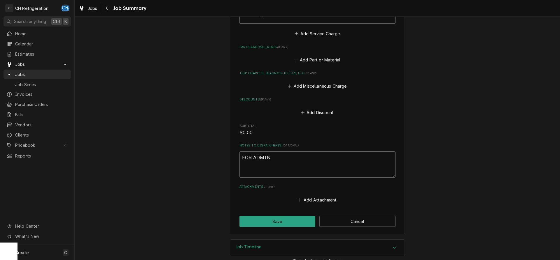
type textarea "FOR ADMIN:"
type textarea "x"
type textarea "FOR ADMIN:"
type textarea "x"
type textarea "FOR ADMIN: D"
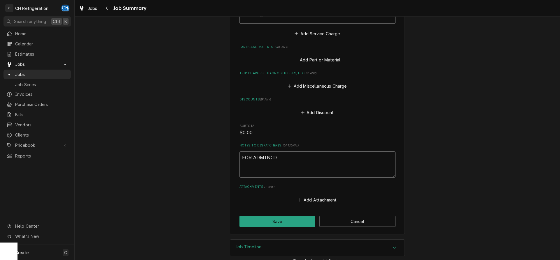
type textarea "x"
type textarea "FOR ADMIN: DO"
type textarea "x"
type textarea "FOR ADMIN: DO"
type textarea "x"
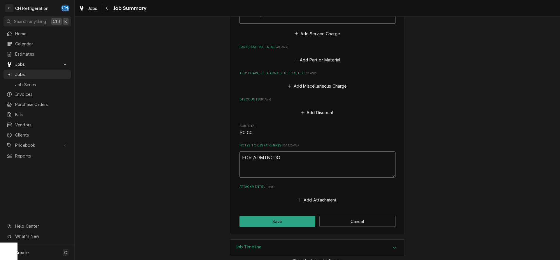
type textarea "FOR ADMIN: DO N"
type textarea "x"
type textarea "FOR ADMIN: DO NO"
type textarea "x"
type textarea "FOR ADMIN: DO NOT"
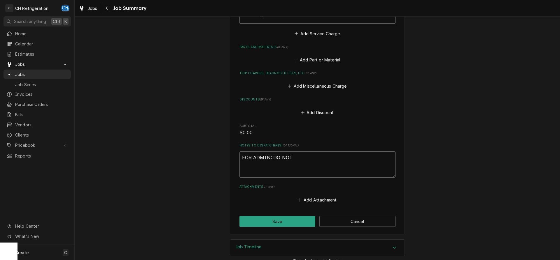
type textarea "x"
type textarea "FOR ADMIN: DO NOT"
type textarea "x"
type textarea "FOR ADMIN: DO NOT I"
type textarea "x"
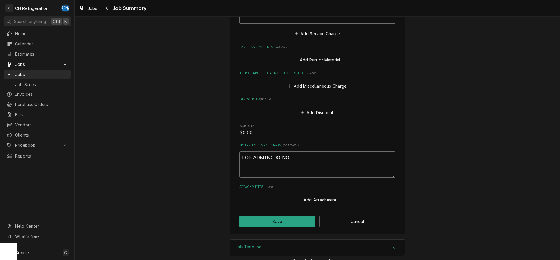
type textarea "FOR ADMIN: DO NOT IN"
type textarea "x"
type textarea "FOR ADMIN: DO NOT INV"
type textarea "x"
type textarea "FOR ADMIN: DO NOT INVO"
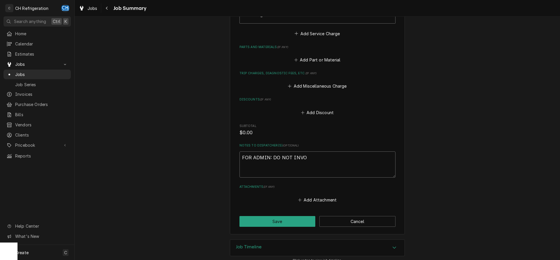
type textarea "x"
type textarea "FOR ADMIN: DO NOT INVOI"
type textarea "x"
type textarea "FOR ADMIN: DO NOT INVOIC"
type textarea "x"
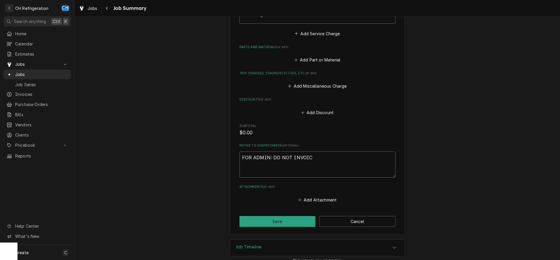
type textarea "FOR ADMIN: DO NOT INVOICE"
type textarea "x"
type textarea "FOR ADMIN: DO NOT INVOICE"
type textarea "x"
type textarea "FOR ADMIN: DO NOT INVOICE U"
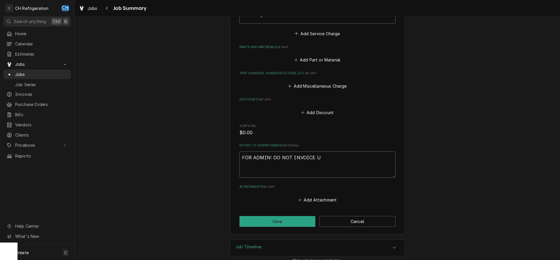
type textarea "x"
type textarea "FOR ADMIN: DO NOT INVOICE UN"
type textarea "x"
type textarea "FOR ADMIN: DO NOT INVOICE UNT"
type textarea "x"
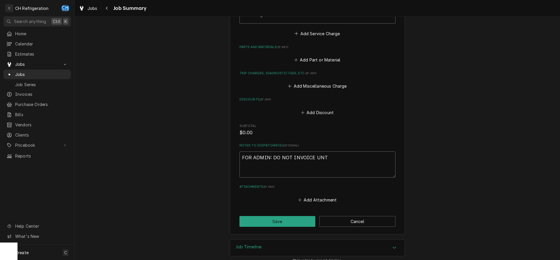
type textarea "FOR ADMIN: DO NOT INVOICE UNTI"
type textarea "x"
type textarea "FOR ADMIN: DO NOT INVOICE UNTIL"
type textarea "x"
type textarea "FOR ADMIN: DO NOT INVOICE UNTIL"
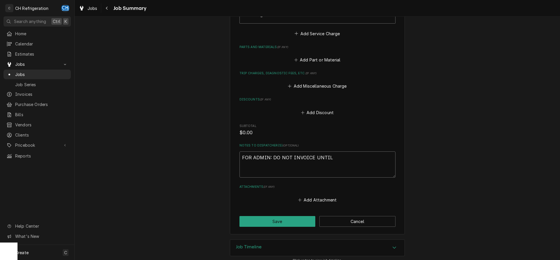
type textarea "x"
type textarea "FOR ADMIN: DO NOT INVOICE UNTIL T"
type textarea "x"
type textarea "FOR ADMIN: DO NOT INVOICE UNTIL TU"
type textarea "x"
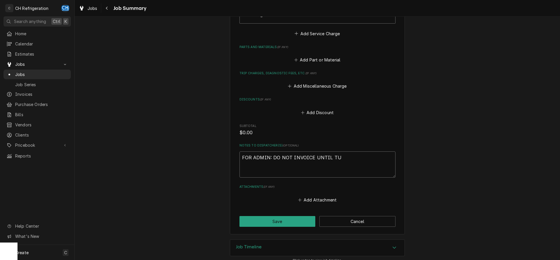
type textarea "FOR ADMIN: DO NOT INVOICE UNTIL TUE"
type textarea "x"
type textarea "FOR ADMIN: DO NOT INVOICE UNTIL TUES"
type textarea "x"
type textarea "FOR ADMIN: DO NOT INVOICE UNTIL TUESD"
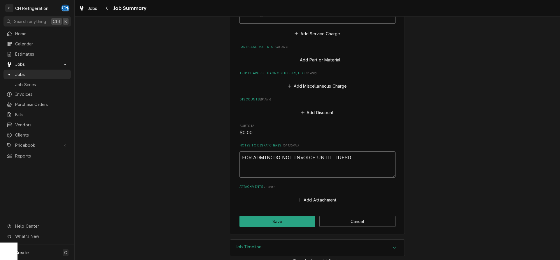
type textarea "x"
type textarea "FOR ADMIN: DO NOT INVOICE UNTIL TUESDA"
type textarea "x"
type textarea "FOR ADMIN: DO NOT INVOICE UNTIL TUESDAY"
type textarea "x"
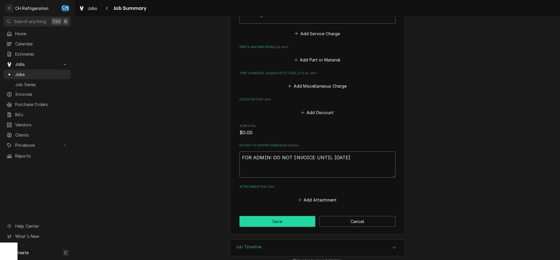
type textarea "FOR ADMIN: DO NOT INVOICE UNTIL TUESDAY"
click at [296, 216] on button "Save" at bounding box center [277, 221] width 76 height 11
type textarea "x"
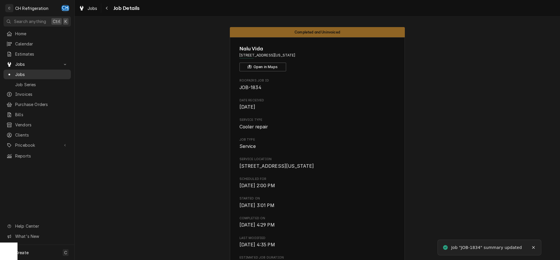
click at [23, 71] on div "Jobs" at bounding box center [37, 74] width 65 height 7
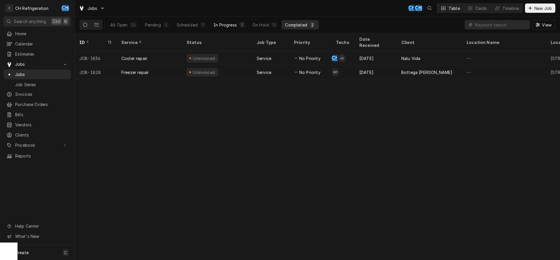
click at [243, 26] on div "1" at bounding box center [241, 25] width 3 height 6
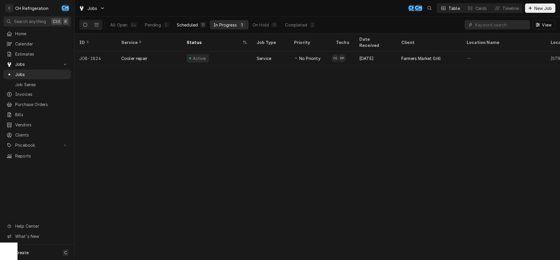
click at [192, 26] on div "Scheduled" at bounding box center [187, 25] width 21 height 6
